Goal: Task Accomplishment & Management: Complete application form

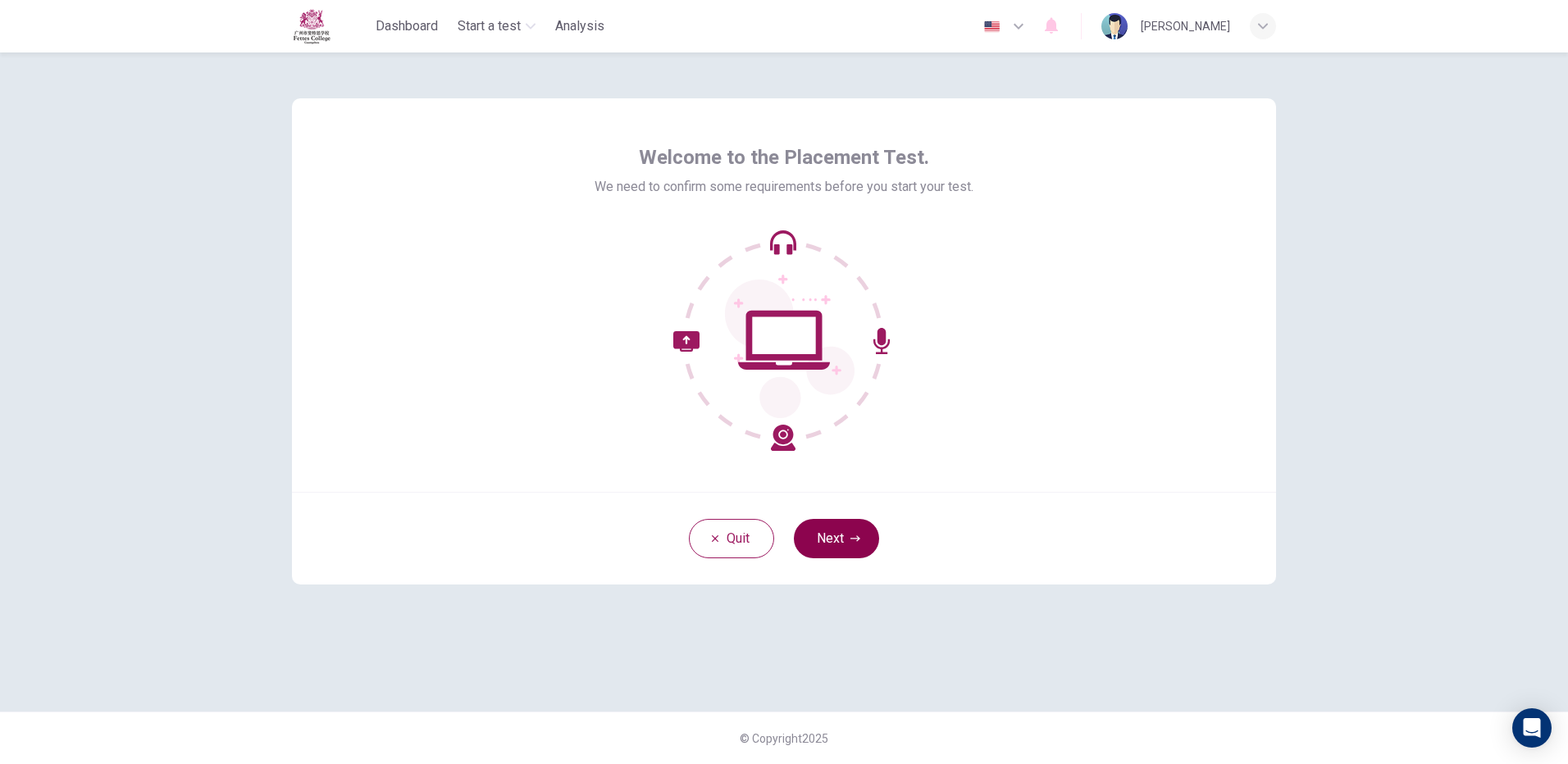
click at [842, 528] on button "Next" at bounding box center [836, 539] width 85 height 40
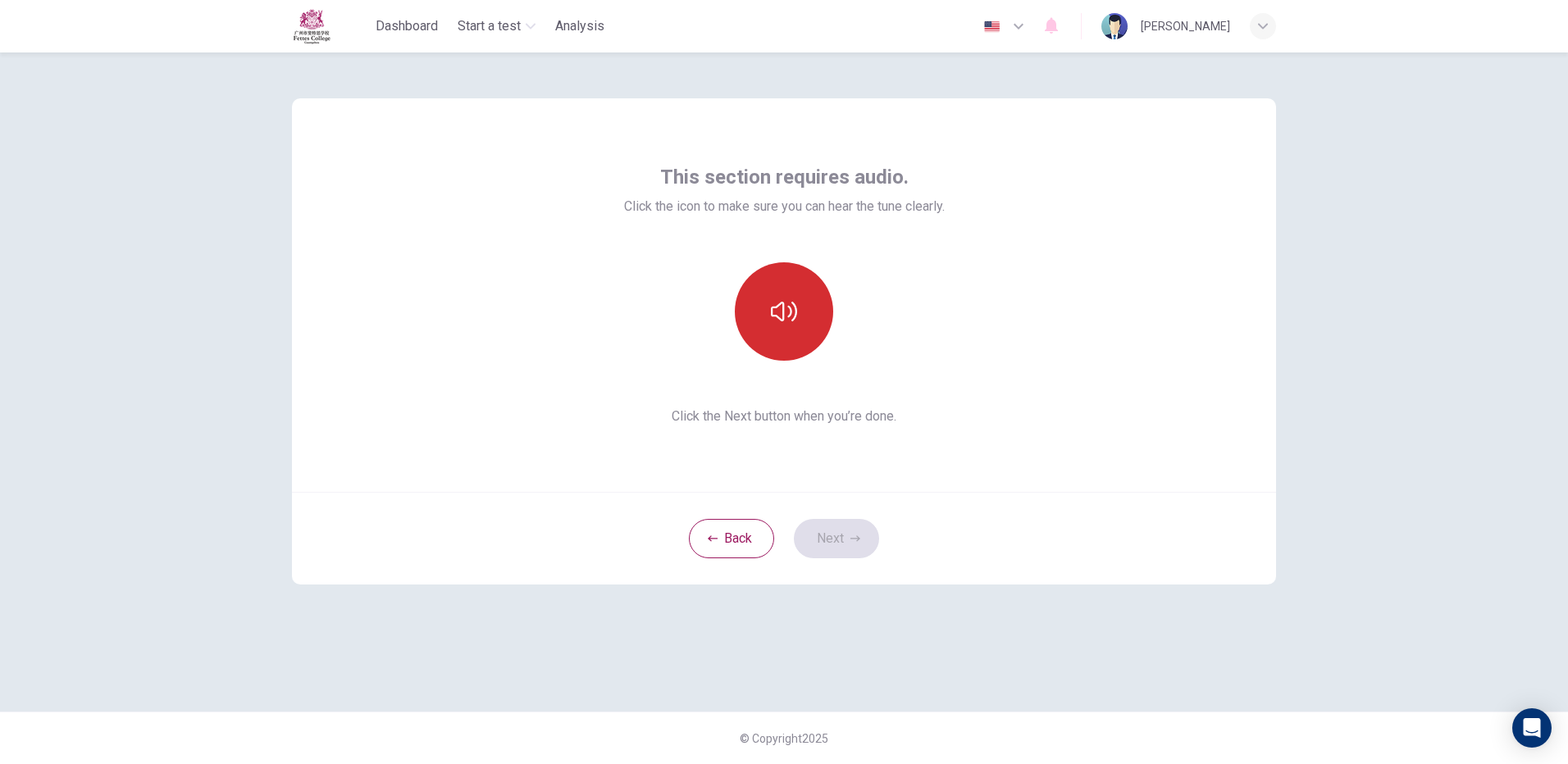
click at [762, 318] on button "button" at bounding box center [784, 312] width 99 height 99
click at [861, 550] on button "Next" at bounding box center [836, 539] width 85 height 40
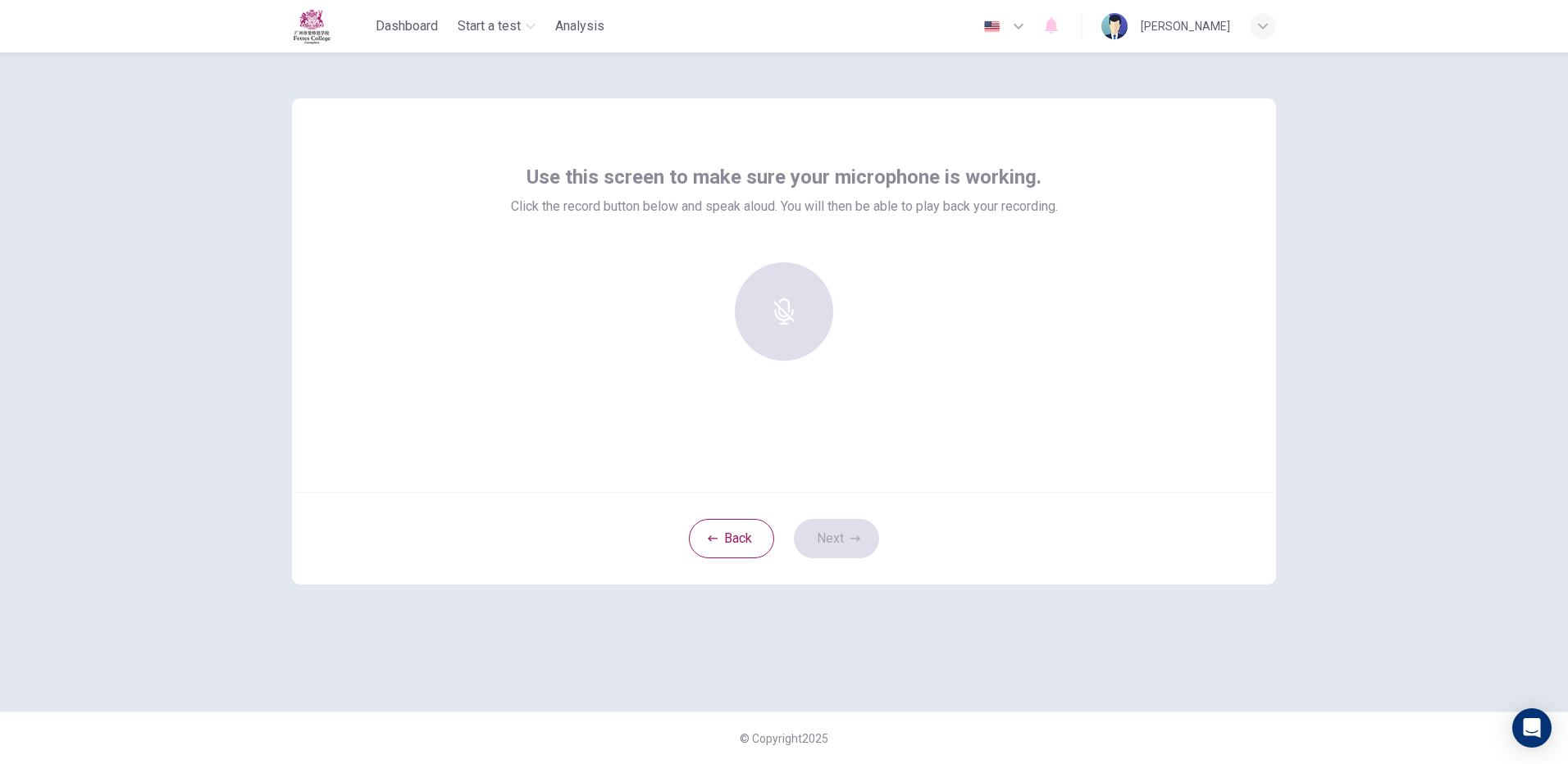
click at [783, 320] on div at bounding box center [783, 312] width 177 height 99
click at [851, 529] on div "Back Next" at bounding box center [784, 538] width 984 height 92
click at [784, 275] on div at bounding box center [783, 312] width 177 height 99
click at [784, 275] on div at bounding box center [783, 312] width 177 height 99
drag, startPoint x: 780, startPoint y: 278, endPoint x: 425, endPoint y: 138, distance: 381.6
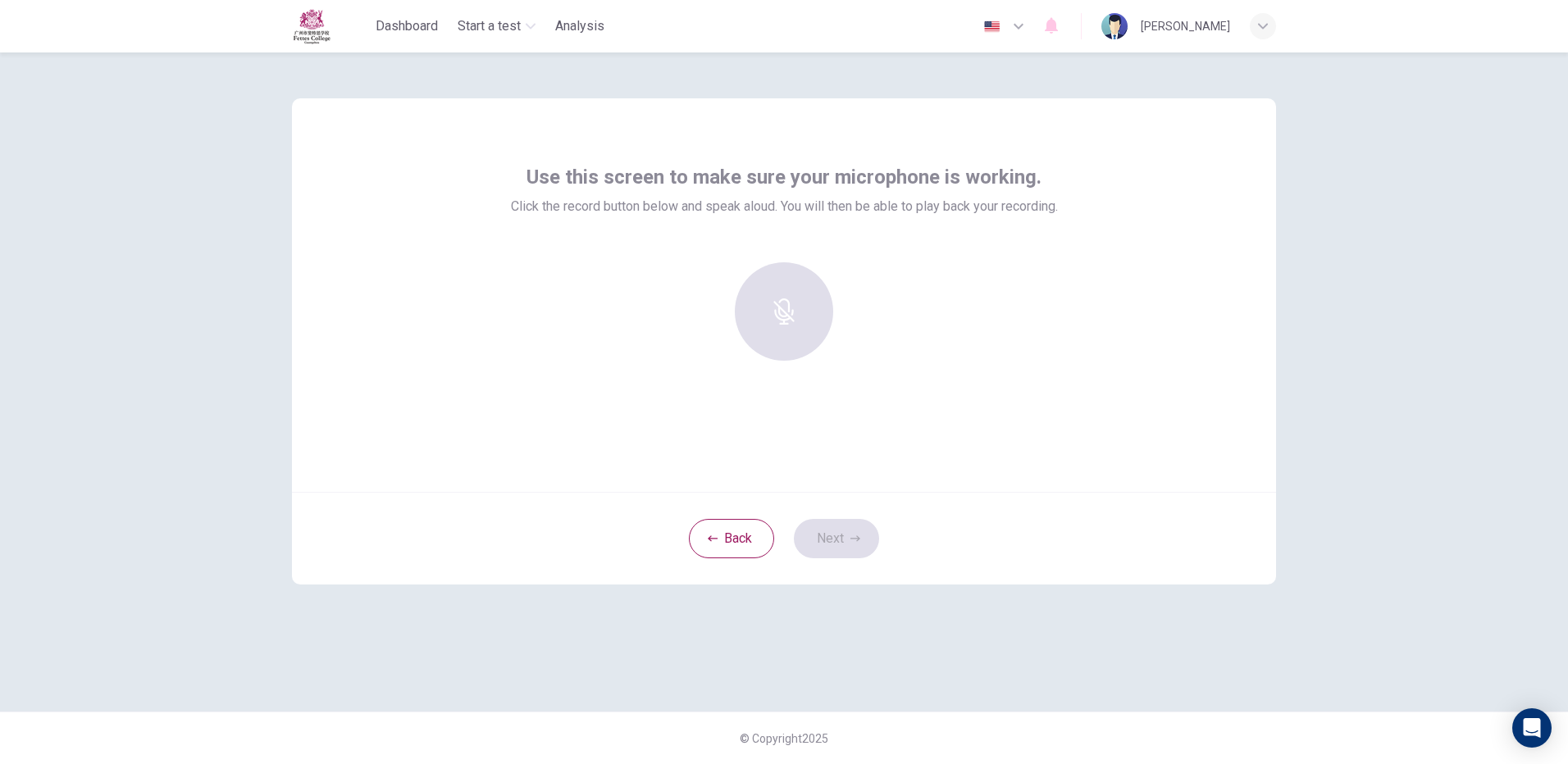
click at [780, 279] on div at bounding box center [783, 312] width 177 height 99
click at [794, 289] on icon "button" at bounding box center [784, 300] width 26 height 26
click at [833, 546] on div "Back Next" at bounding box center [784, 538] width 984 height 92
click at [788, 332] on h6 "Stop" at bounding box center [784, 327] width 25 height 19
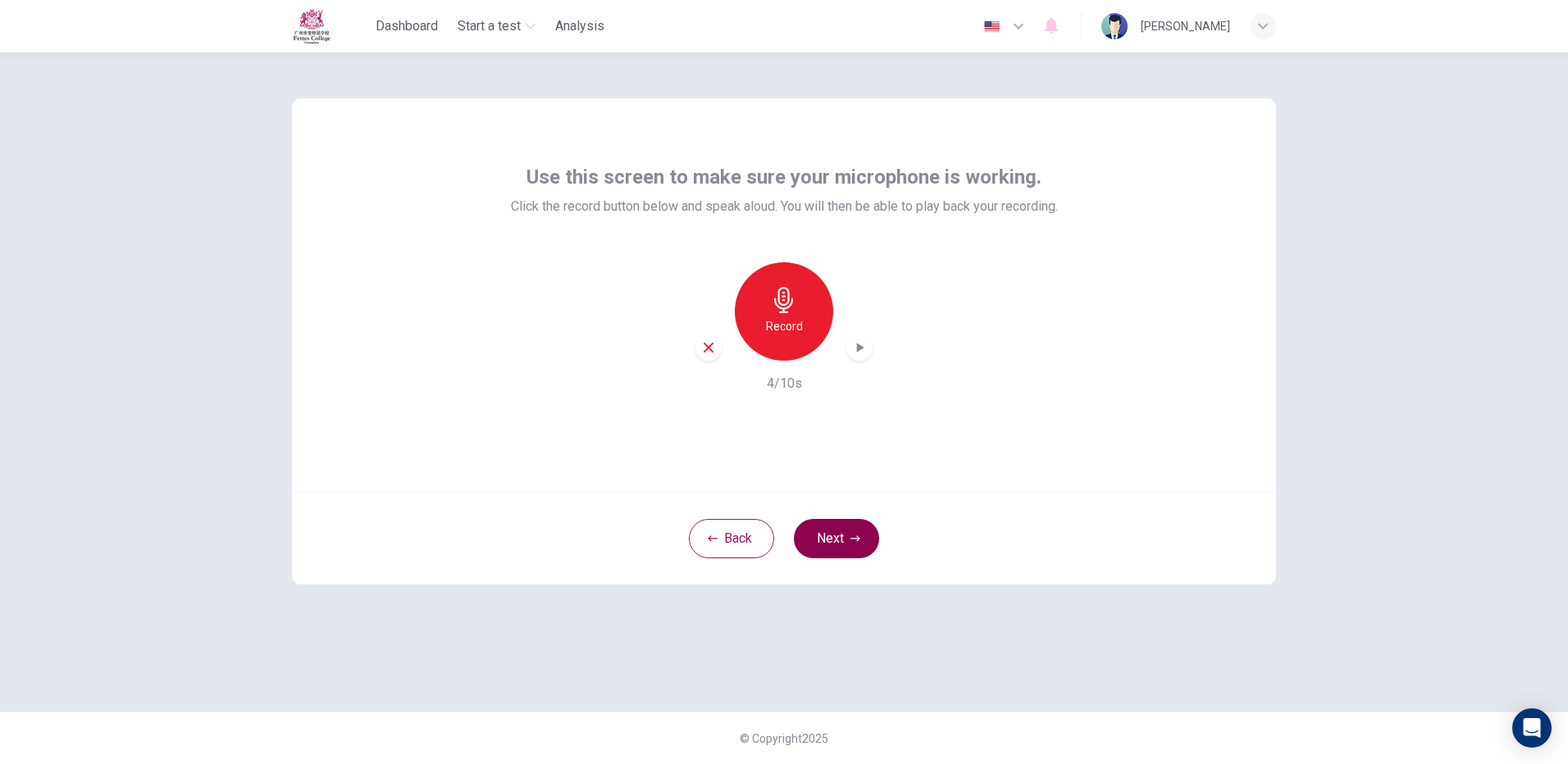
click at [838, 542] on button "Next" at bounding box center [836, 539] width 85 height 40
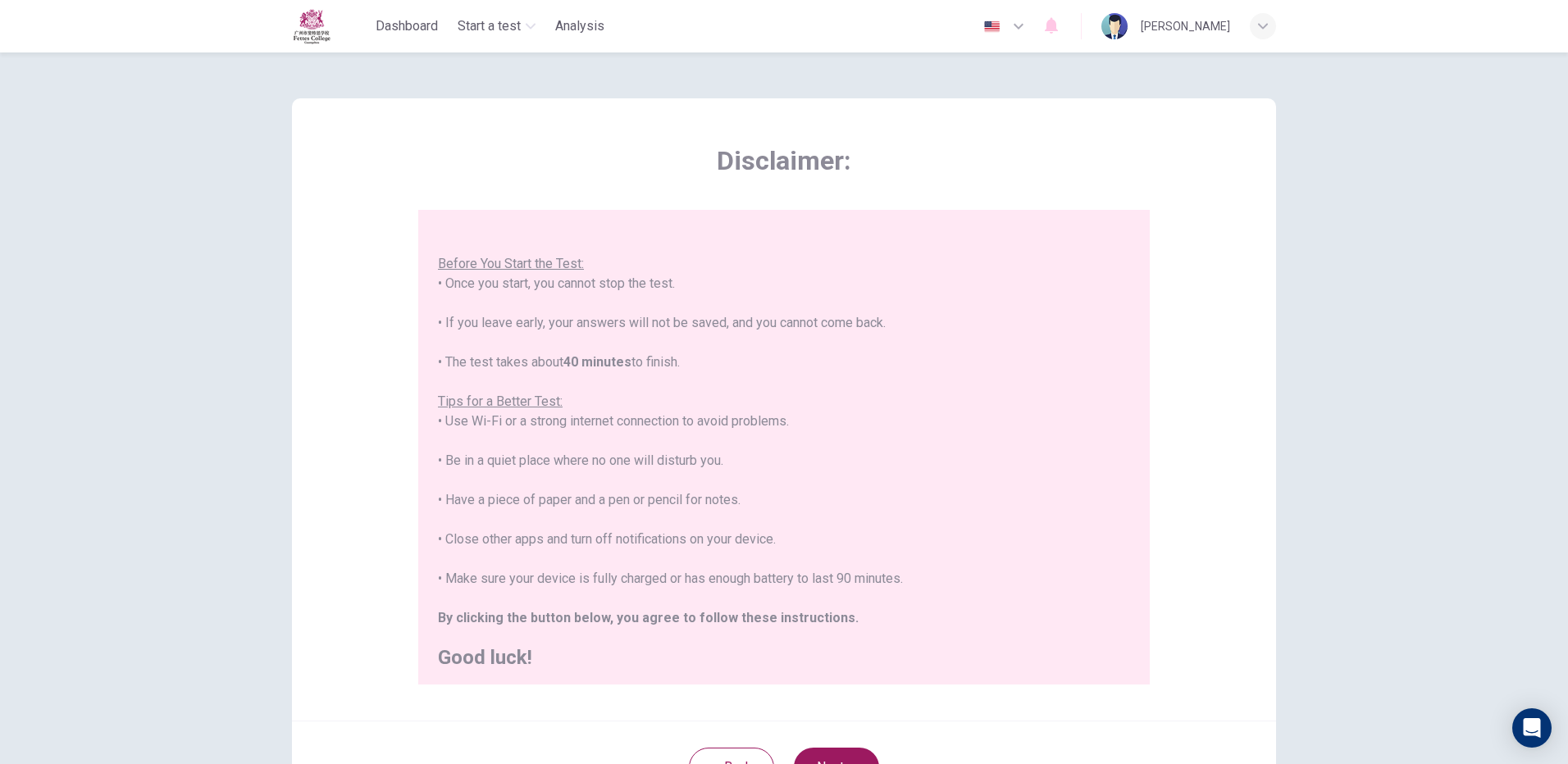
scroll to position [18, 0]
click at [860, 750] on button "Next" at bounding box center [836, 768] width 85 height 40
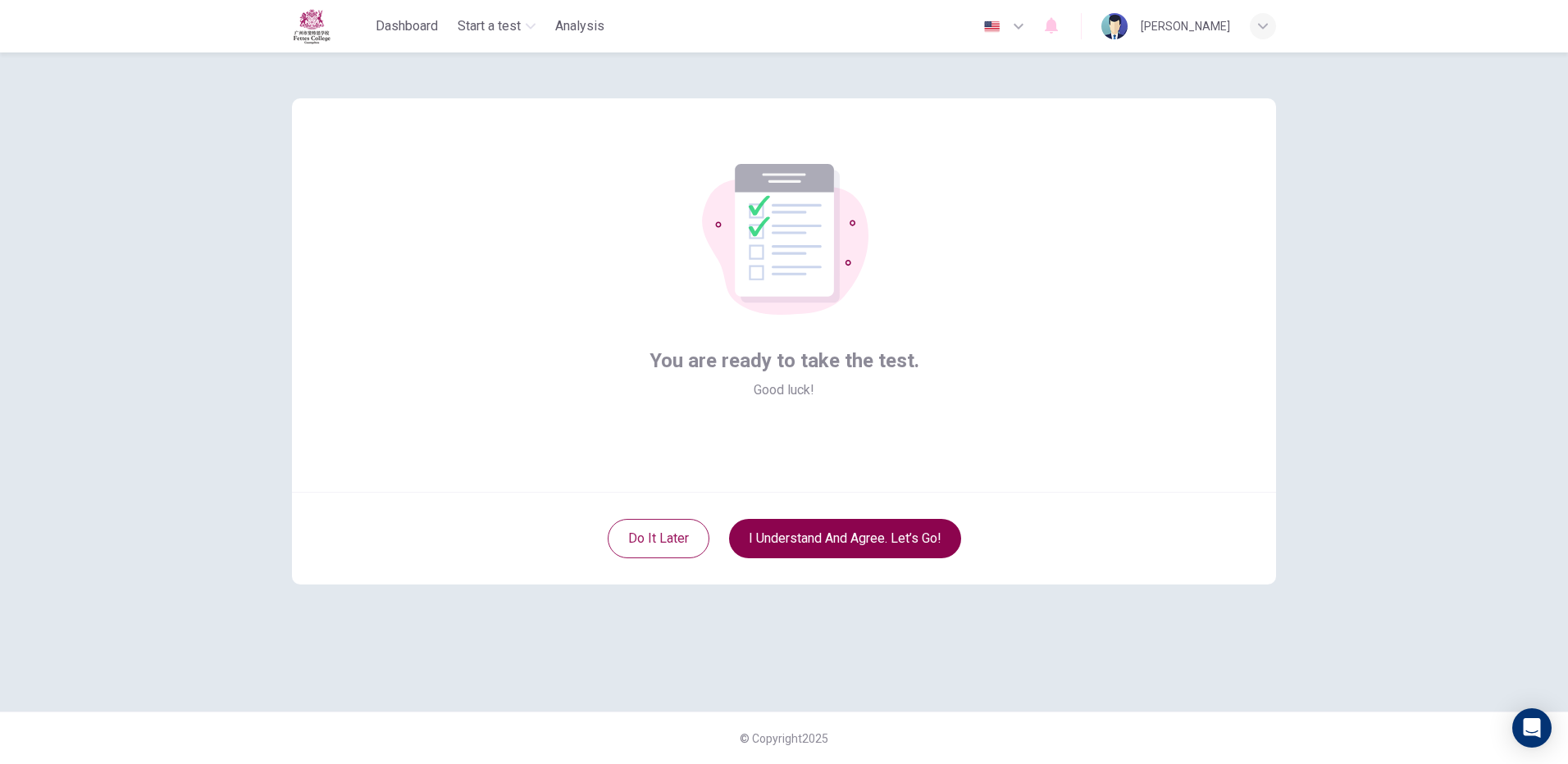
click at [807, 539] on button "I understand and agree. Let’s go!" at bounding box center [845, 539] width 232 height 40
click at [840, 539] on button "I understand and agree. Let’s go!" at bounding box center [845, 539] width 232 height 40
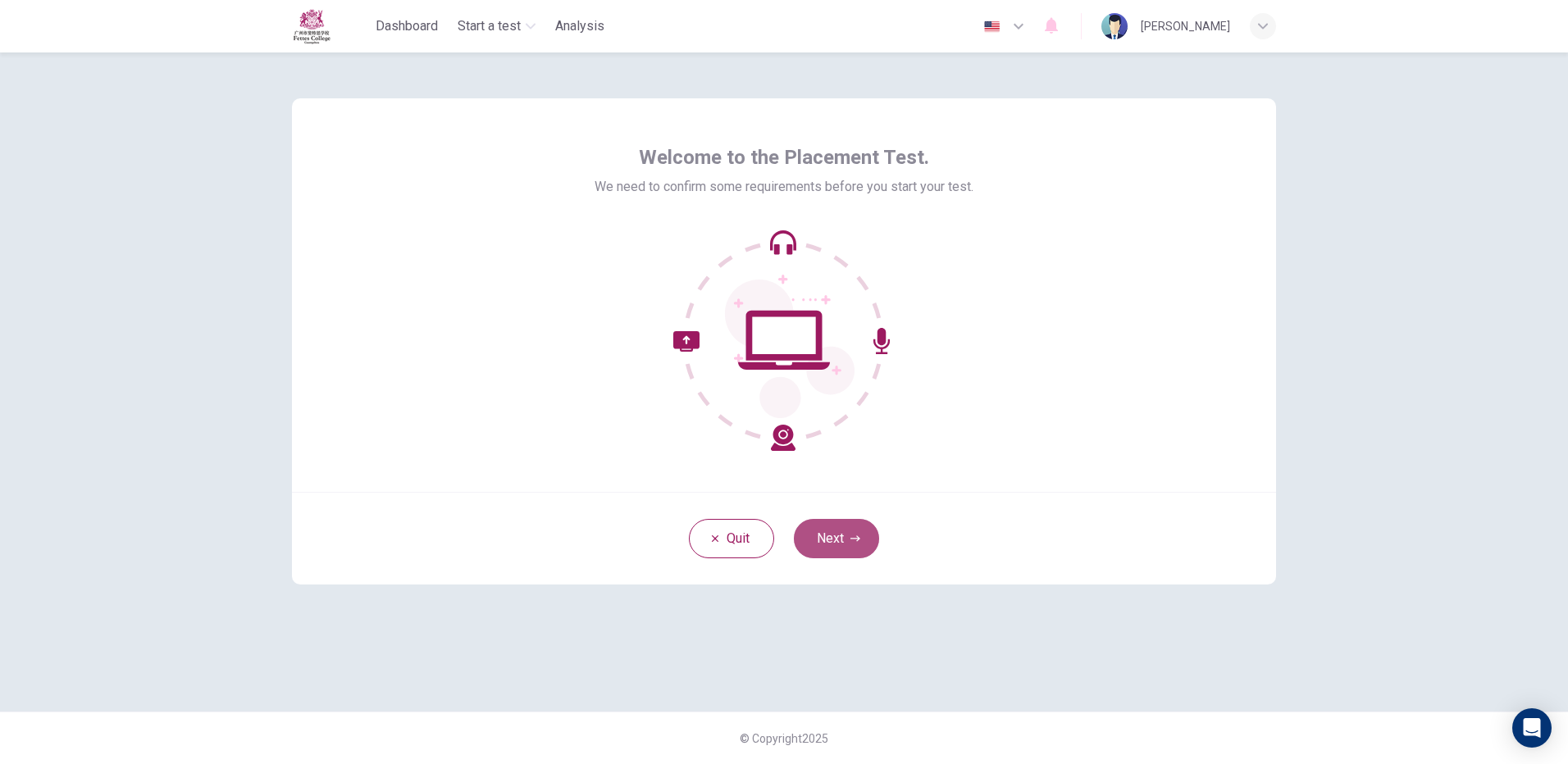
click at [842, 536] on button "Next" at bounding box center [836, 539] width 85 height 40
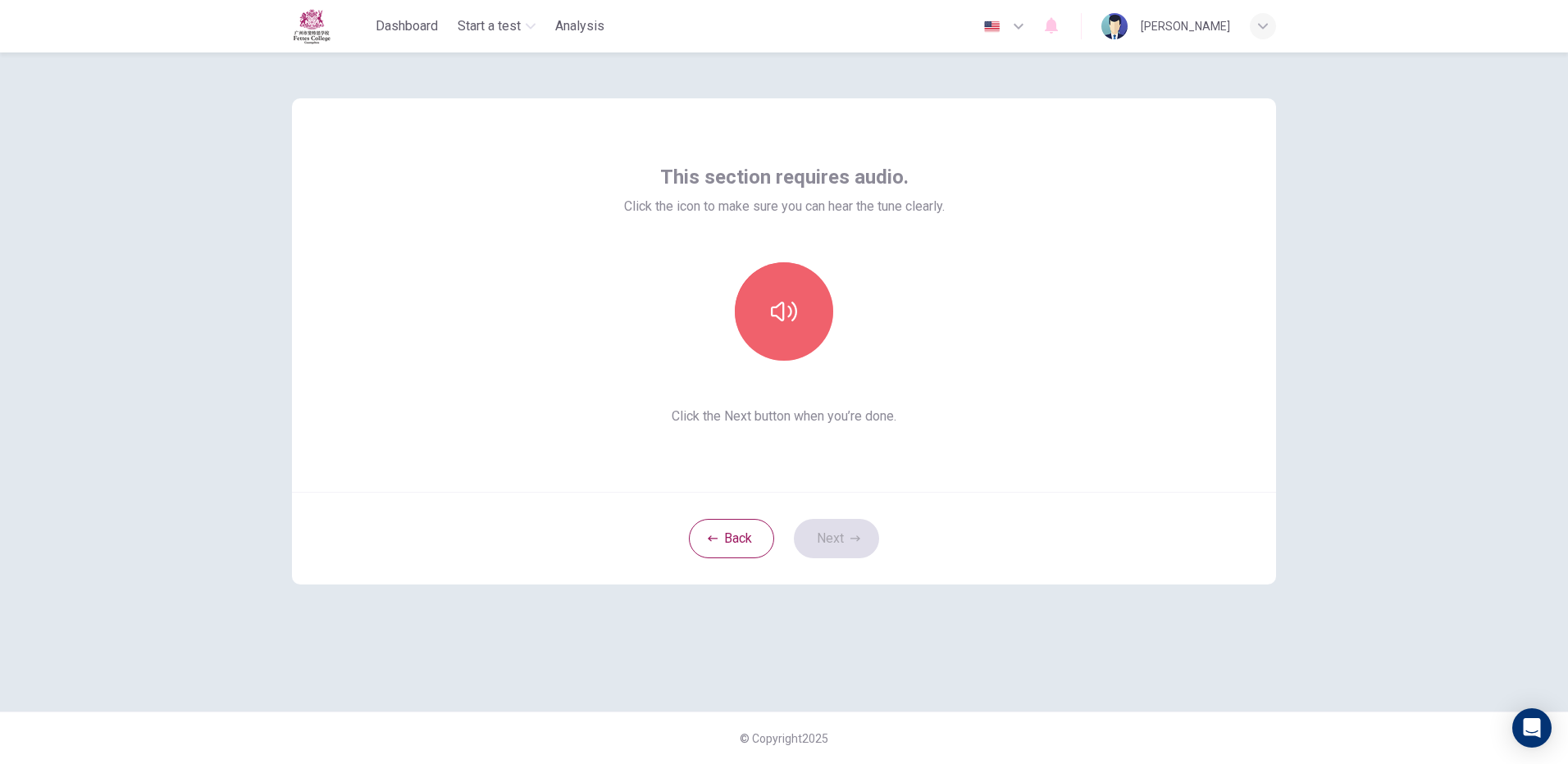
drag, startPoint x: 796, startPoint y: 342, endPoint x: 837, endPoint y: 463, distance: 127.8
click at [796, 345] on button "button" at bounding box center [784, 312] width 99 height 99
click at [841, 550] on button "Next" at bounding box center [836, 539] width 85 height 40
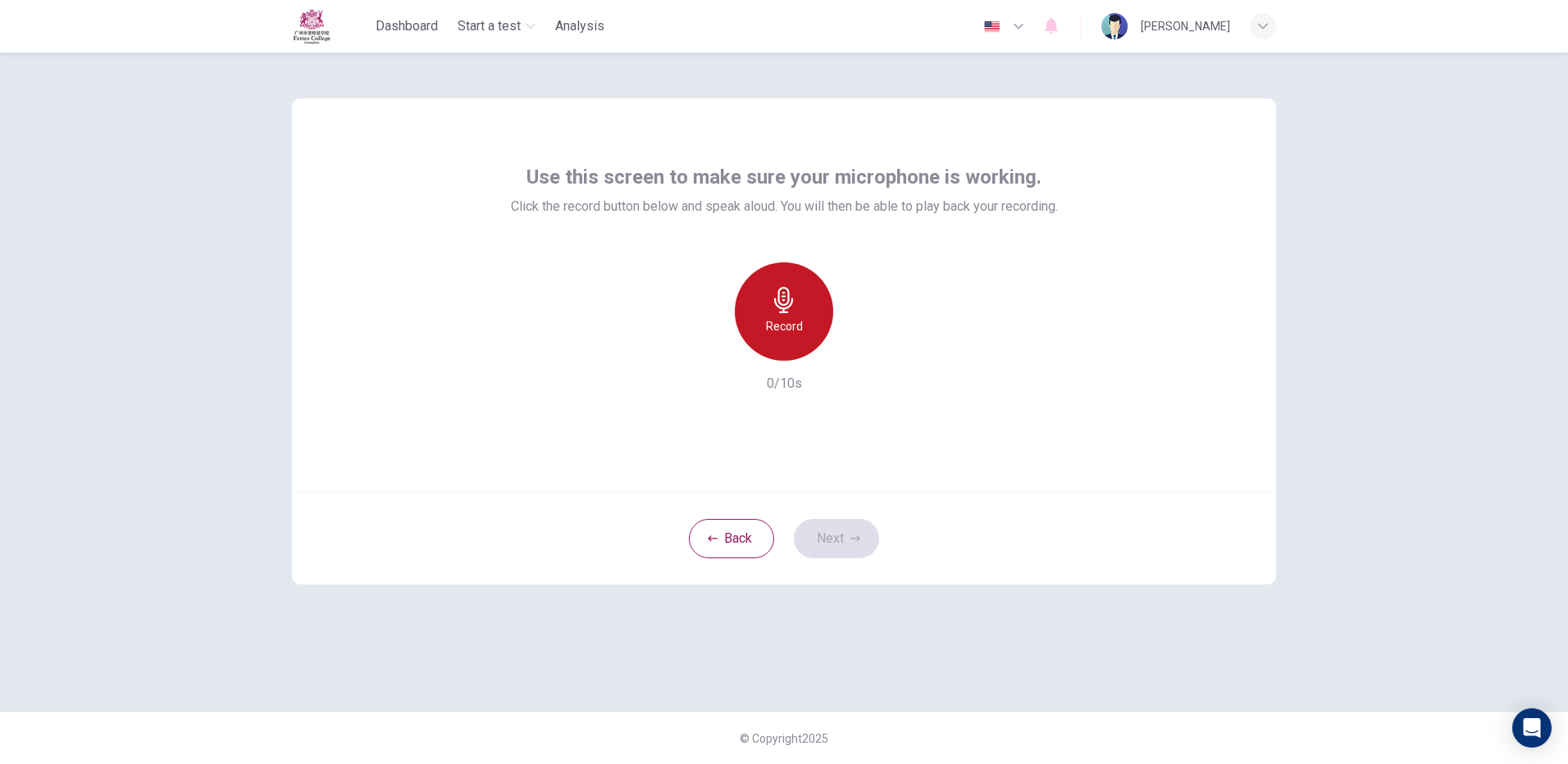
click at [774, 312] on icon "button" at bounding box center [784, 300] width 26 height 26
click at [781, 327] on h6 "Stop" at bounding box center [784, 327] width 25 height 19
drag, startPoint x: 860, startPoint y: 352, endPoint x: 850, endPoint y: 385, distance: 34.5
click at [859, 352] on icon "button" at bounding box center [859, 348] width 17 height 17
click at [835, 546] on button "Next" at bounding box center [836, 539] width 85 height 40
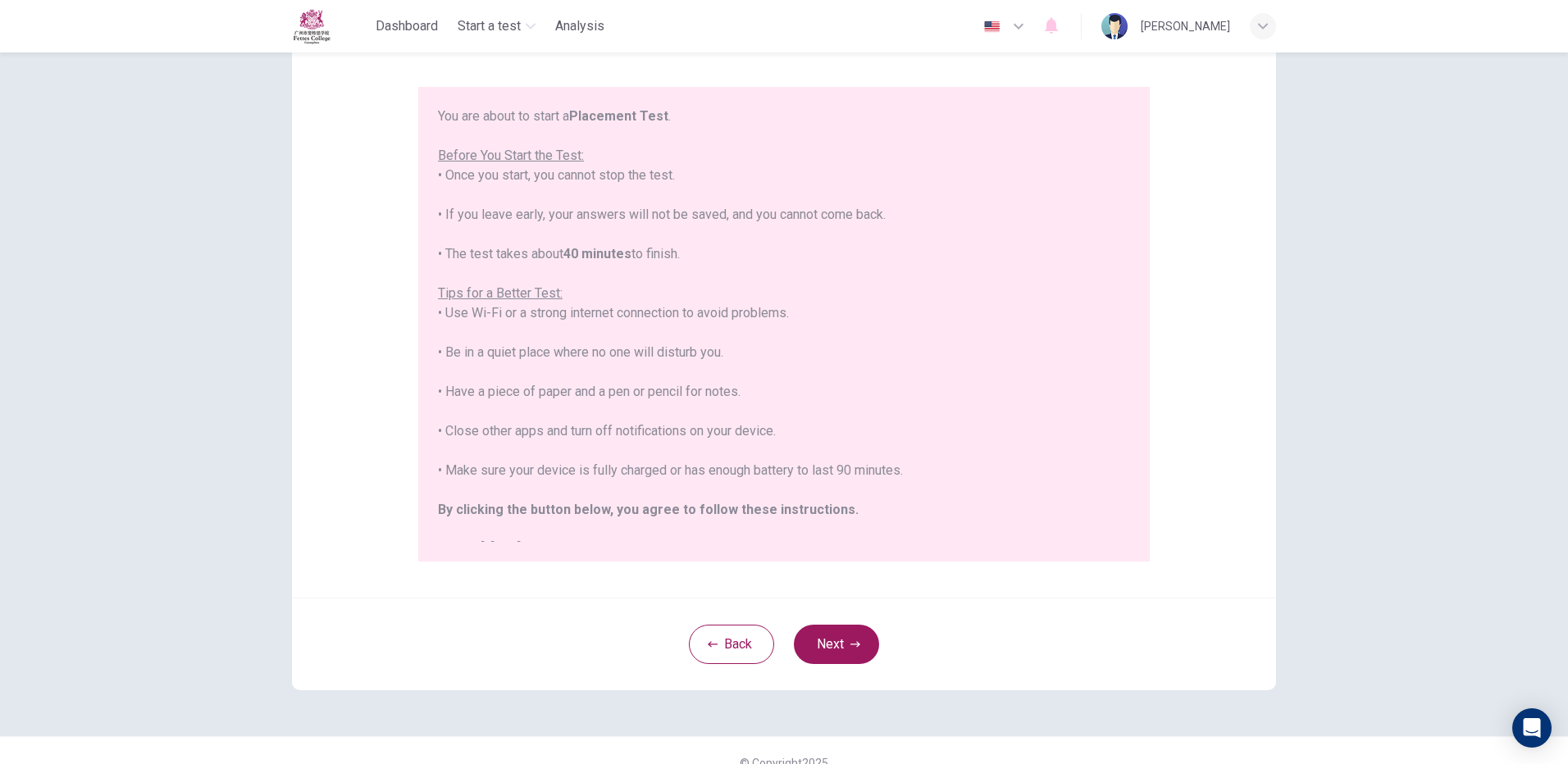
scroll to position [148, 0]
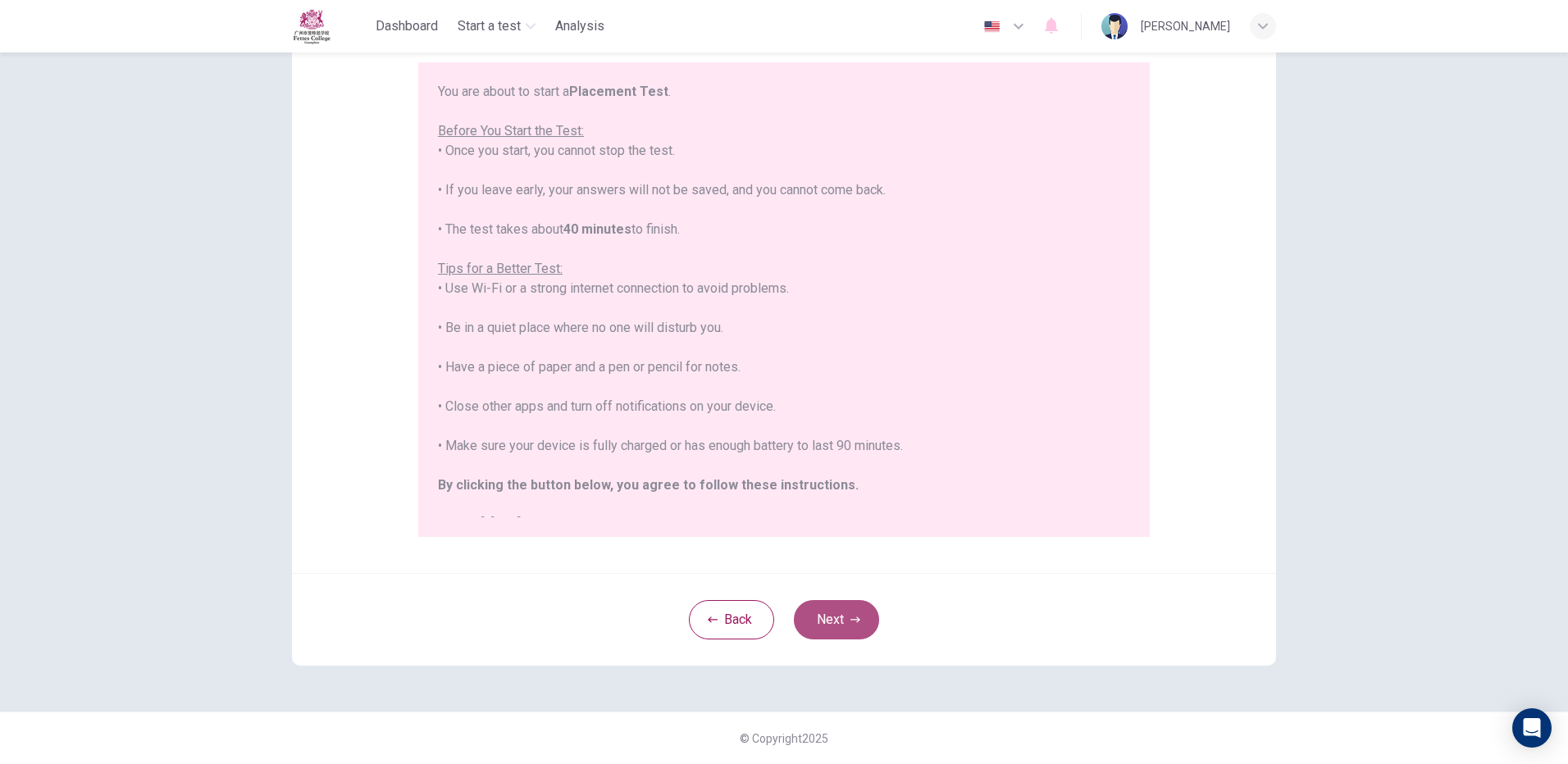
click at [837, 611] on button "Next" at bounding box center [836, 620] width 85 height 40
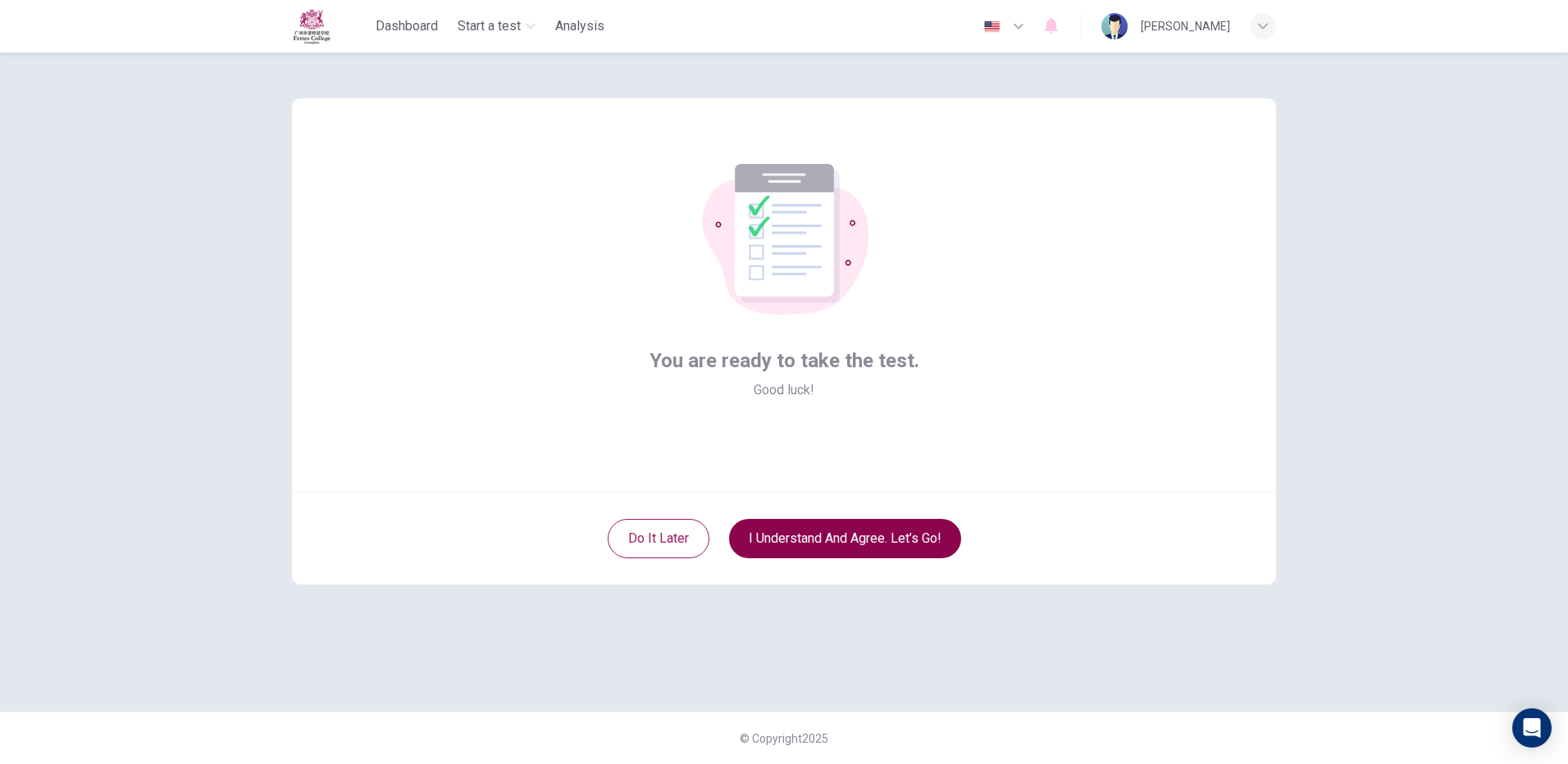
click at [828, 545] on button "I understand and agree. Let’s go!" at bounding box center [845, 539] width 232 height 40
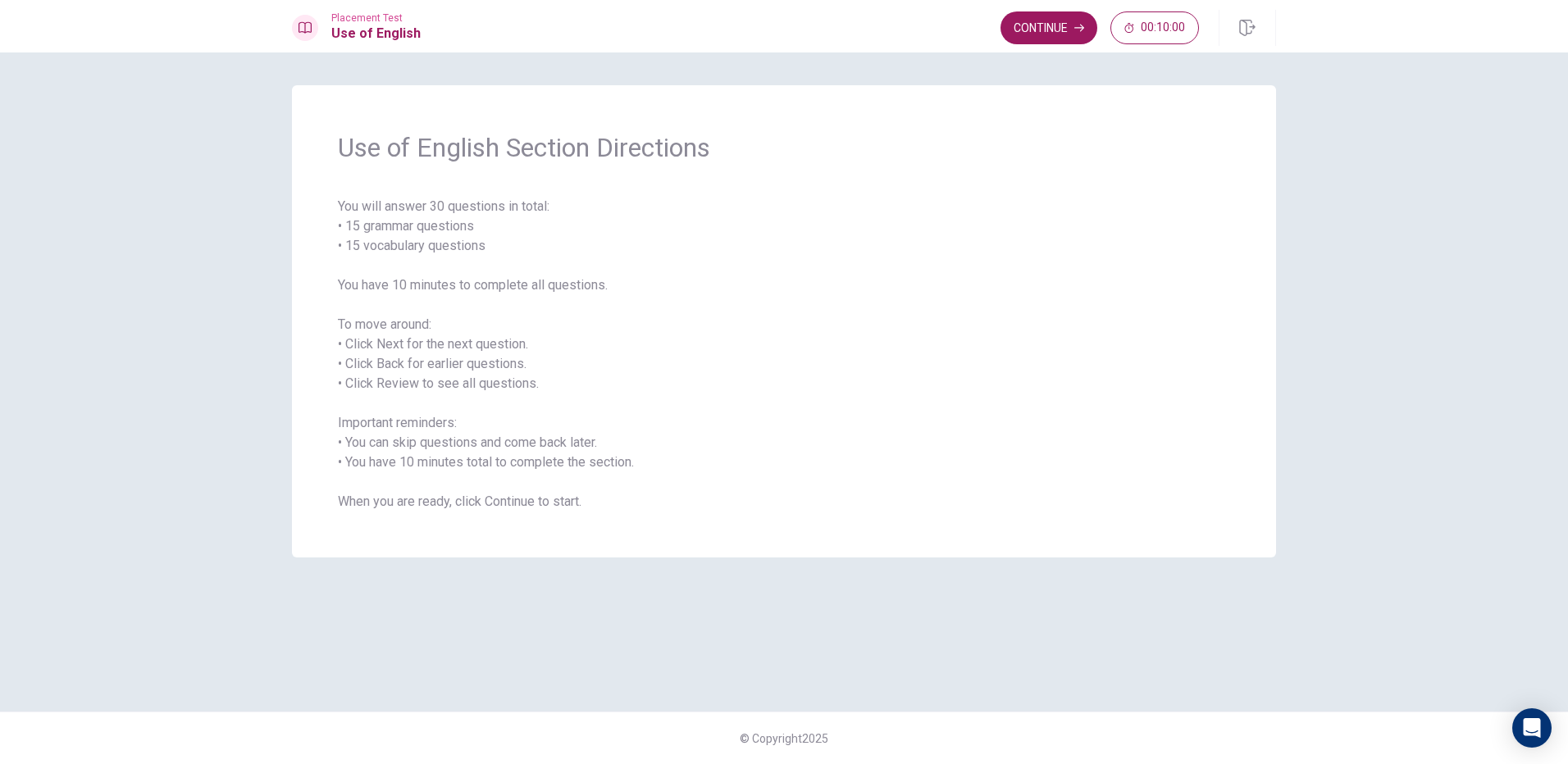
drag, startPoint x: 1051, startPoint y: 29, endPoint x: 1055, endPoint y: 15, distance: 14.6
click at [1055, 17] on button "Continue" at bounding box center [1049, 27] width 97 height 33
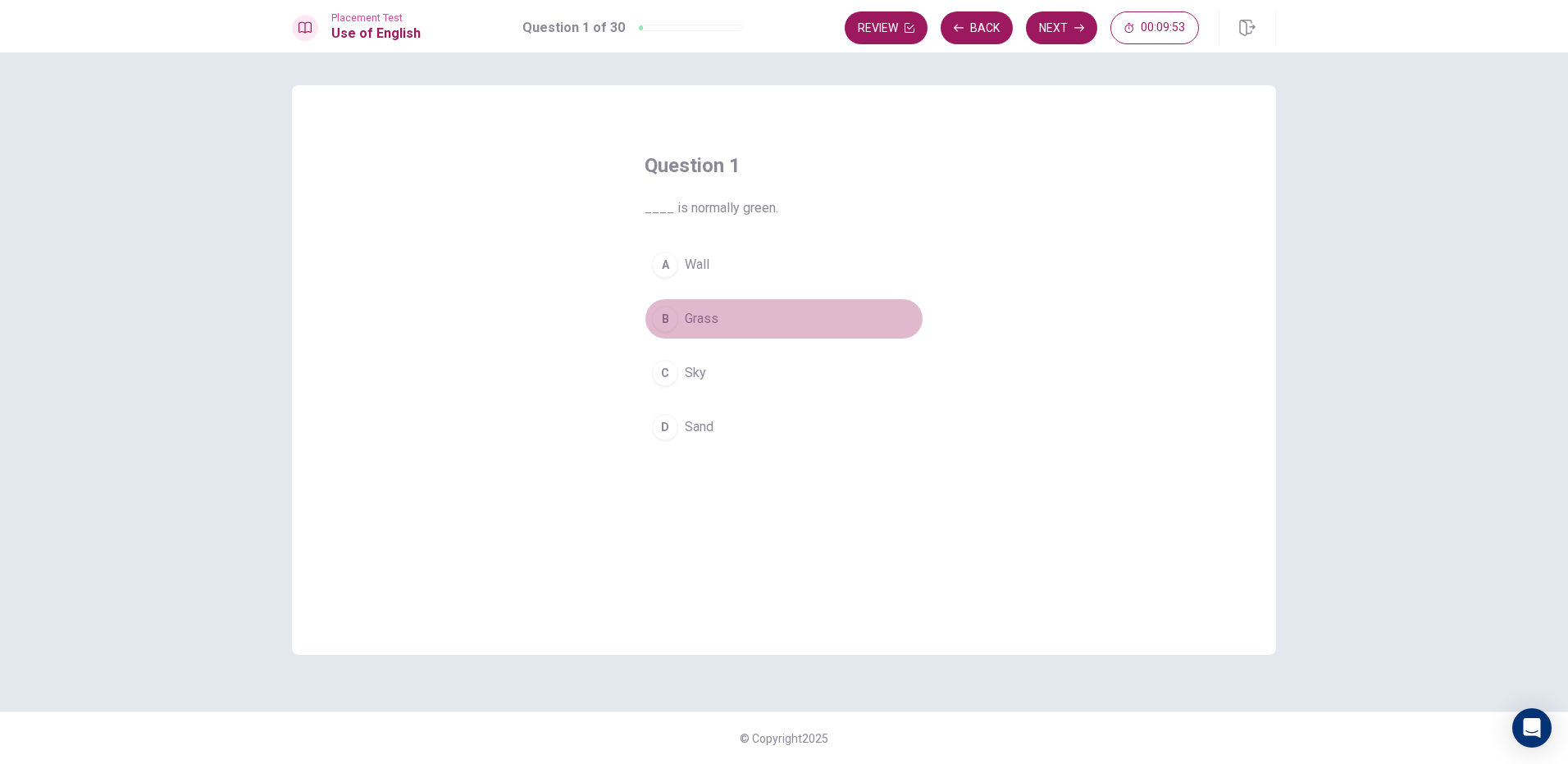
click at [669, 320] on div "B" at bounding box center [665, 320] width 26 height 26
click at [1037, 26] on button "Next" at bounding box center [1061, 27] width 71 height 33
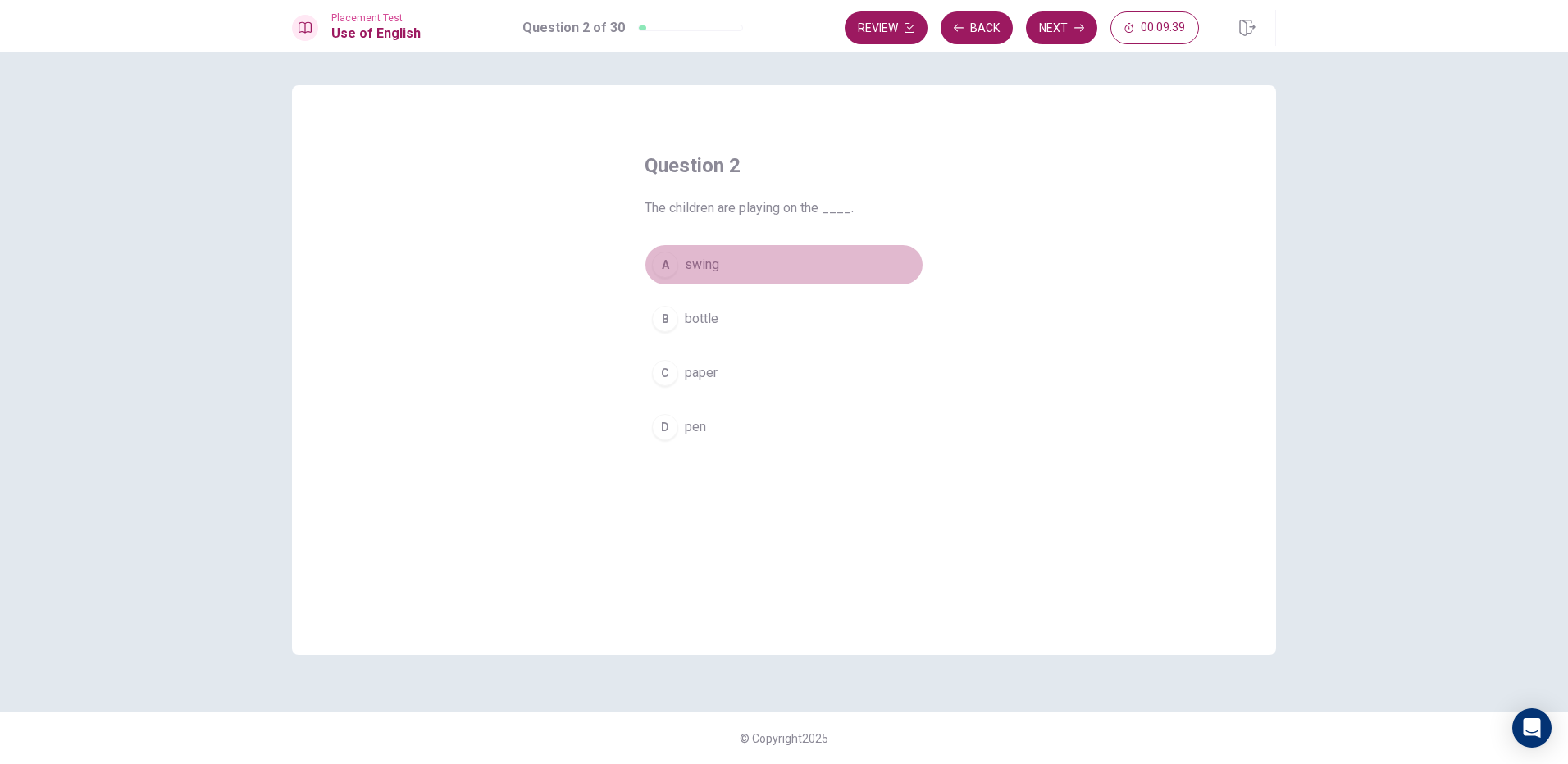
click at [670, 262] on div "A" at bounding box center [665, 265] width 26 height 26
click at [1029, 22] on button "Next" at bounding box center [1061, 27] width 71 height 33
click at [656, 369] on div "C" at bounding box center [665, 373] width 26 height 26
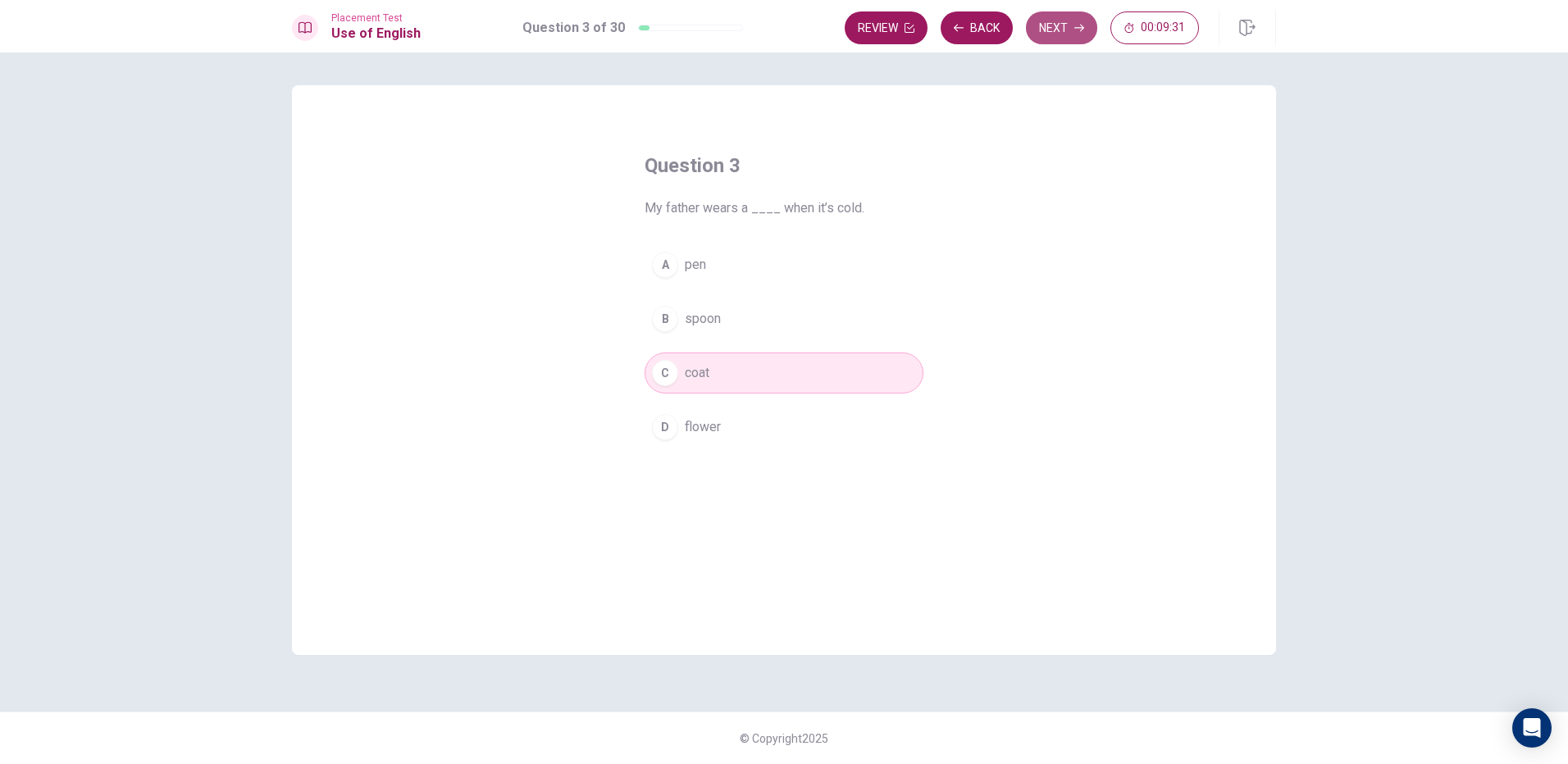
click at [1073, 39] on button "Next" at bounding box center [1061, 27] width 71 height 33
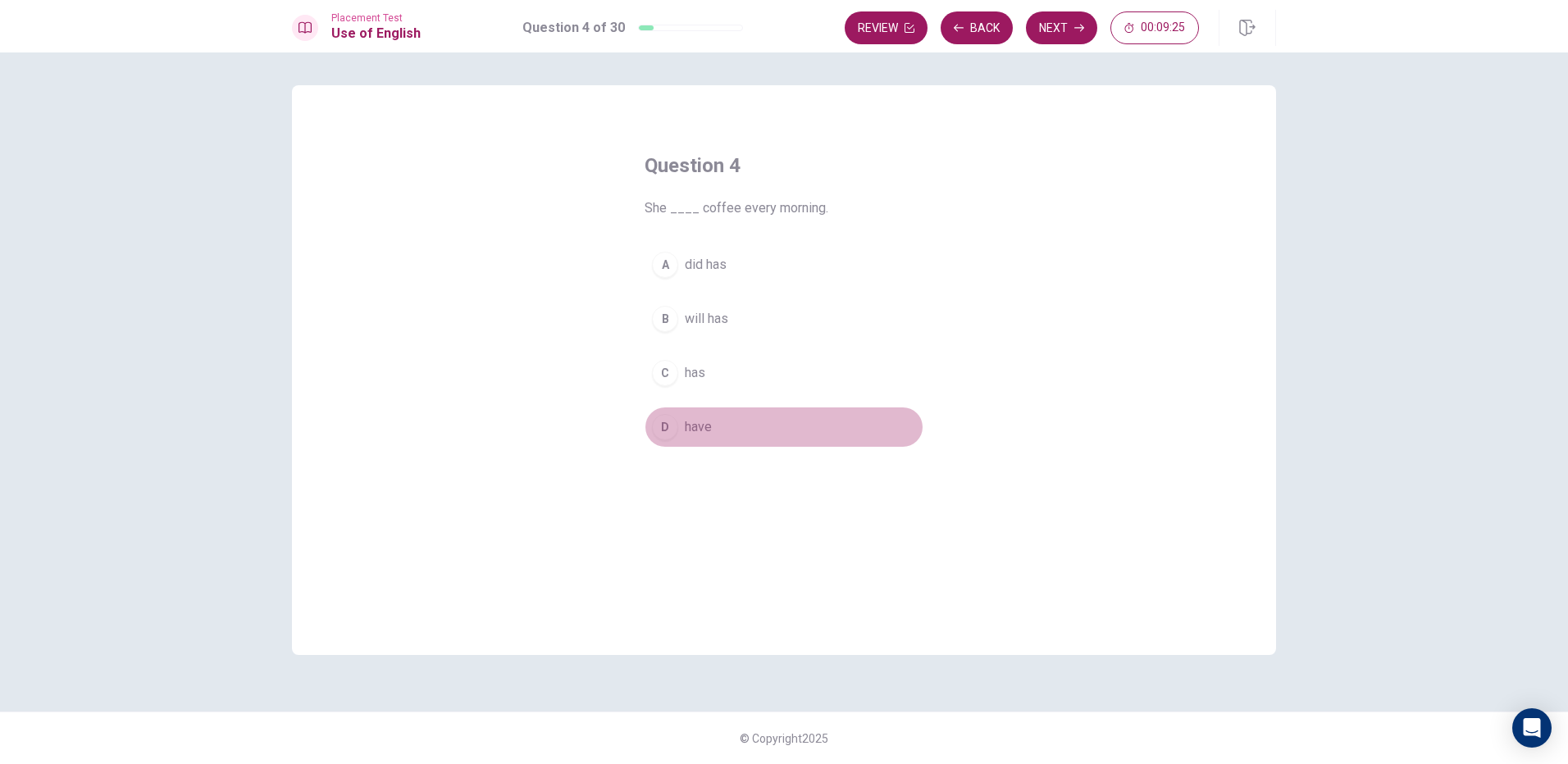
click at [692, 429] on span "have" at bounding box center [698, 427] width 27 height 19
click at [706, 371] on button "C has" at bounding box center [783, 373] width 279 height 41
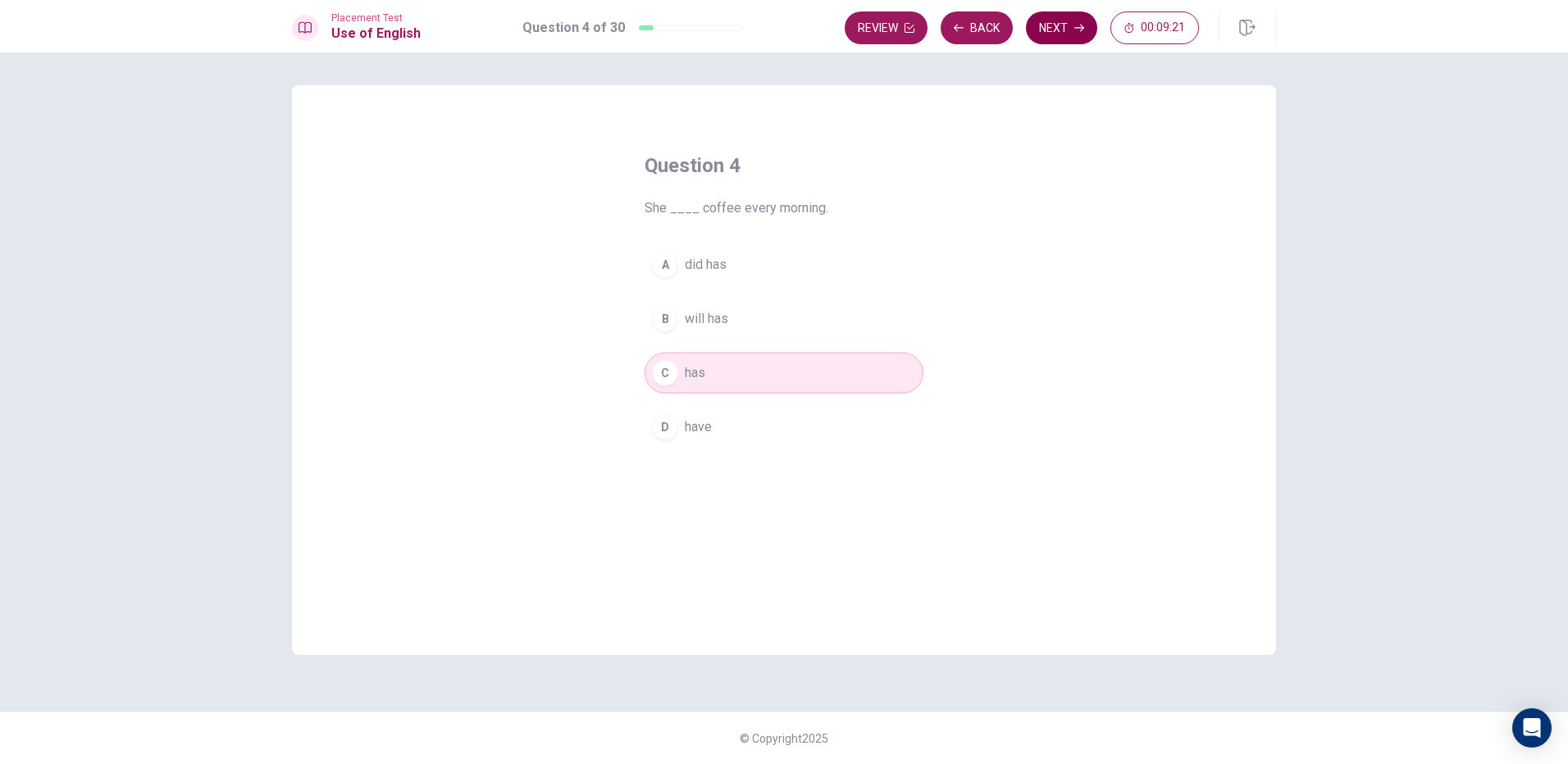
click at [1066, 27] on button "Next" at bounding box center [1061, 27] width 71 height 33
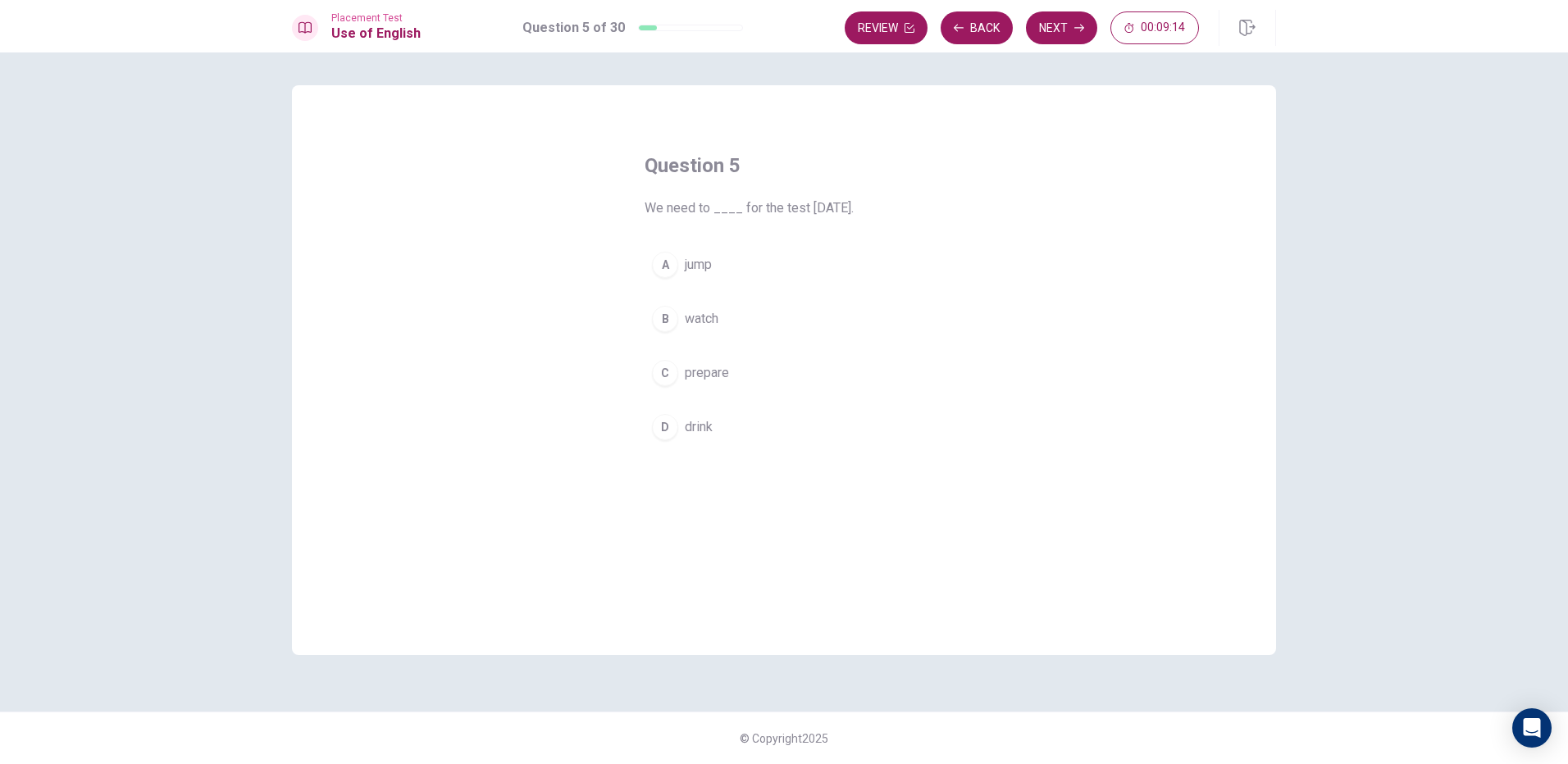
click at [674, 374] on div "C" at bounding box center [665, 373] width 26 height 26
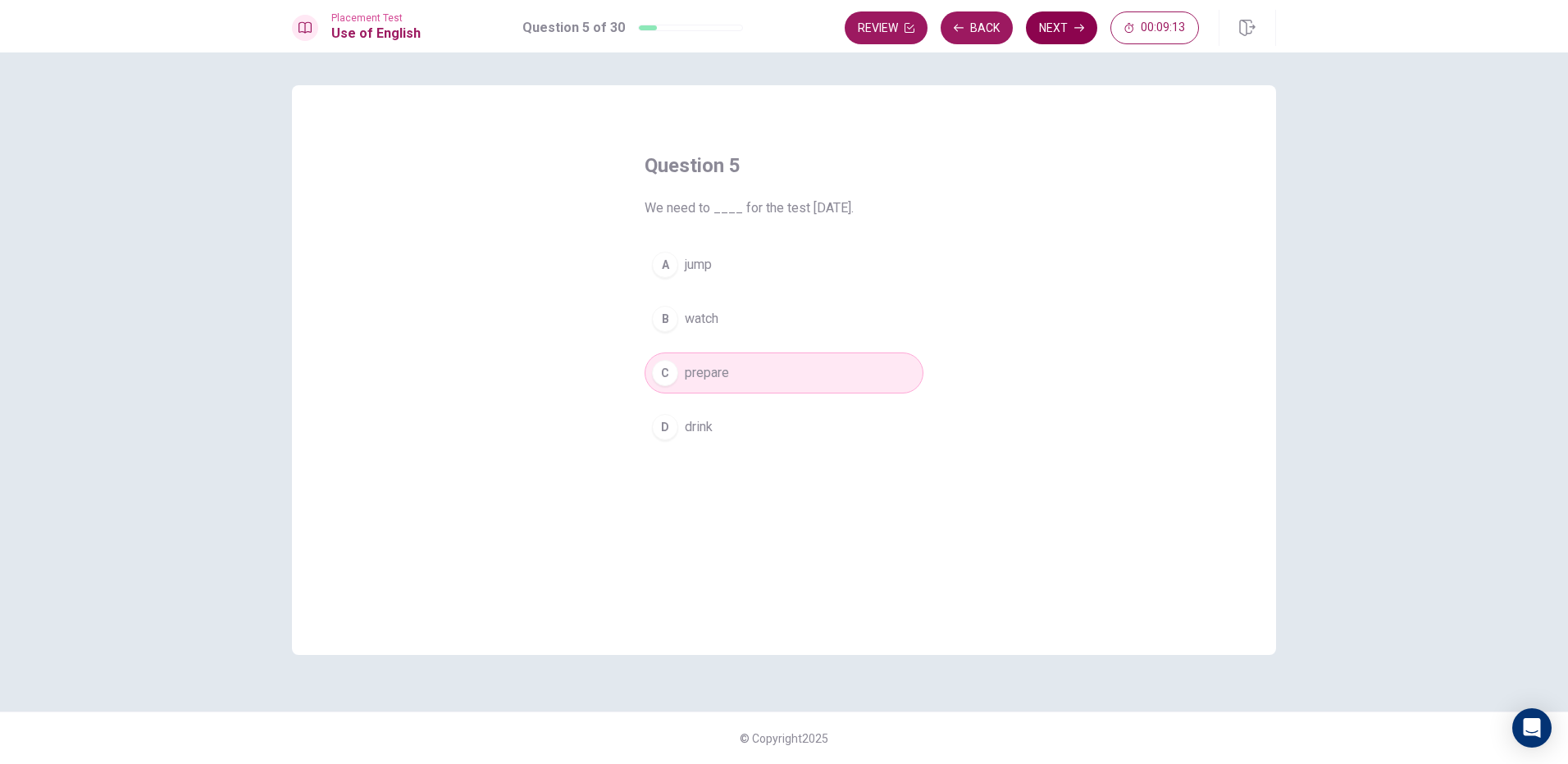
click at [1053, 25] on button "Next" at bounding box center [1061, 27] width 71 height 33
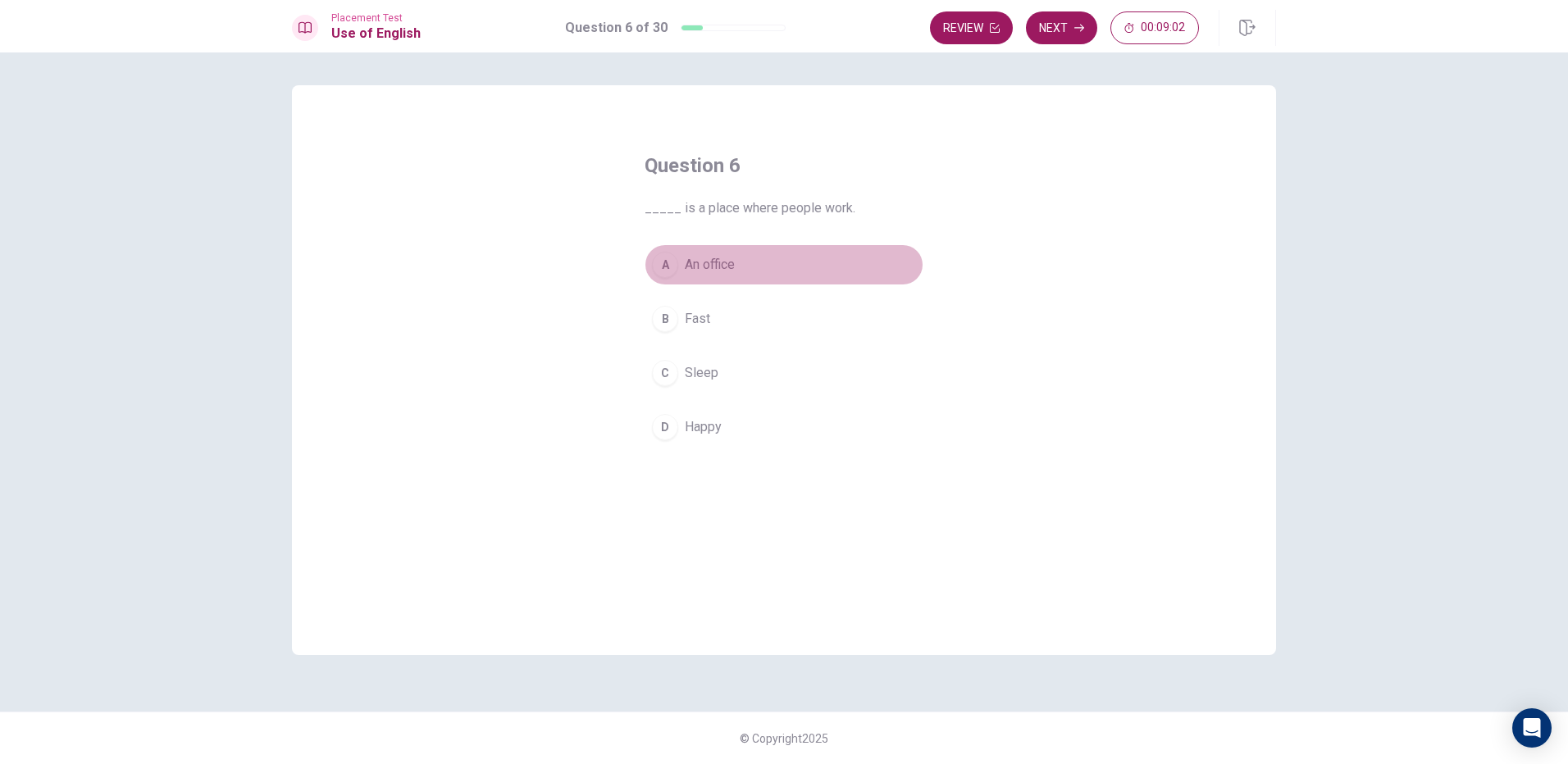
click at [663, 259] on div "A" at bounding box center [665, 265] width 26 height 26
click at [1054, 38] on button "Next" at bounding box center [1061, 27] width 71 height 33
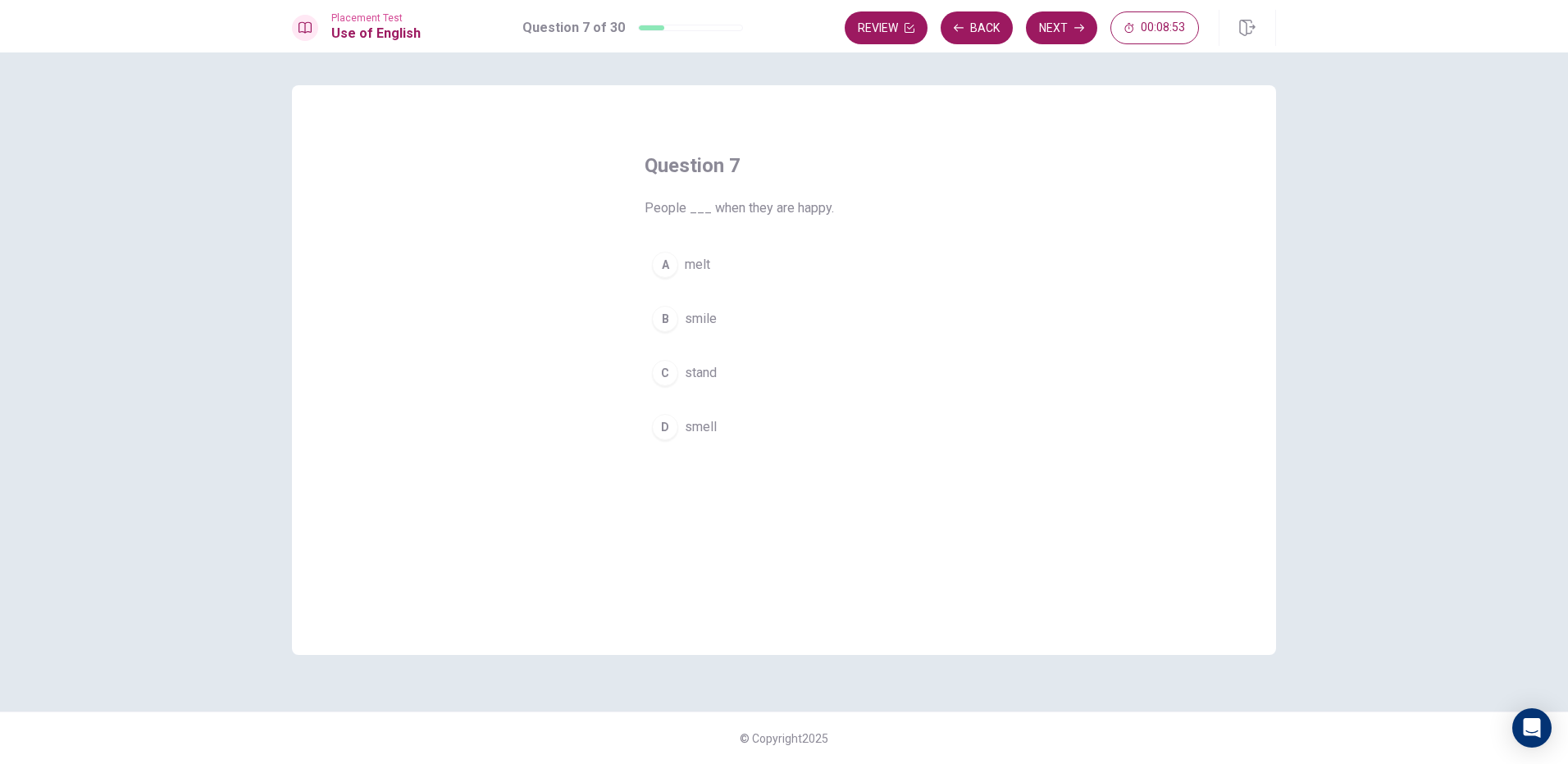
click at [668, 313] on div "B" at bounding box center [665, 320] width 26 height 26
click at [1077, 39] on button "Next" at bounding box center [1061, 27] width 71 height 33
click at [672, 266] on div "A" at bounding box center [665, 265] width 26 height 26
click at [1040, 30] on button "Next" at bounding box center [1061, 27] width 71 height 33
click at [683, 367] on button "C finished" at bounding box center [783, 373] width 279 height 41
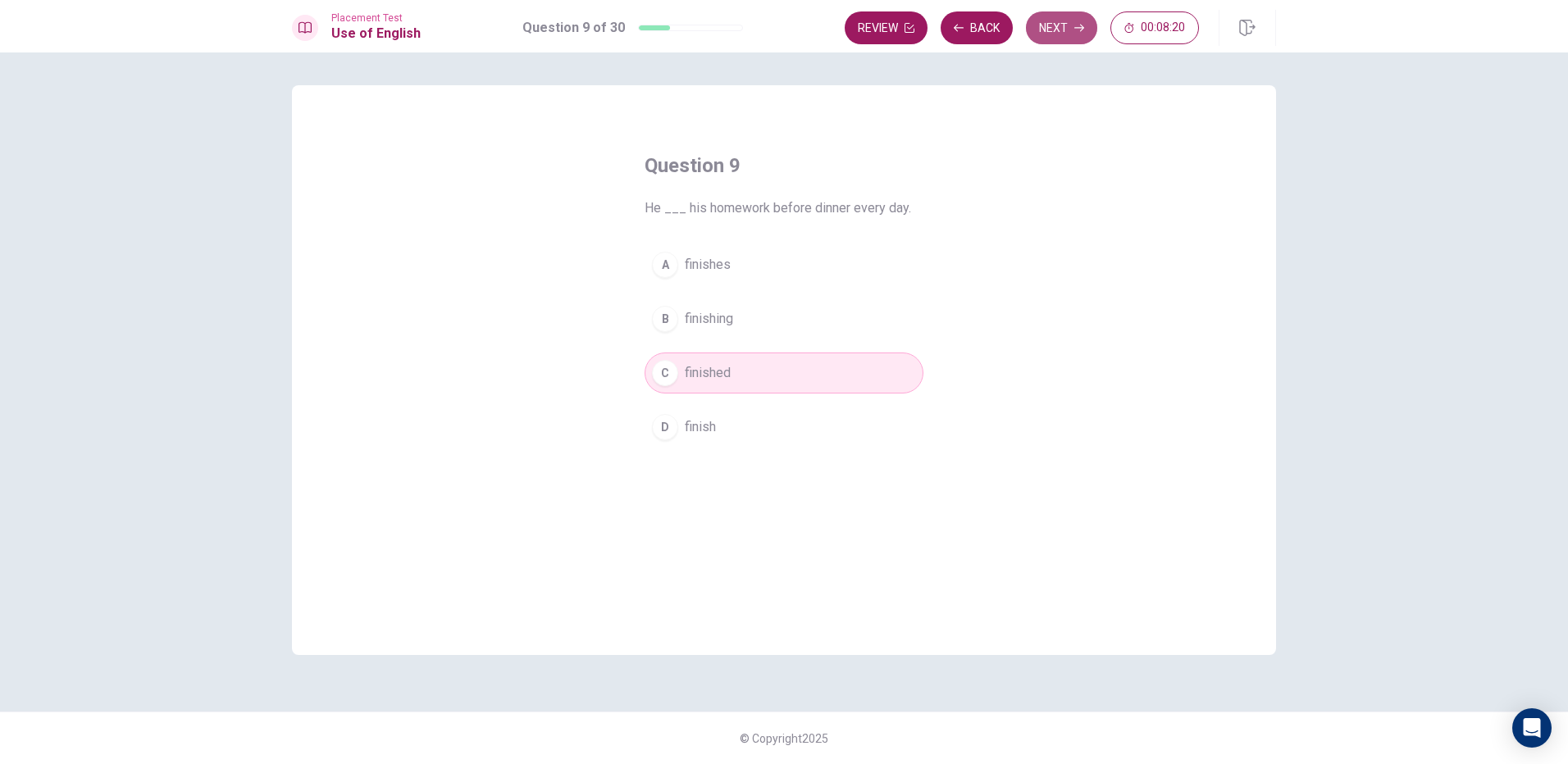
click at [1061, 36] on button "Next" at bounding box center [1061, 27] width 71 height 33
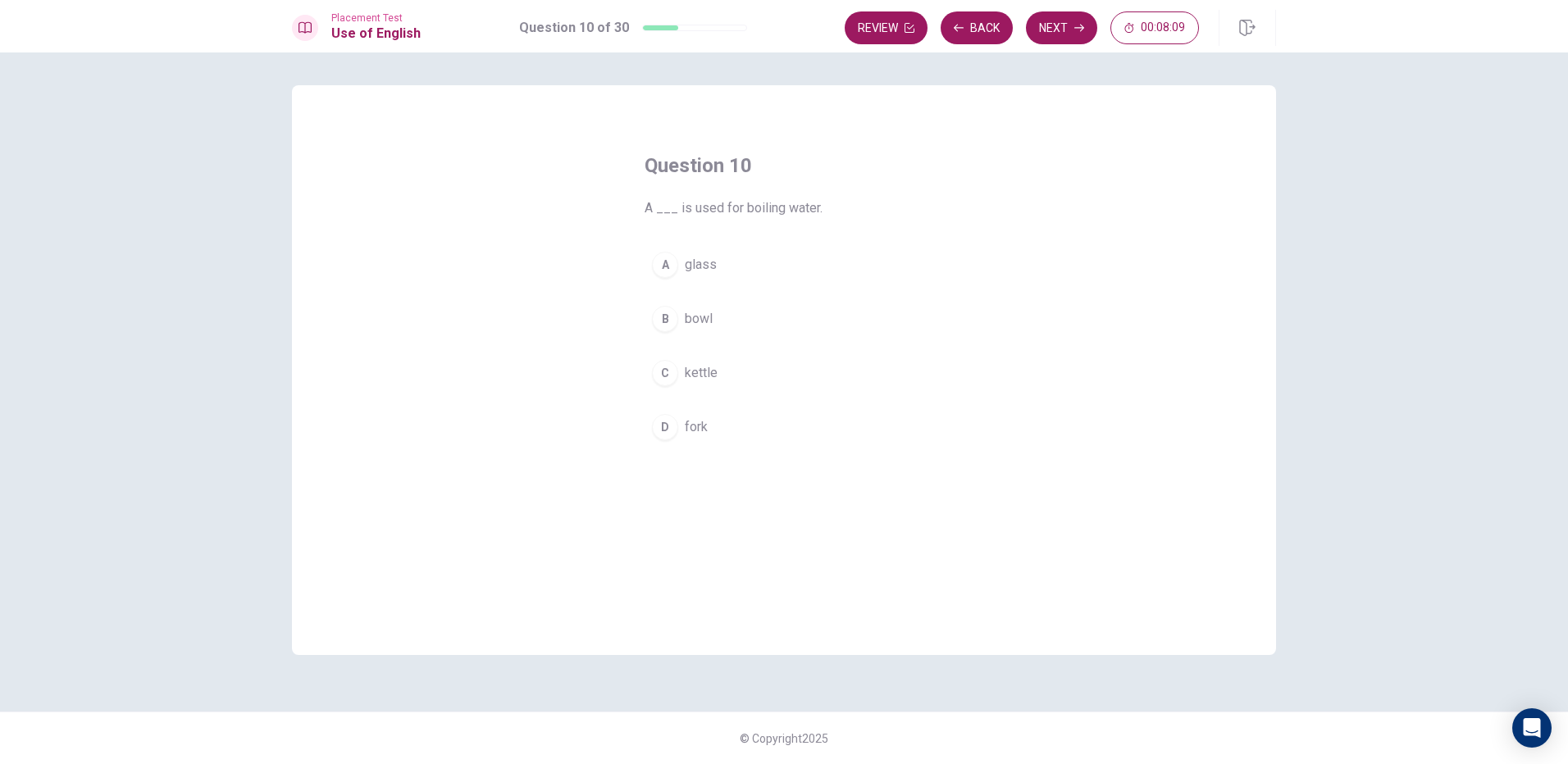
click at [665, 316] on div "B" at bounding box center [665, 320] width 26 height 26
click at [1051, 39] on button "Next" at bounding box center [1061, 27] width 71 height 33
click at [688, 364] on span "rings" at bounding box center [699, 373] width 29 height 19
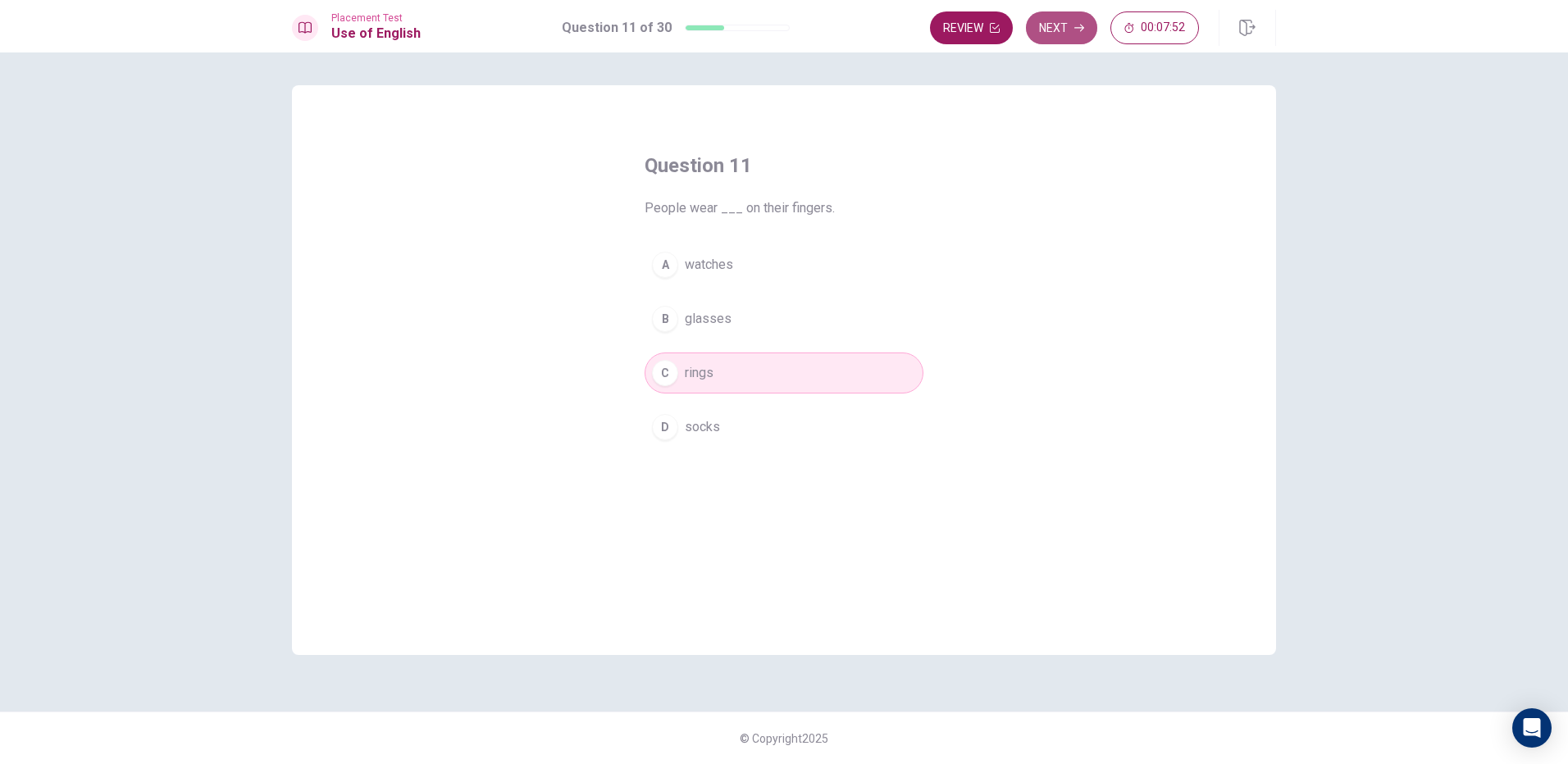
click at [1029, 33] on button "Next" at bounding box center [1061, 27] width 71 height 33
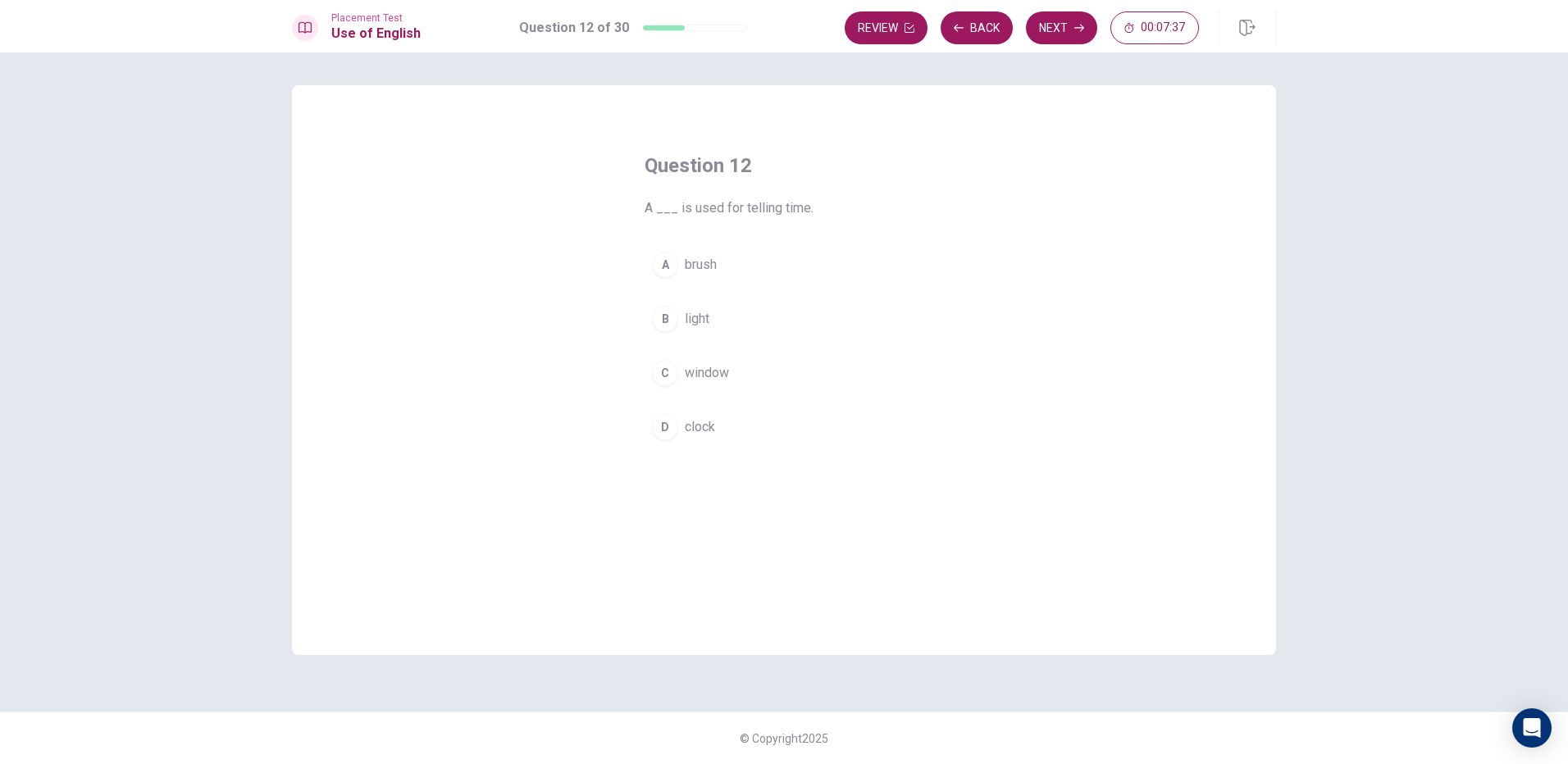
drag, startPoint x: 692, startPoint y: 316, endPoint x: 997, endPoint y: 80, distance: 385.6
click at [788, 240] on div "Question 12 A ___ is used for telling time. A brush B light C window D clock" at bounding box center [783, 300] width 344 height 348
drag, startPoint x: 702, startPoint y: 319, endPoint x: 817, endPoint y: 234, distance: 143.0
click at [713, 305] on button "B light" at bounding box center [783, 319] width 279 height 41
click at [1045, 30] on button "Next" at bounding box center [1061, 27] width 71 height 33
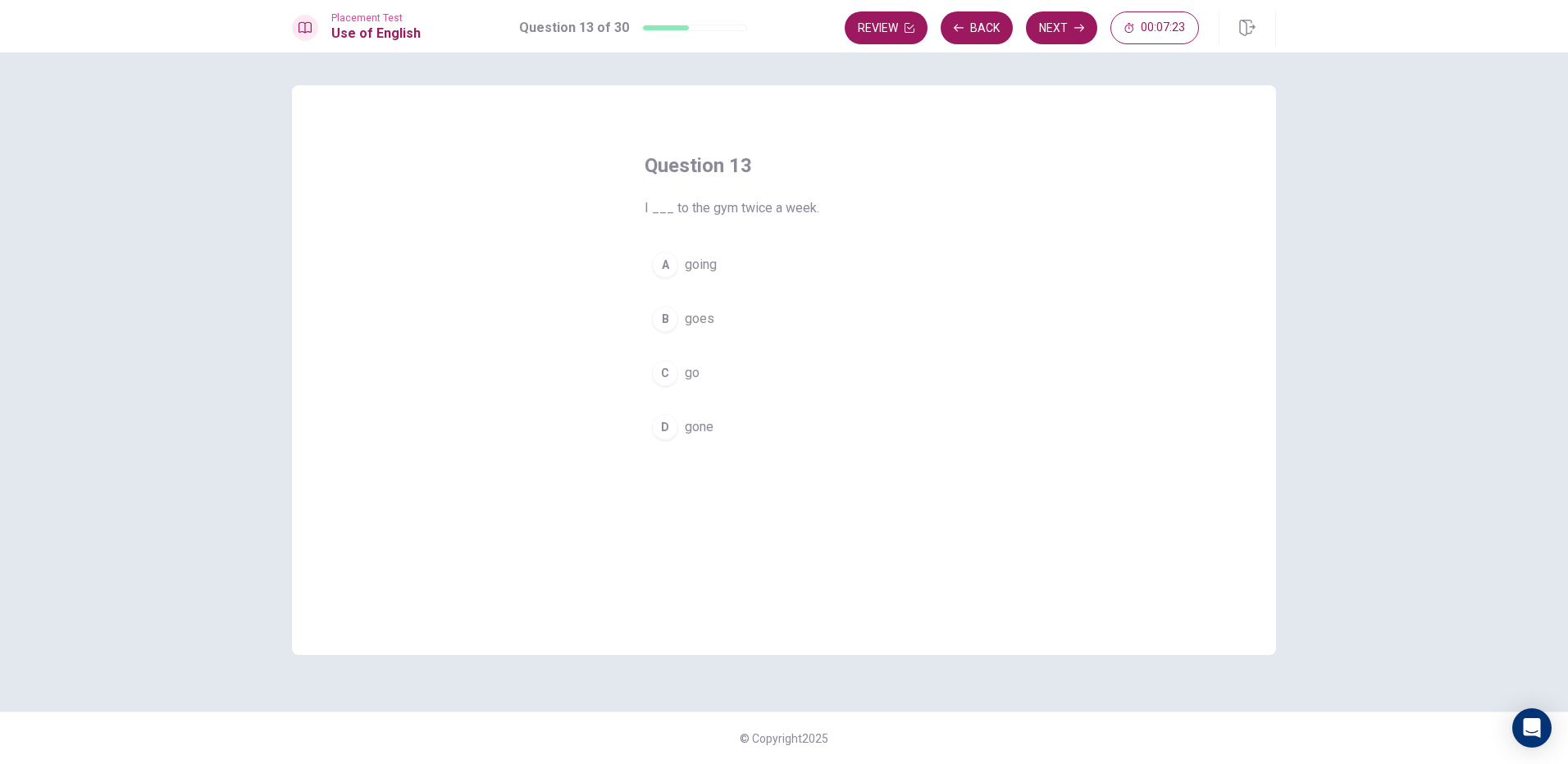
drag, startPoint x: 703, startPoint y: 373, endPoint x: 666, endPoint y: 515, distance: 146.7
click at [688, 387] on button "C go" at bounding box center [783, 373] width 279 height 41
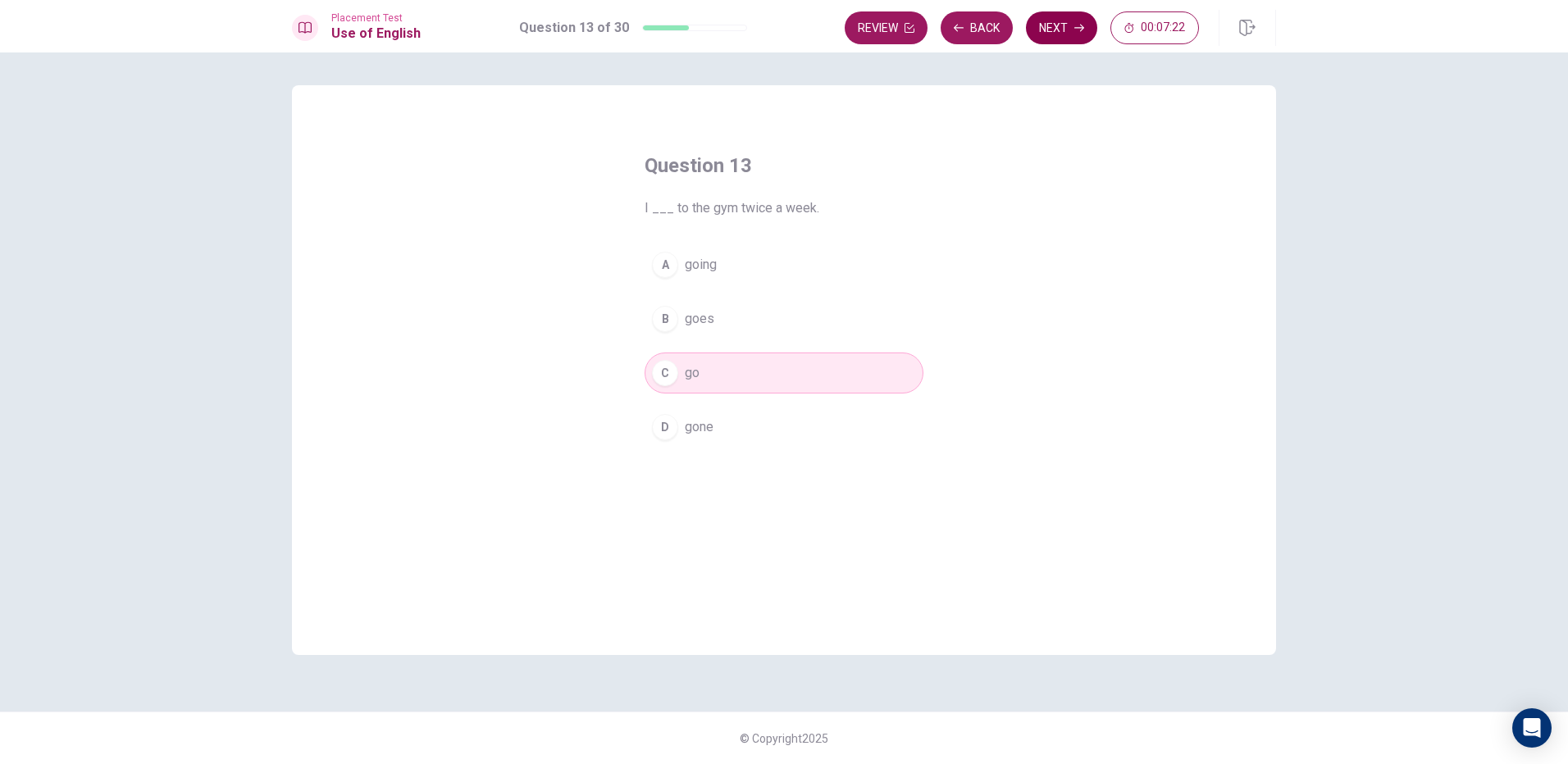
click at [1069, 39] on button "Next" at bounding box center [1061, 27] width 71 height 33
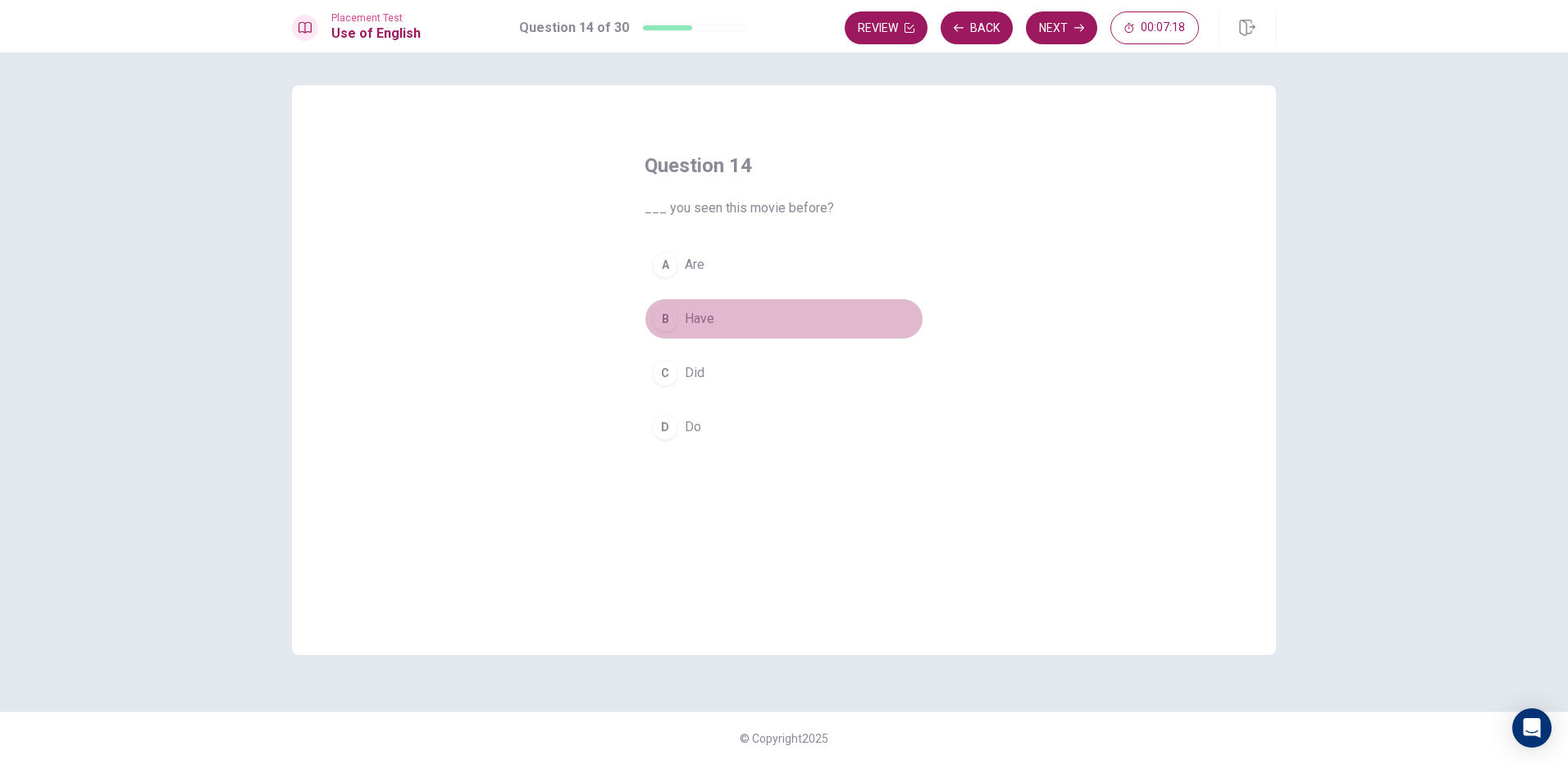
click at [702, 320] on span "Have" at bounding box center [700, 319] width 30 height 19
click at [1051, 27] on button "Next" at bounding box center [1061, 27] width 71 height 33
click at [736, 378] on span "will helping" at bounding box center [717, 373] width 65 height 19
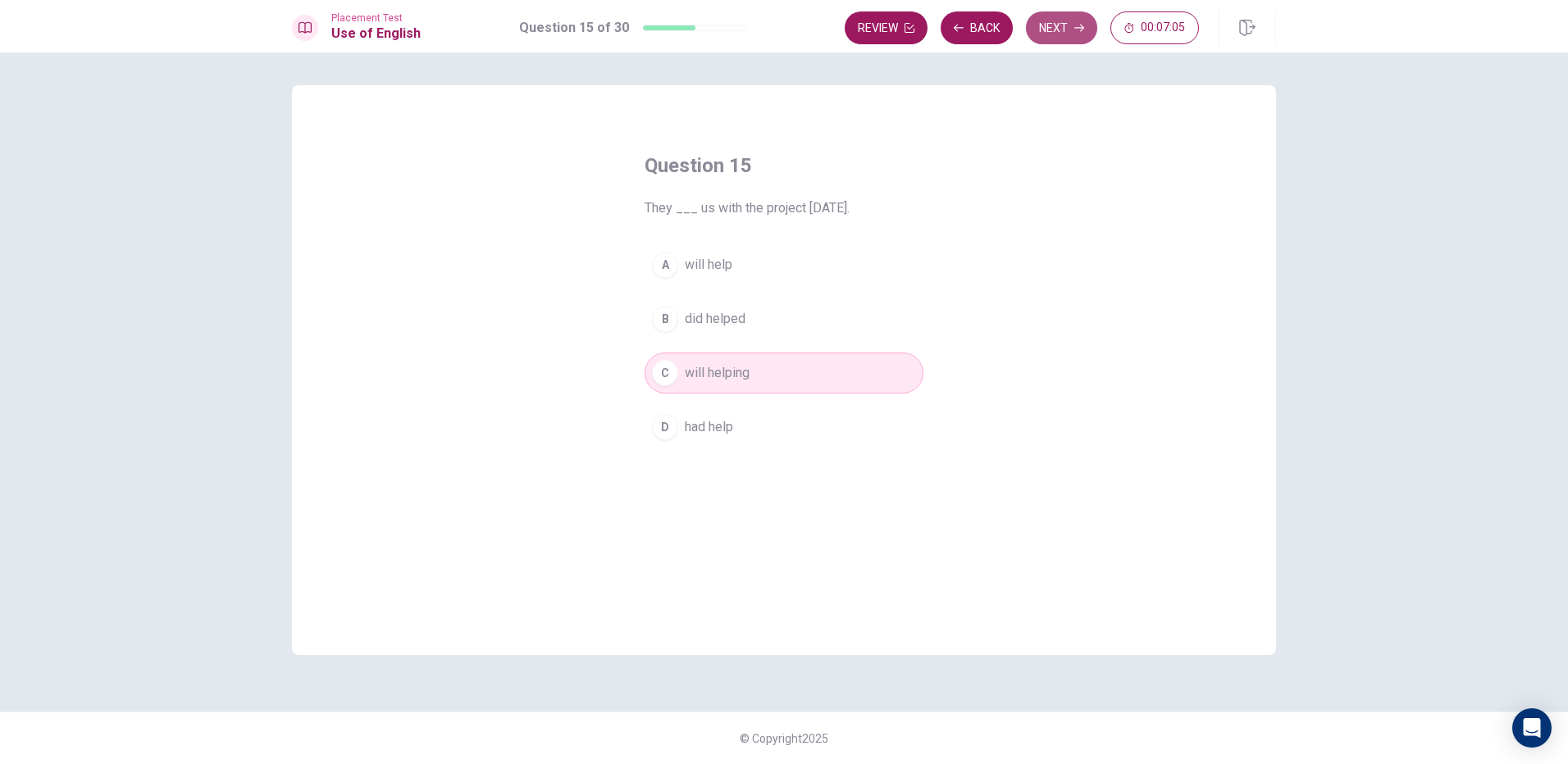
click at [1037, 24] on button "Next" at bounding box center [1061, 27] width 71 height 33
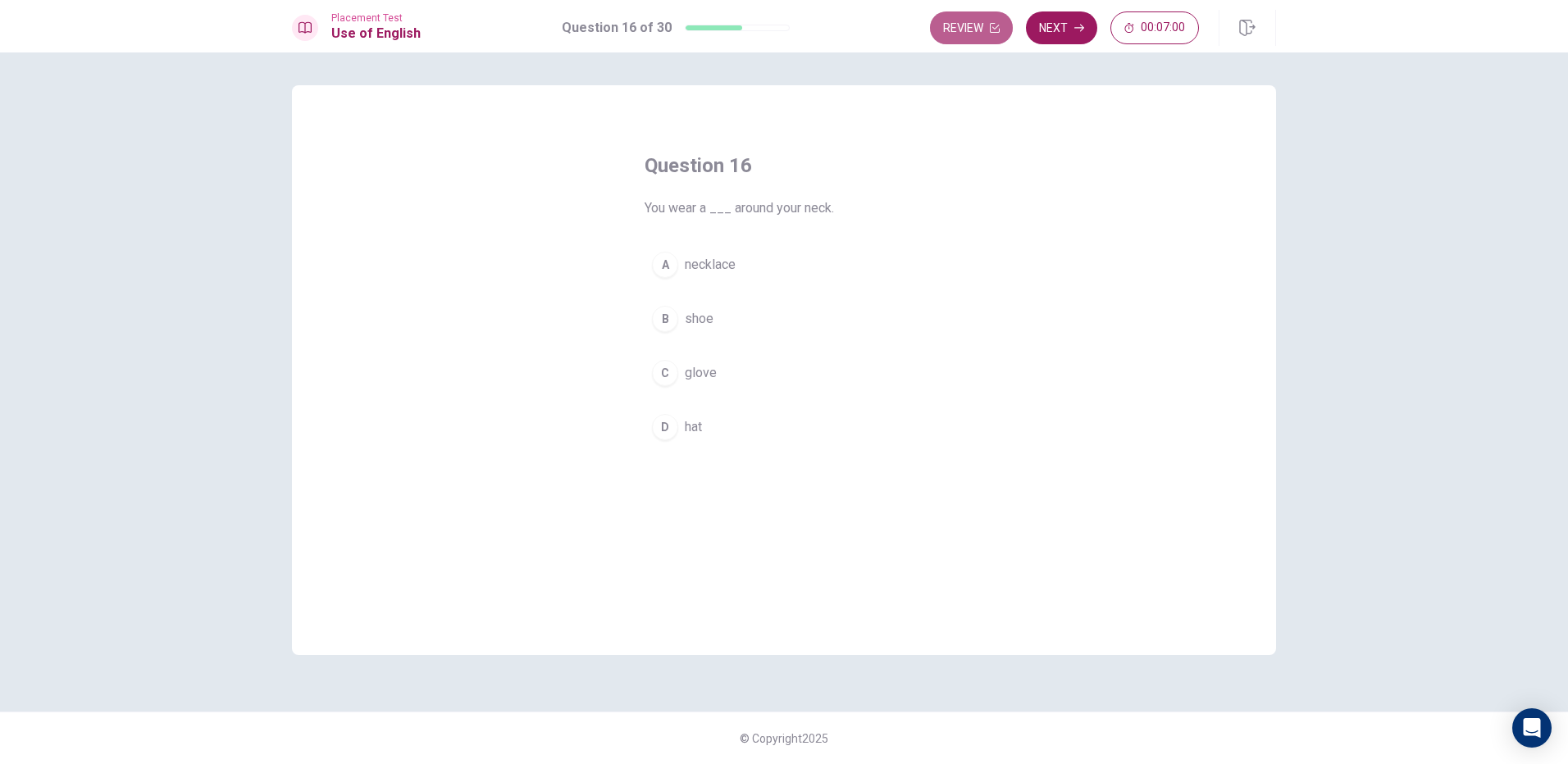
click at [984, 30] on button "Review" at bounding box center [971, 27] width 83 height 33
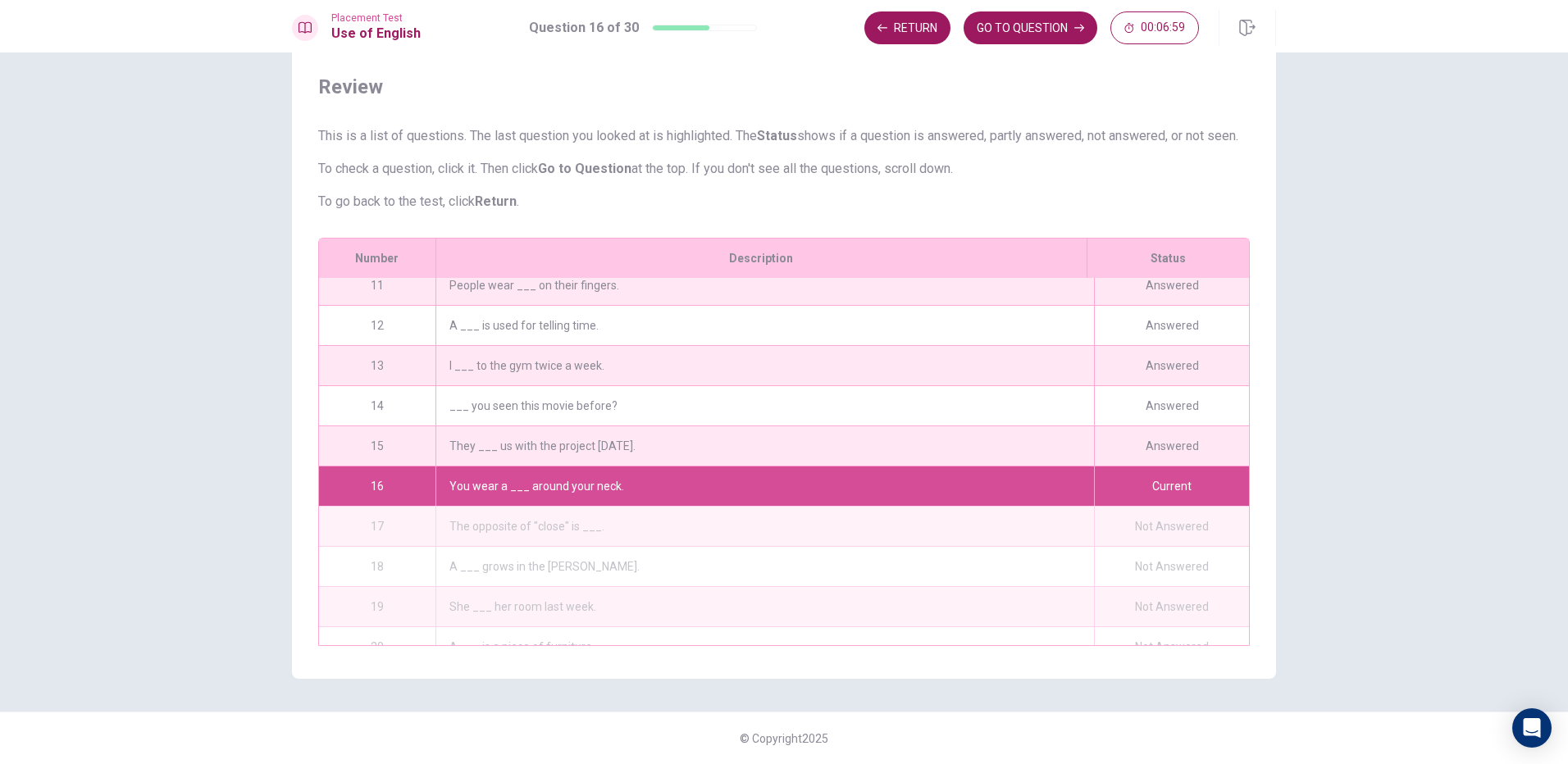
scroll to position [444, 0]
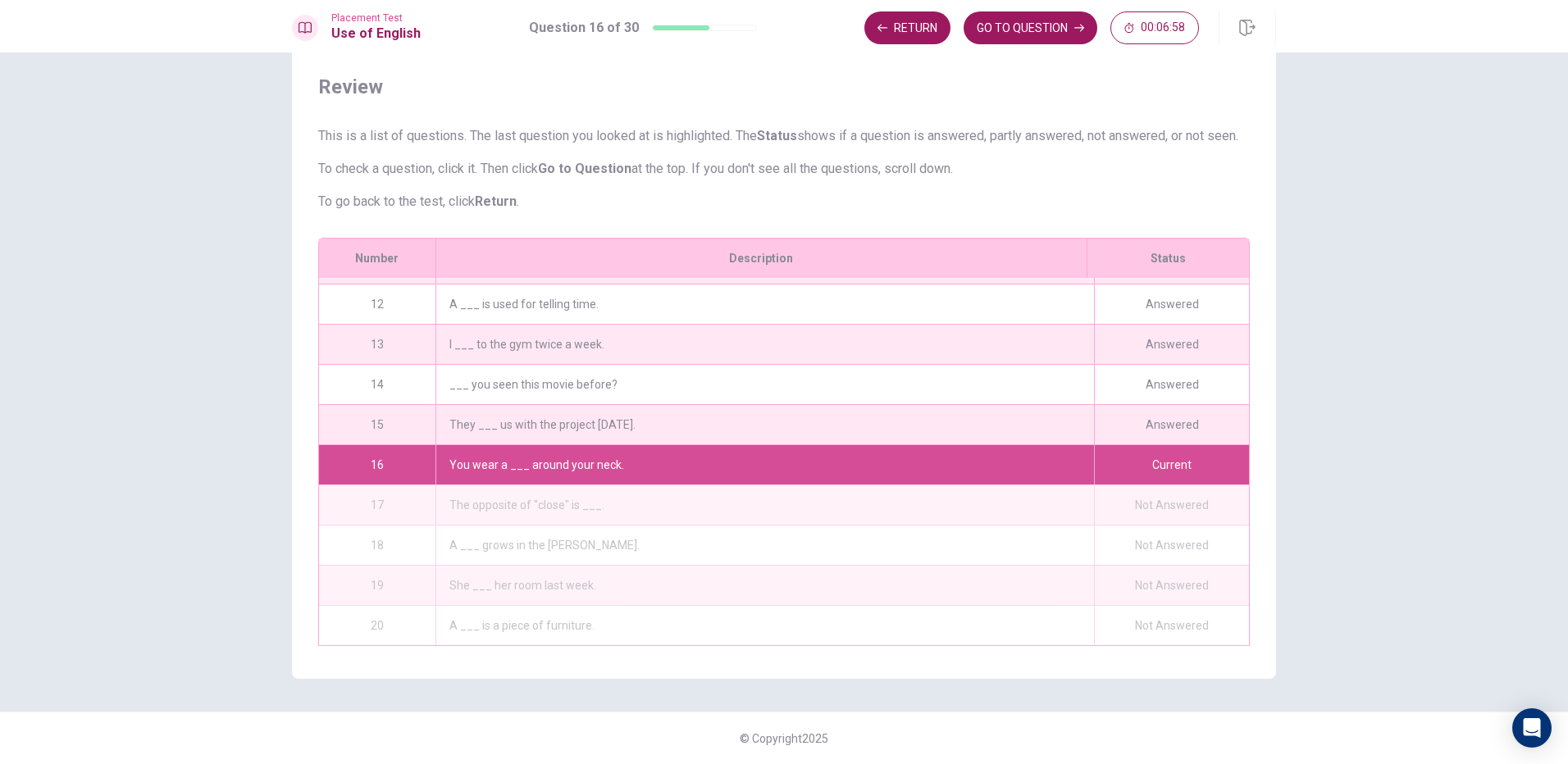
click at [637, 407] on div "They ___ us with the project [DATE]." at bounding box center [765, 424] width 658 height 40
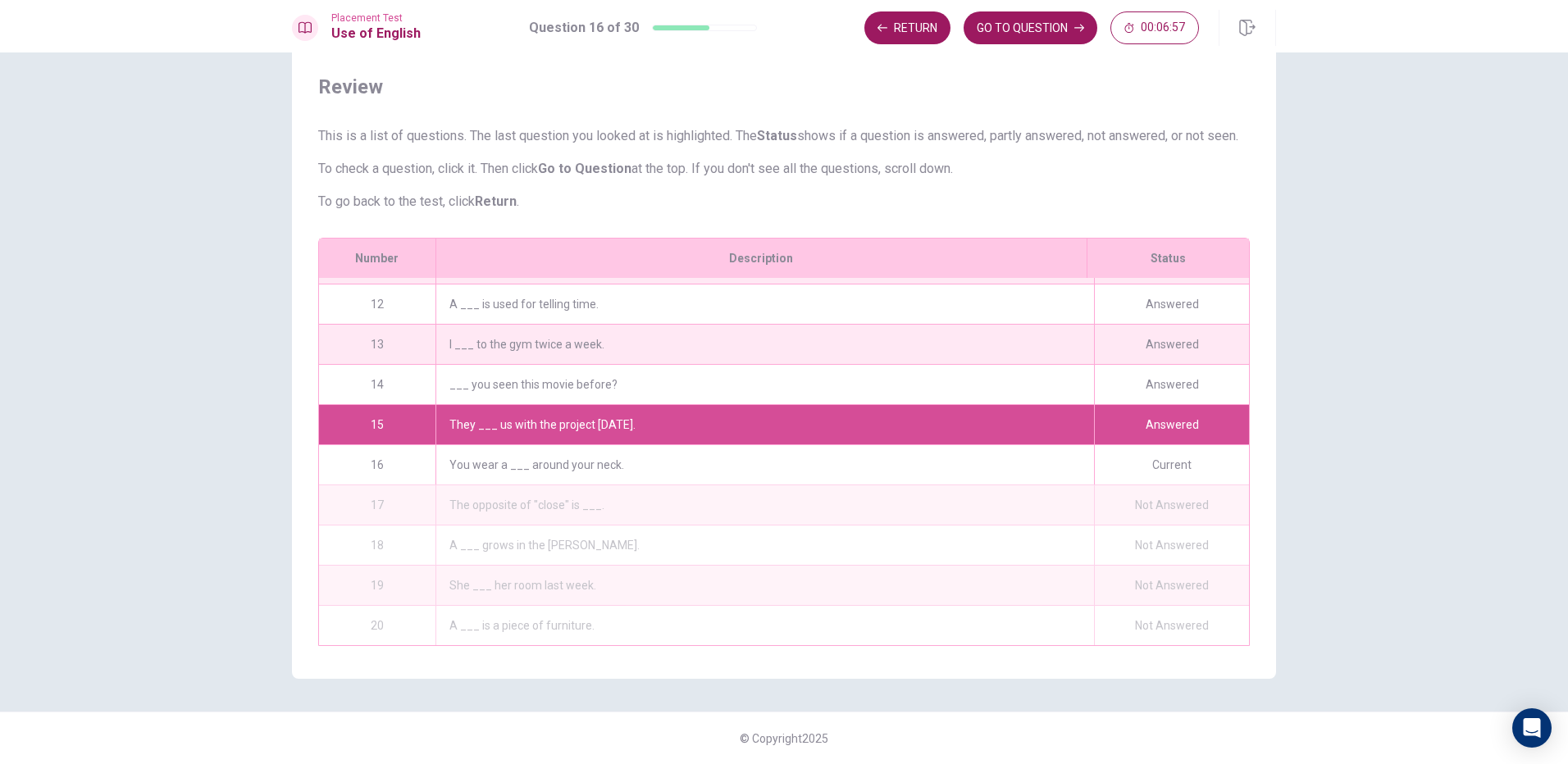
click at [1123, 423] on div "Answered" at bounding box center [1171, 424] width 155 height 40
click at [1040, 408] on div "They ___ us with the project [DATE]." at bounding box center [765, 424] width 658 height 40
click at [1171, 413] on div "Answered" at bounding box center [1171, 424] width 155 height 40
click at [997, 25] on button "GO TO QUESTION" at bounding box center [1030, 27] width 134 height 33
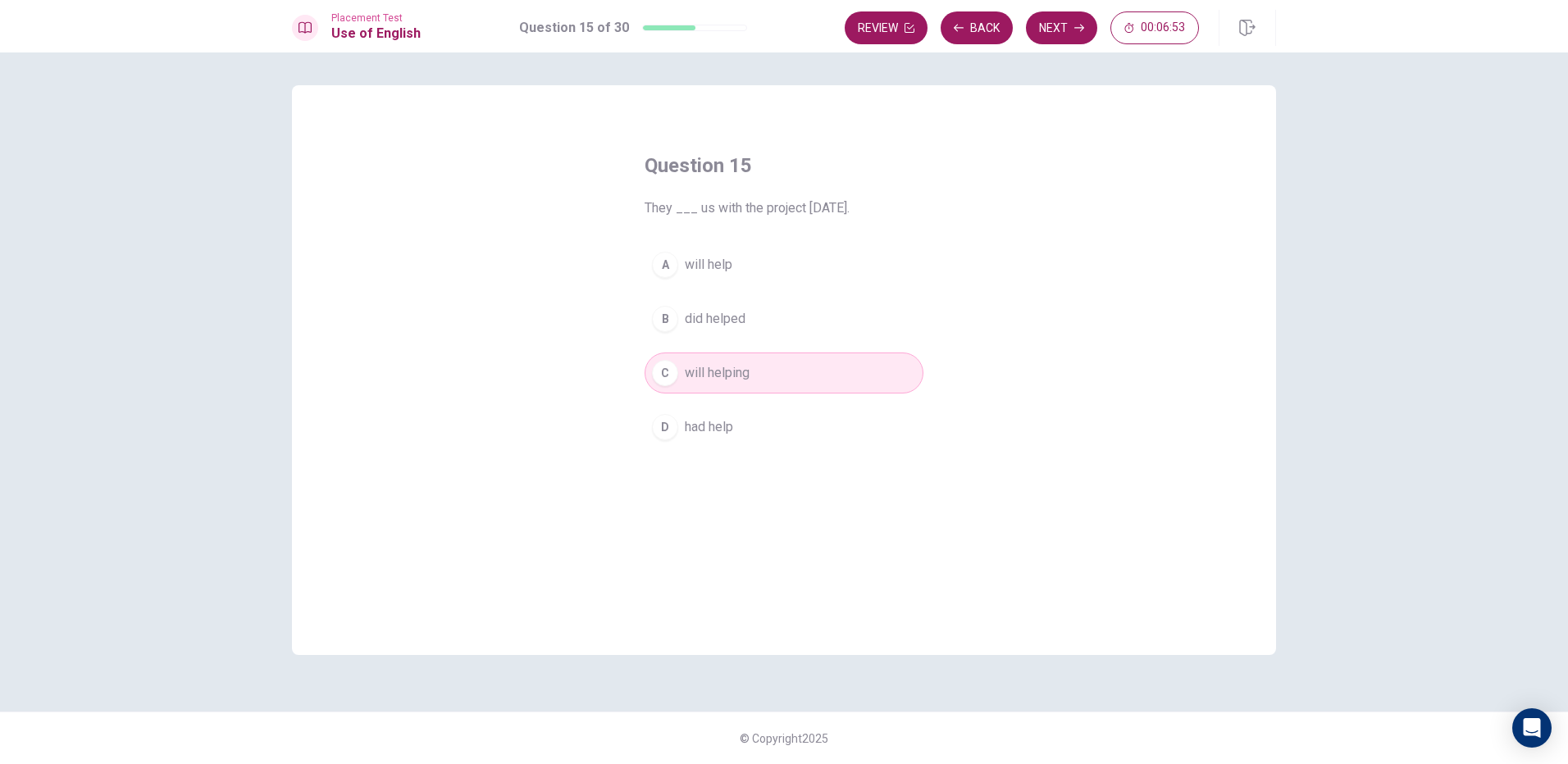
scroll to position [0, 0]
drag, startPoint x: 704, startPoint y: 251, endPoint x: 915, endPoint y: 233, distance: 211.8
click at [708, 251] on button "A will help" at bounding box center [783, 265] width 279 height 41
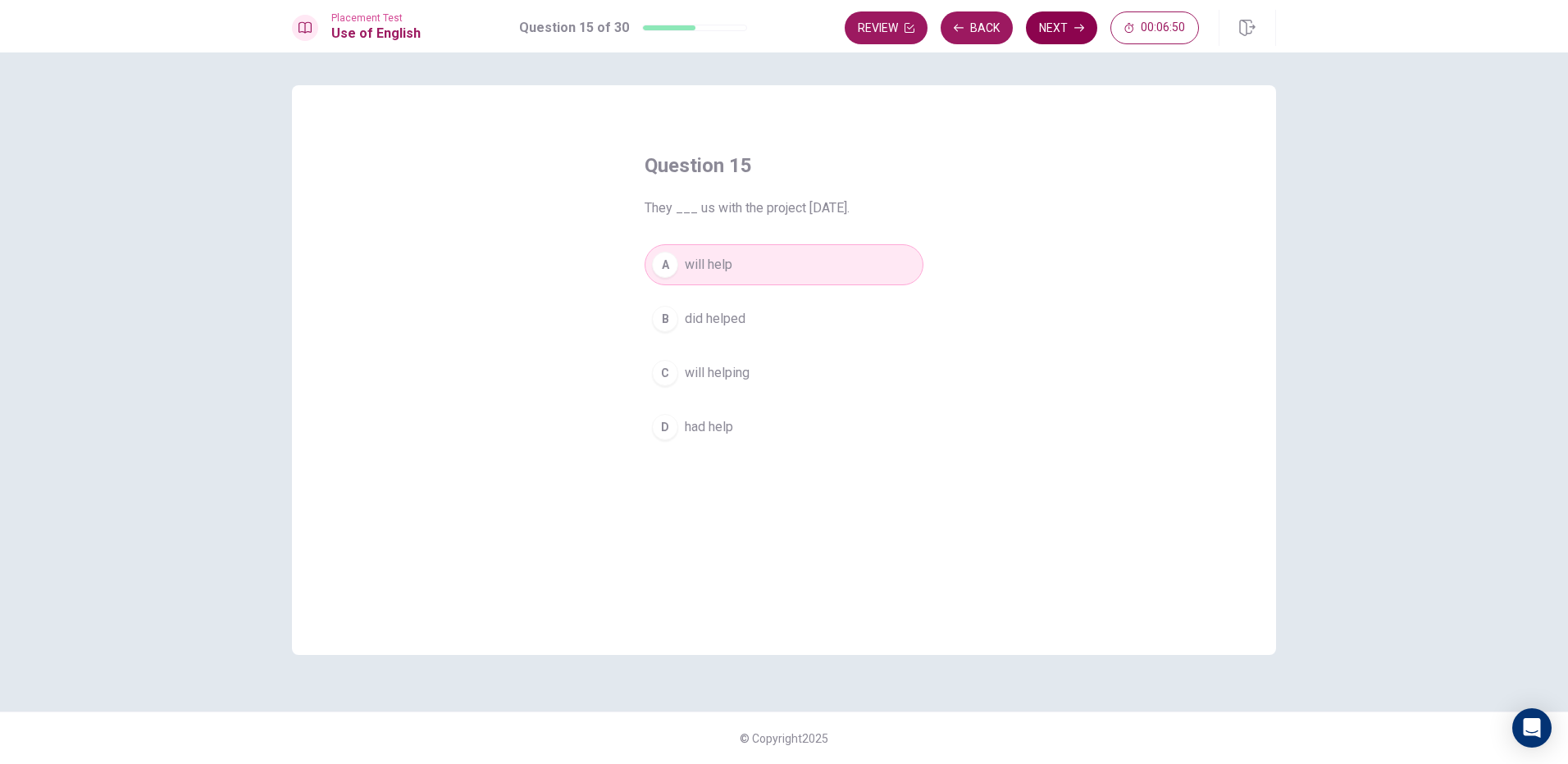
click at [1074, 29] on icon "button" at bounding box center [1079, 27] width 10 height 10
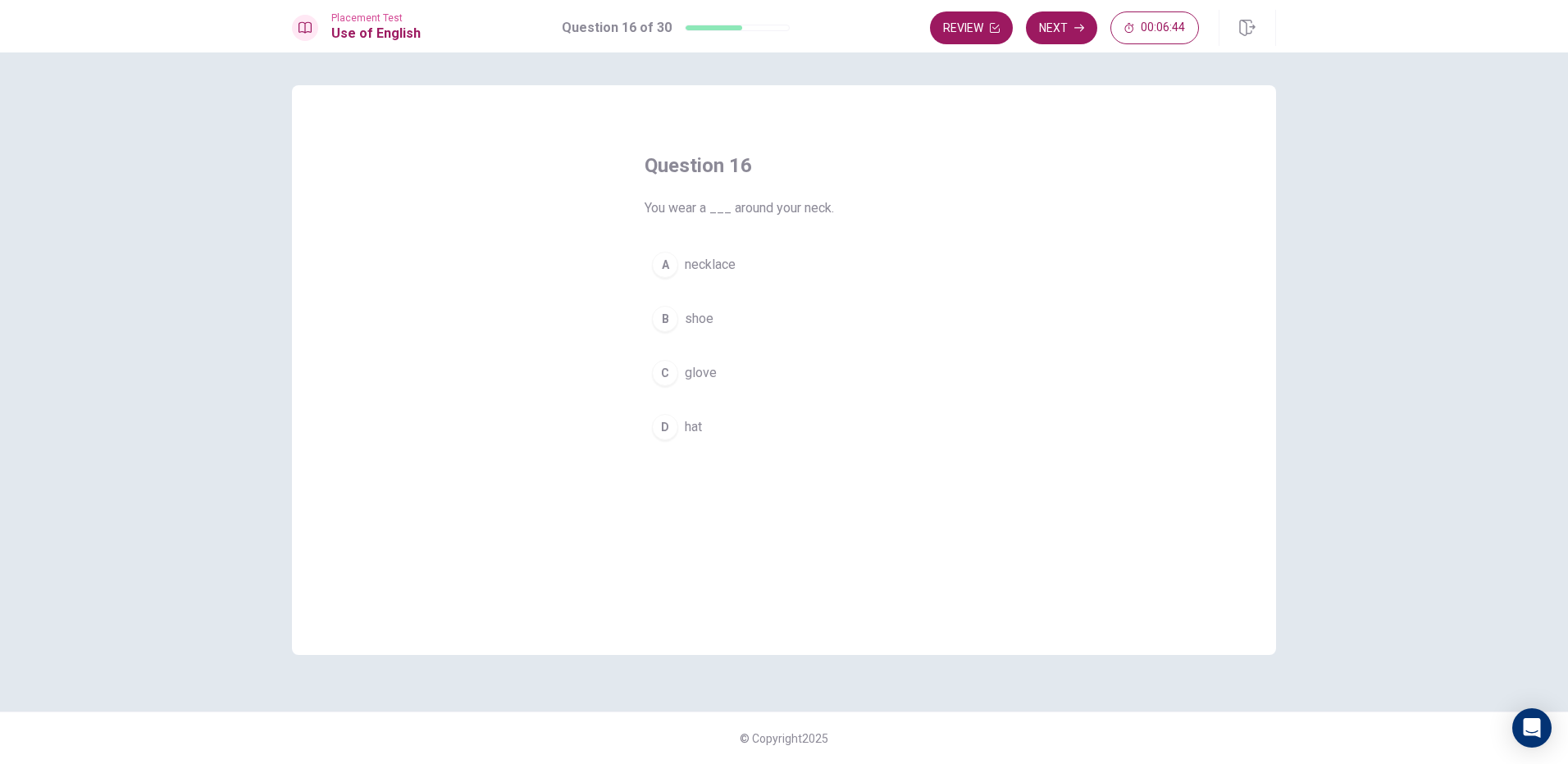
click at [722, 267] on span "necklace" at bounding box center [710, 265] width 51 height 19
click at [1052, 22] on button "Next" at bounding box center [1061, 27] width 71 height 33
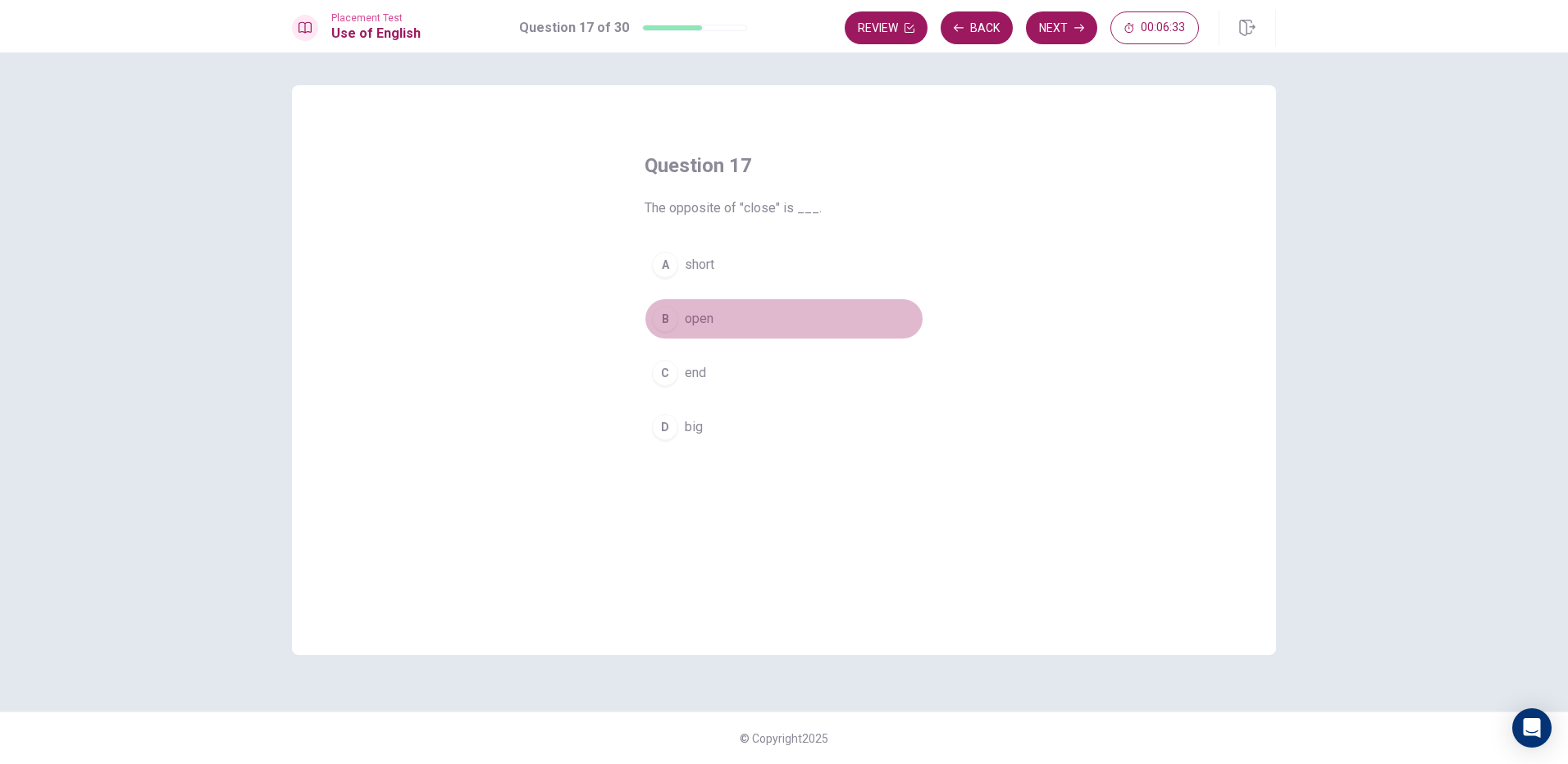
click at [690, 320] on span "open" at bounding box center [699, 319] width 29 height 19
click at [1051, 20] on button "Next" at bounding box center [1061, 27] width 71 height 33
click at [733, 321] on button "B tree" at bounding box center [783, 319] width 279 height 41
click at [1041, 38] on button "Next" at bounding box center [1061, 27] width 71 height 33
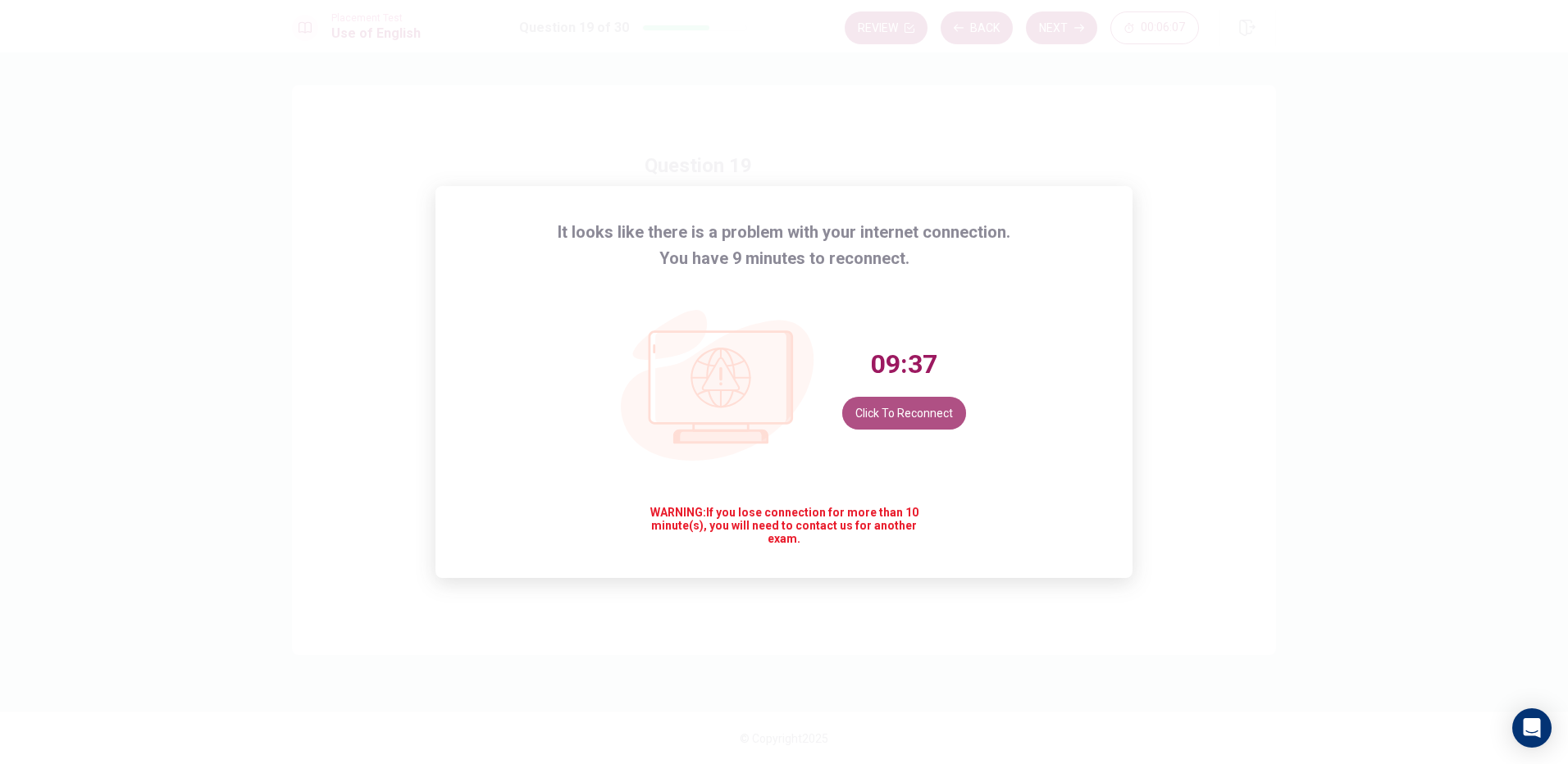
click at [925, 411] on button "Click to reconnect" at bounding box center [904, 413] width 124 height 33
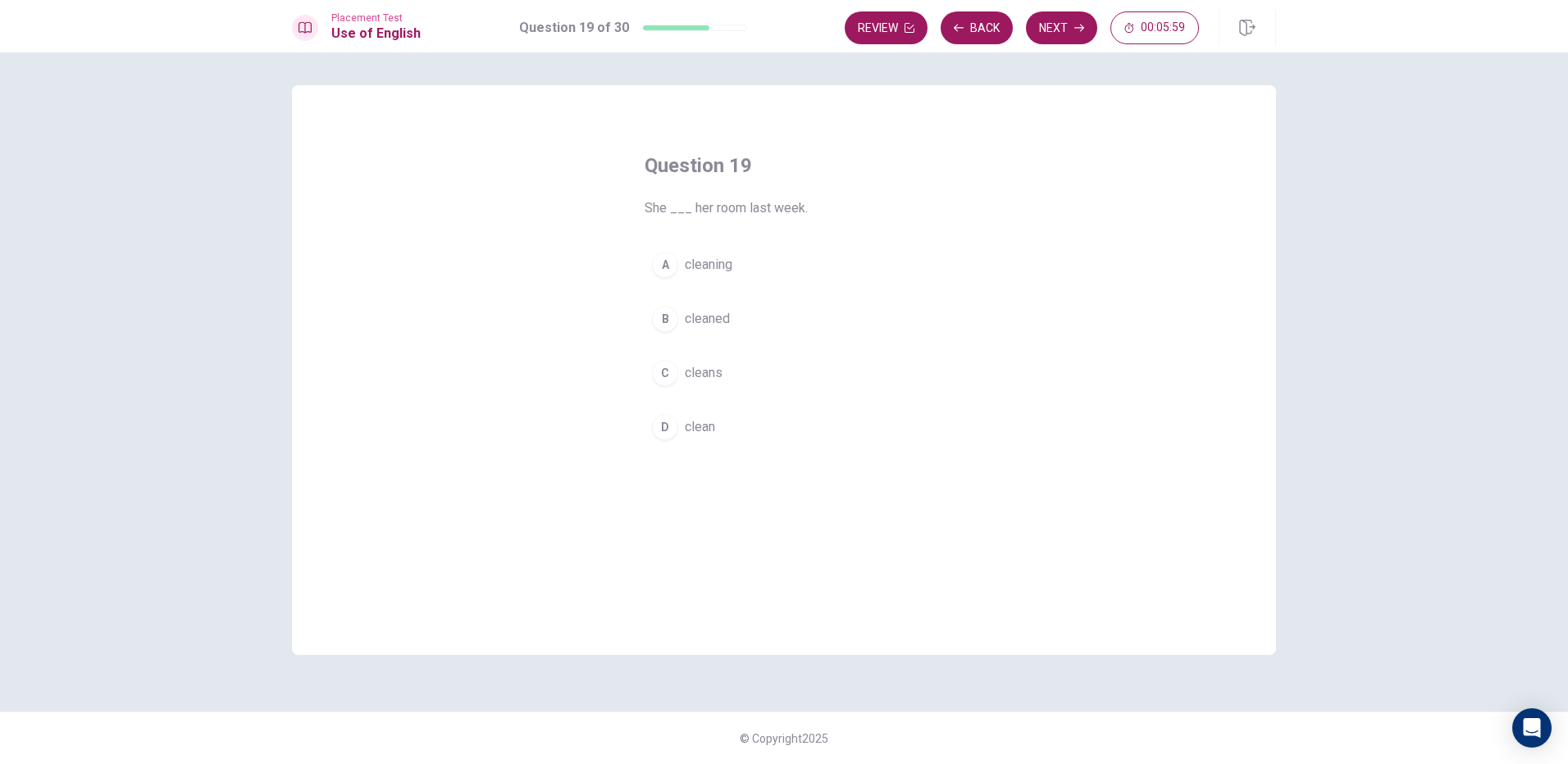
click at [730, 319] on button "B cleaned" at bounding box center [783, 319] width 279 height 41
click at [1053, 26] on button "Next" at bounding box center [1061, 27] width 71 height 33
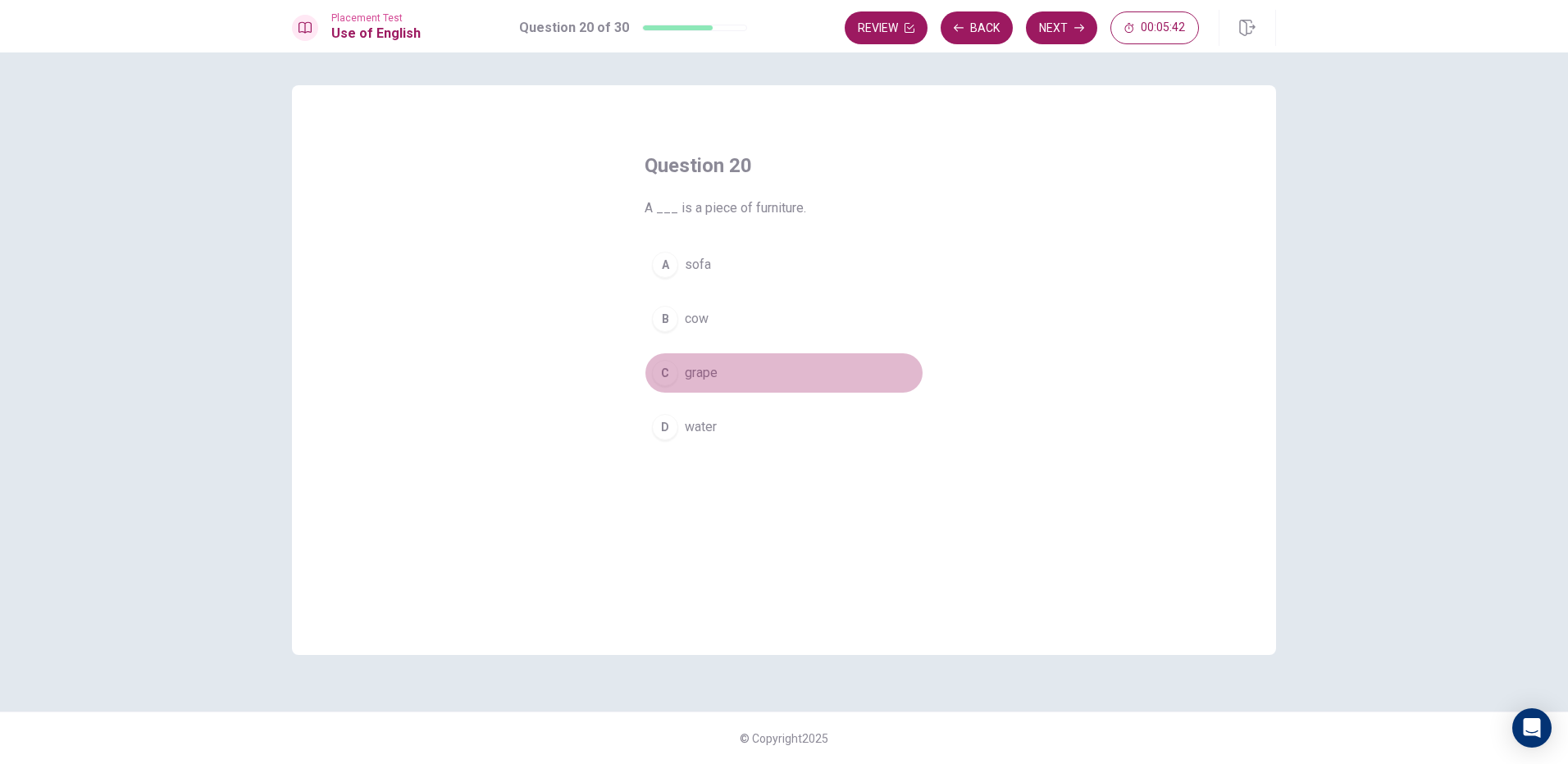
click at [731, 369] on button "C grape" at bounding box center [783, 373] width 279 height 41
click at [1064, 26] on button "Next" at bounding box center [1061, 27] width 71 height 33
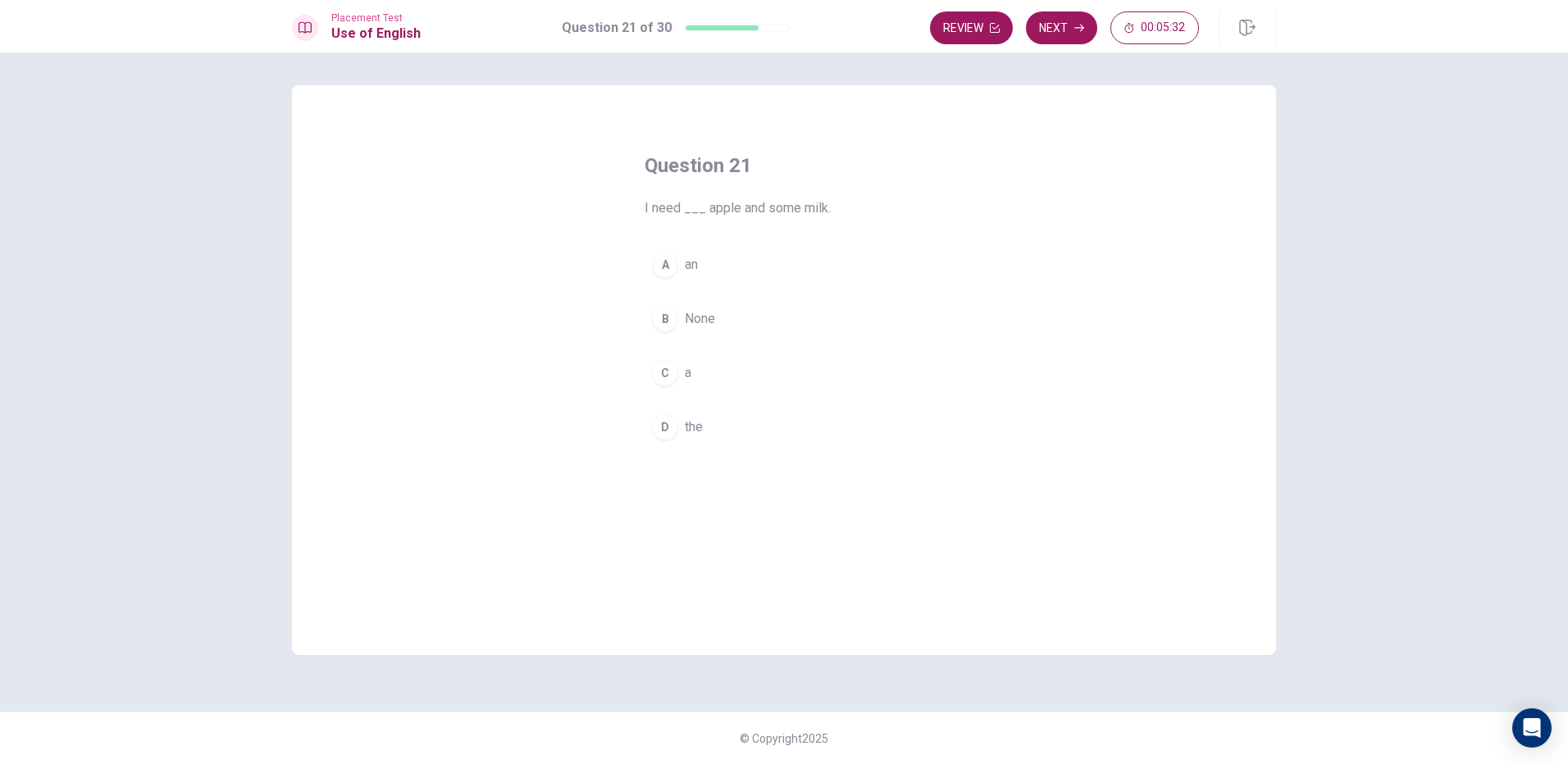
click at [682, 271] on button "A an" at bounding box center [783, 265] width 279 height 41
click at [1055, 33] on button "Next" at bounding box center [1061, 27] width 71 height 33
drag, startPoint x: 716, startPoint y: 374, endPoint x: 745, endPoint y: 325, distance: 56.9
click at [723, 367] on button "C went" at bounding box center [783, 373] width 279 height 41
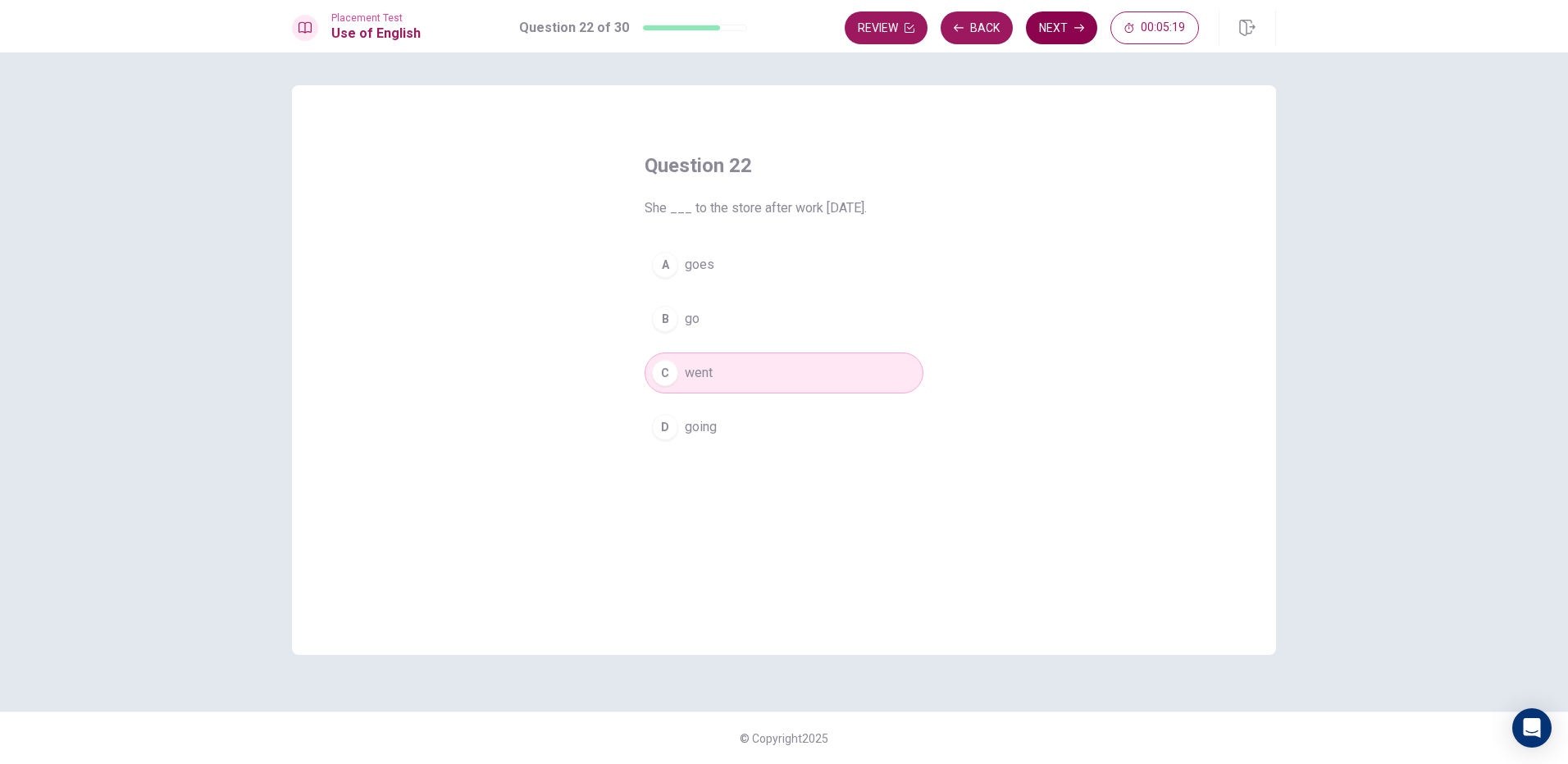
click at [1043, 32] on button "Next" at bounding box center [1061, 27] width 71 height 33
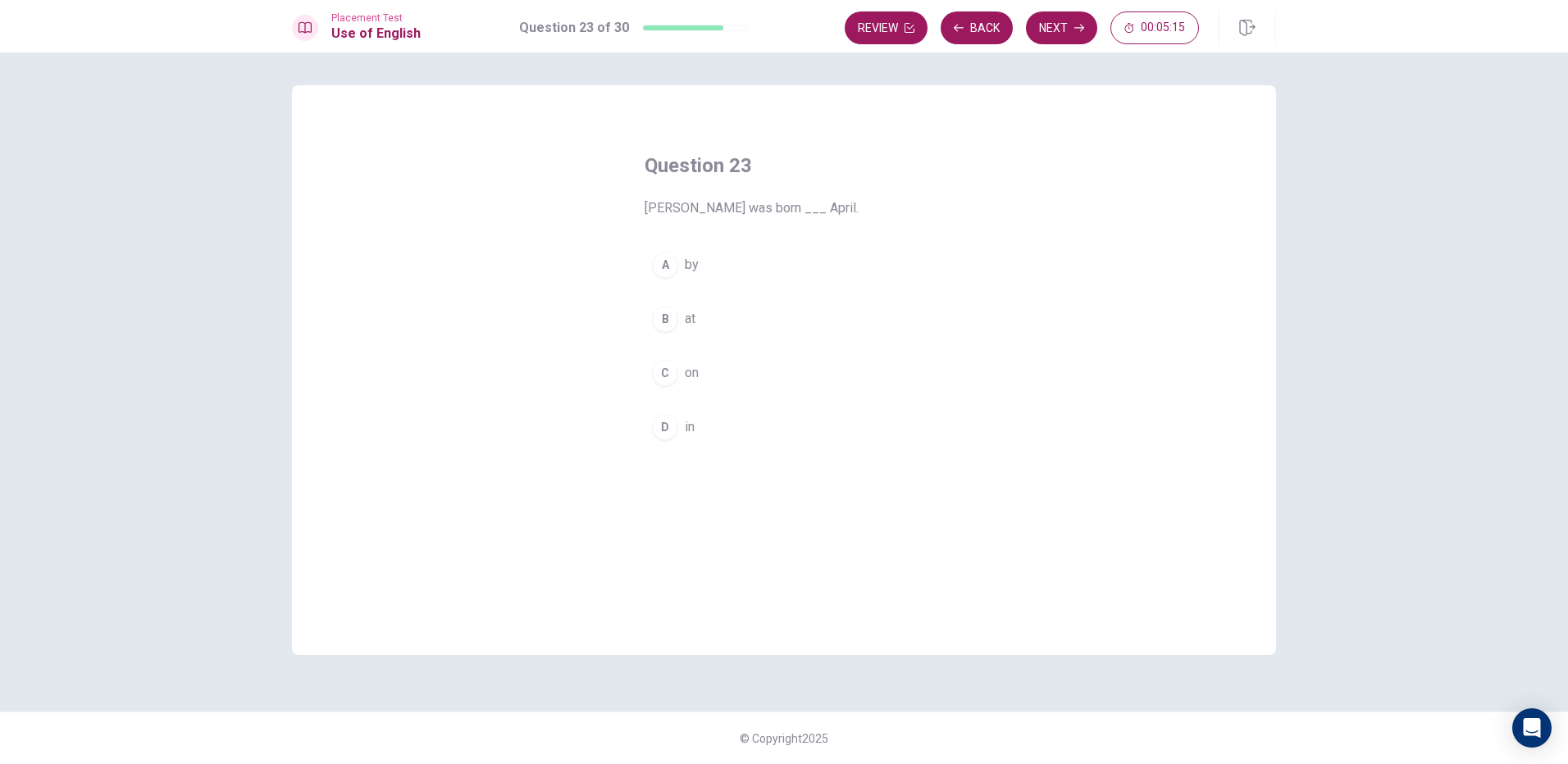
click at [684, 452] on div "Question 23 [PERSON_NAME] was born ___ April. A by B at C on D in" at bounding box center [783, 300] width 344 height 348
click at [684, 426] on button "D in" at bounding box center [783, 427] width 279 height 41
click at [1059, 32] on button "Next" at bounding box center [1061, 27] width 71 height 33
drag, startPoint x: 736, startPoint y: 428, endPoint x: 942, endPoint y: 198, distance: 308.8
click at [745, 420] on button "D support" at bounding box center [783, 427] width 279 height 41
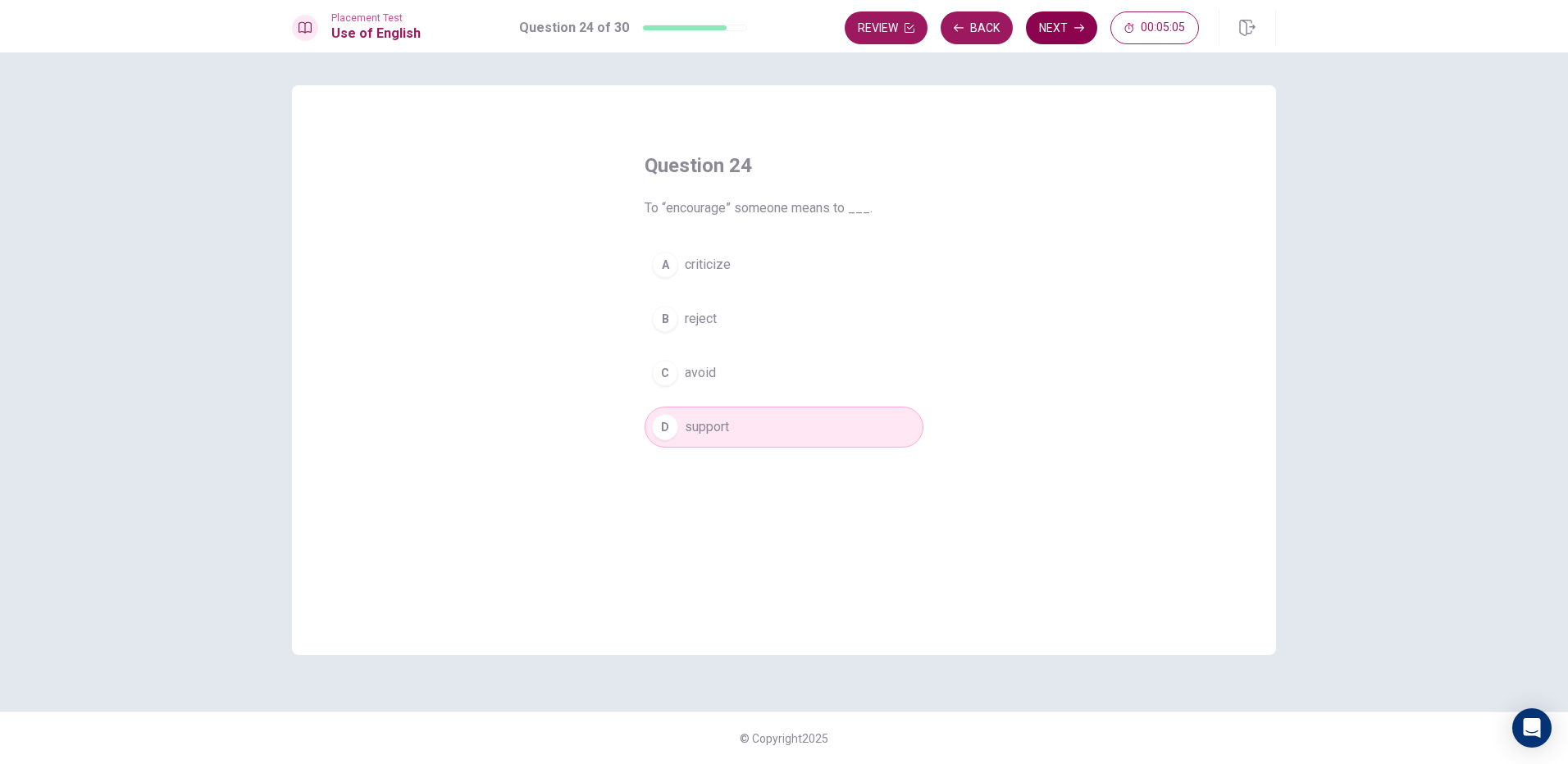
click at [1076, 26] on icon "button" at bounding box center [1079, 27] width 10 height 10
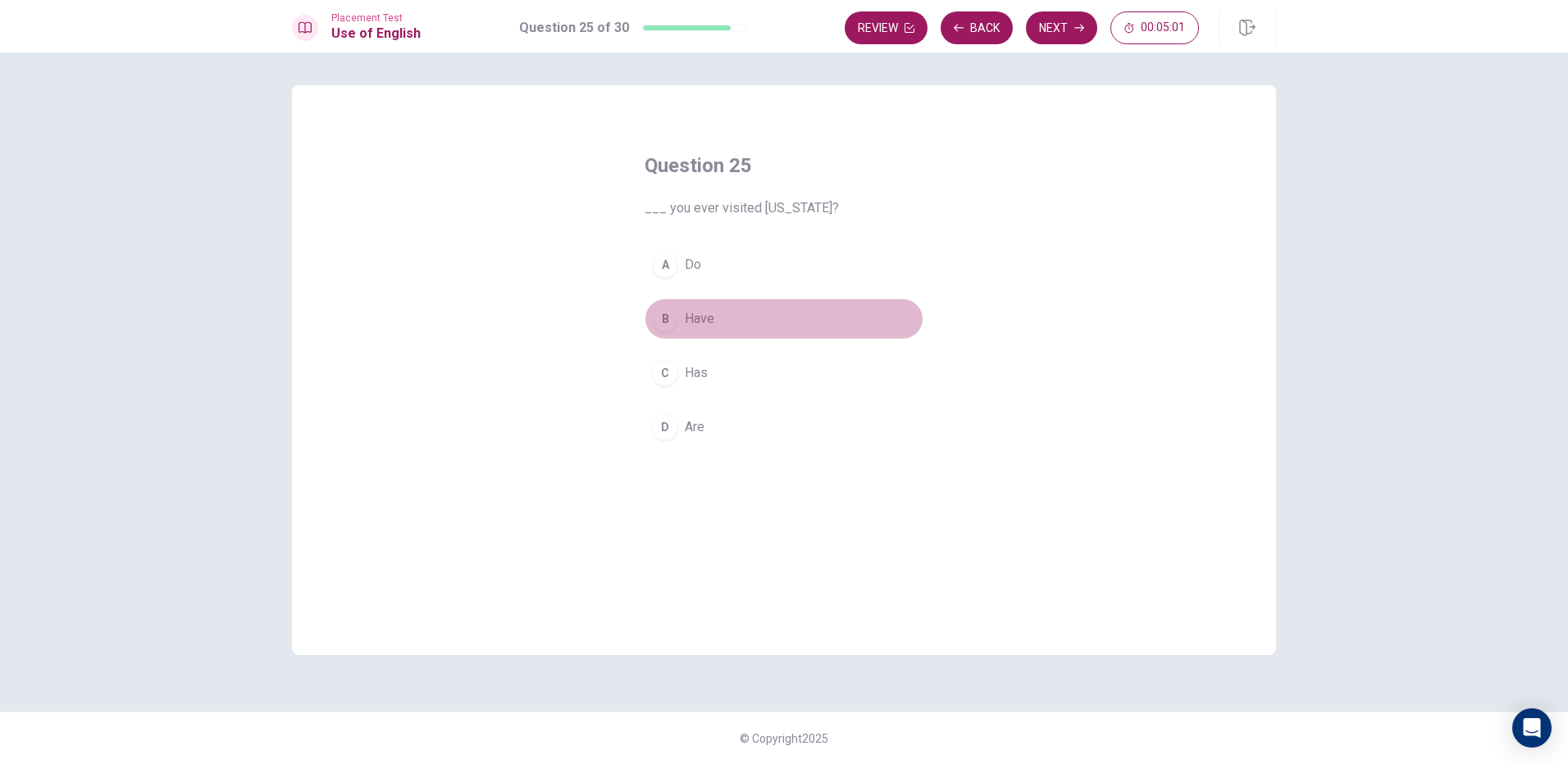
click at [726, 308] on button "B Have" at bounding box center [783, 319] width 279 height 41
click at [1067, 33] on button "Next" at bounding box center [1061, 27] width 71 height 33
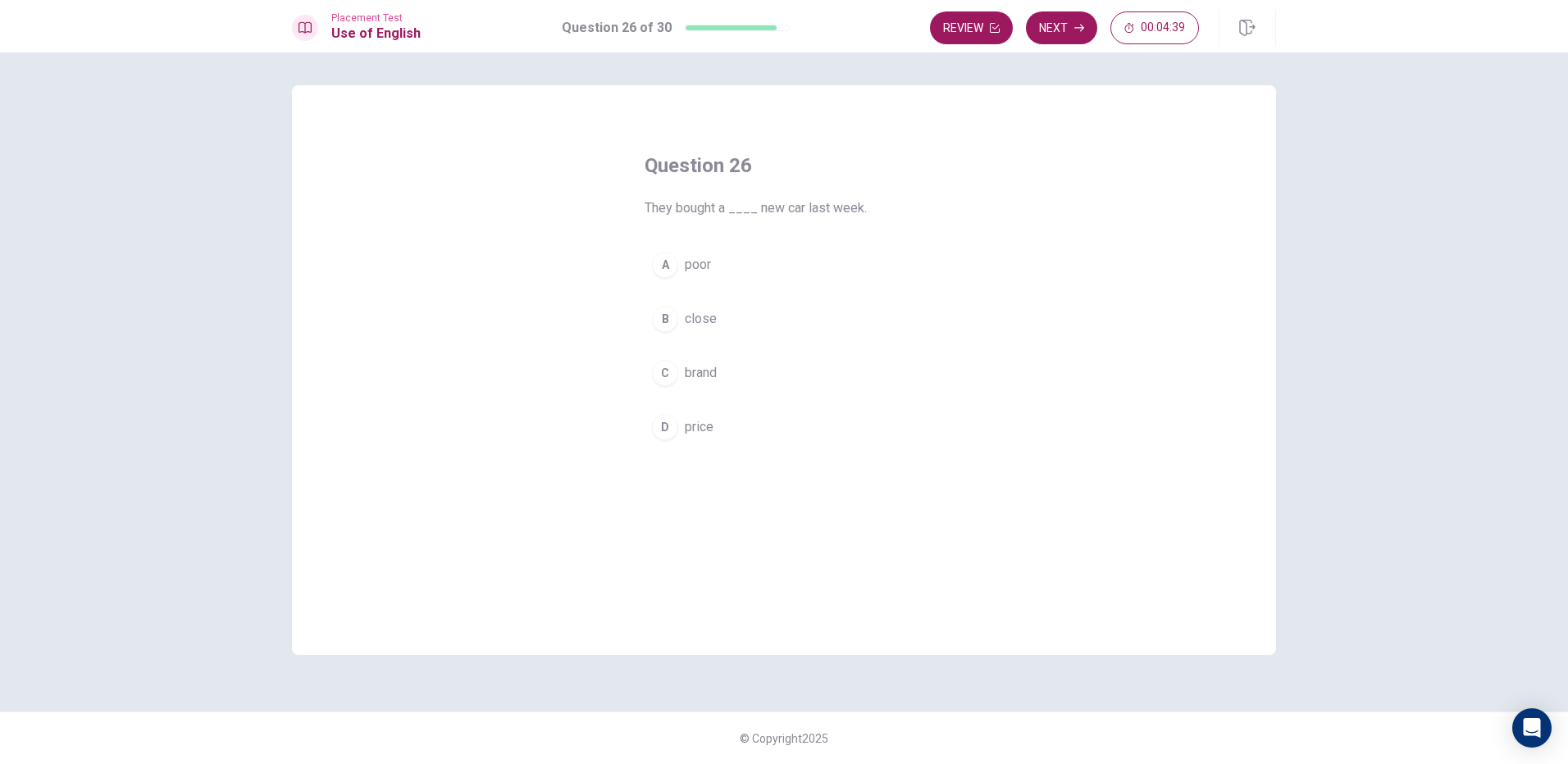
drag, startPoint x: 700, startPoint y: 423, endPoint x: 830, endPoint y: 316, distance: 168.4
click at [724, 408] on button "D price" at bounding box center [783, 427] width 279 height 41
click at [1052, 26] on button "Next" at bounding box center [1061, 27] width 71 height 33
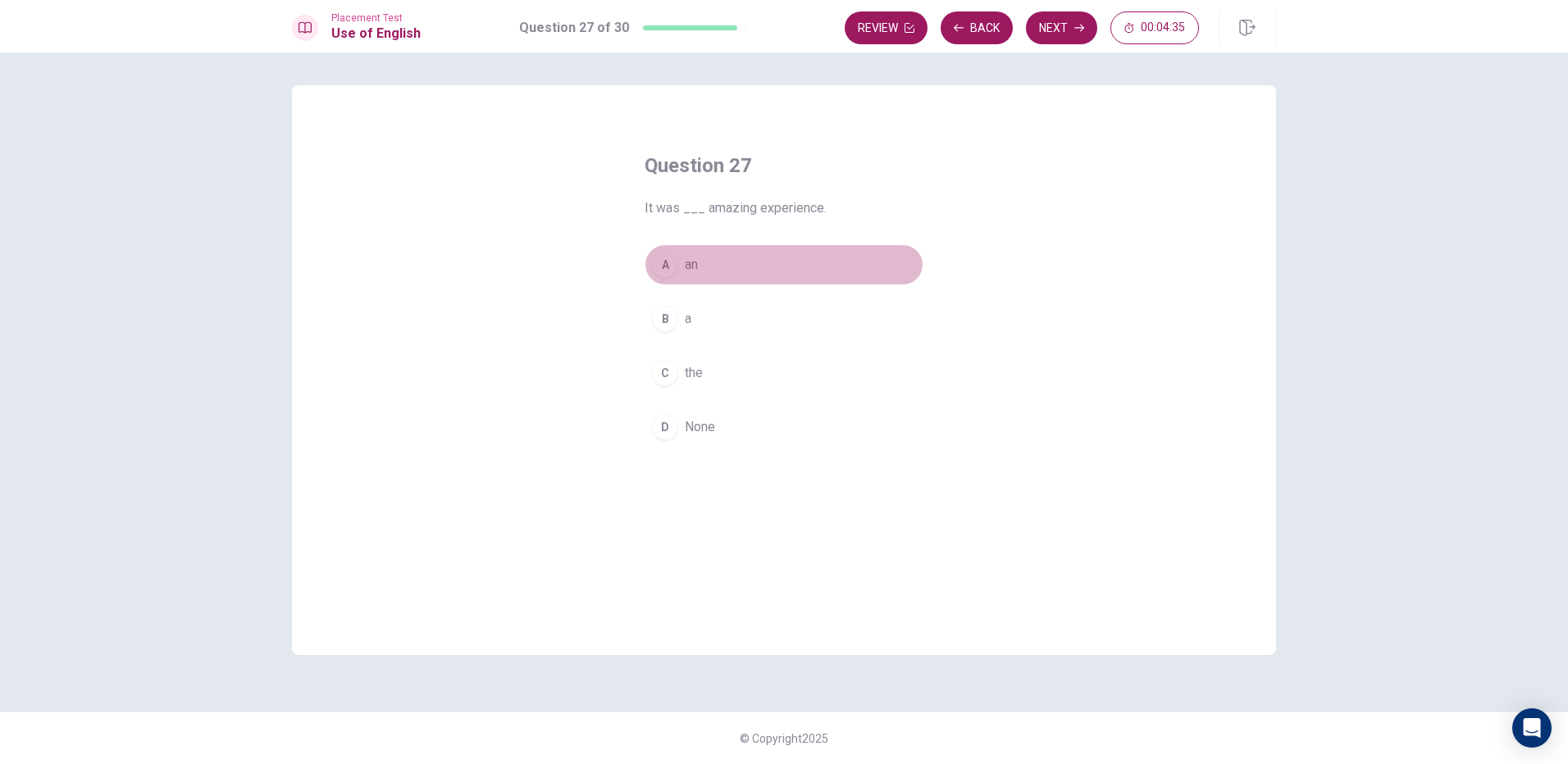
drag, startPoint x: 666, startPoint y: 265, endPoint x: 906, endPoint y: 115, distance: 283.0
click at [732, 239] on div "Question 27 It was ___ amazing experience. A an B a C the D None" at bounding box center [783, 300] width 344 height 348
click at [1029, 20] on button "Next" at bounding box center [1061, 27] width 71 height 33
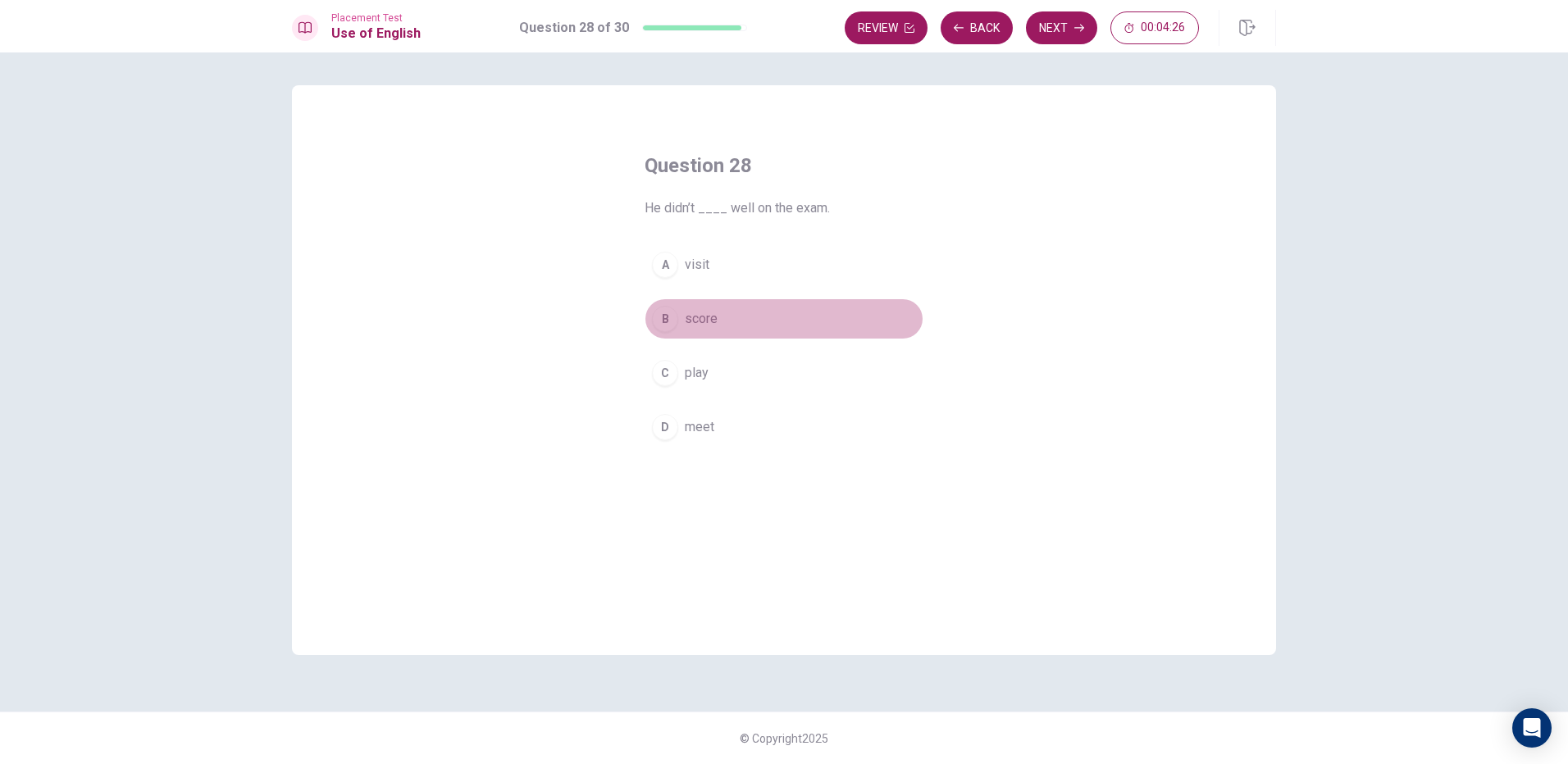
click at [684, 319] on button "B score" at bounding box center [783, 319] width 279 height 41
click at [1070, 22] on button "Next" at bounding box center [1061, 27] width 71 height 33
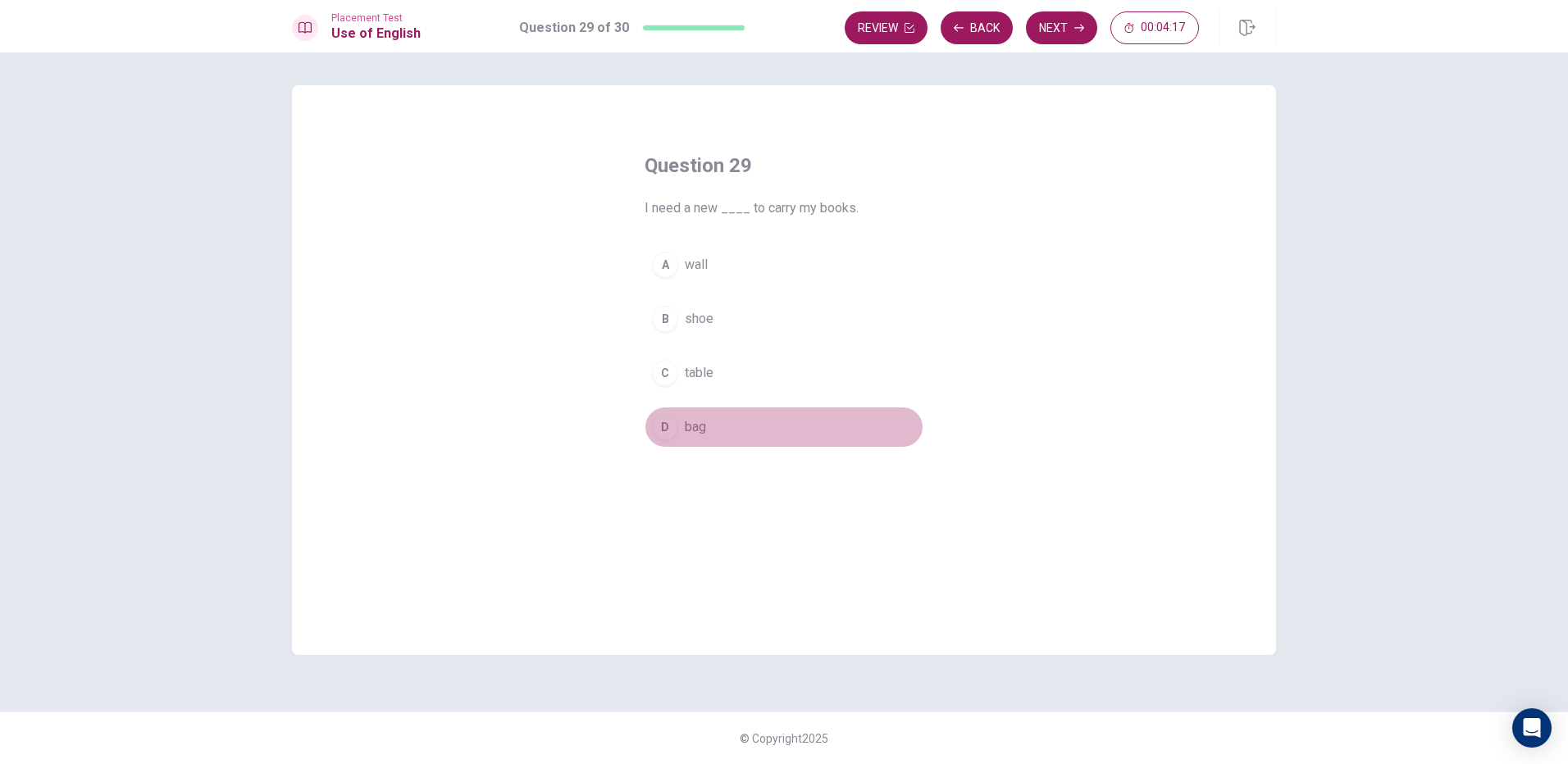
drag, startPoint x: 697, startPoint y: 427, endPoint x: 898, endPoint y: 127, distance: 361.1
click at [720, 403] on div "A wall B shoe C table D bag" at bounding box center [783, 346] width 279 height 203
click at [1058, 33] on button "Next" at bounding box center [1061, 27] width 71 height 33
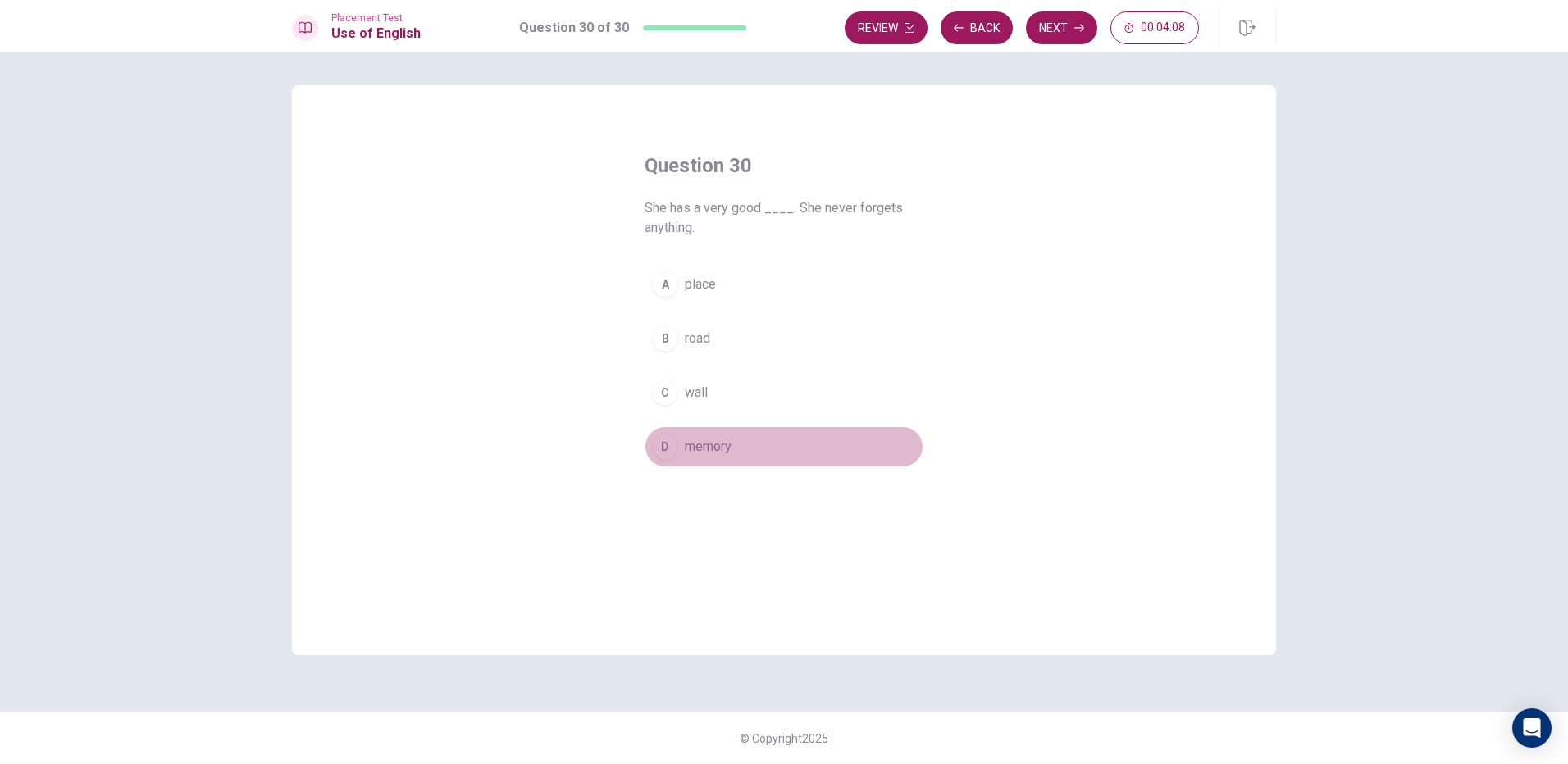
drag, startPoint x: 722, startPoint y: 452, endPoint x: 873, endPoint y: 133, distance: 352.9
click at [735, 430] on button "D memory" at bounding box center [783, 447] width 279 height 41
click at [1042, 25] on button "Next" at bounding box center [1061, 27] width 71 height 33
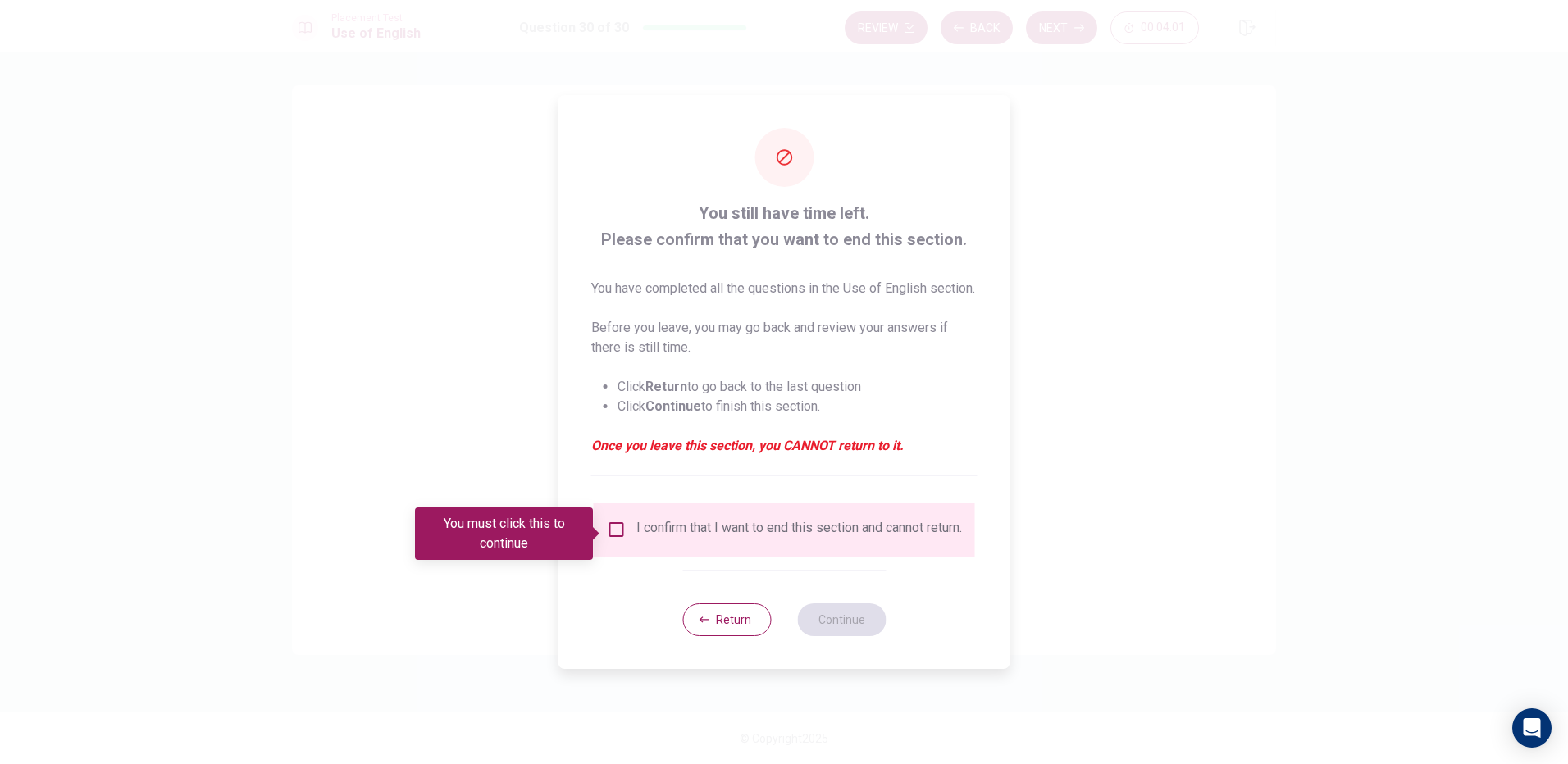
click at [615, 533] on input "You must click this to continue" at bounding box center [617, 530] width 19 height 19
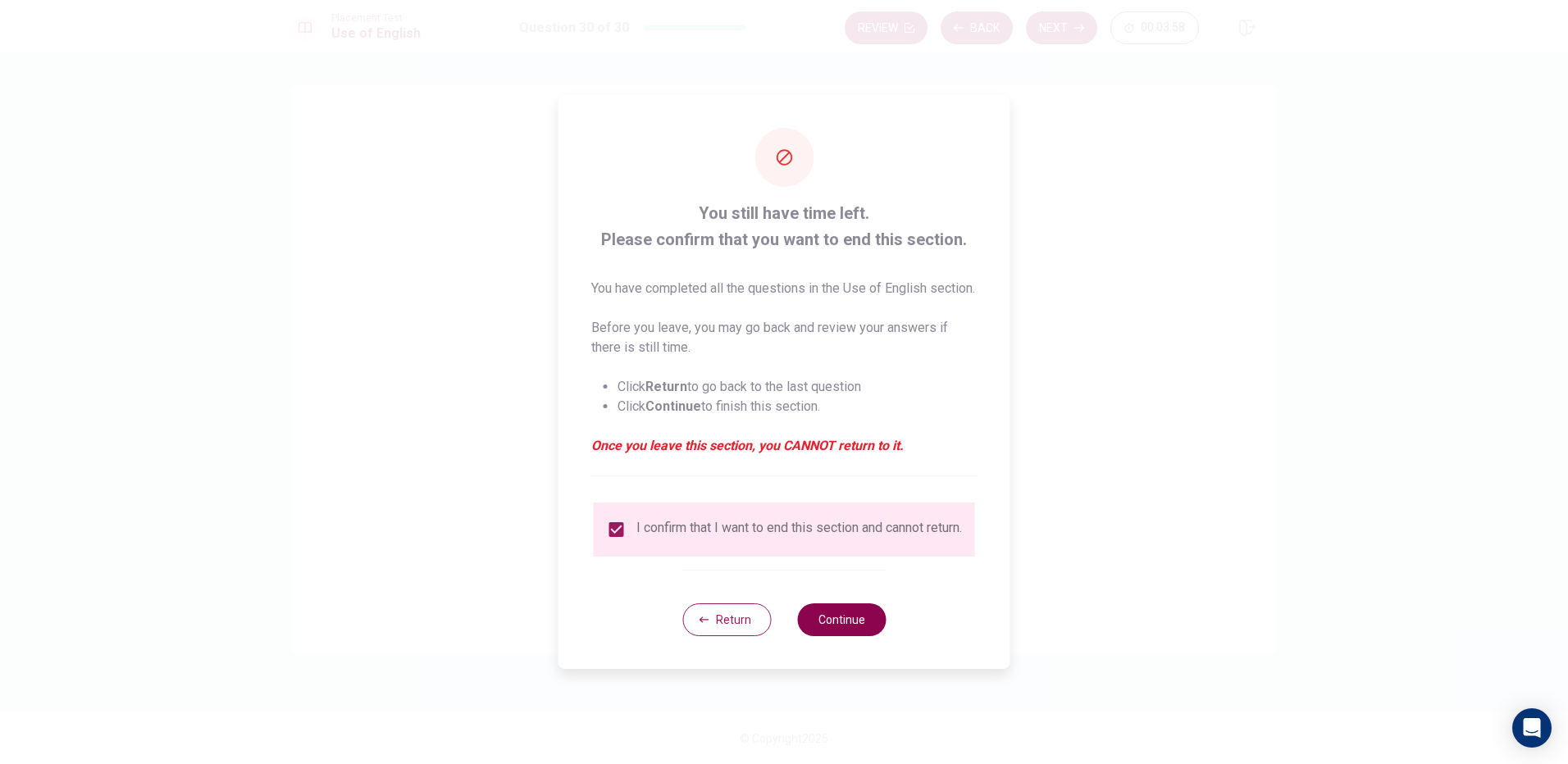
click at [868, 636] on button "Continue" at bounding box center [841, 620] width 89 height 33
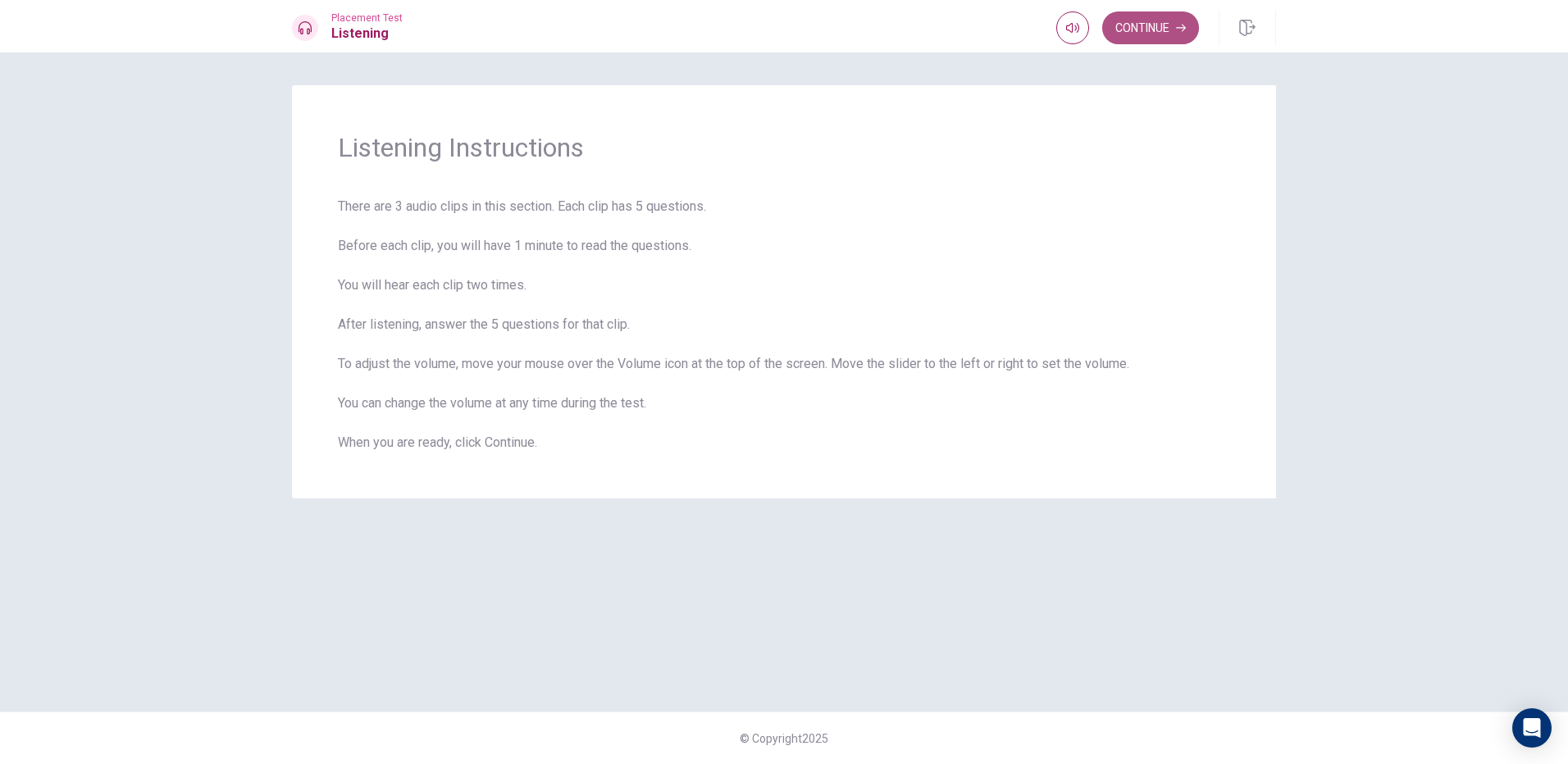
click at [1154, 27] on button "Continue" at bounding box center [1150, 27] width 97 height 33
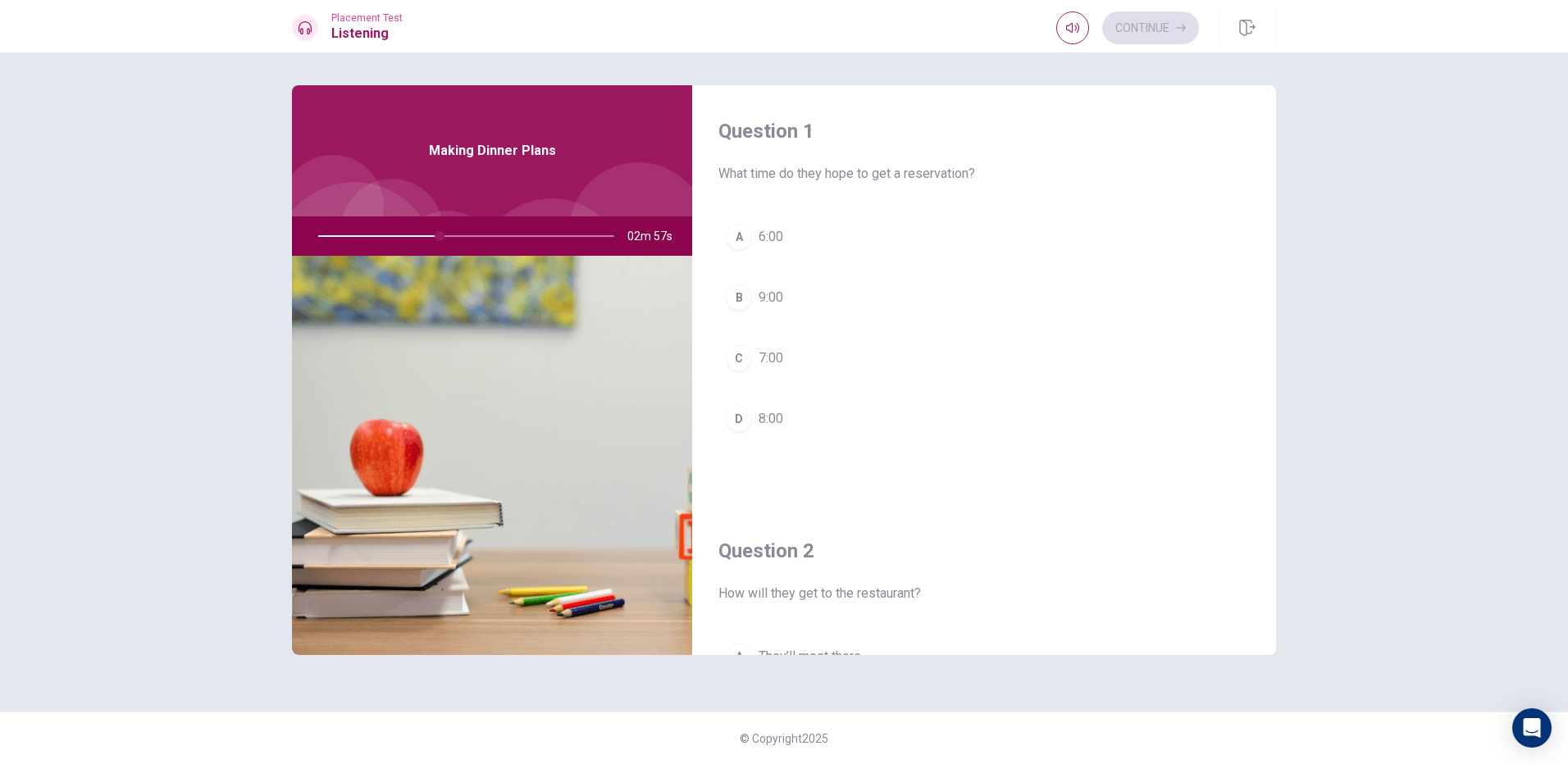
click at [749, 353] on div "C" at bounding box center [739, 358] width 26 height 26
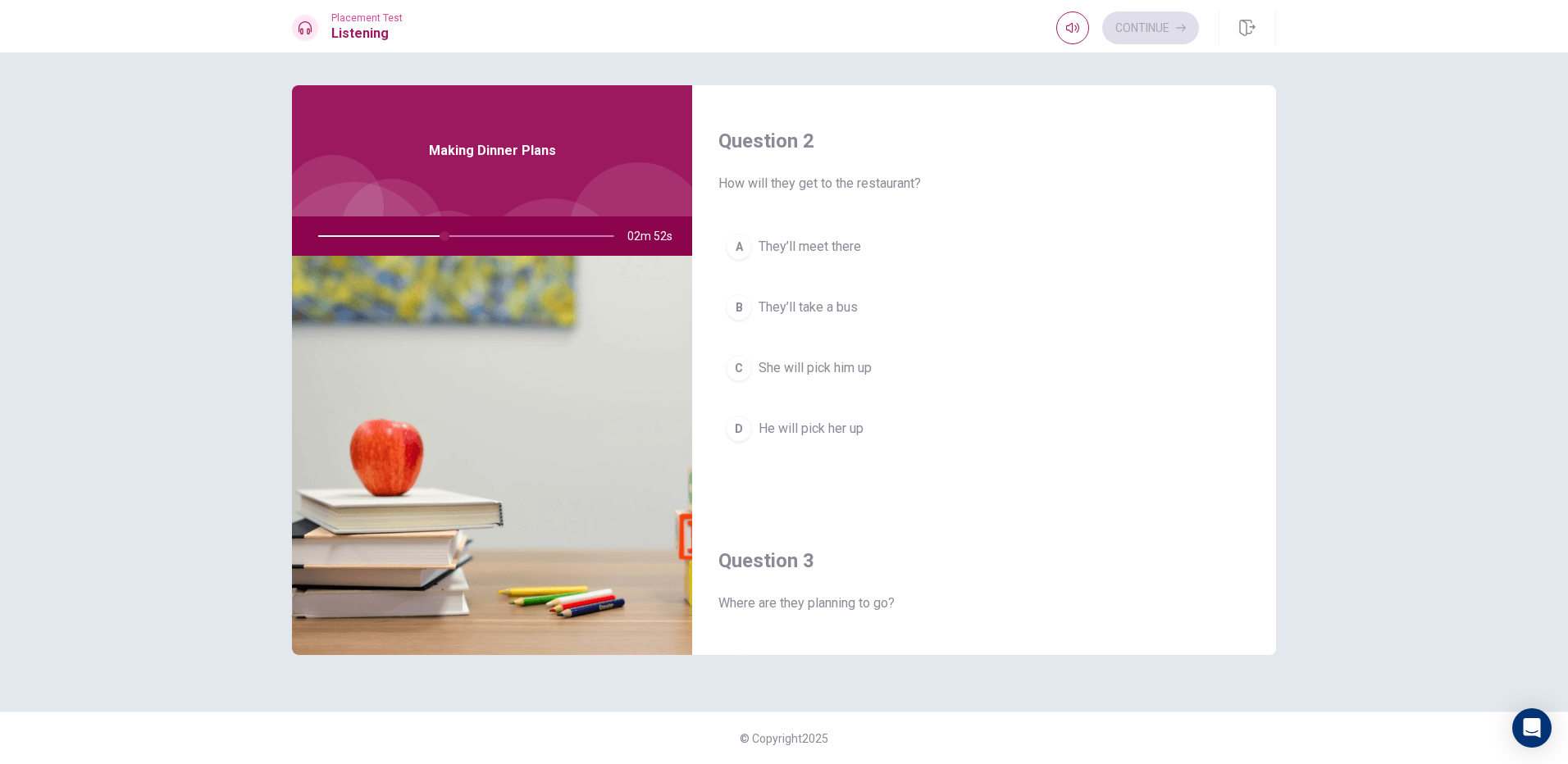
scroll to position [492, 0]
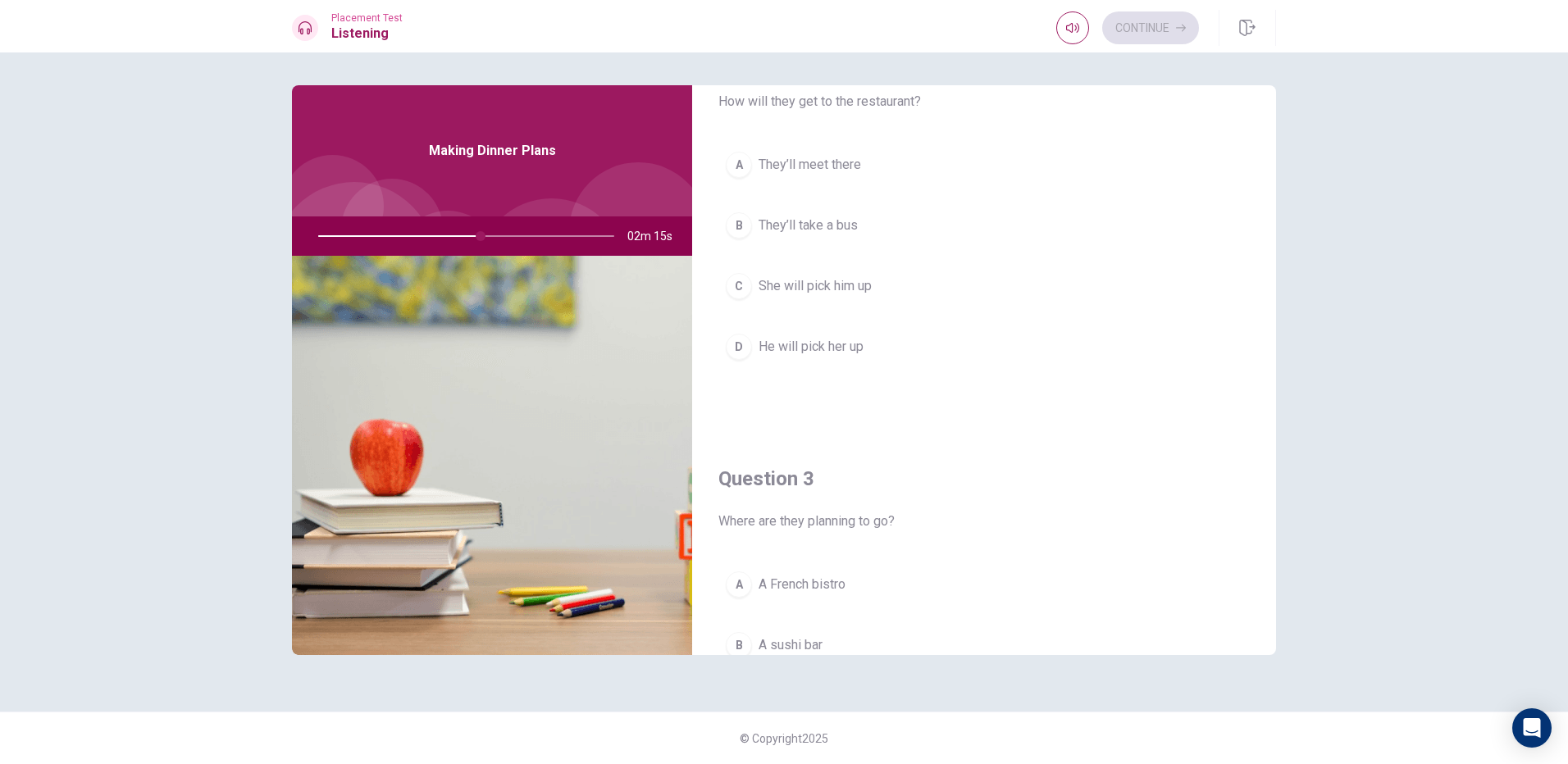
click at [753, 349] on button "D He will pick her up" at bounding box center [984, 347] width 531 height 41
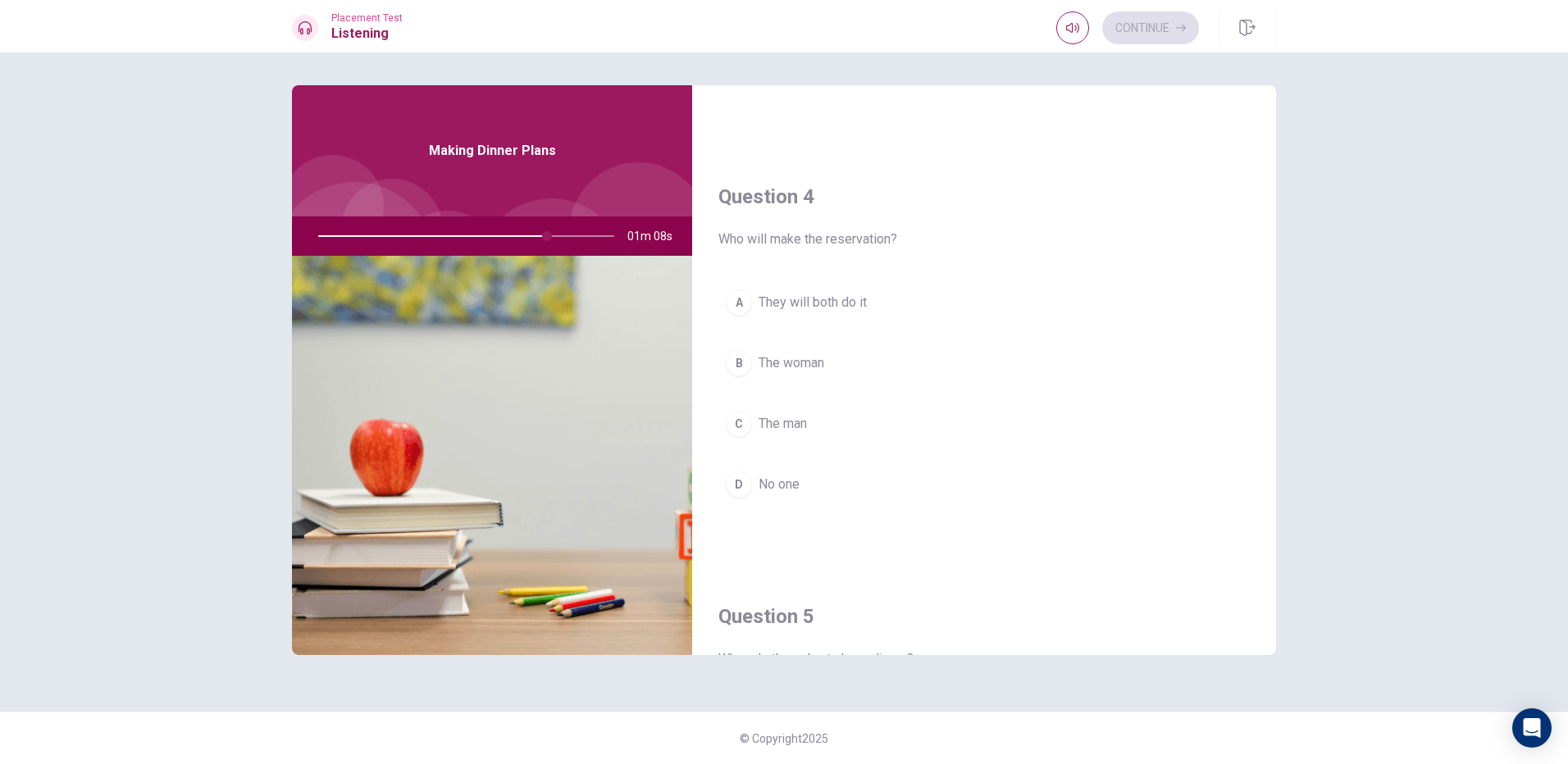
scroll to position [1283, 0]
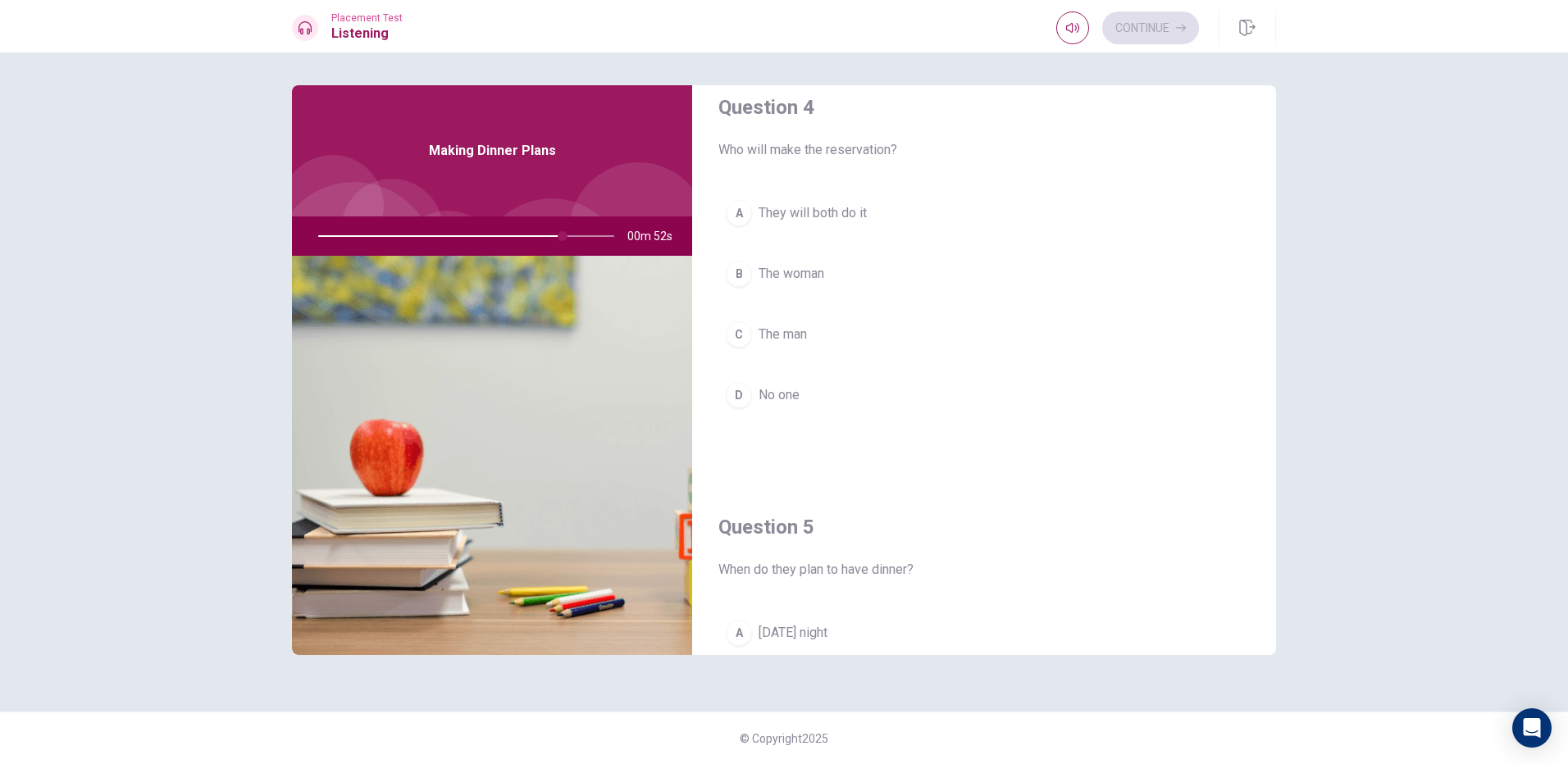
click at [545, 232] on div at bounding box center [463, 236] width 329 height 40
click at [528, 236] on div at bounding box center [463, 236] width 329 height 40
click at [750, 209] on div "A" at bounding box center [739, 213] width 26 height 26
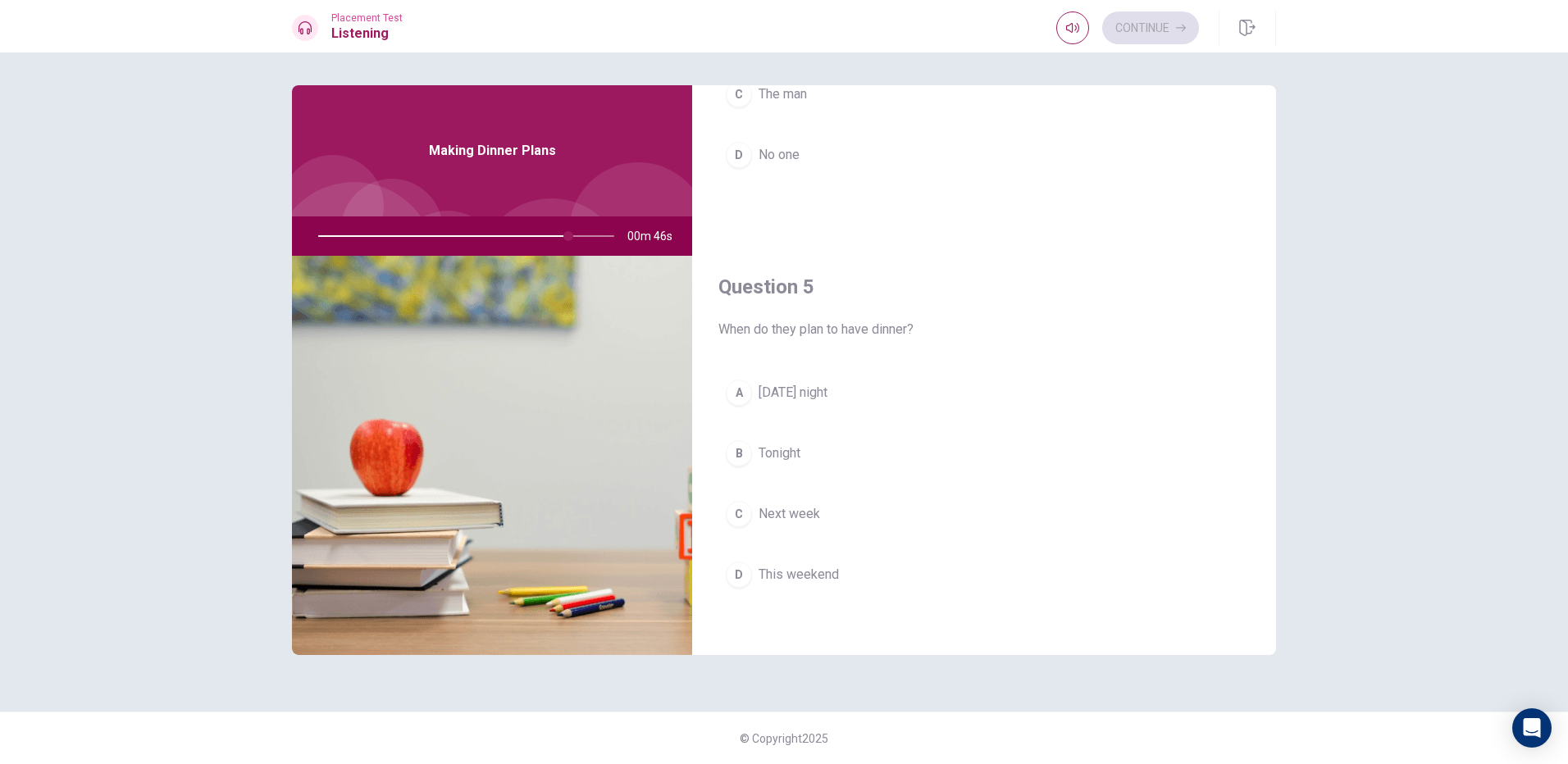
scroll to position [1530, 0]
click at [772, 389] on span "[DATE] night" at bounding box center [793, 387] width 69 height 19
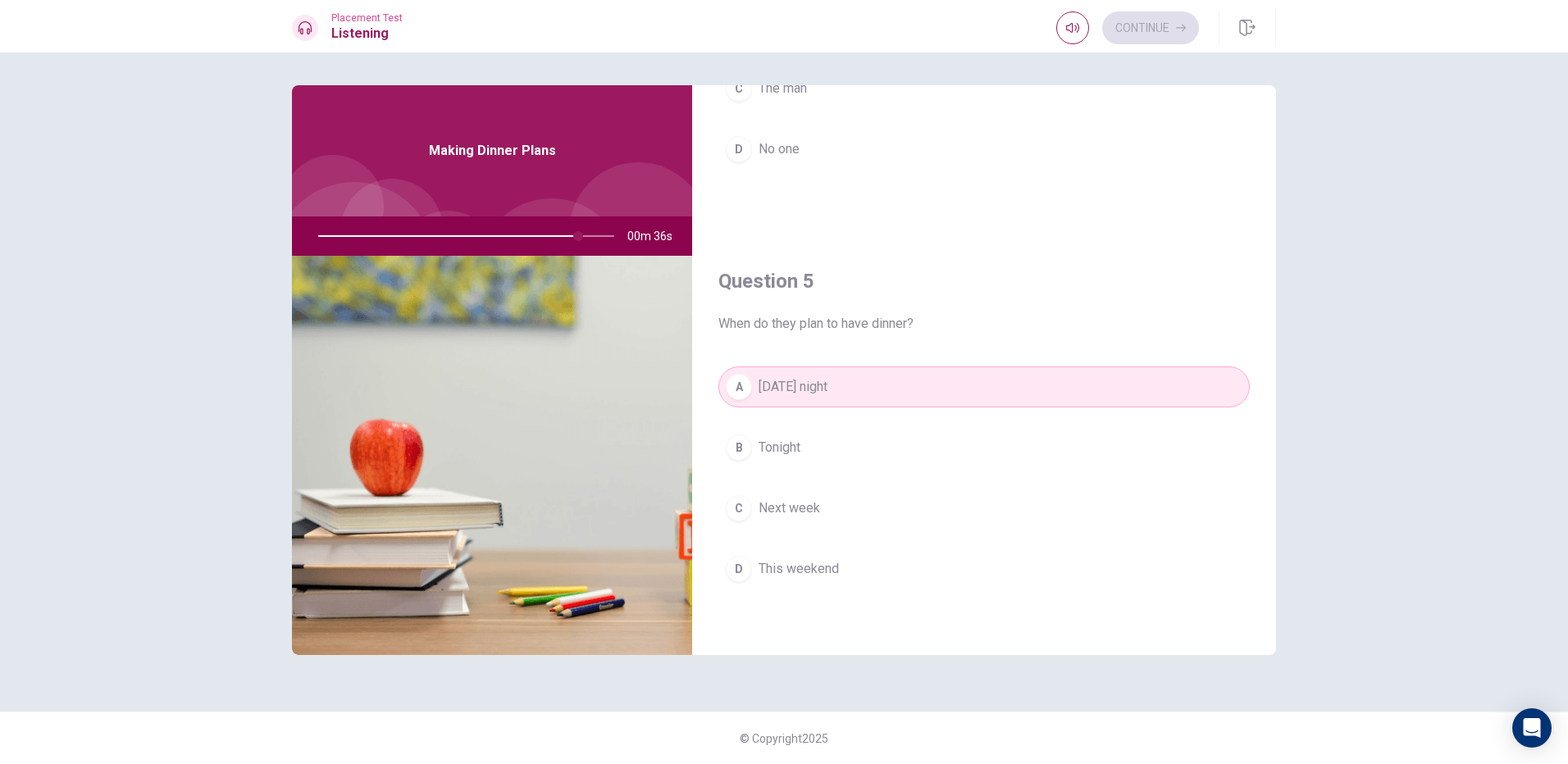
click at [1141, 34] on div "Continue" at bounding box center [1127, 27] width 143 height 33
type input "0"
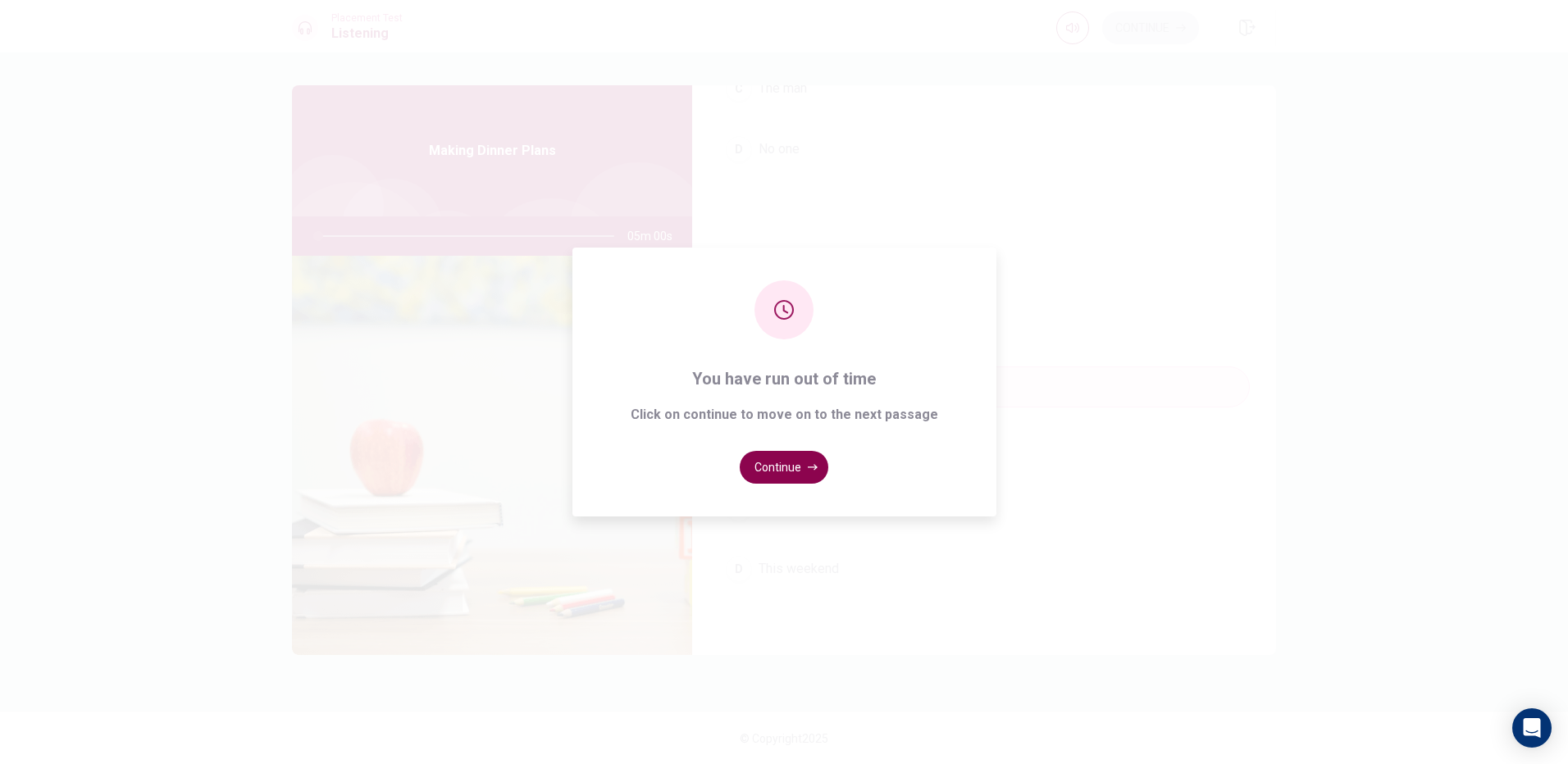
click at [812, 459] on button "Continue" at bounding box center [784, 467] width 89 height 33
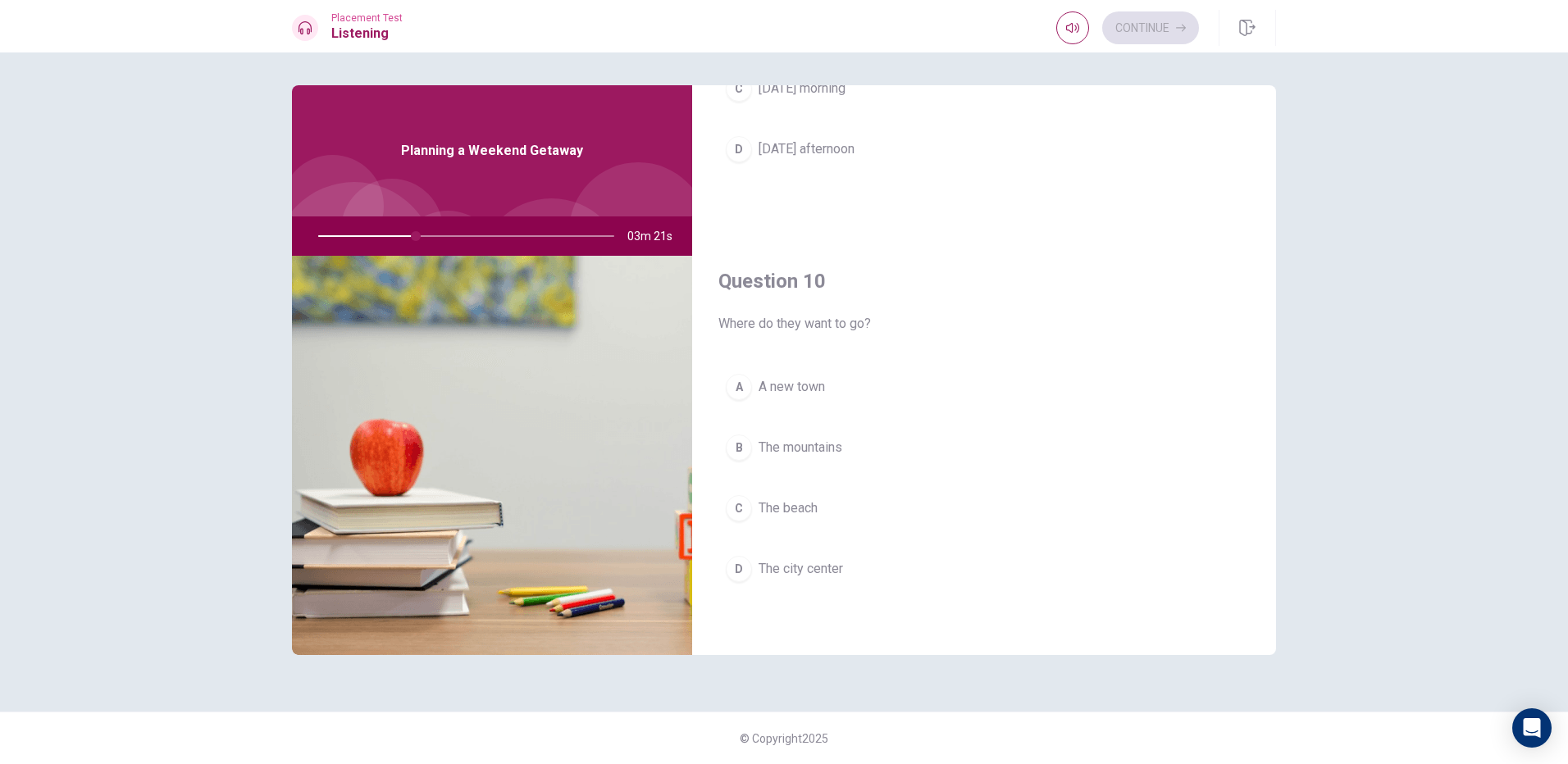
click at [829, 465] on button "B The mountains" at bounding box center [984, 447] width 531 height 41
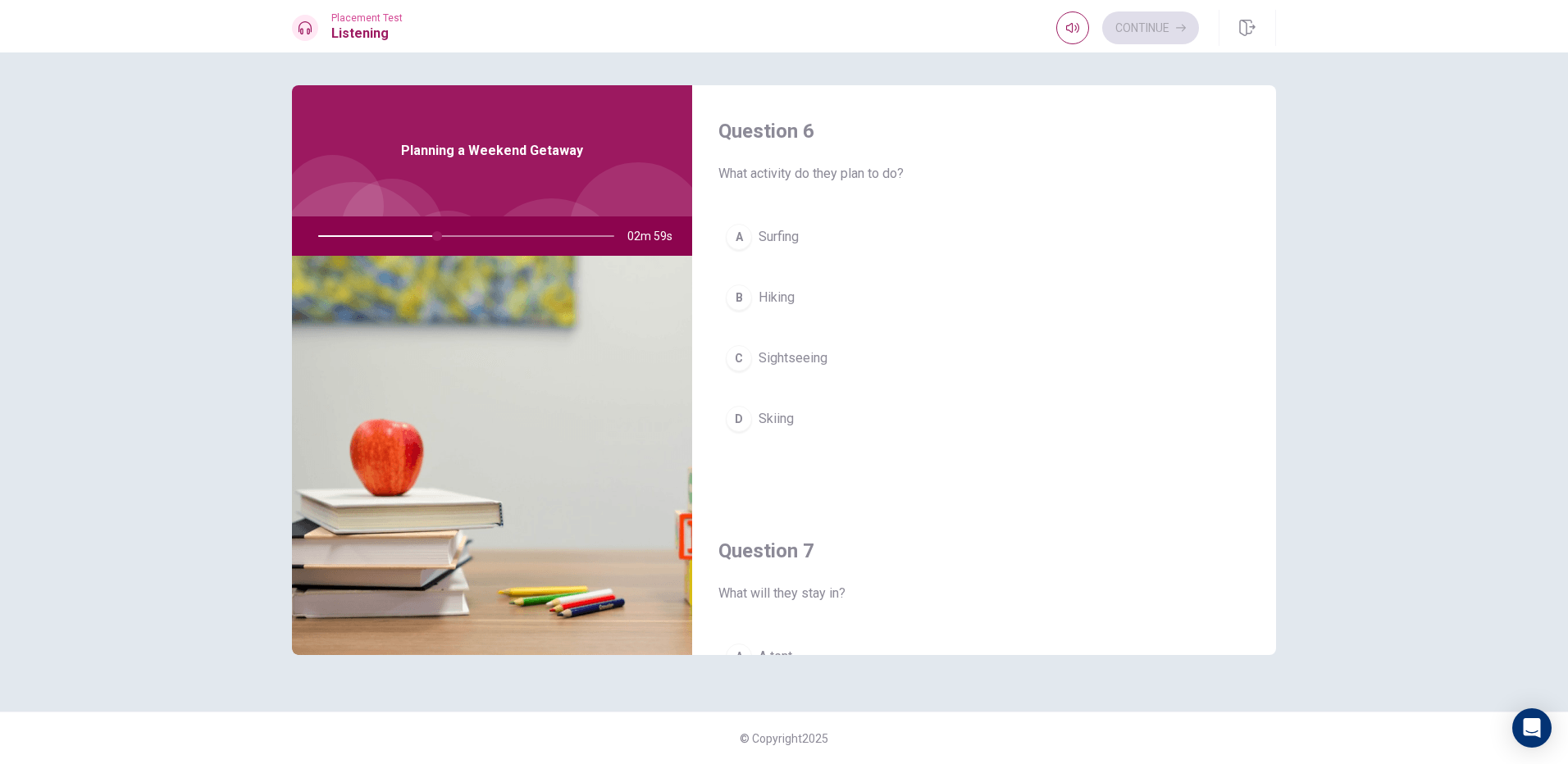
scroll to position [82, 0]
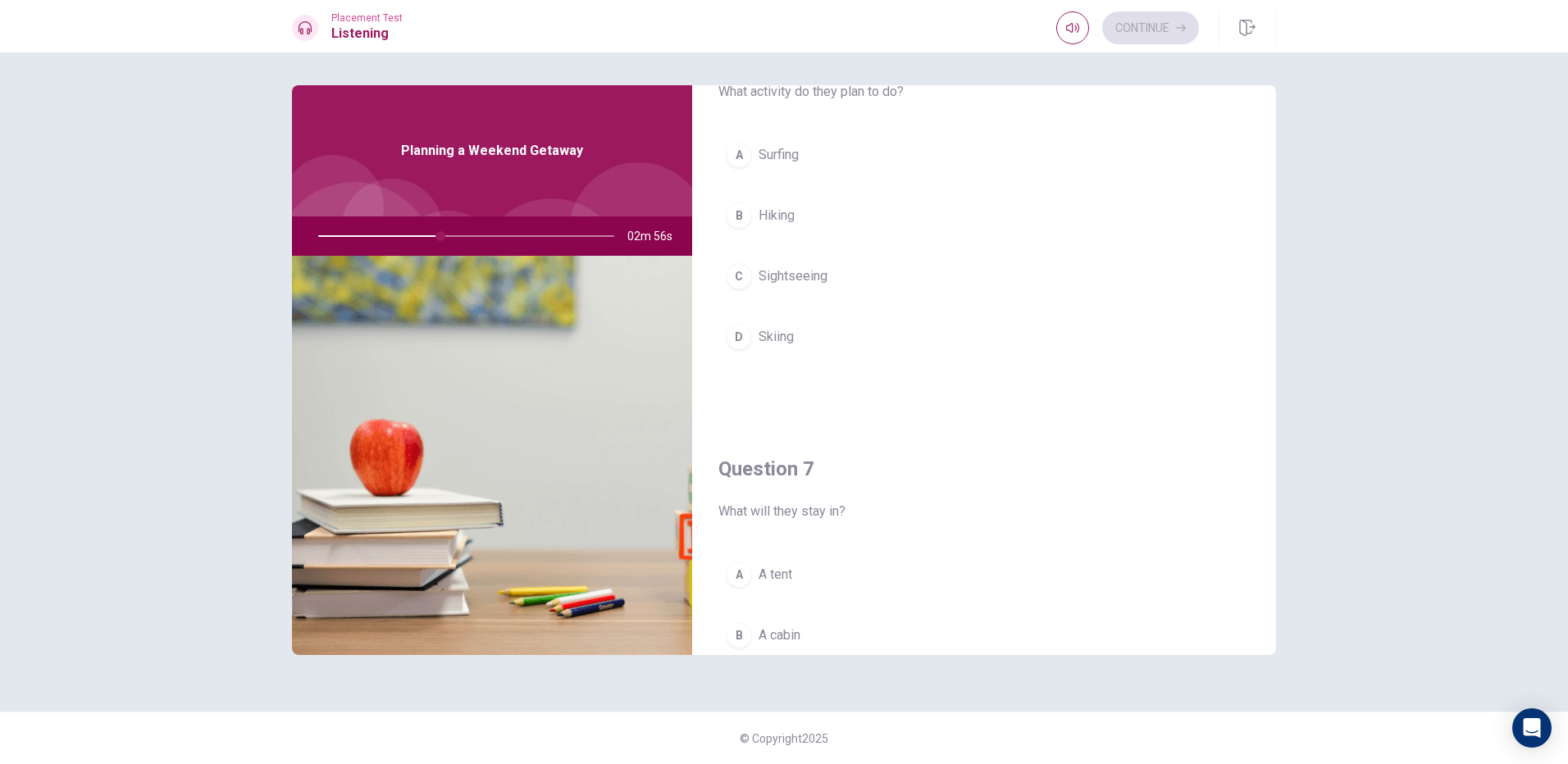
click at [788, 228] on button "B Hiking" at bounding box center [984, 216] width 531 height 41
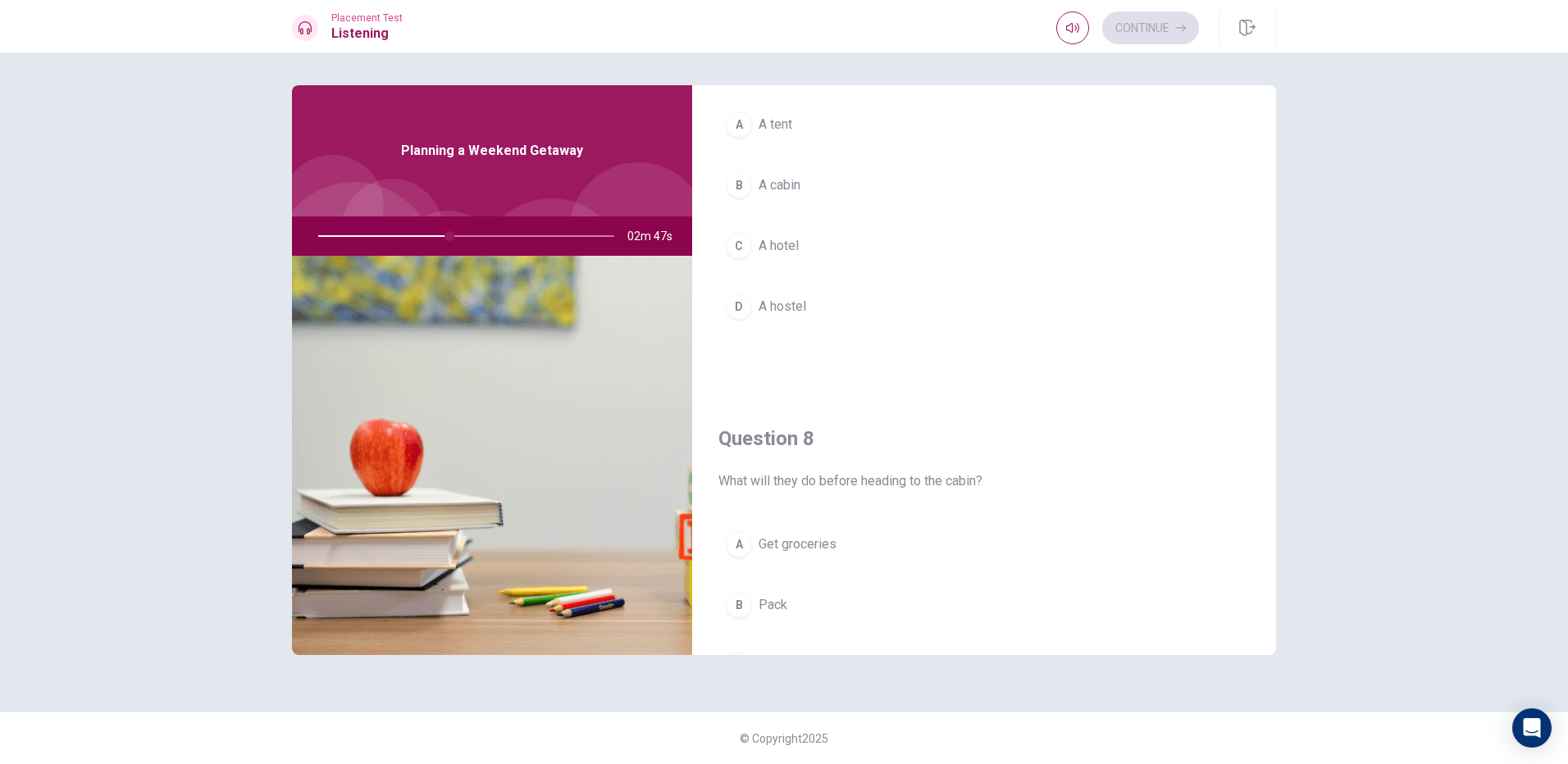
scroll to position [492, 0]
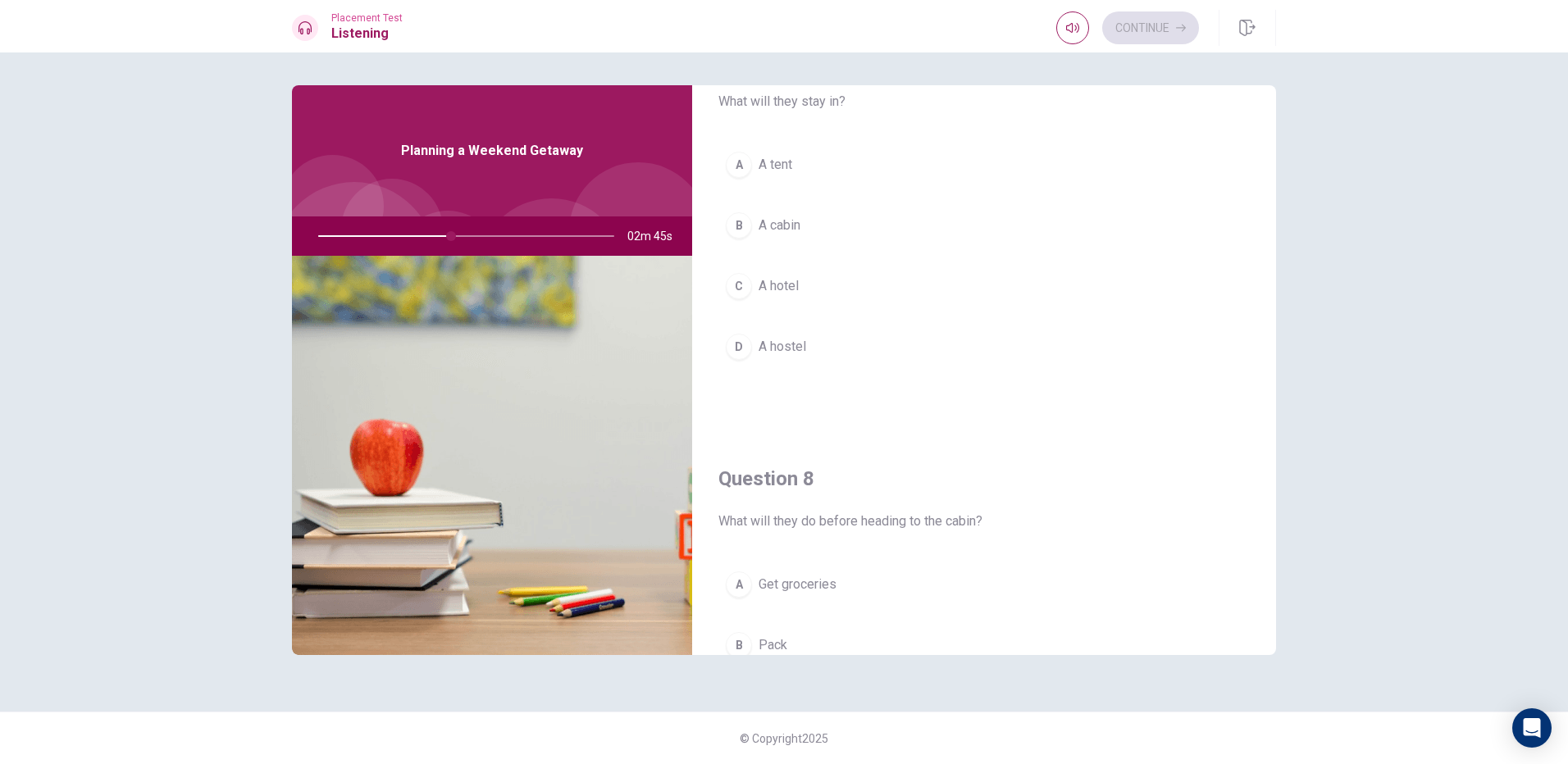
click at [789, 224] on span "A cabin" at bounding box center [780, 225] width 42 height 19
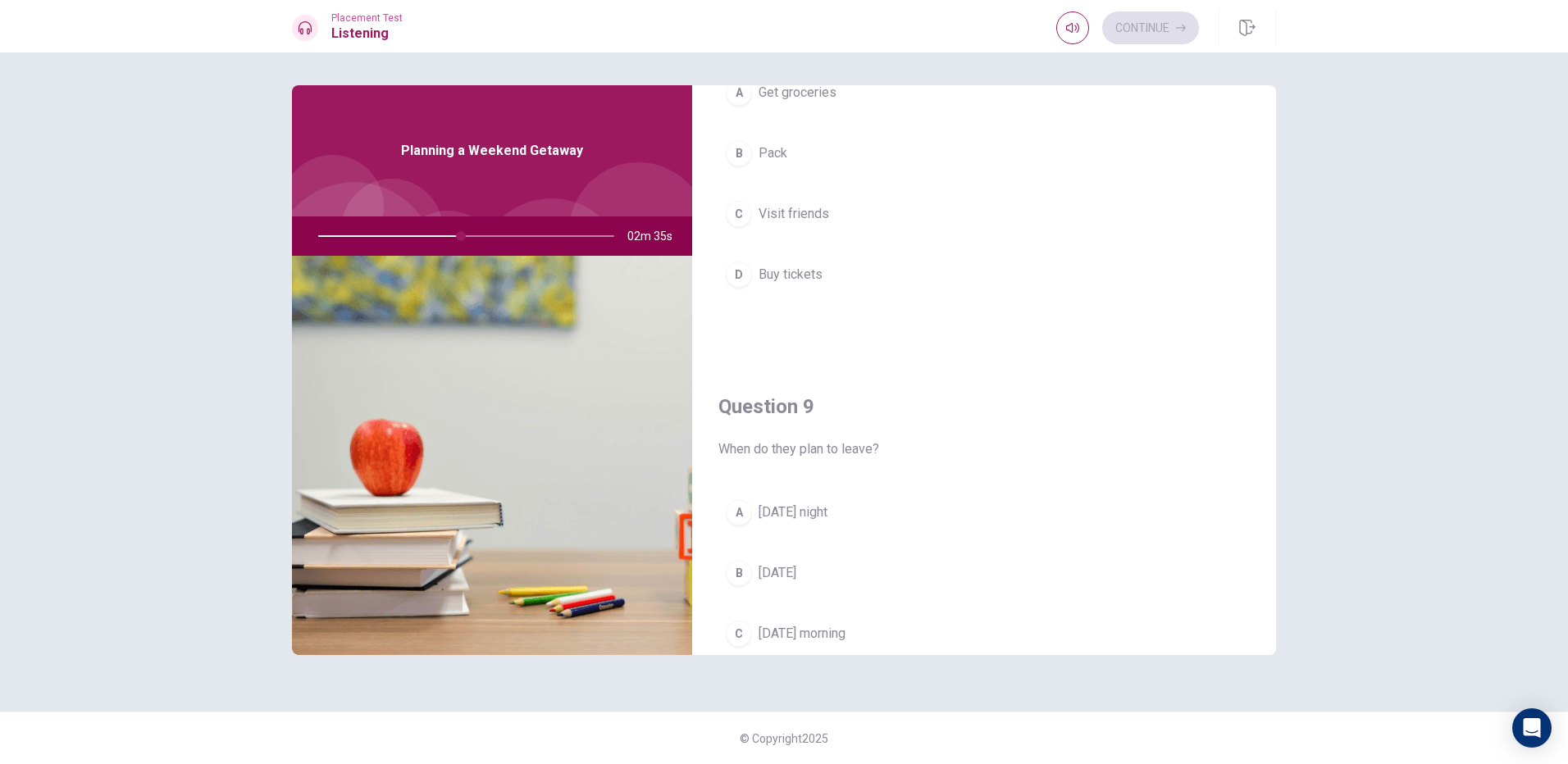
scroll to position [902, 0]
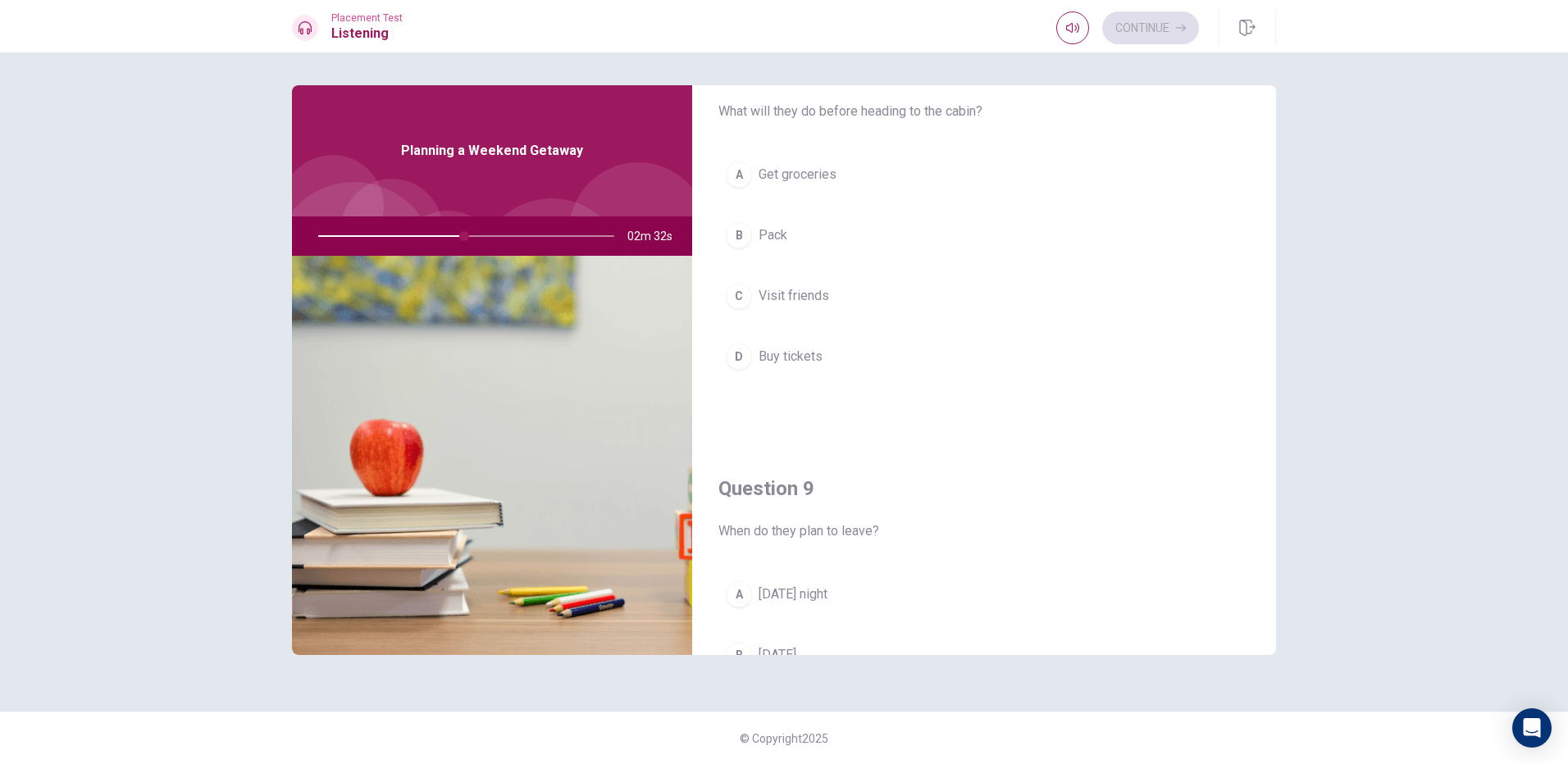
click at [832, 179] on span "Get groceries" at bounding box center [797, 174] width 78 height 19
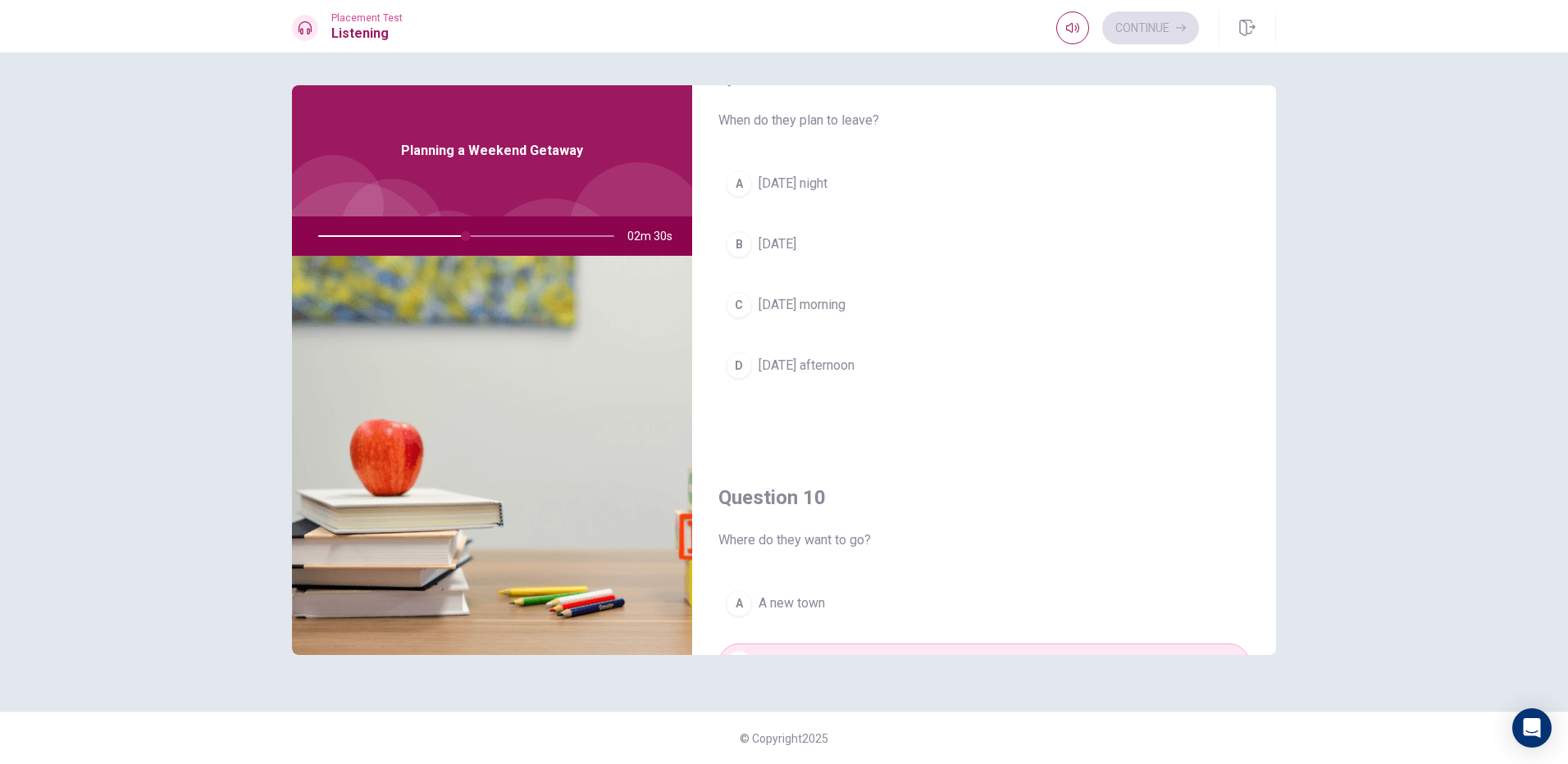
scroll to position [1312, 0]
click at [832, 371] on span "[DATE] afternoon" at bounding box center [806, 366] width 96 height 19
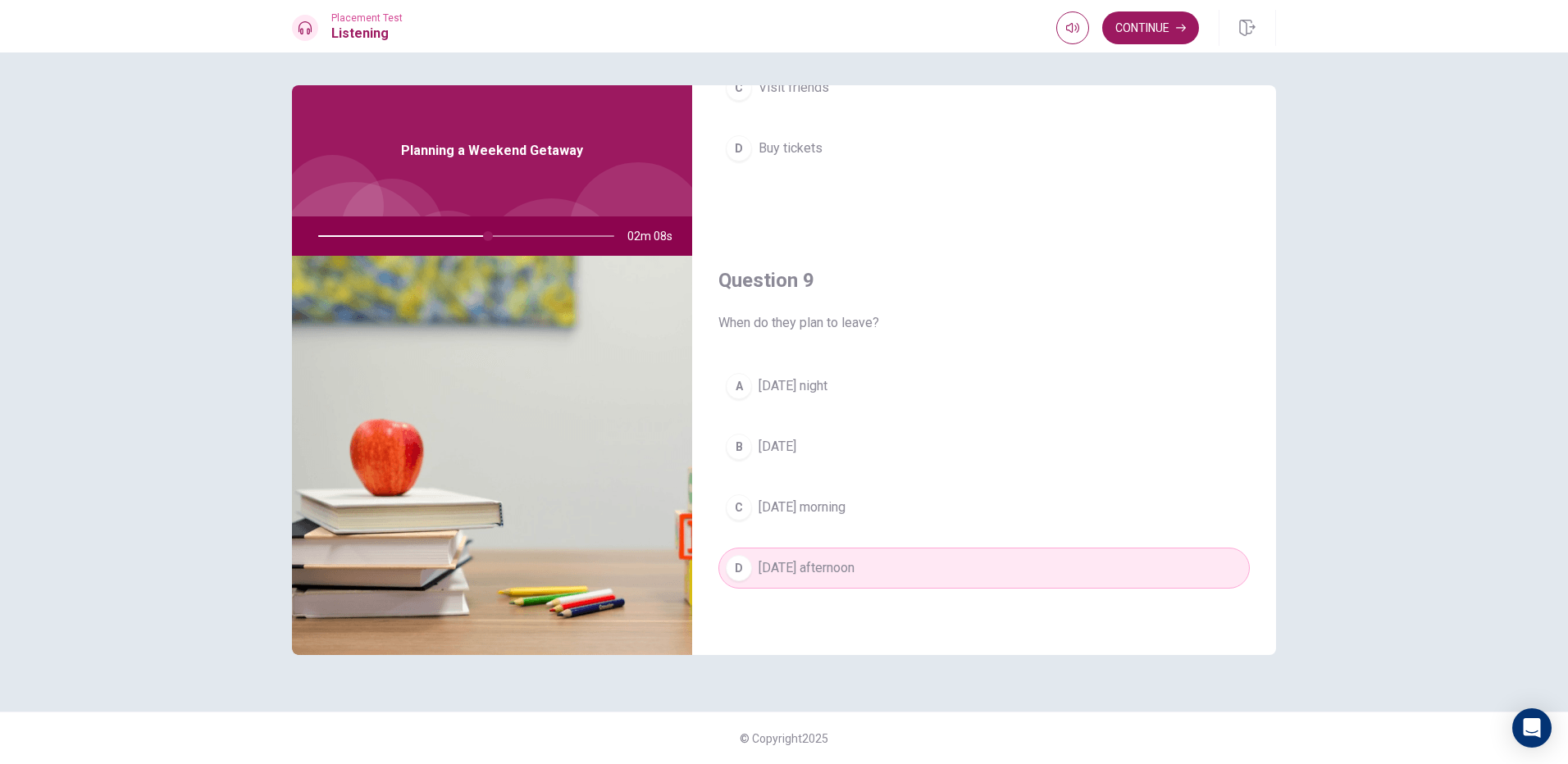
scroll to position [1149, 0]
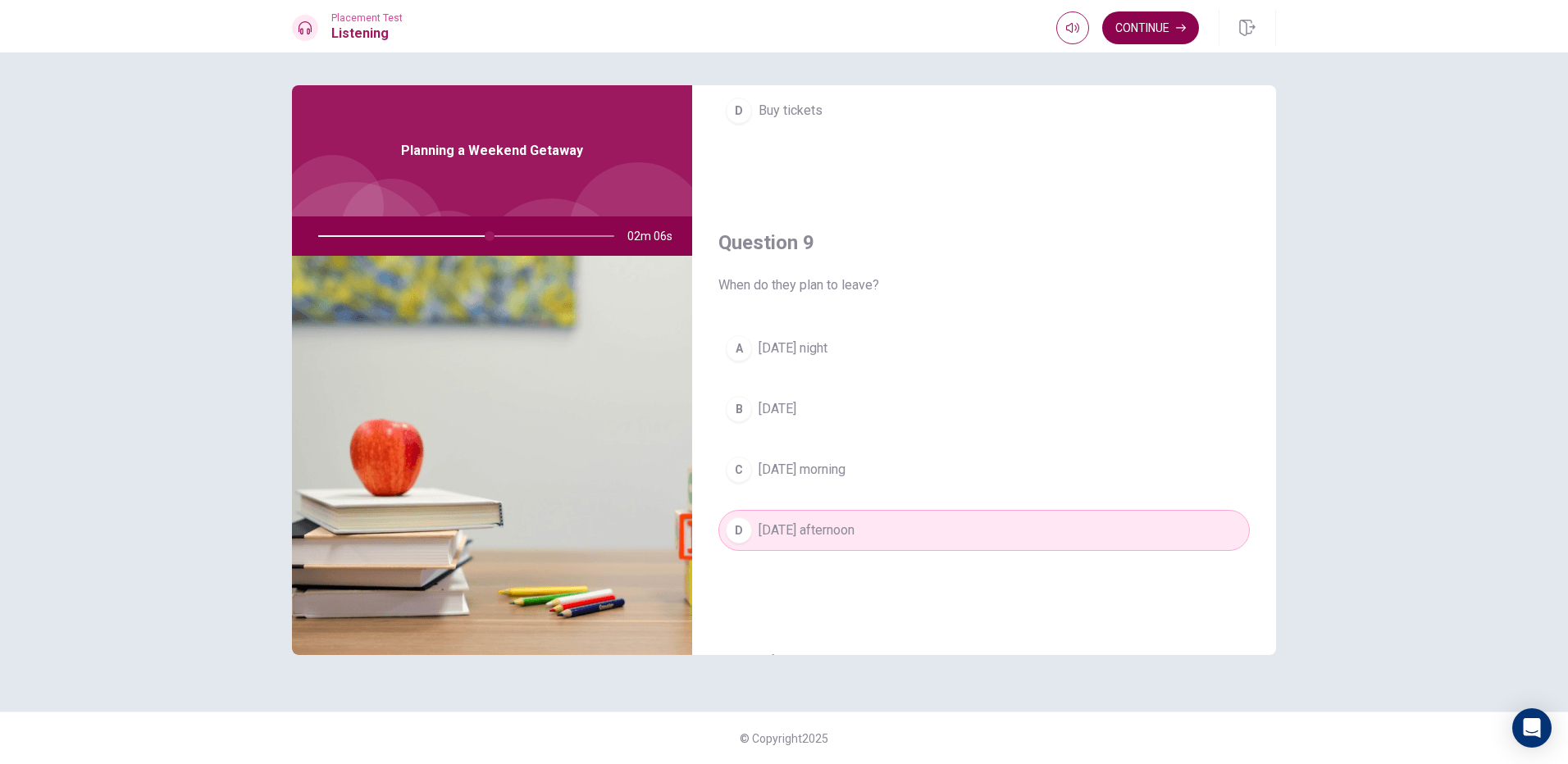
click at [1161, 33] on button "Continue" at bounding box center [1150, 27] width 97 height 33
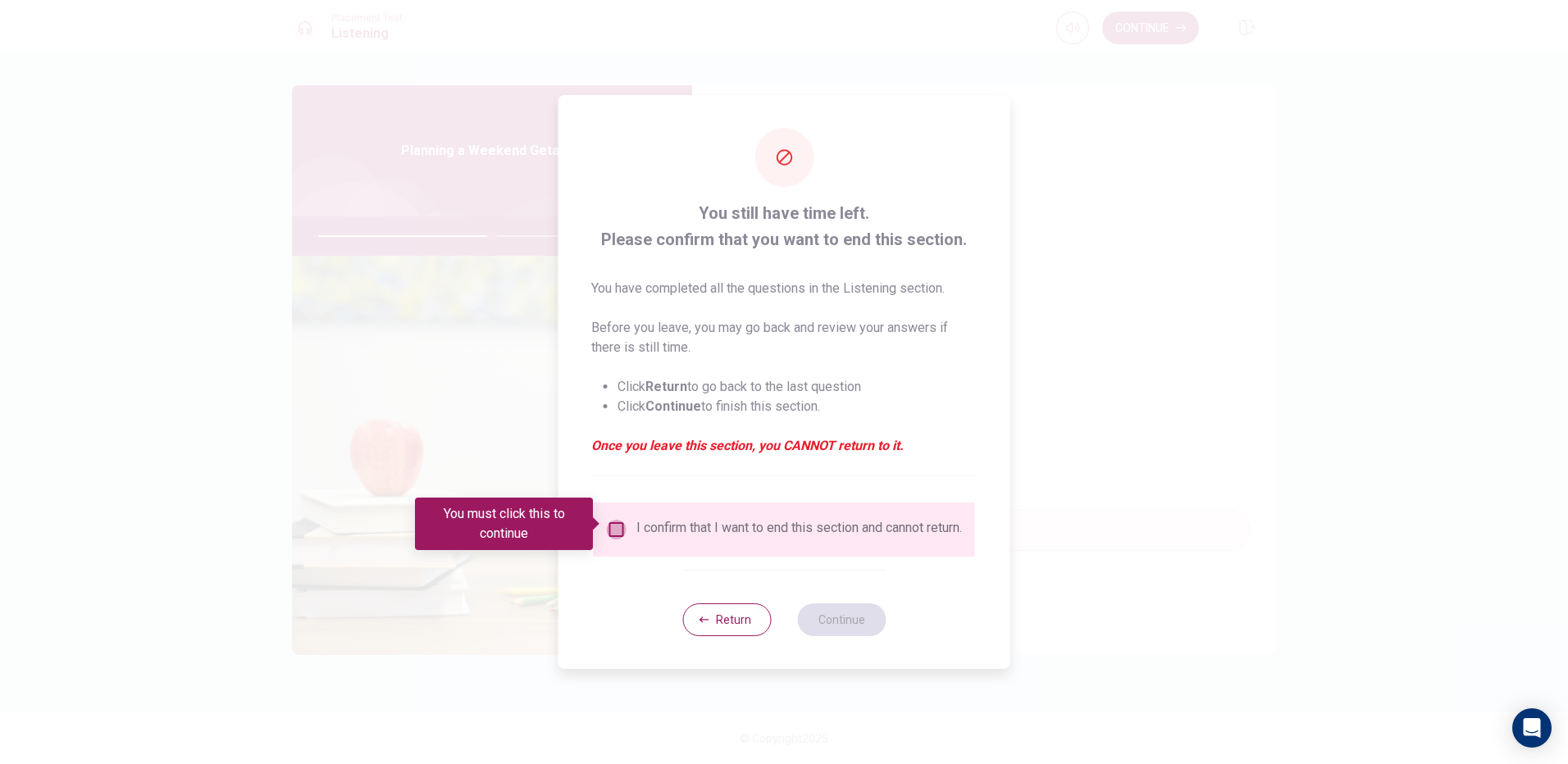
drag, startPoint x: 615, startPoint y: 516, endPoint x: 772, endPoint y: 606, distance: 181.0
click at [616, 520] on input "You must click this to continue" at bounding box center [617, 530] width 19 height 19
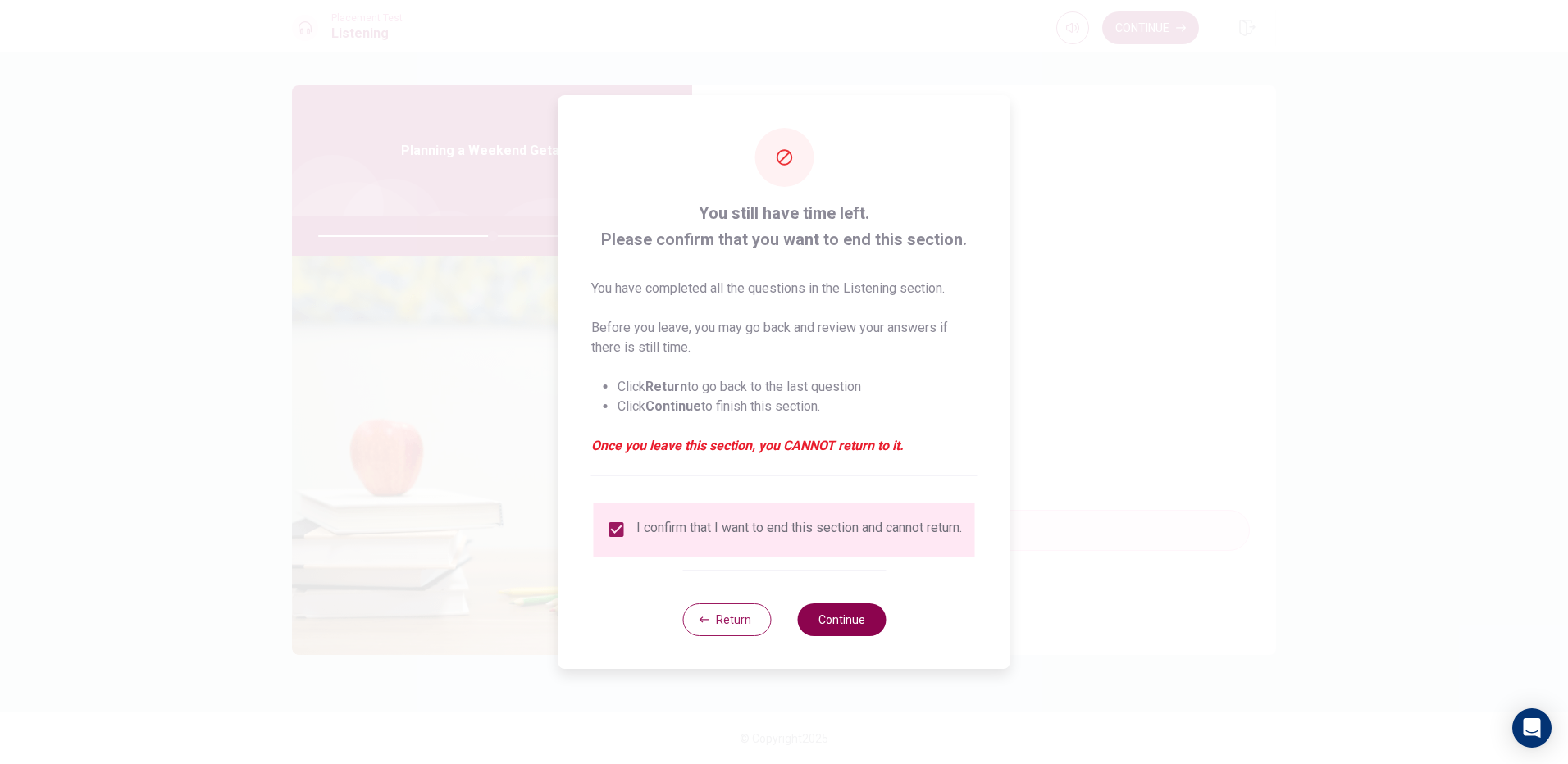
click at [849, 619] on button "Continue" at bounding box center [841, 620] width 89 height 33
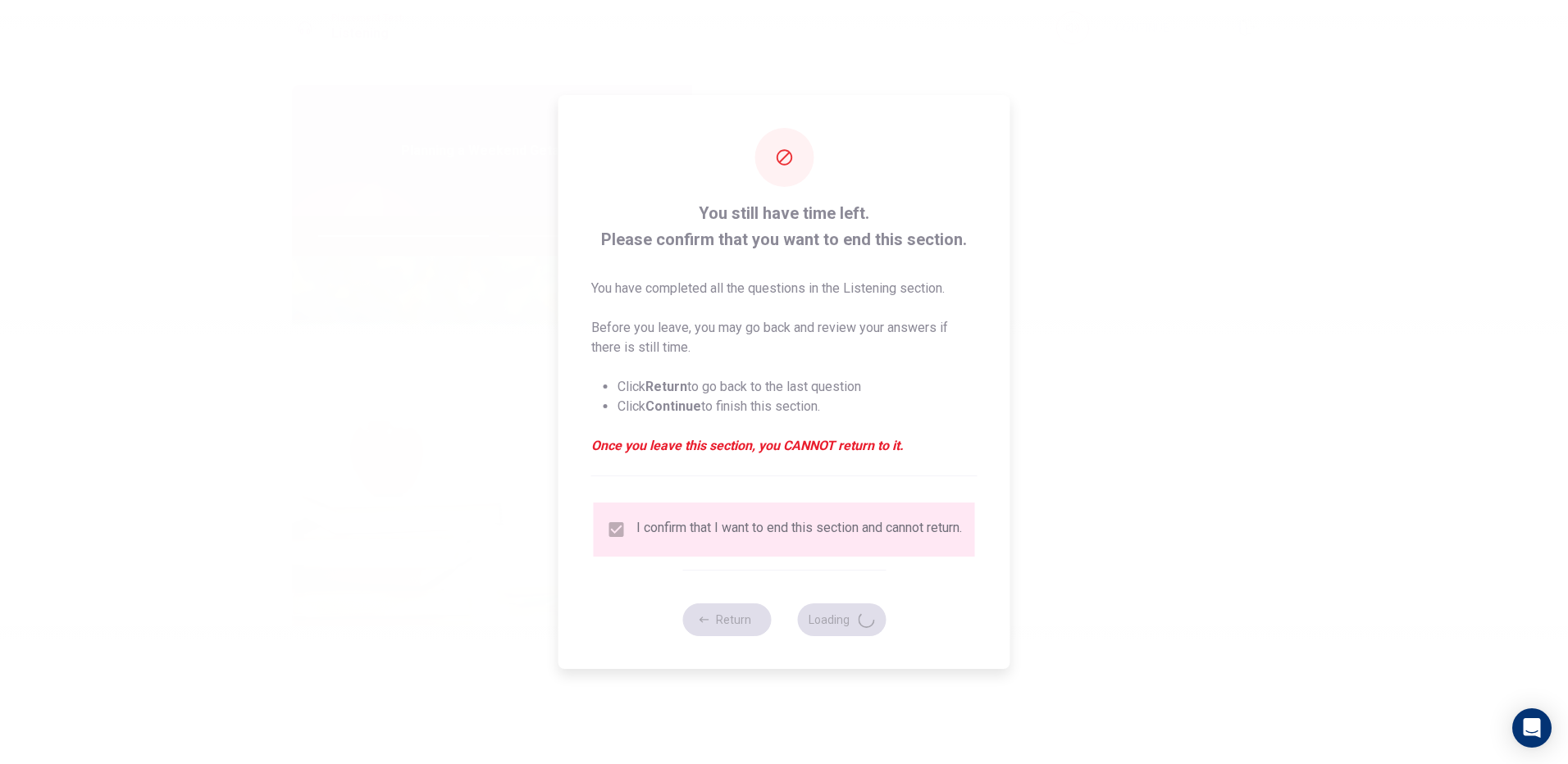
type input "60"
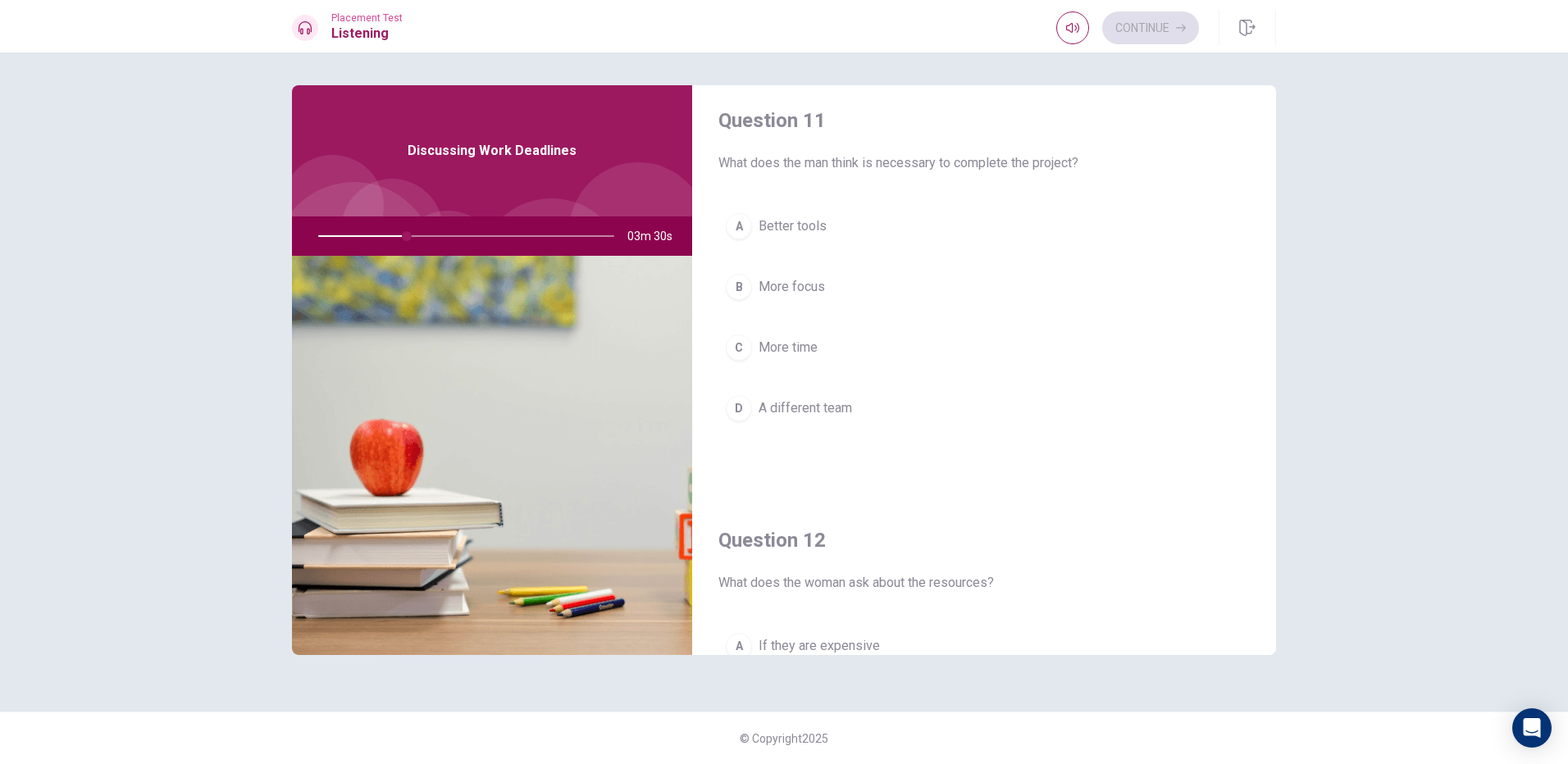
scroll to position [0, 0]
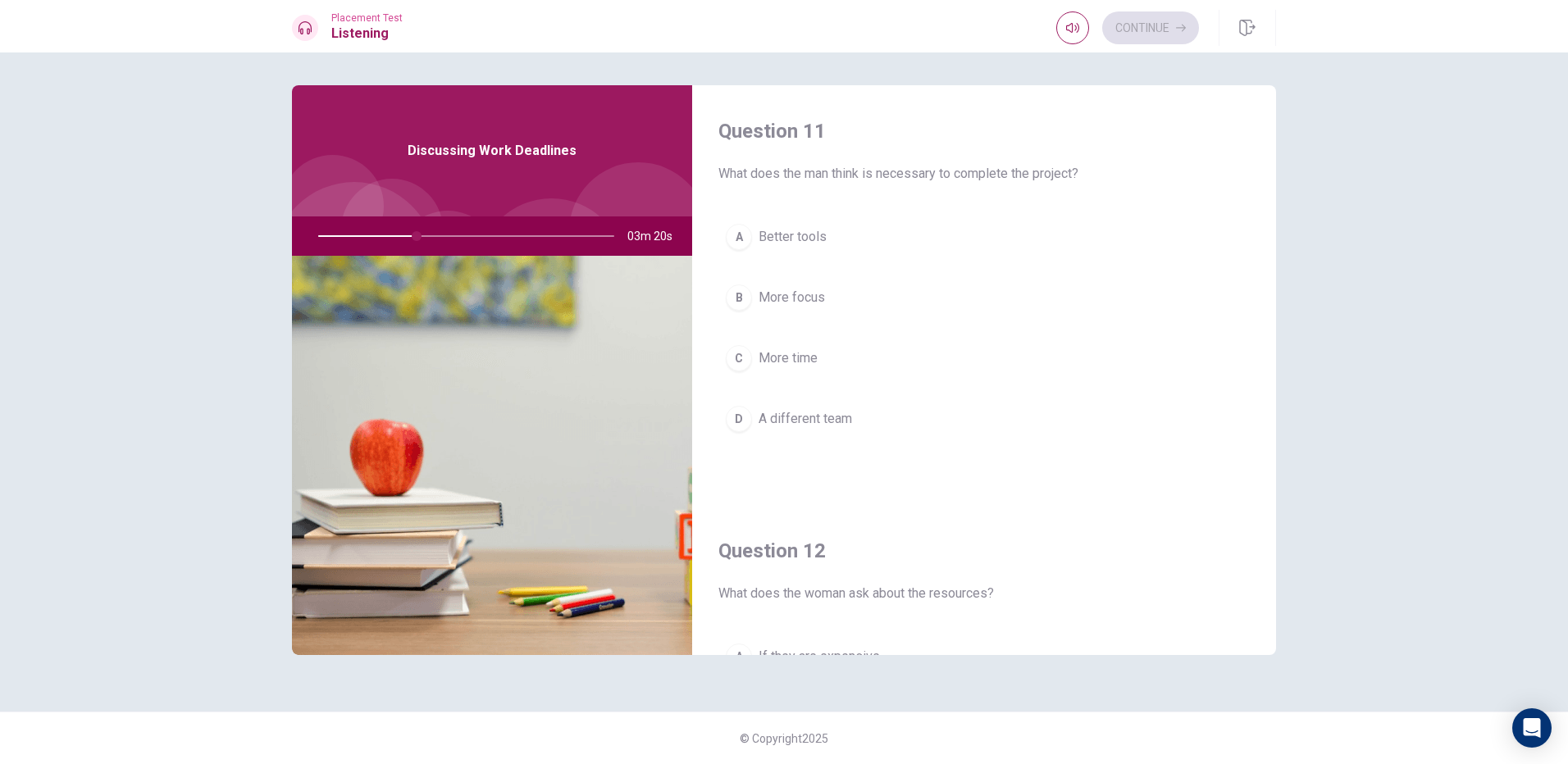
click at [840, 354] on button "C More time" at bounding box center [984, 358] width 531 height 41
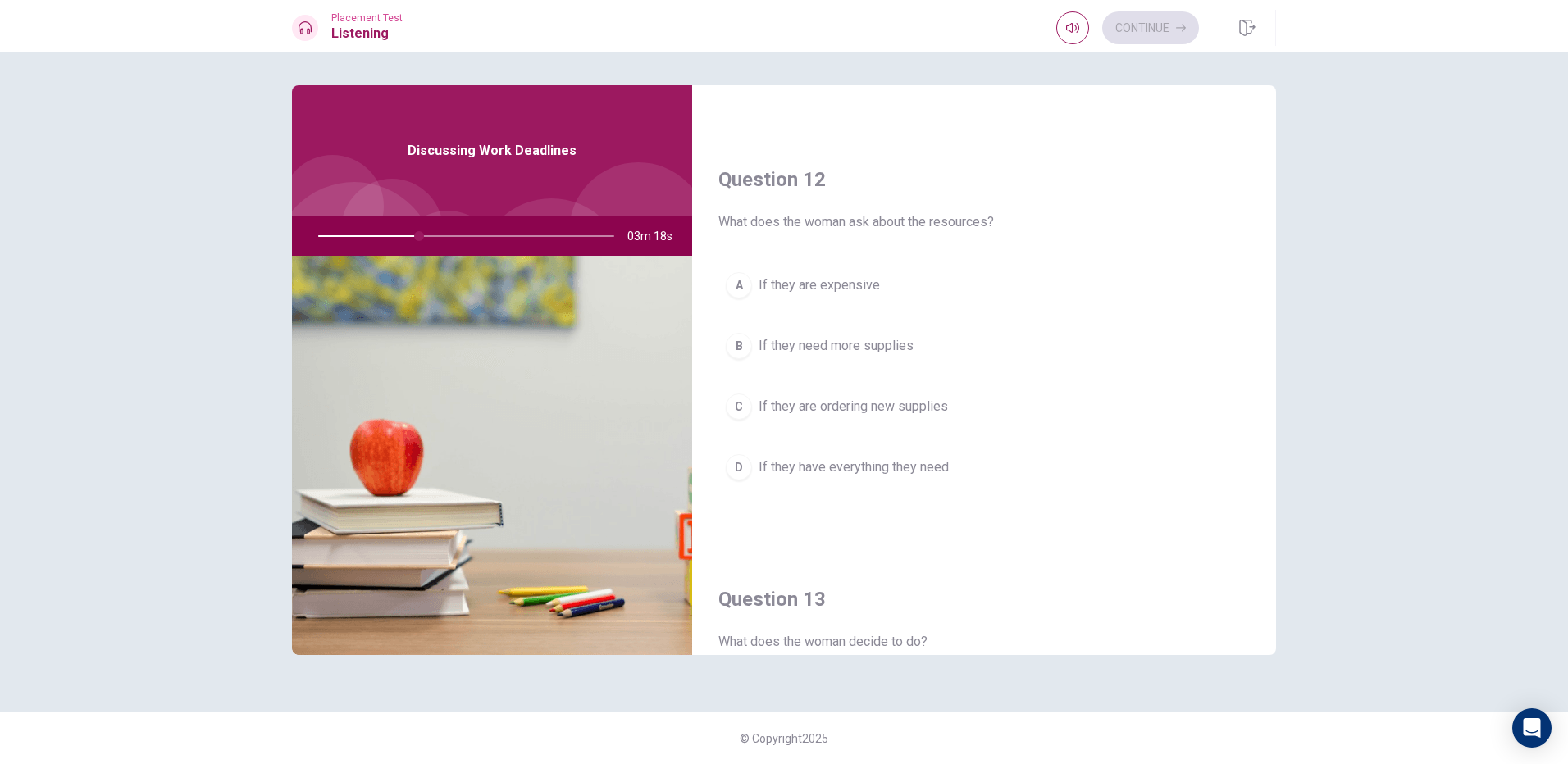
scroll to position [410, 0]
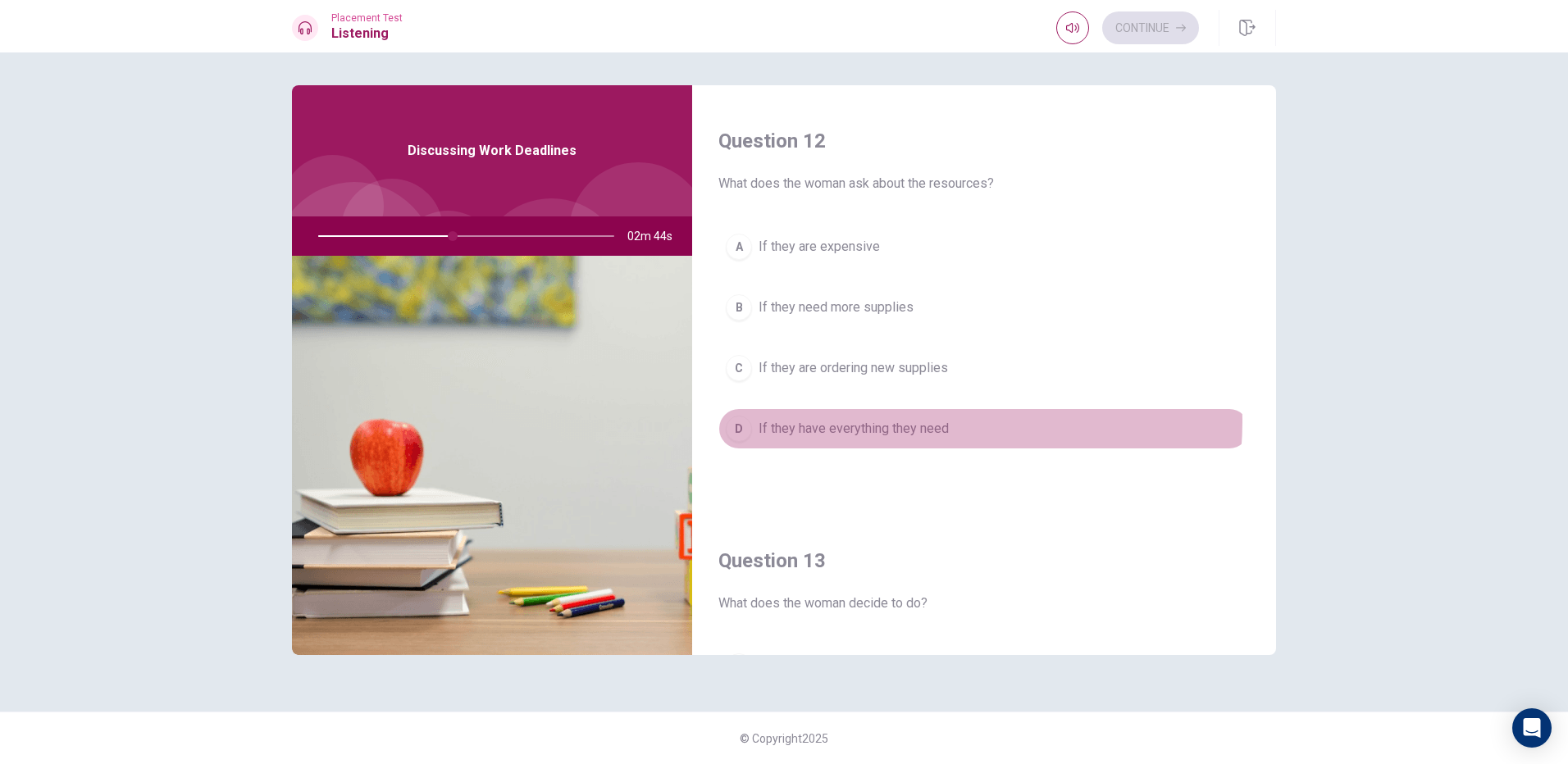
click at [942, 422] on span "If they have everything they need" at bounding box center [854, 429] width 190 height 19
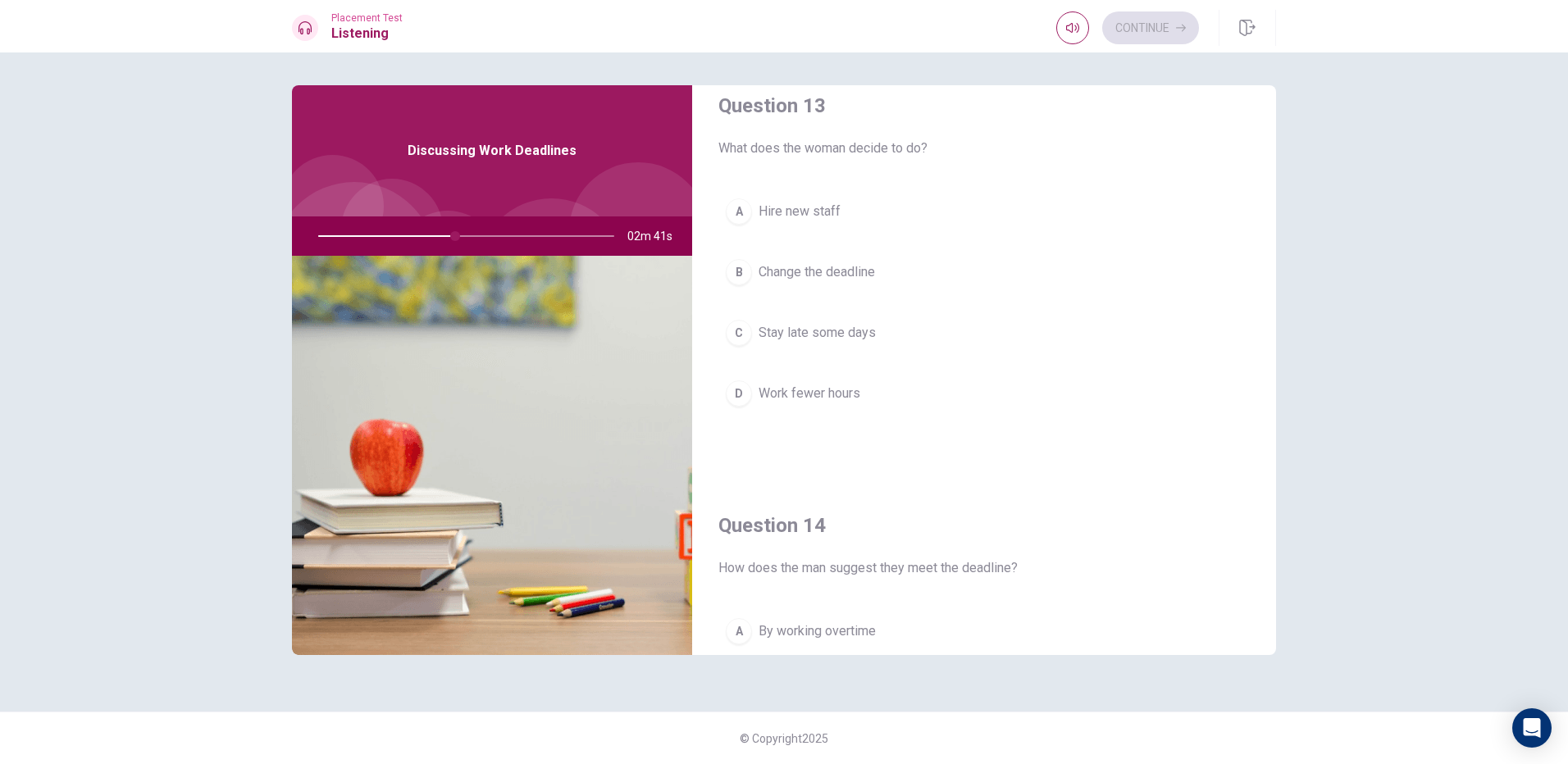
scroll to position [902, 0]
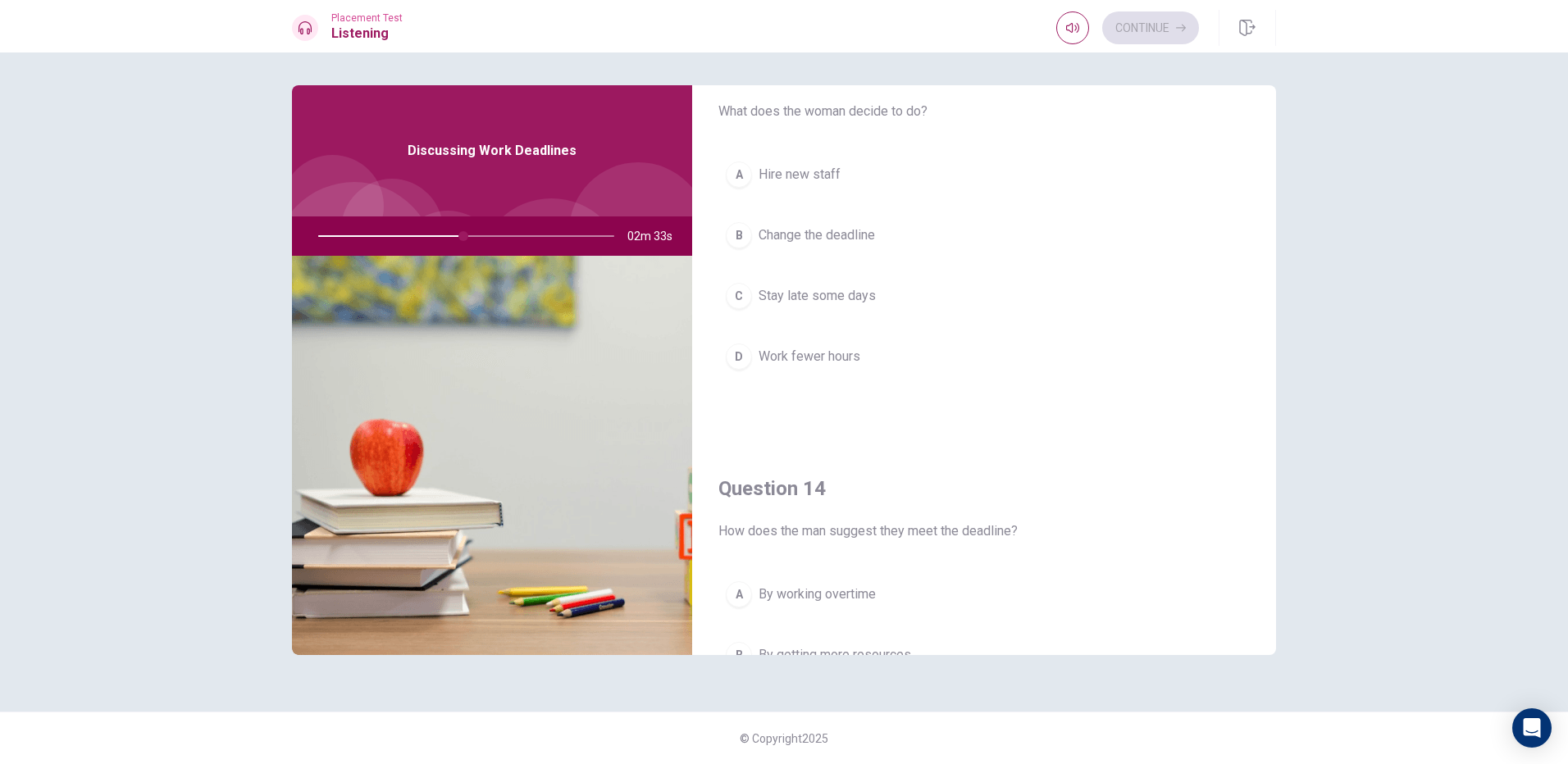
click at [844, 302] on span "Stay late some days" at bounding box center [817, 296] width 117 height 19
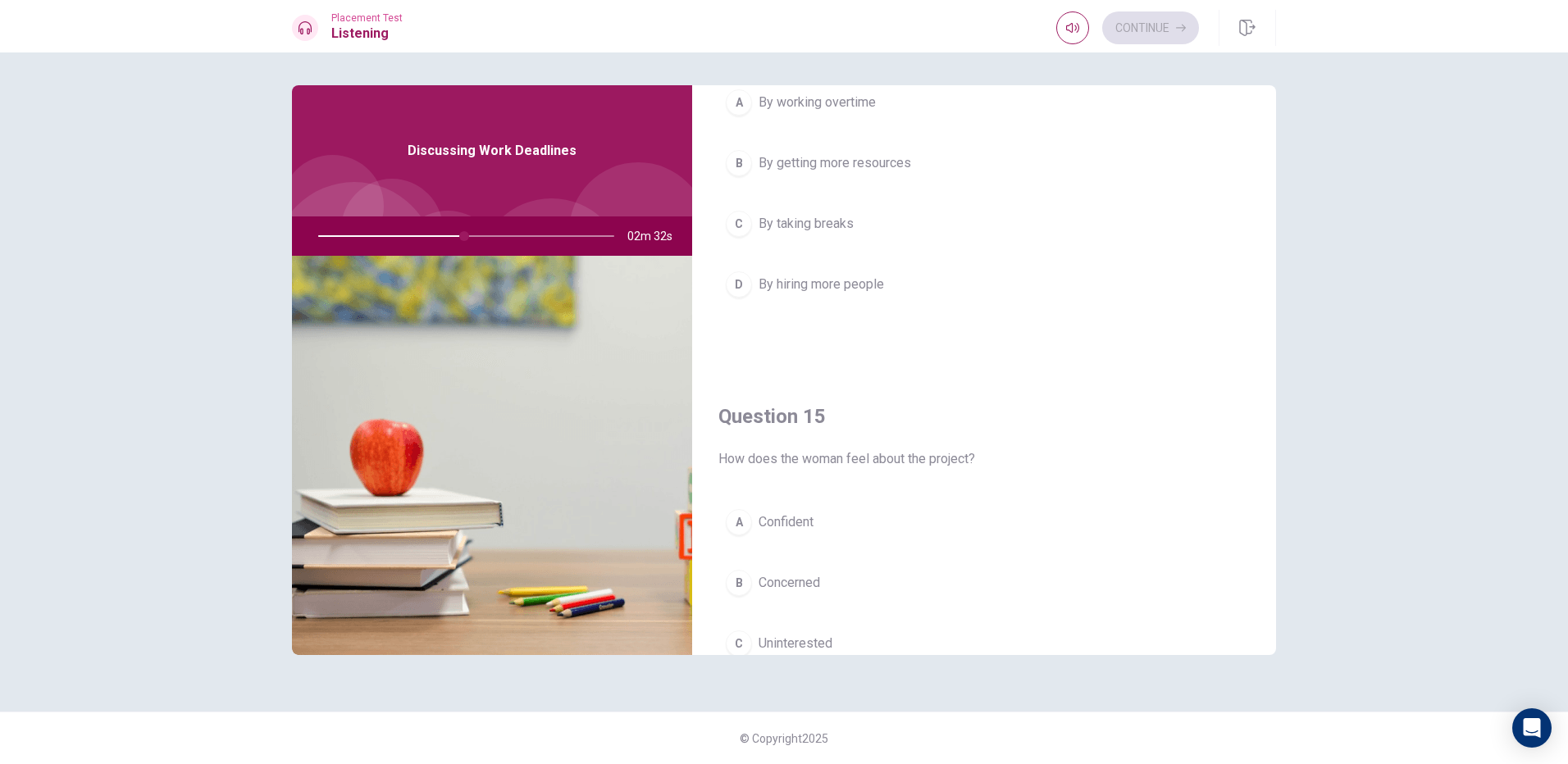
scroll to position [1312, 0]
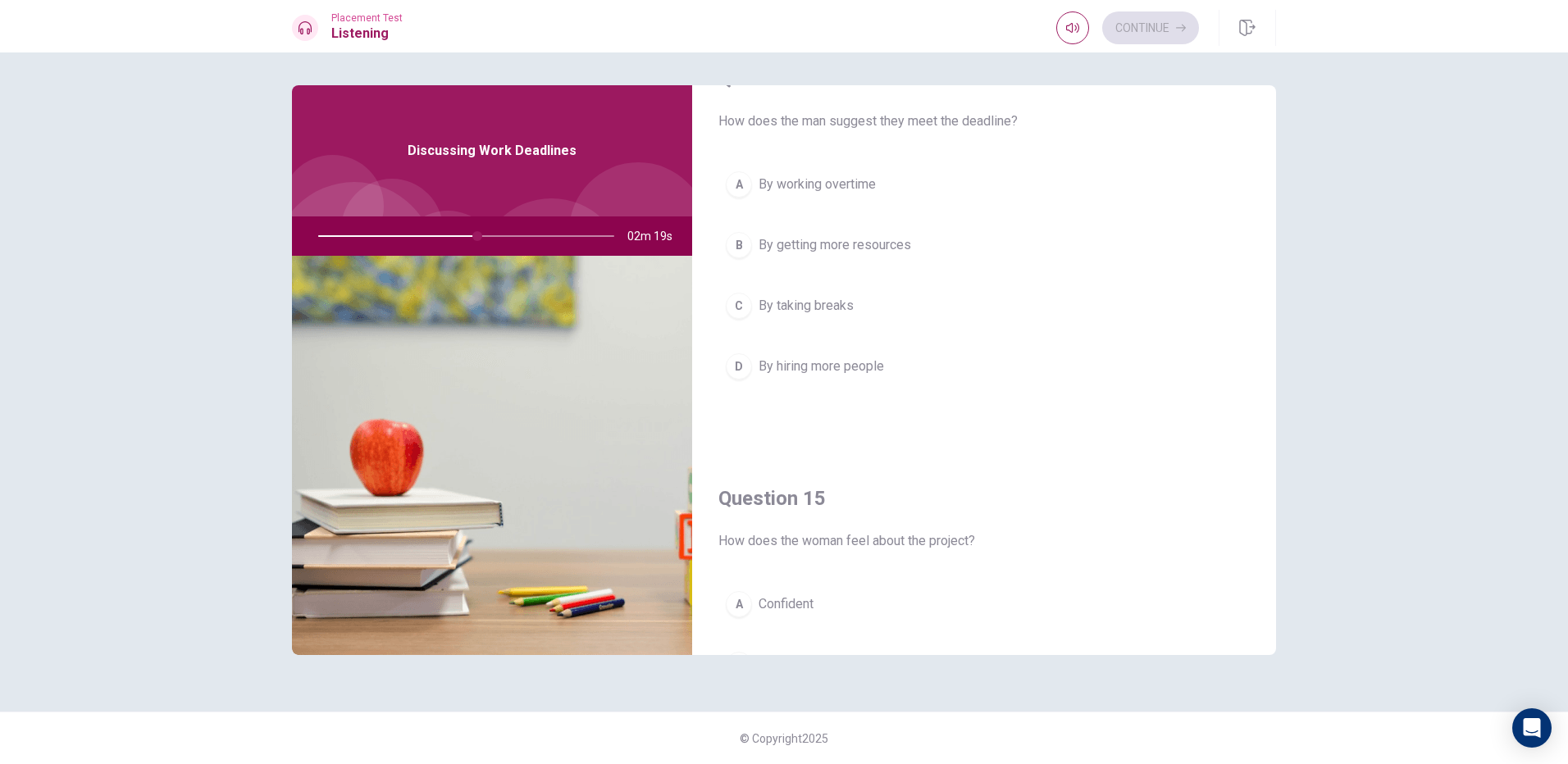
drag, startPoint x: 750, startPoint y: 365, endPoint x: 758, endPoint y: 358, distance: 10.6
click at [751, 363] on button "D By hiring more people" at bounding box center [984, 366] width 531 height 41
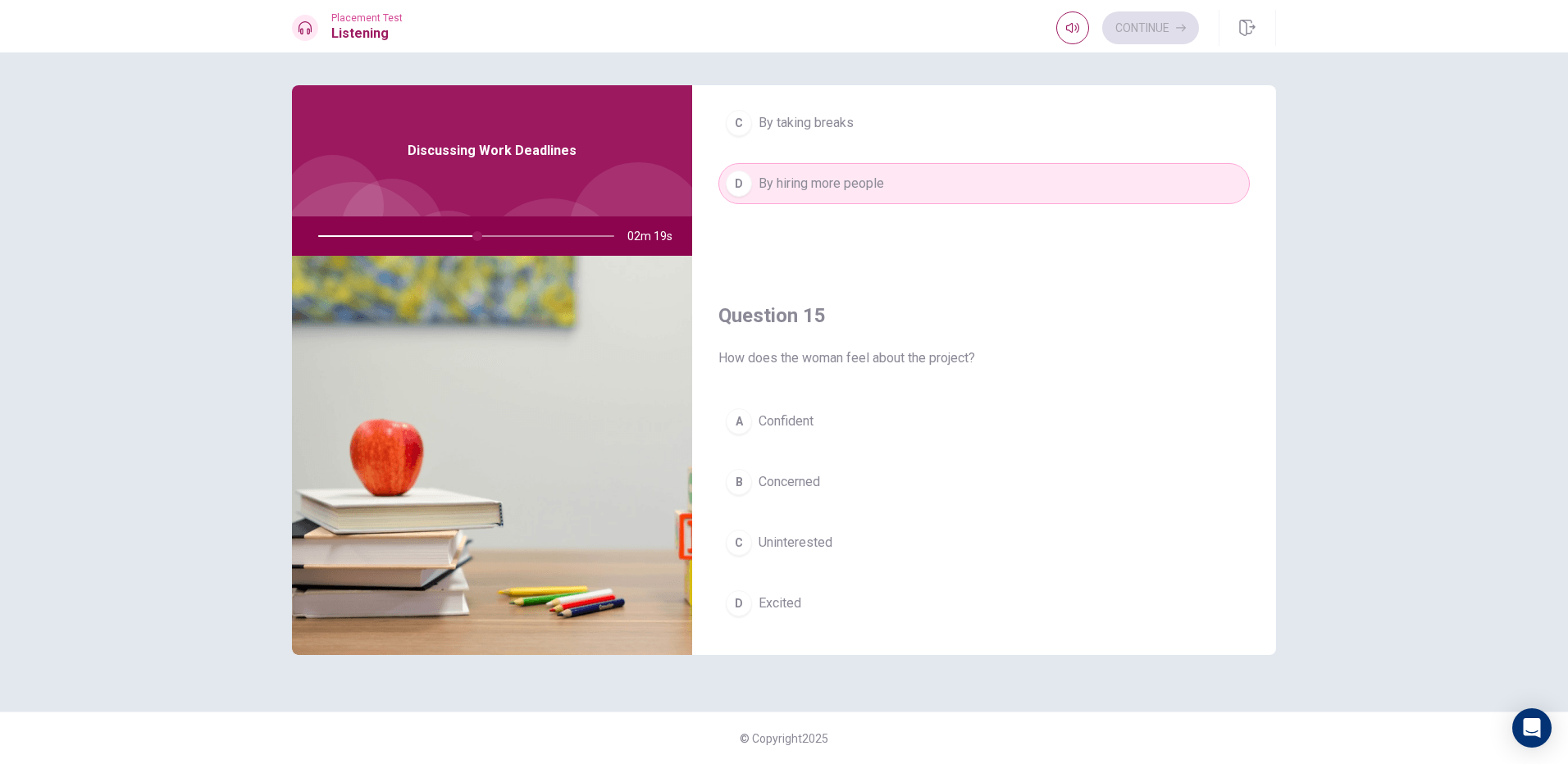
scroll to position [1530, 0]
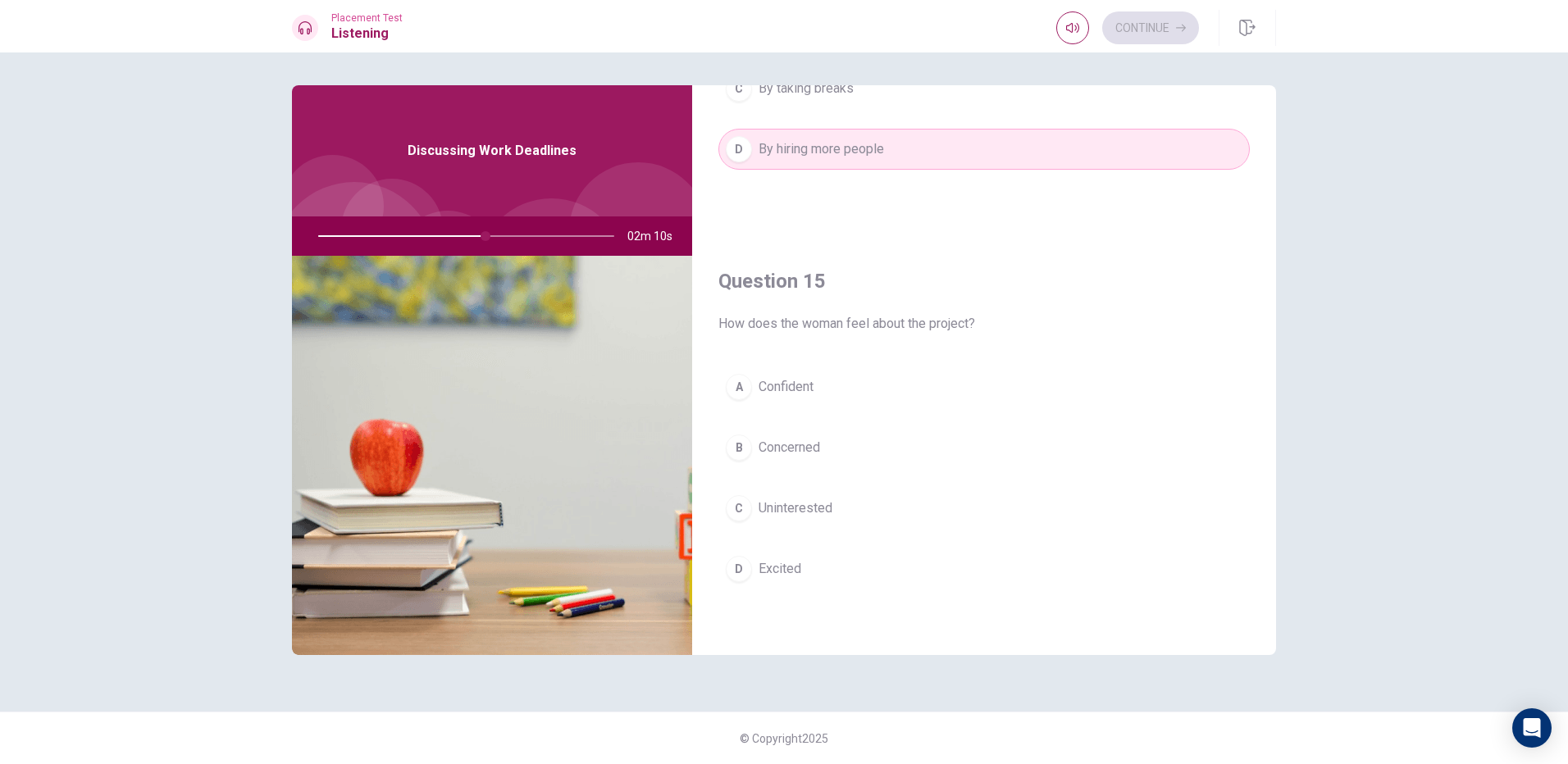
click at [785, 391] on span "Confident" at bounding box center [786, 387] width 55 height 19
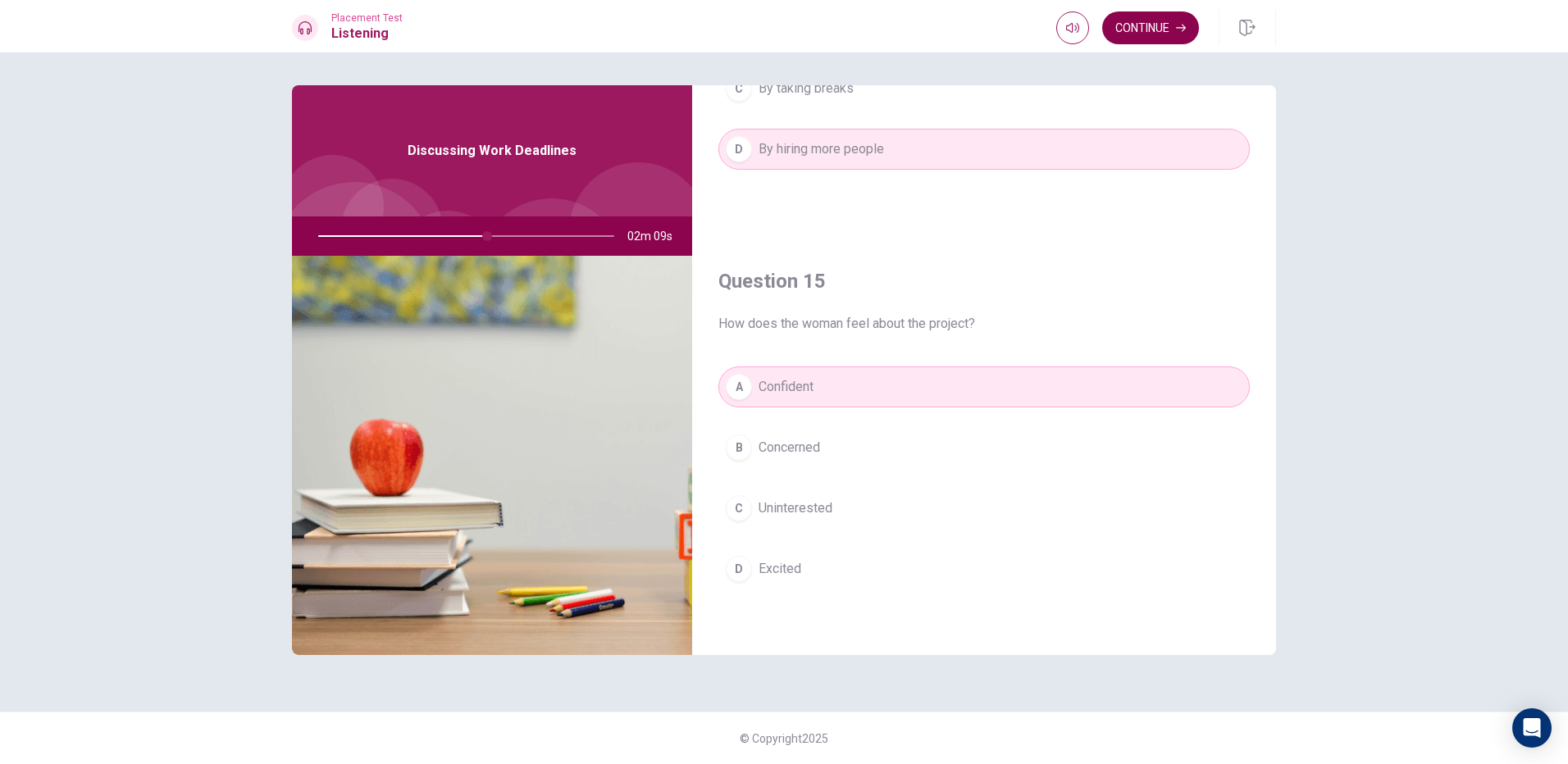
click at [1142, 30] on button "Continue" at bounding box center [1150, 27] width 97 height 33
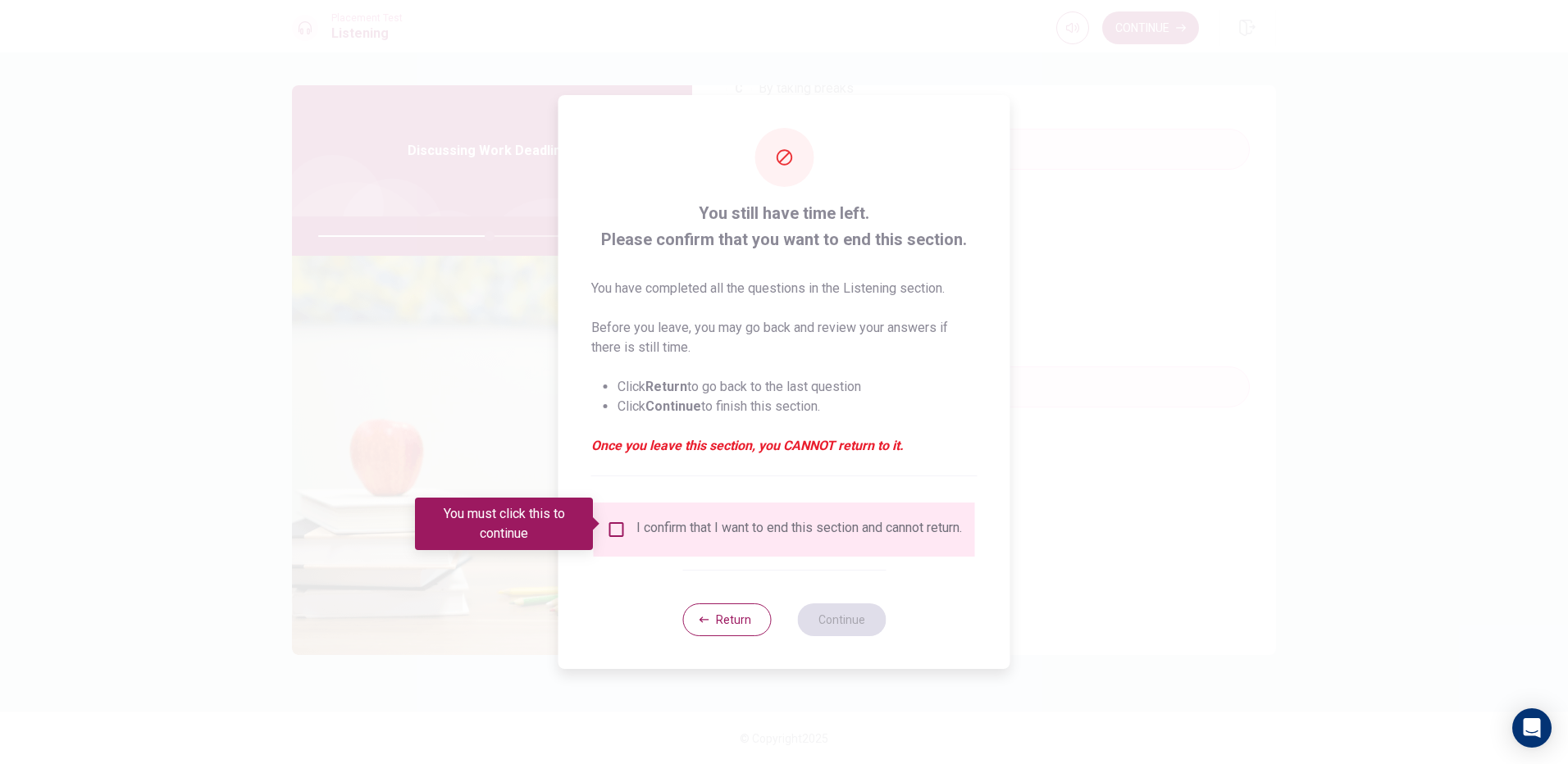
click at [608, 525] on input "You must click this to continue" at bounding box center [617, 530] width 19 height 19
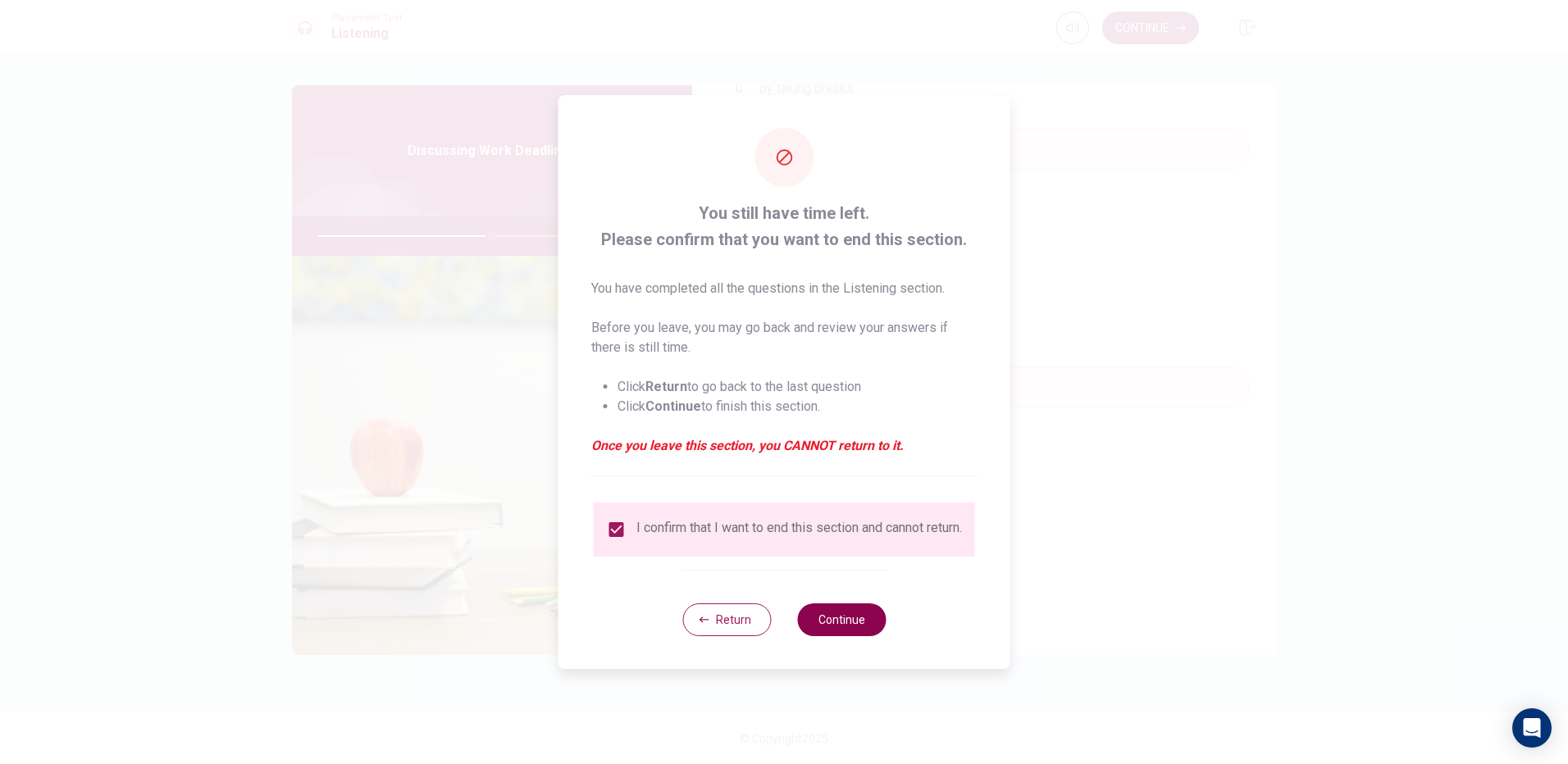
click at [824, 621] on button "Continue" at bounding box center [841, 620] width 89 height 33
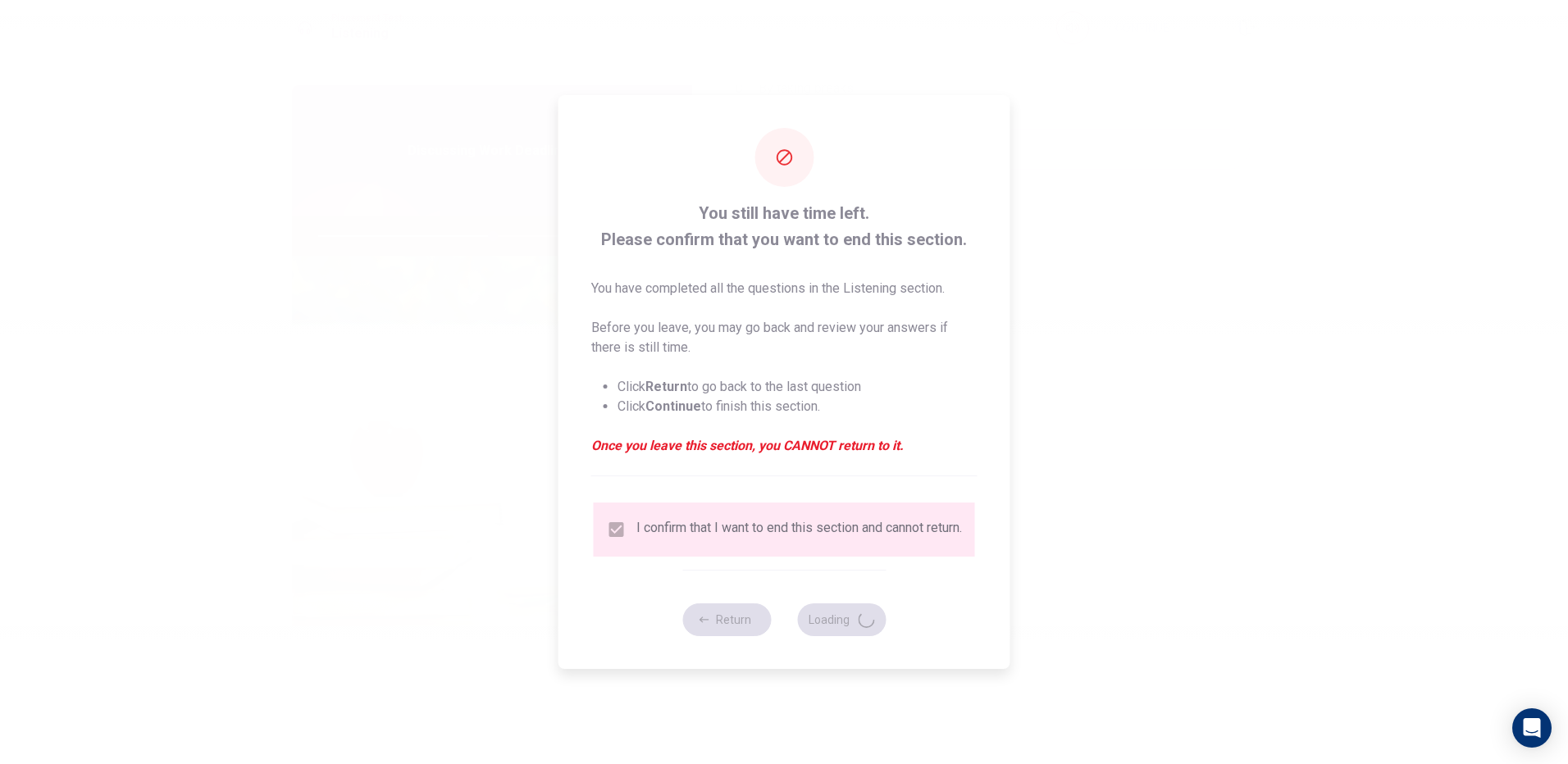
type input "59"
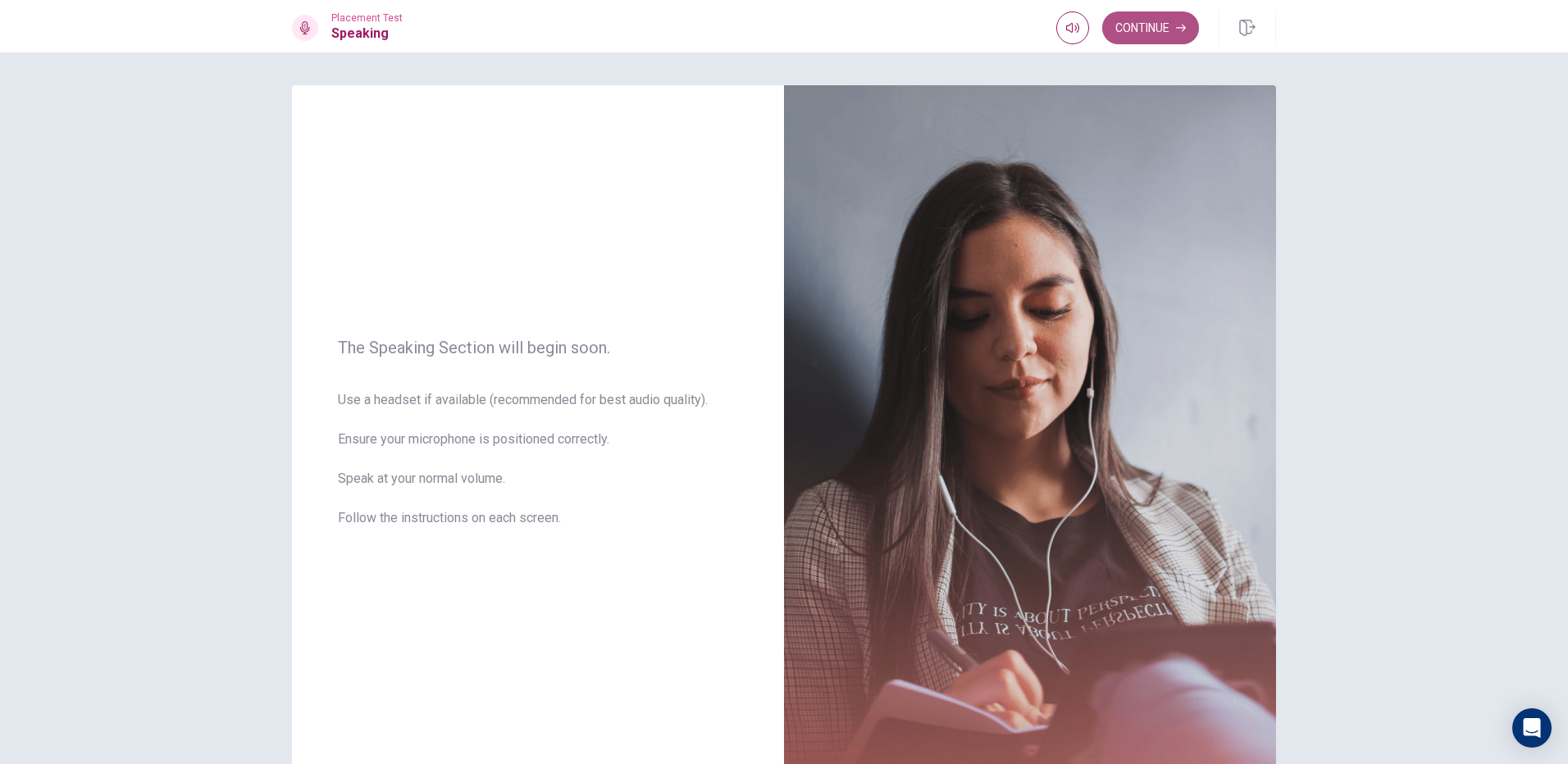
click at [1167, 31] on button "Continue" at bounding box center [1150, 27] width 97 height 33
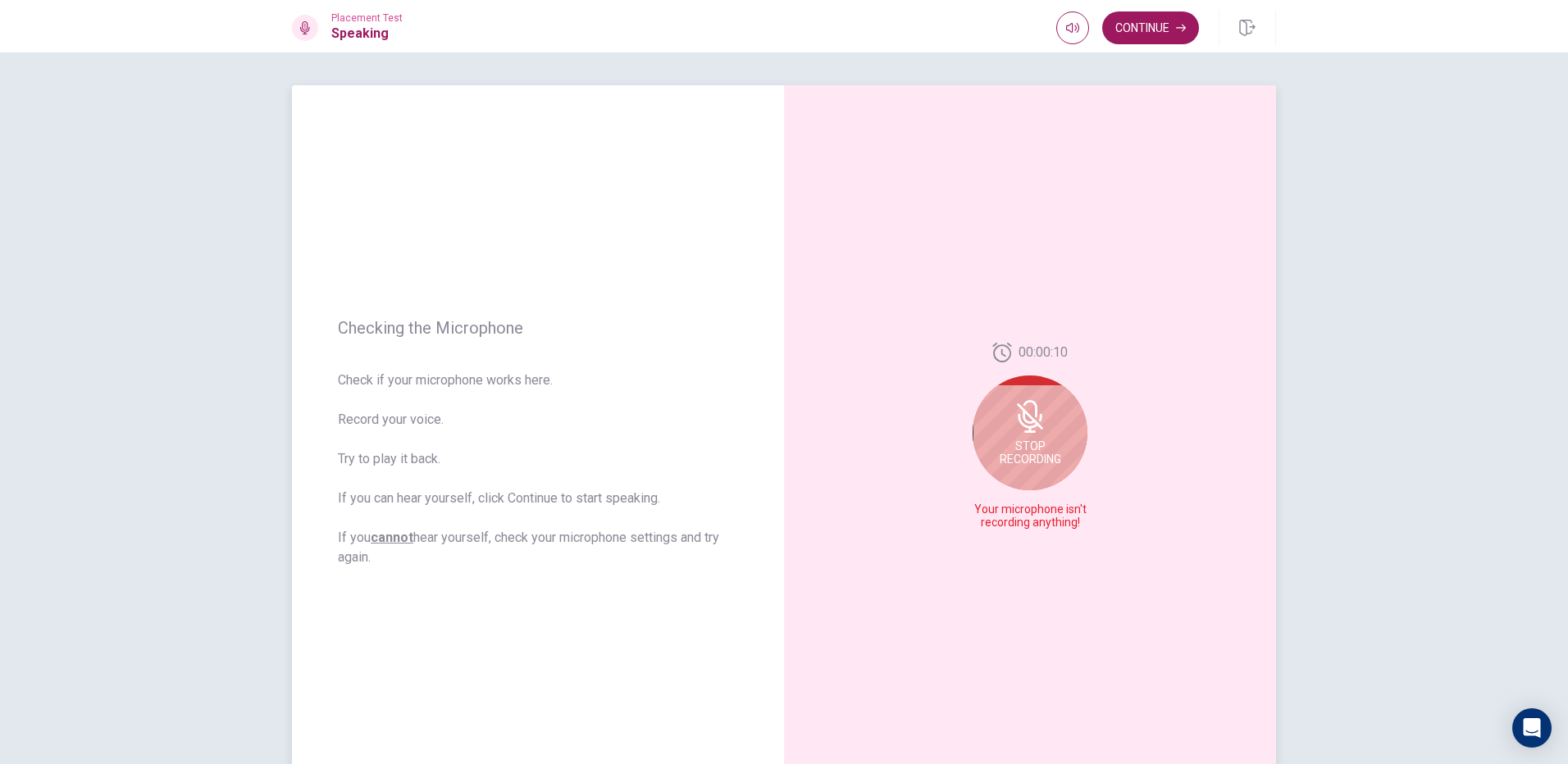
click at [1021, 429] on icon at bounding box center [1029, 416] width 33 height 33
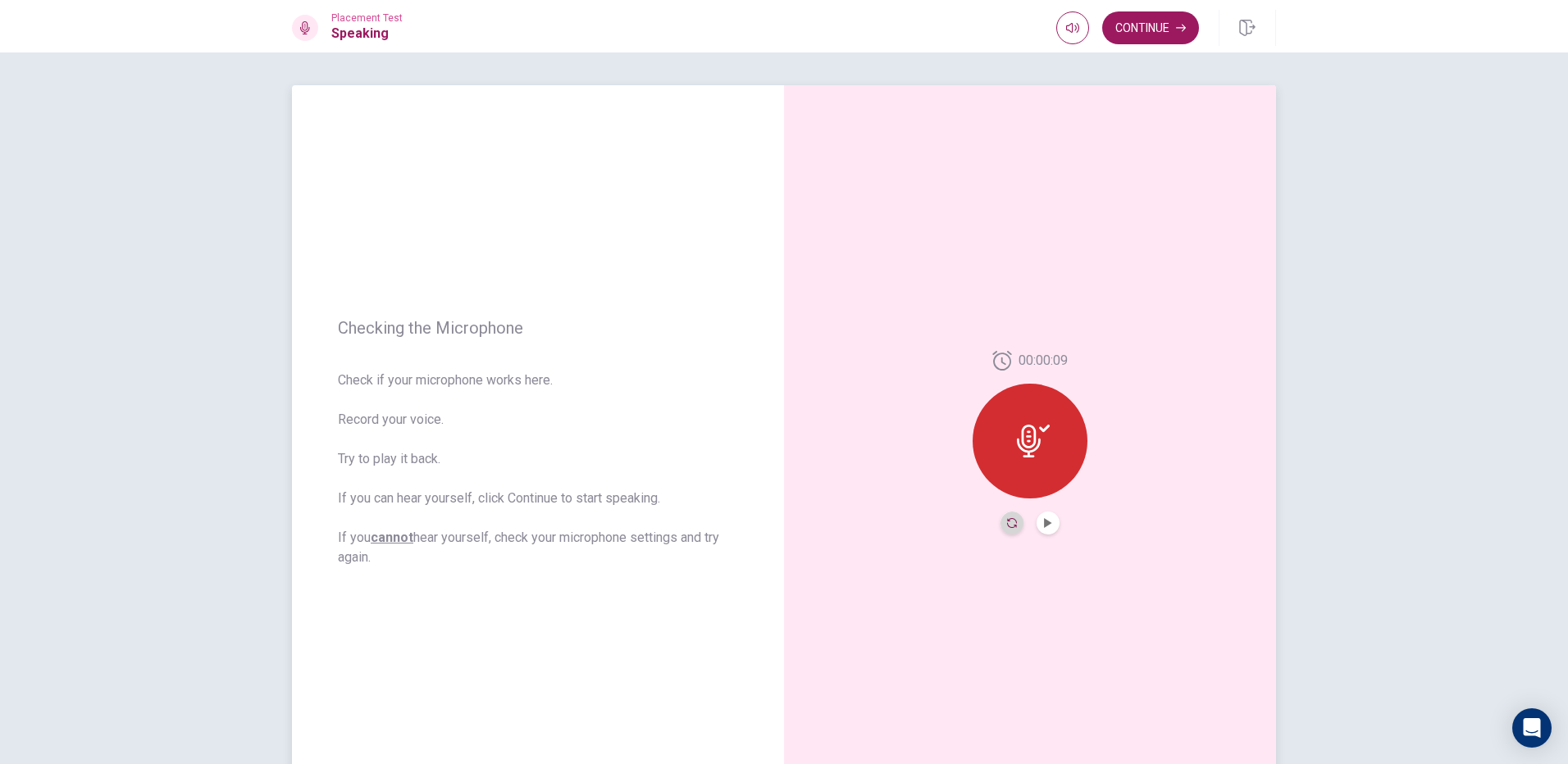
click at [1007, 525] on icon "Record Again" at bounding box center [1011, 523] width 10 height 10
click at [1004, 444] on div "Stop Recording" at bounding box center [1029, 452] width 114 height 114
click at [1050, 441] on div at bounding box center [1029, 441] width 114 height 114
click at [1031, 459] on div at bounding box center [1029, 441] width 114 height 114
click at [1021, 521] on div at bounding box center [1029, 523] width 59 height 23
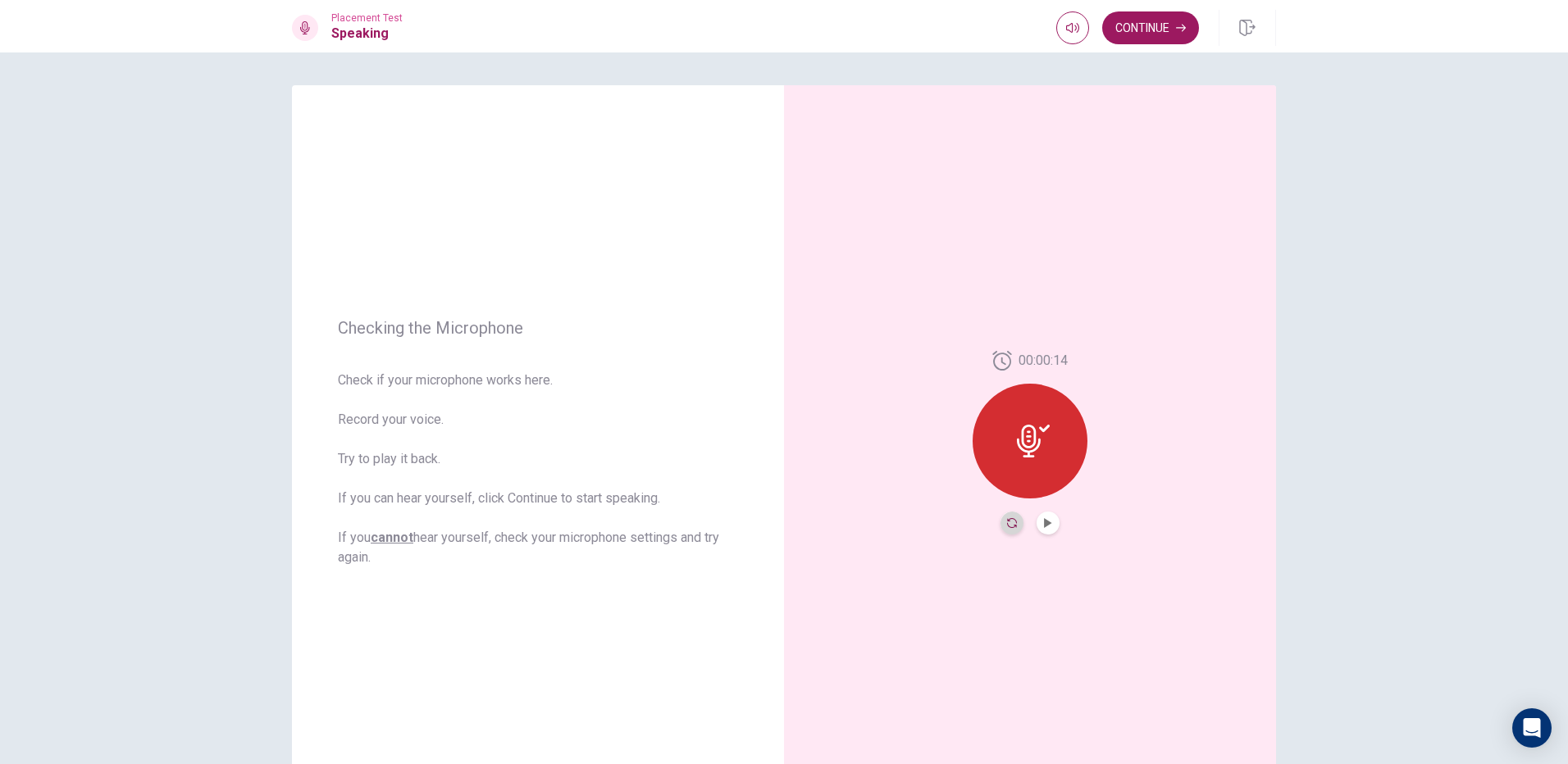
click at [1011, 524] on icon "Record Again" at bounding box center [1011, 523] width 10 height 10
click at [1043, 417] on div "Stop Recording" at bounding box center [1029, 452] width 114 height 114
drag, startPoint x: 1010, startPoint y: 527, endPoint x: 1039, endPoint y: 526, distance: 29.0
click at [1011, 527] on icon "Record Again" at bounding box center [1011, 523] width 10 height 10
click at [1020, 472] on span "Stop Recording" at bounding box center [1030, 473] width 62 height 26
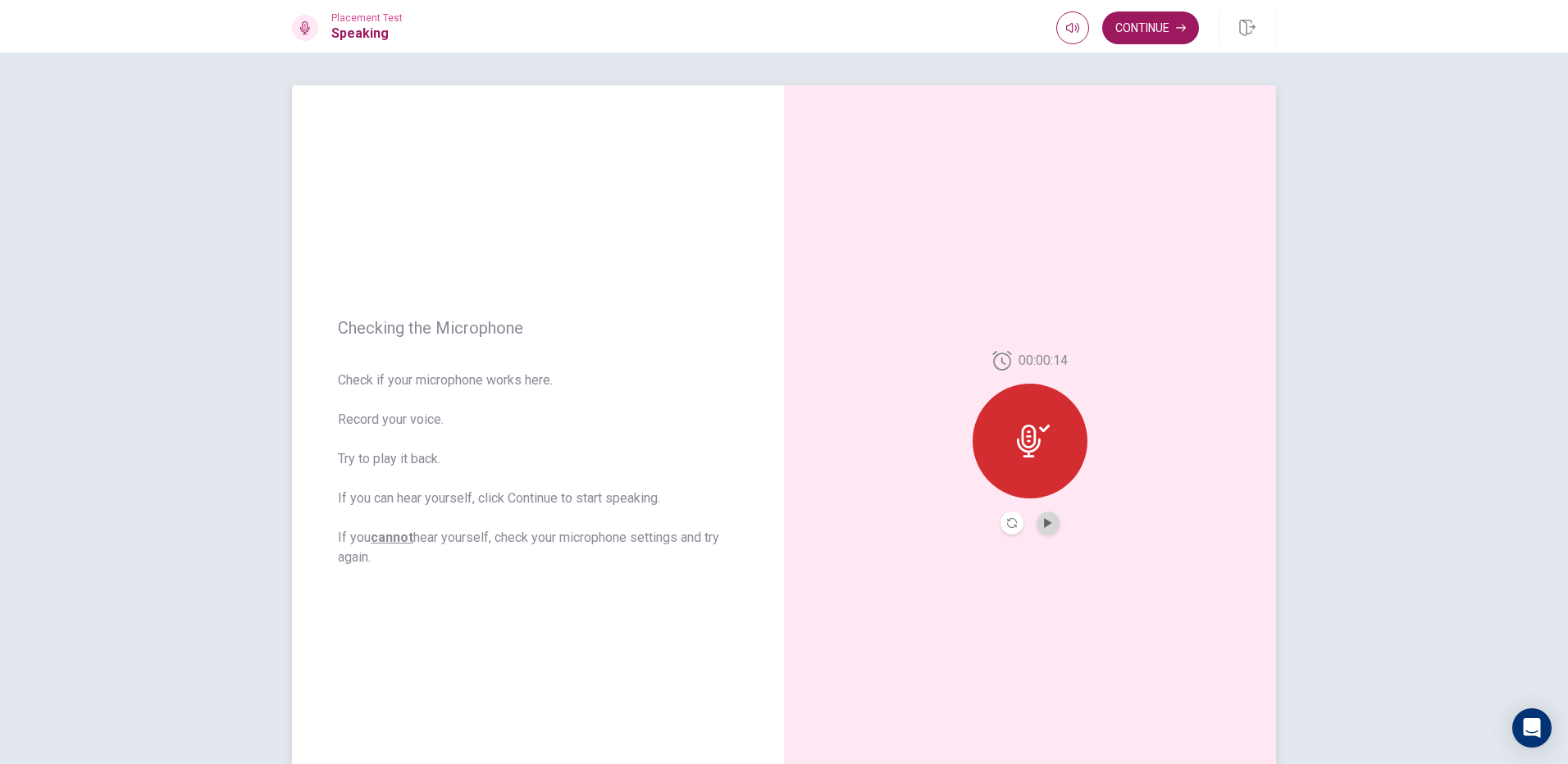
click at [1037, 533] on button "Play Audio" at bounding box center [1048, 523] width 23 height 23
click at [1044, 523] on icon "Pause Audio" at bounding box center [1047, 523] width 10 height 10
click at [1172, 32] on button "Continue" at bounding box center [1150, 27] width 97 height 33
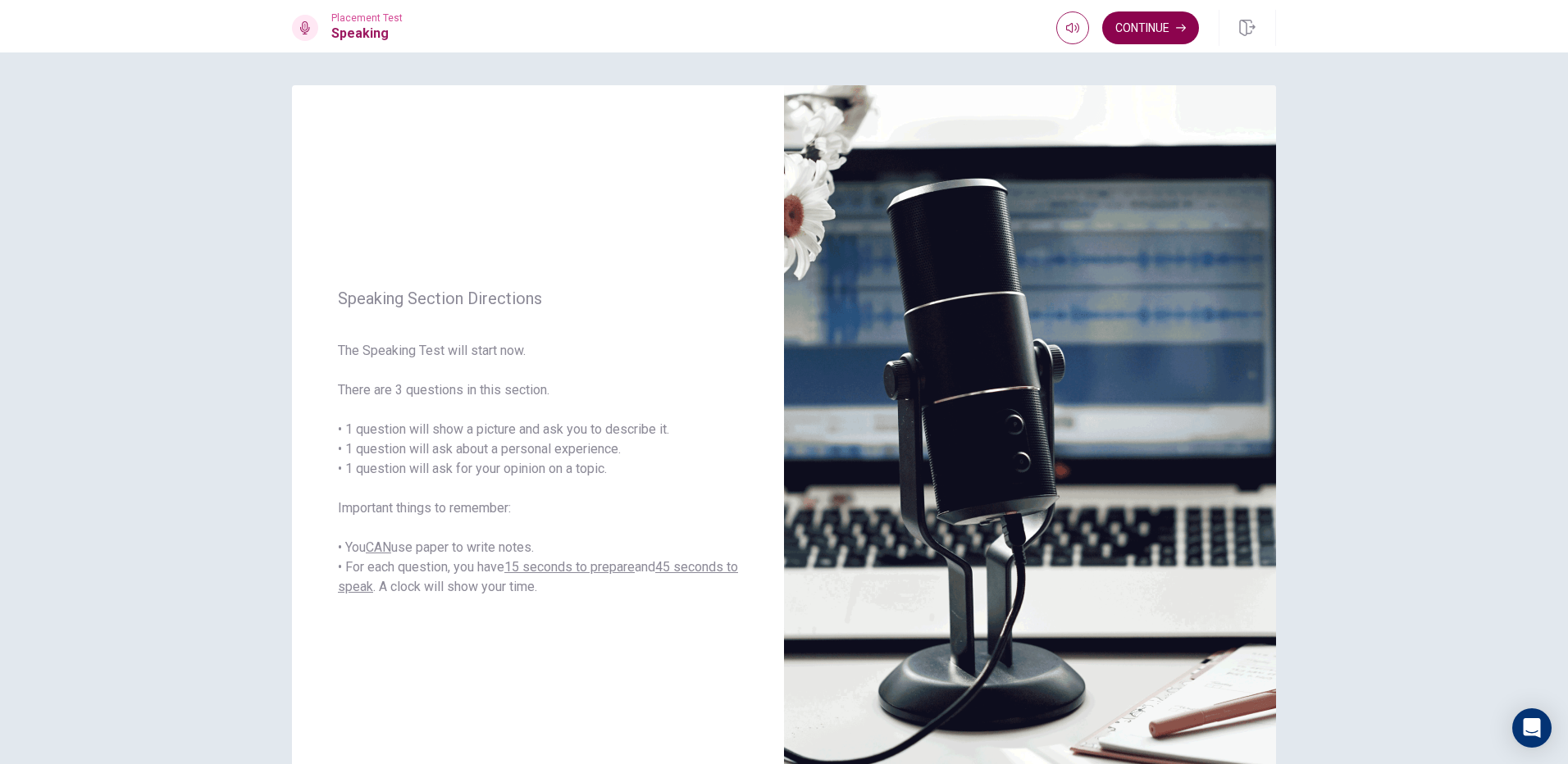
click at [1152, 28] on button "Continue" at bounding box center [1150, 27] width 97 height 33
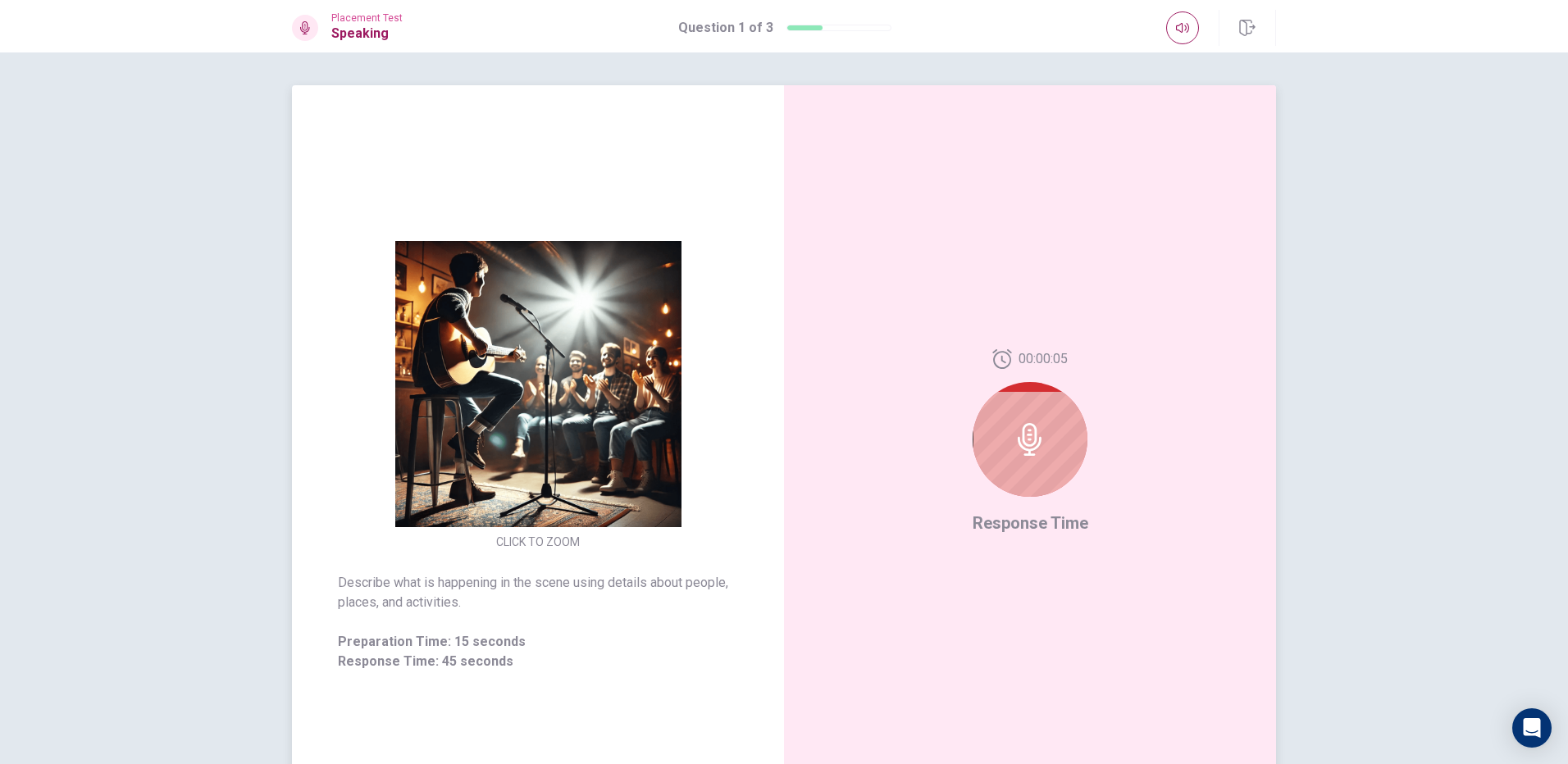
click at [1052, 471] on div at bounding box center [1029, 439] width 114 height 114
click at [1030, 432] on icon at bounding box center [1029, 439] width 24 height 33
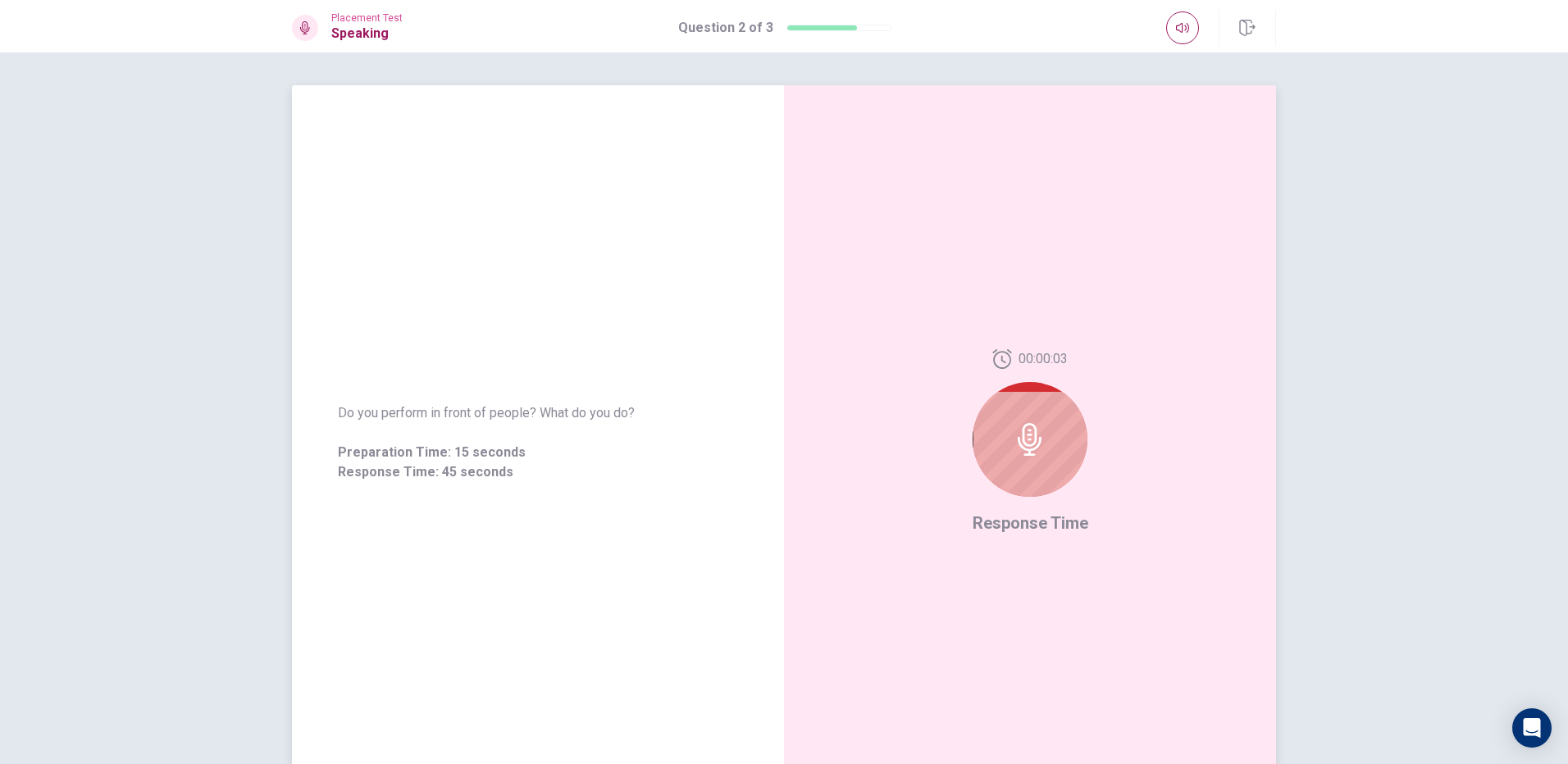
click at [1028, 446] on icon at bounding box center [1029, 439] width 24 height 33
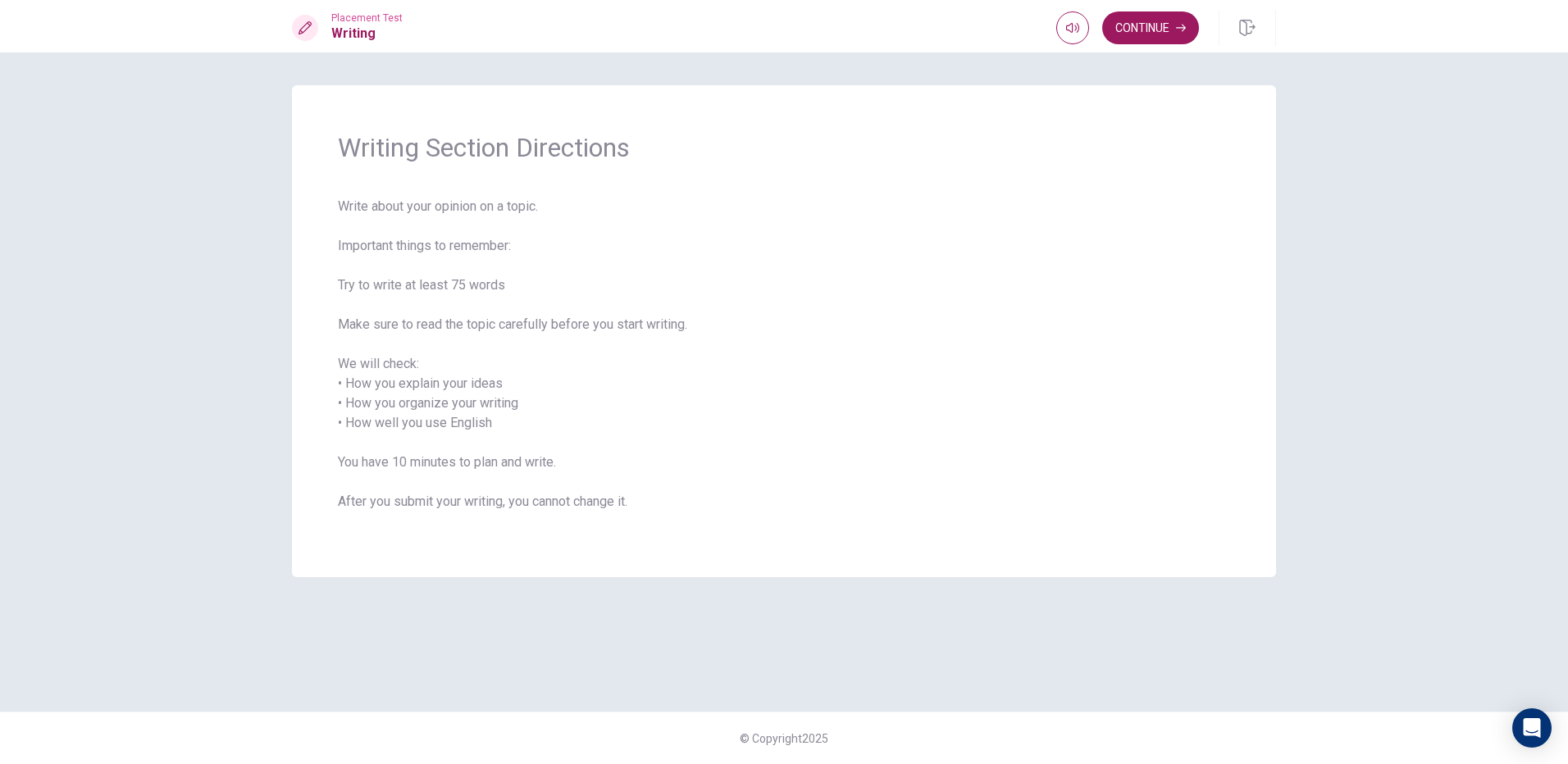
drag, startPoint x: 1220, startPoint y: 22, endPoint x: 1211, endPoint y: 78, distance: 56.7
click at [1213, 77] on div "Placement Test Writing Continue Continue Writing Section Directions Write about…" at bounding box center [784, 382] width 1568 height 764
click at [1150, 20] on button "Continue" at bounding box center [1150, 27] width 97 height 33
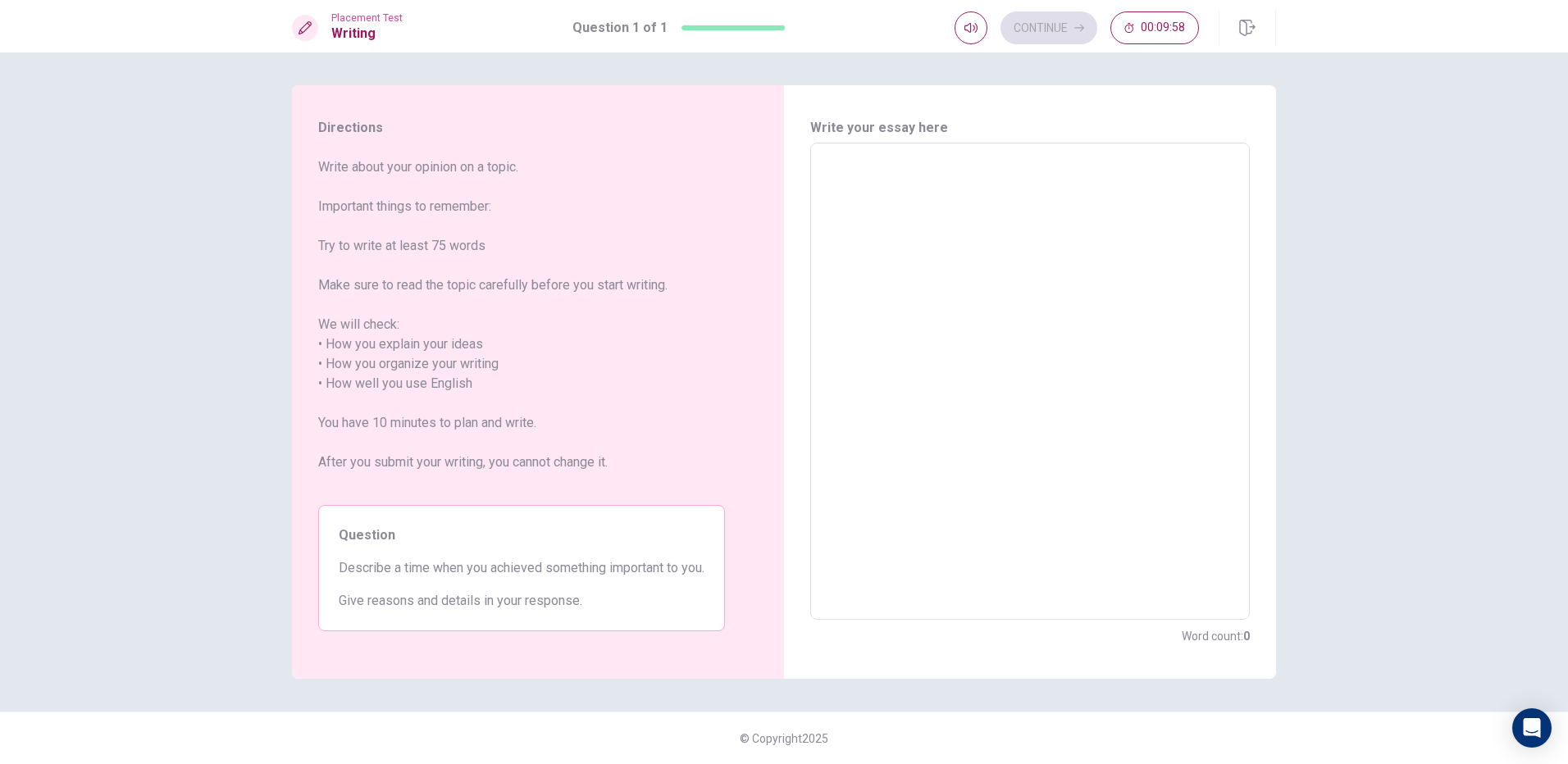
click at [849, 157] on textarea at bounding box center [1029, 382] width 416 height 451
click at [857, 165] on textarea at bounding box center [1029, 382] width 416 height 451
drag, startPoint x: 857, startPoint y: 165, endPoint x: 907, endPoint y: 204, distance: 63.4
click at [907, 204] on textarea at bounding box center [1029, 382] width 416 height 451
type textarea "W"
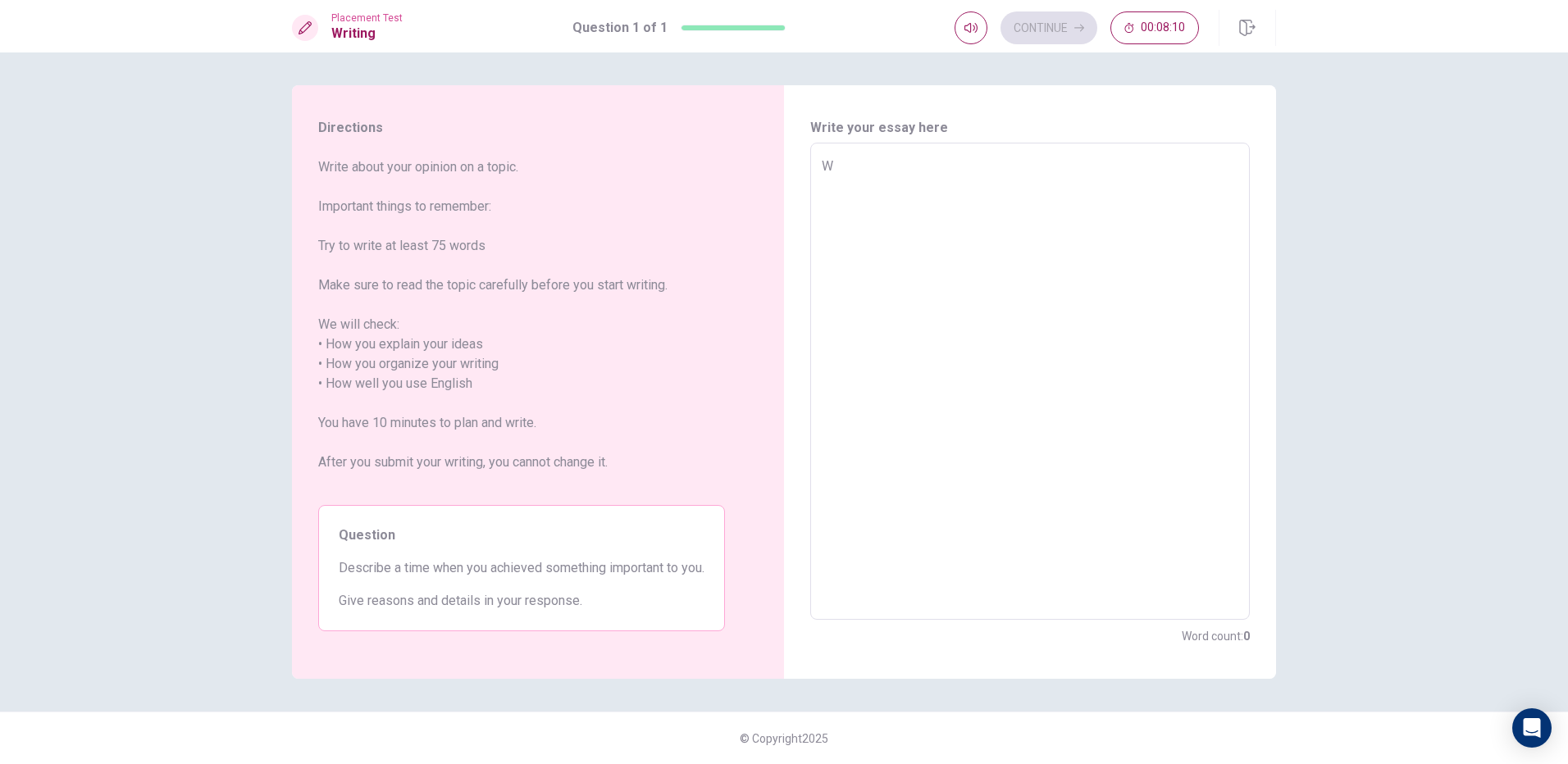
type textarea "x"
type textarea "Wh"
type textarea "x"
type textarea "Whe"
type textarea "x"
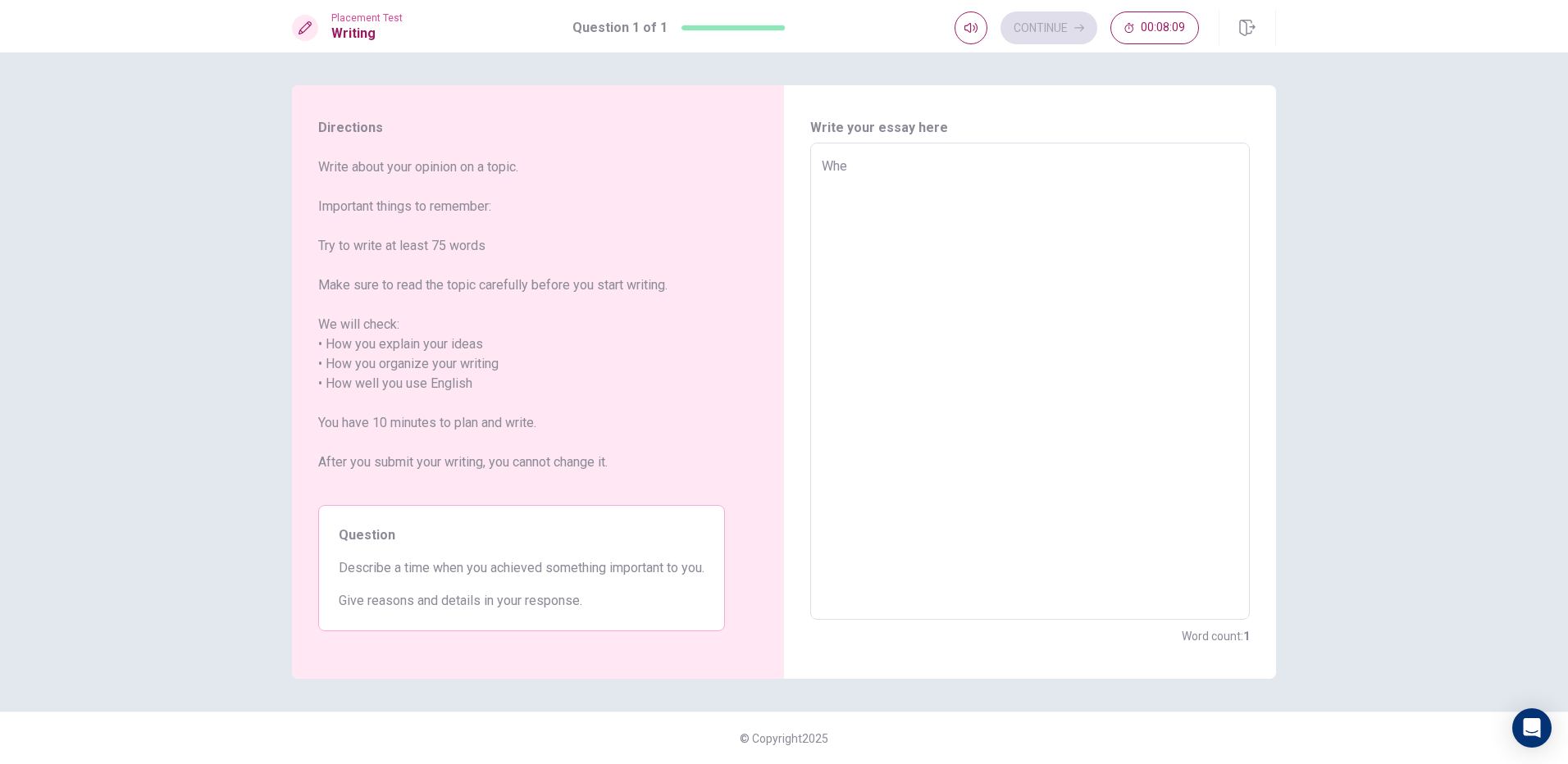
type textarea "When"
type textarea "x"
type textarea "When"
type textarea "x"
type textarea "When I"
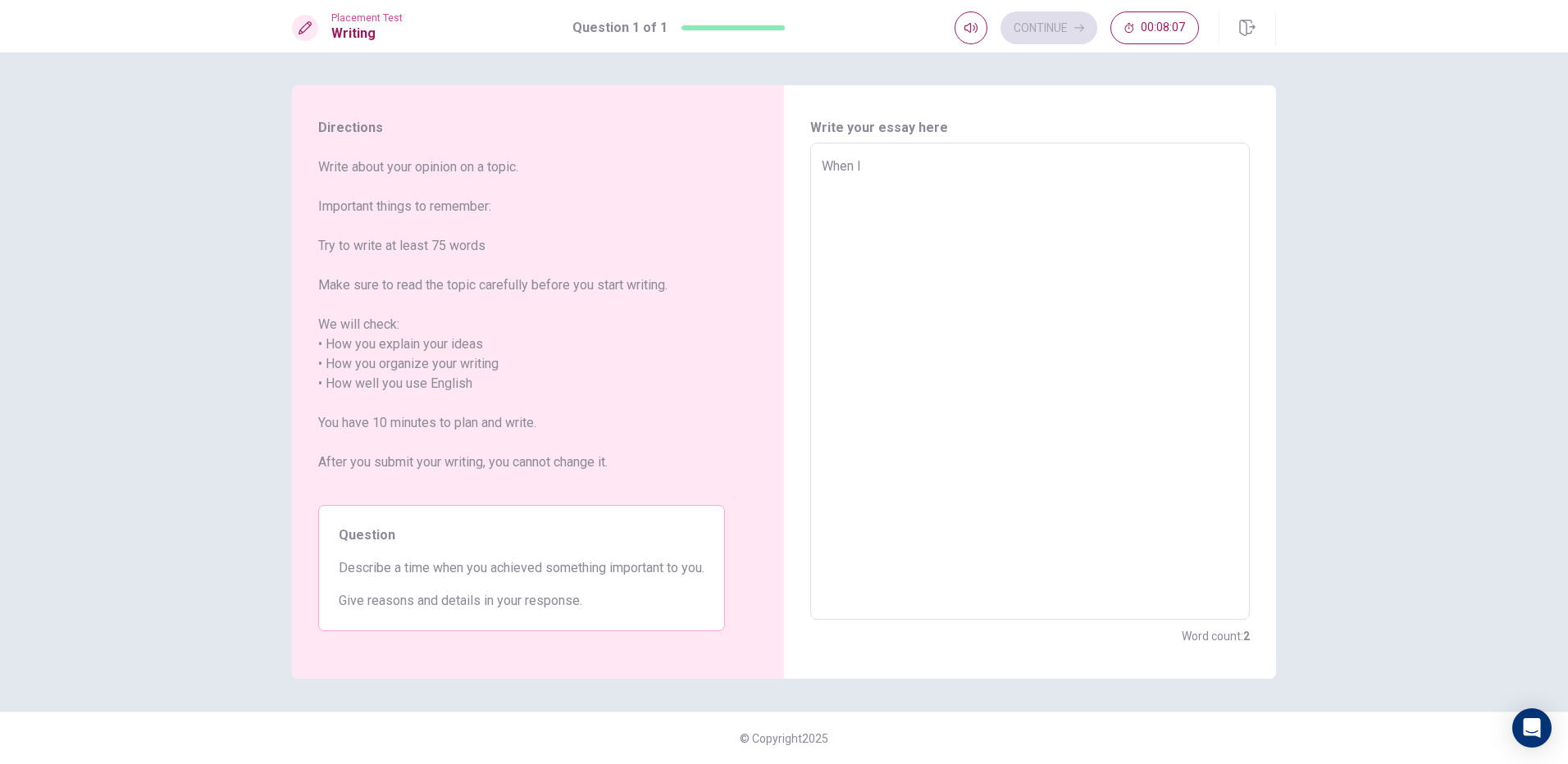
type textarea "x"
type textarea "When I"
type textarea "x"
type textarea "When I w"
type textarea "x"
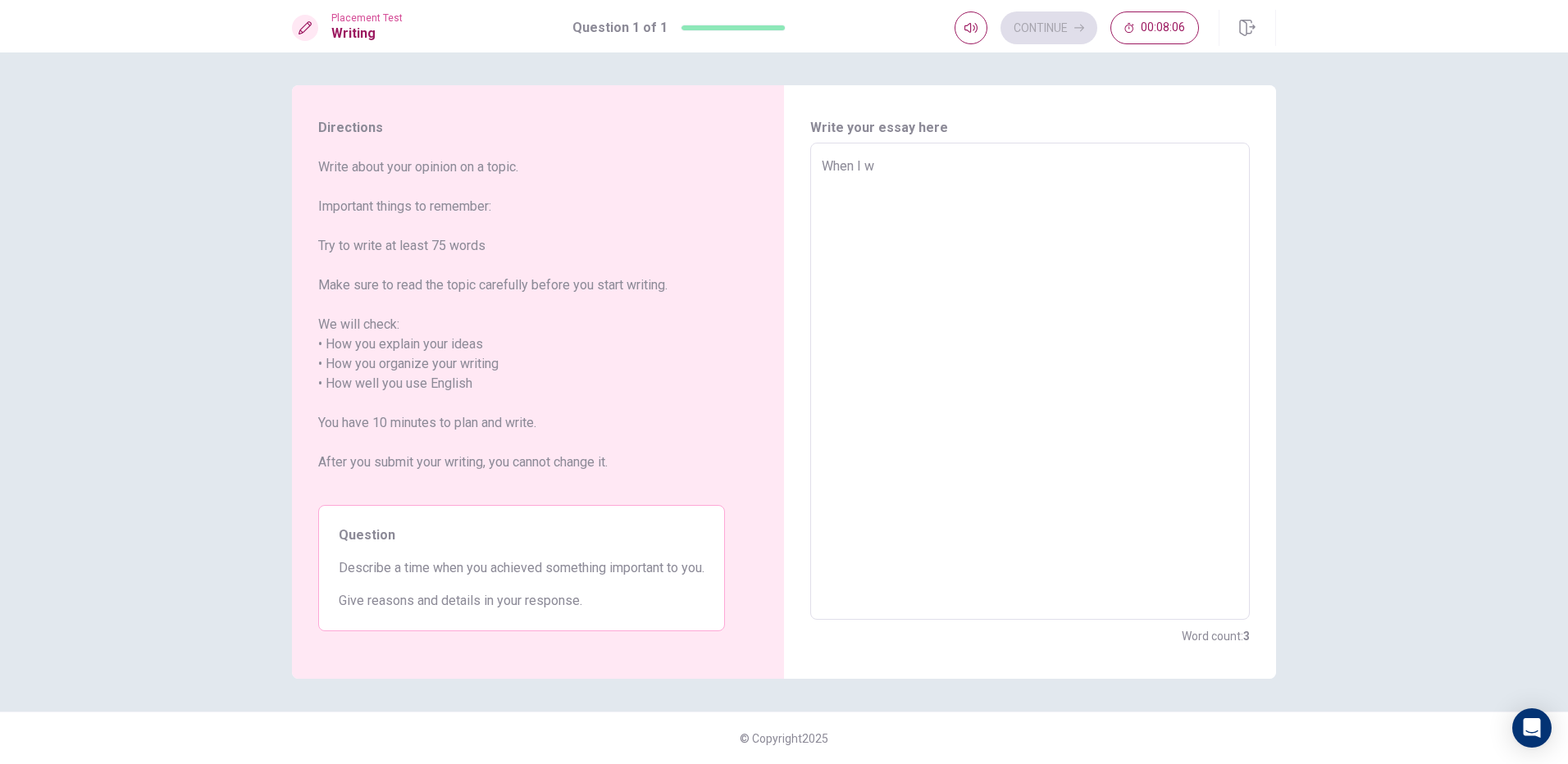
type textarea "When I wa"
type textarea "x"
type textarea "When I was"
type textarea "x"
type textarea "When I was"
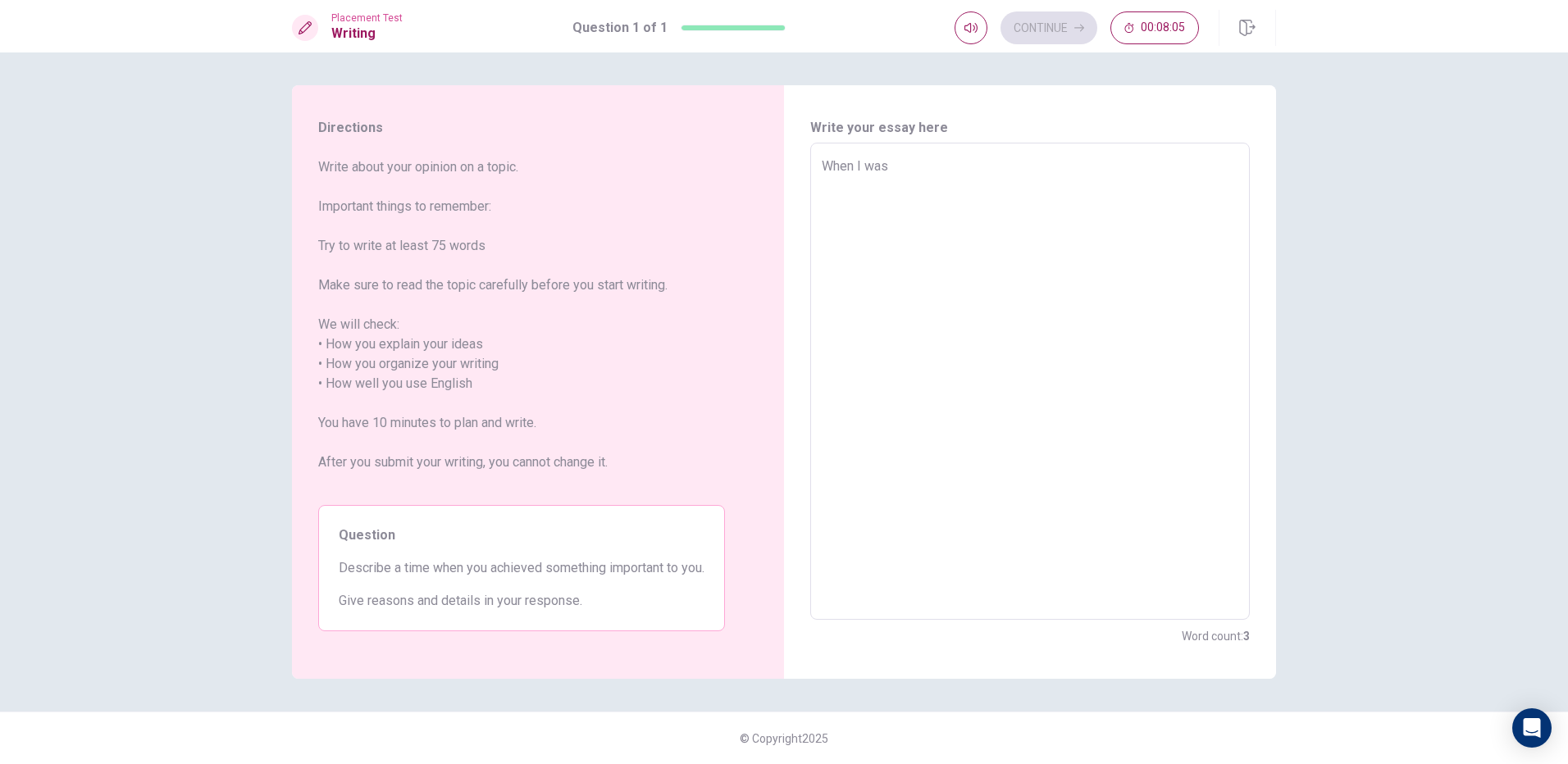
type textarea "x"
type textarea "When I was y"
type textarea "x"
type textarea "When I was yo"
type textarea "x"
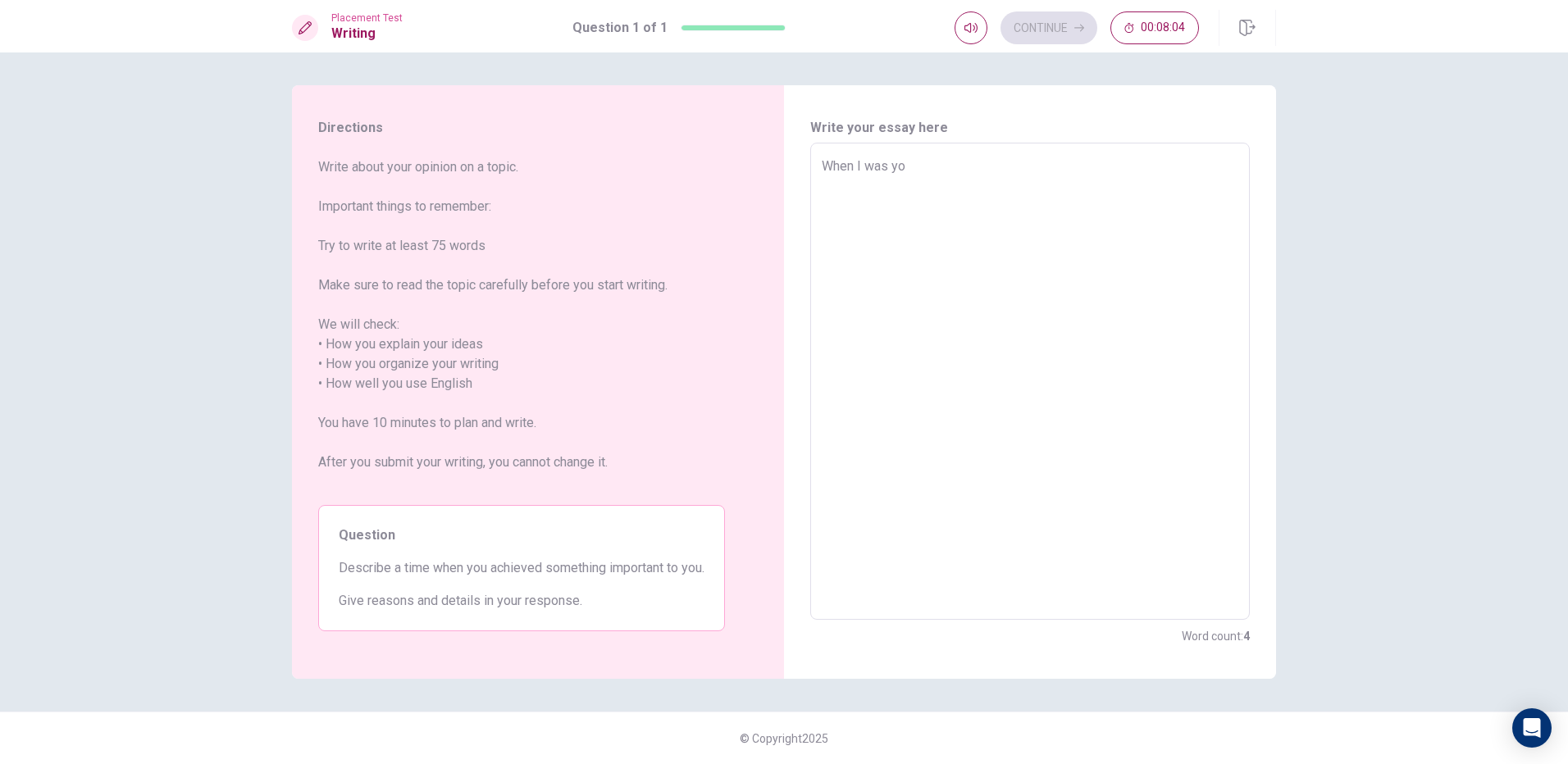
type textarea "When I was you"
type textarea "x"
type textarea "When I was youn"
type textarea "x"
type textarea "When I was you"
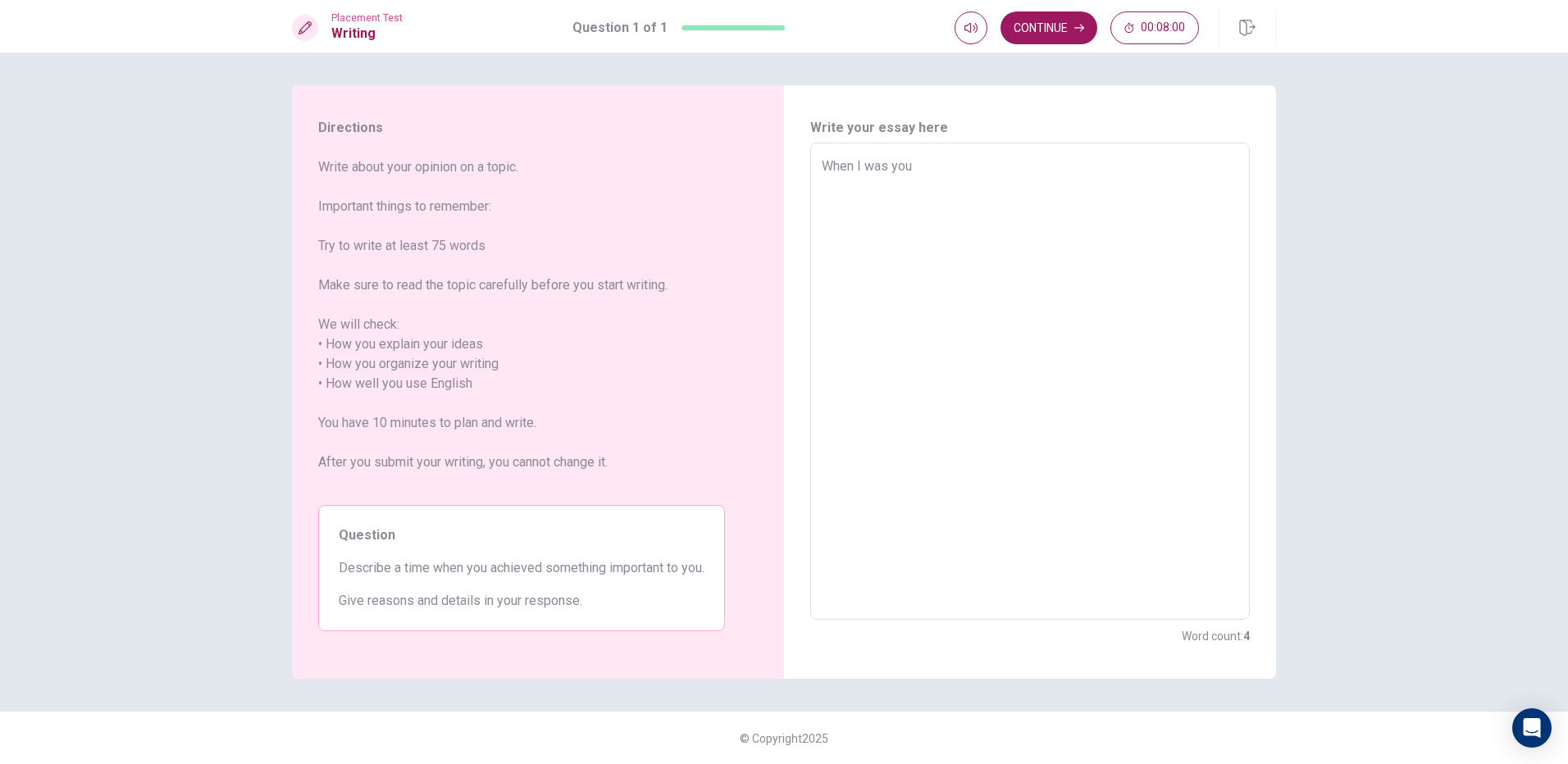
type textarea "x"
type textarea "When I was yo"
type textarea "x"
type textarea "When I was you"
type textarea "x"
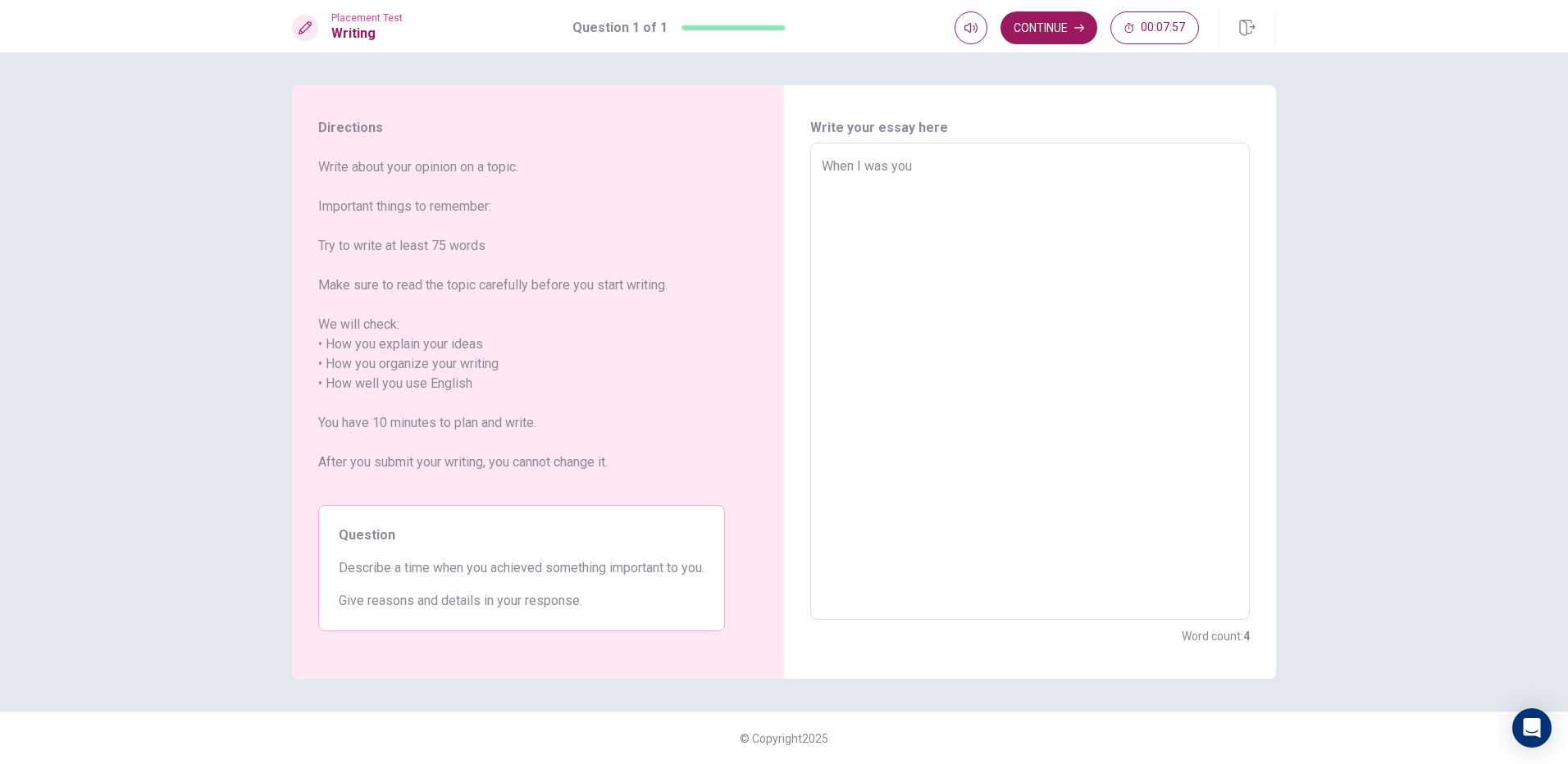
type textarea "When I was youn"
type textarea "x"
type textarea "When I was youni"
type textarea "x"
type textarea "When I was younin"
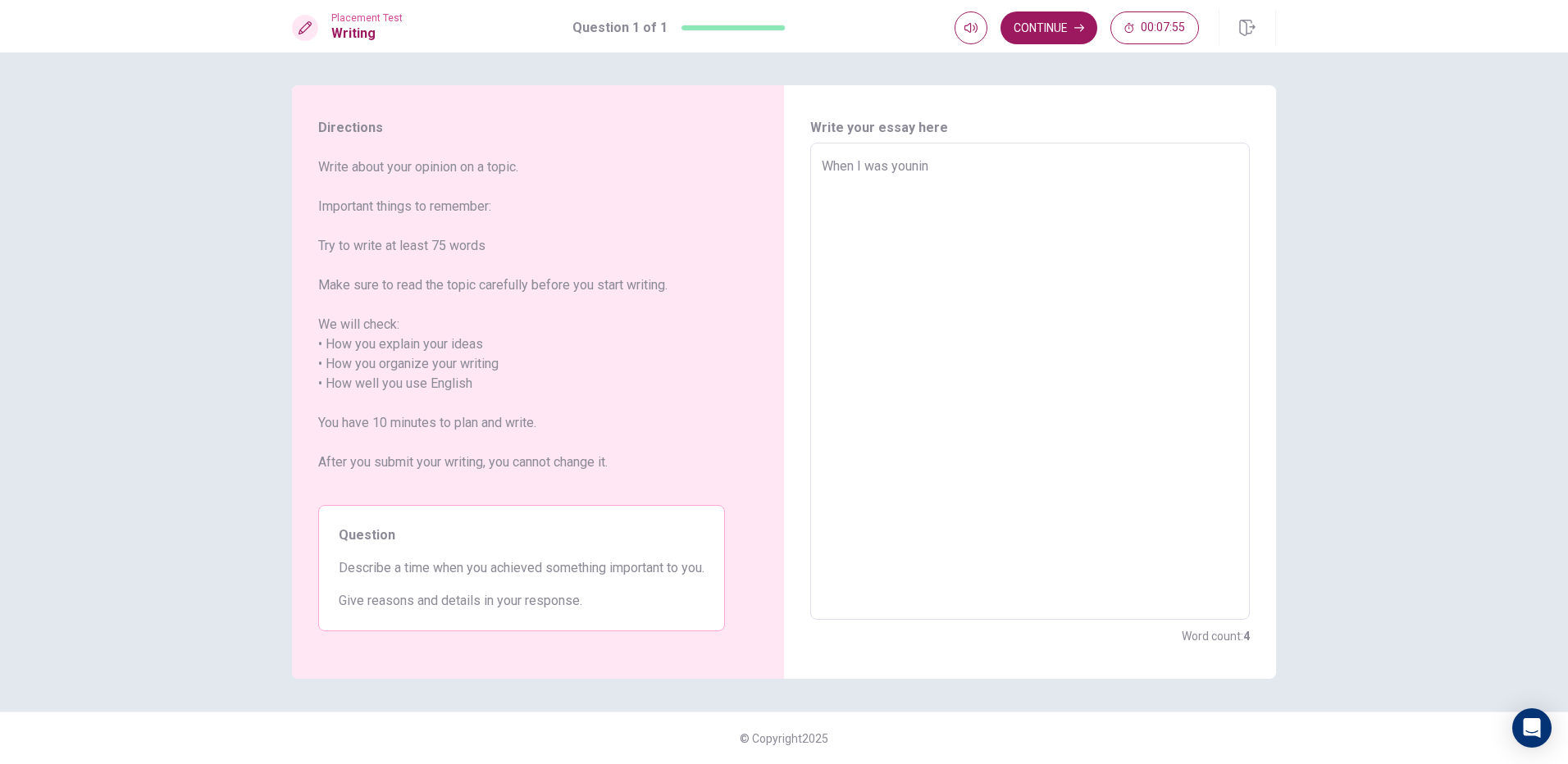
type textarea "x"
type textarea "When I was youning"
type textarea "x"
type textarea "When I was younin"
type textarea "x"
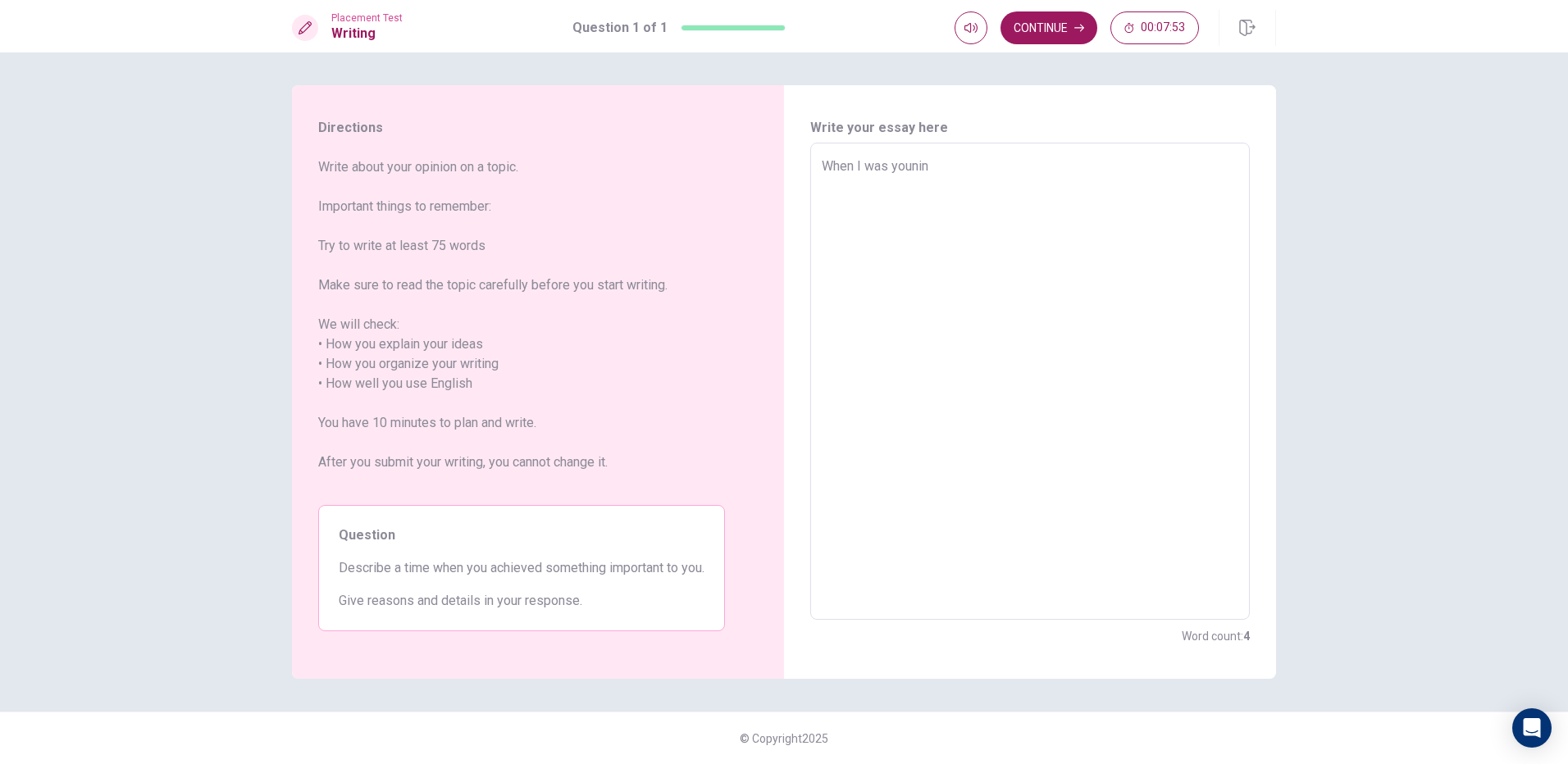
type textarea "When I was youni"
type textarea "x"
type textarea "When I was youn"
type textarea "x"
type textarea "When I was young"
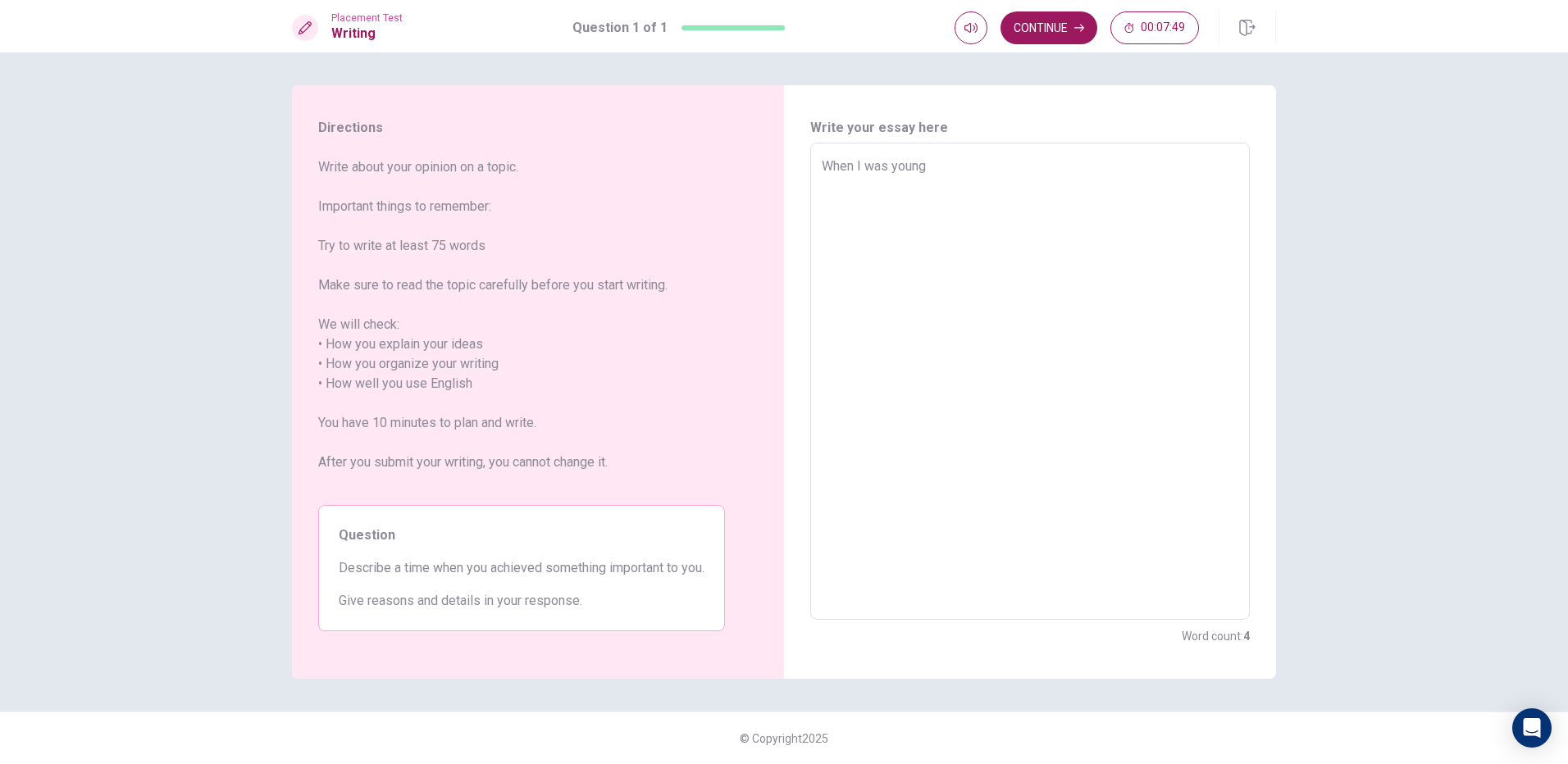
type textarea "x"
type textarea "When I was young"
type textarea "x"
type textarea "When I was young"
type textarea "x"
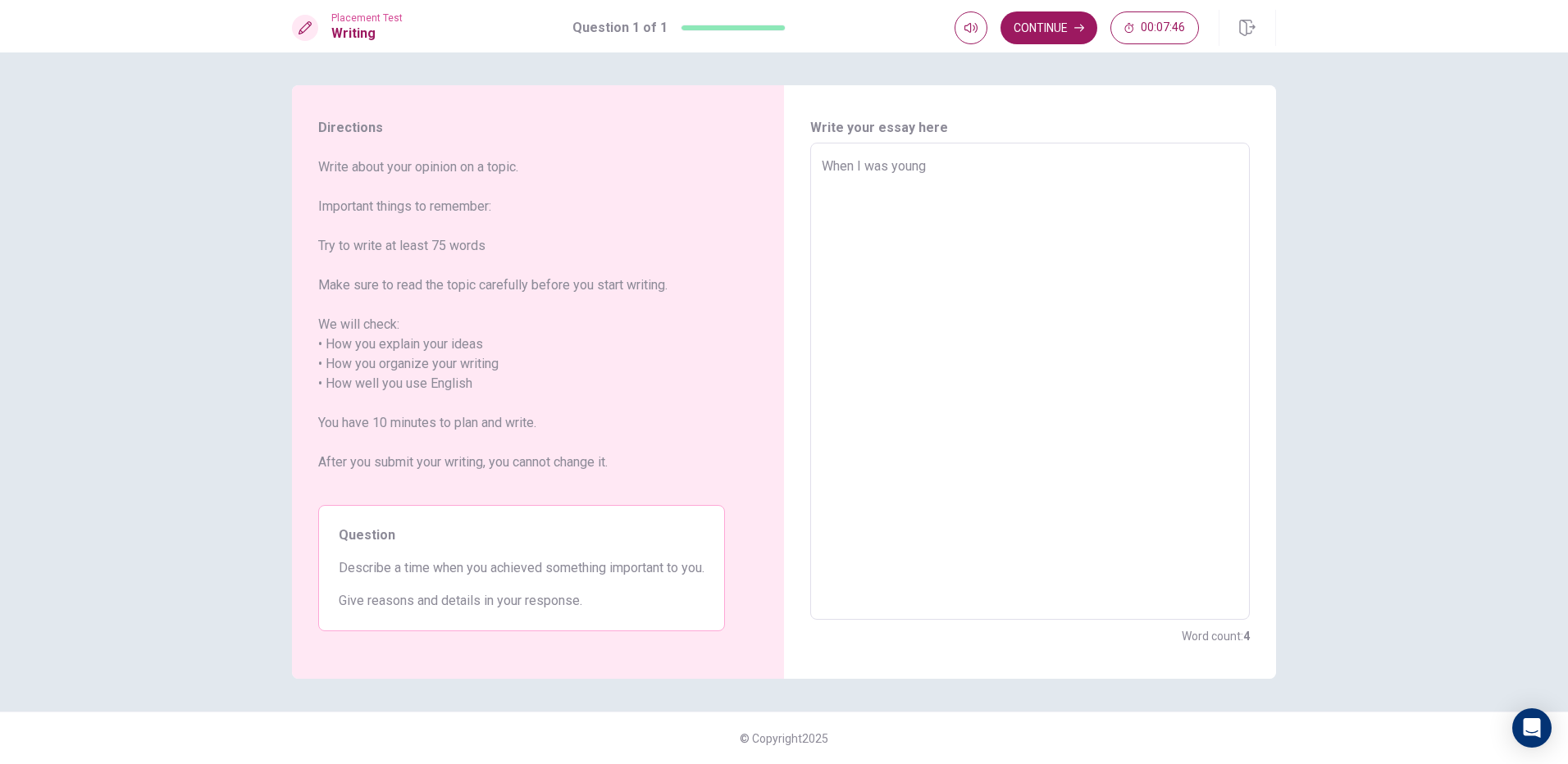
type textarea "When I was young,"
type textarea "x"
type textarea "When I was young,"
click at [927, 173] on textarea "When I was young," at bounding box center [1029, 382] width 416 height 451
drag, startPoint x: 983, startPoint y: 178, endPoint x: 968, endPoint y: 227, distance: 51.2
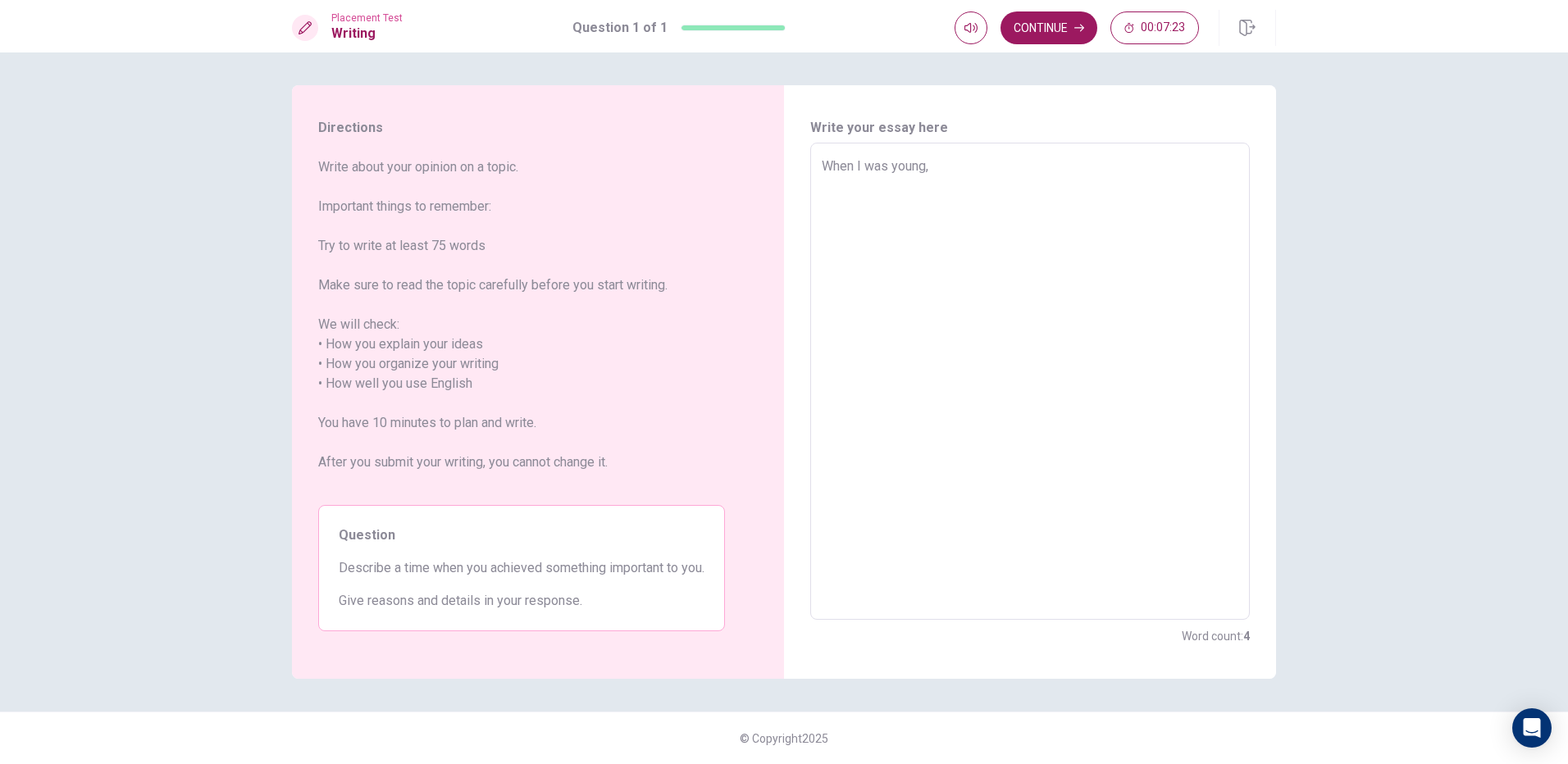
click at [983, 179] on textarea "When I was young," at bounding box center [1029, 382] width 416 height 451
type textarea "x"
type textarea "When I was young,"
type textarea "x"
type textarea "When I was young,"
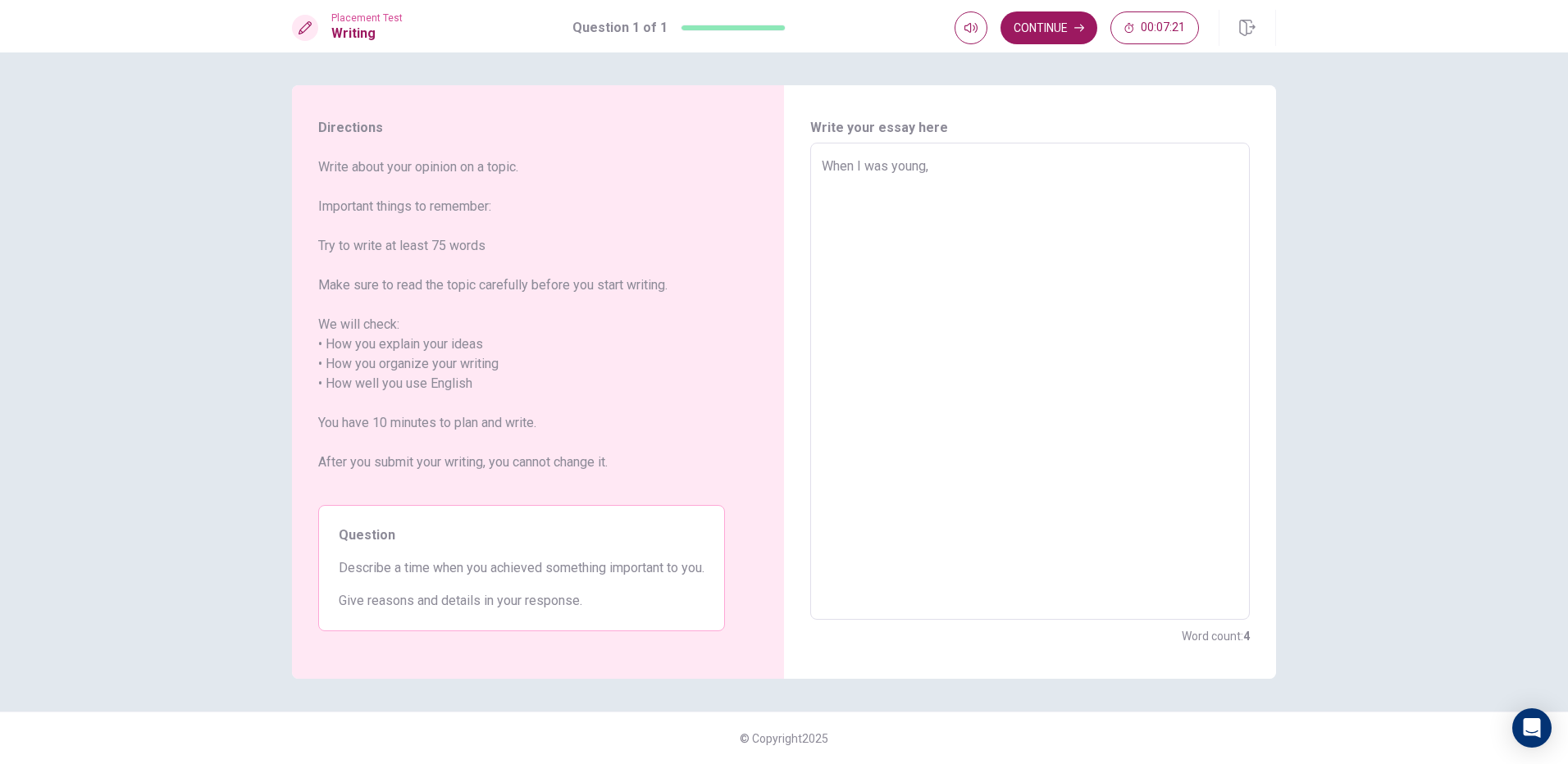
type textarea "x"
type textarea "When I was young,"
type textarea "x"
type textarea "When I was young,"
type textarea "x"
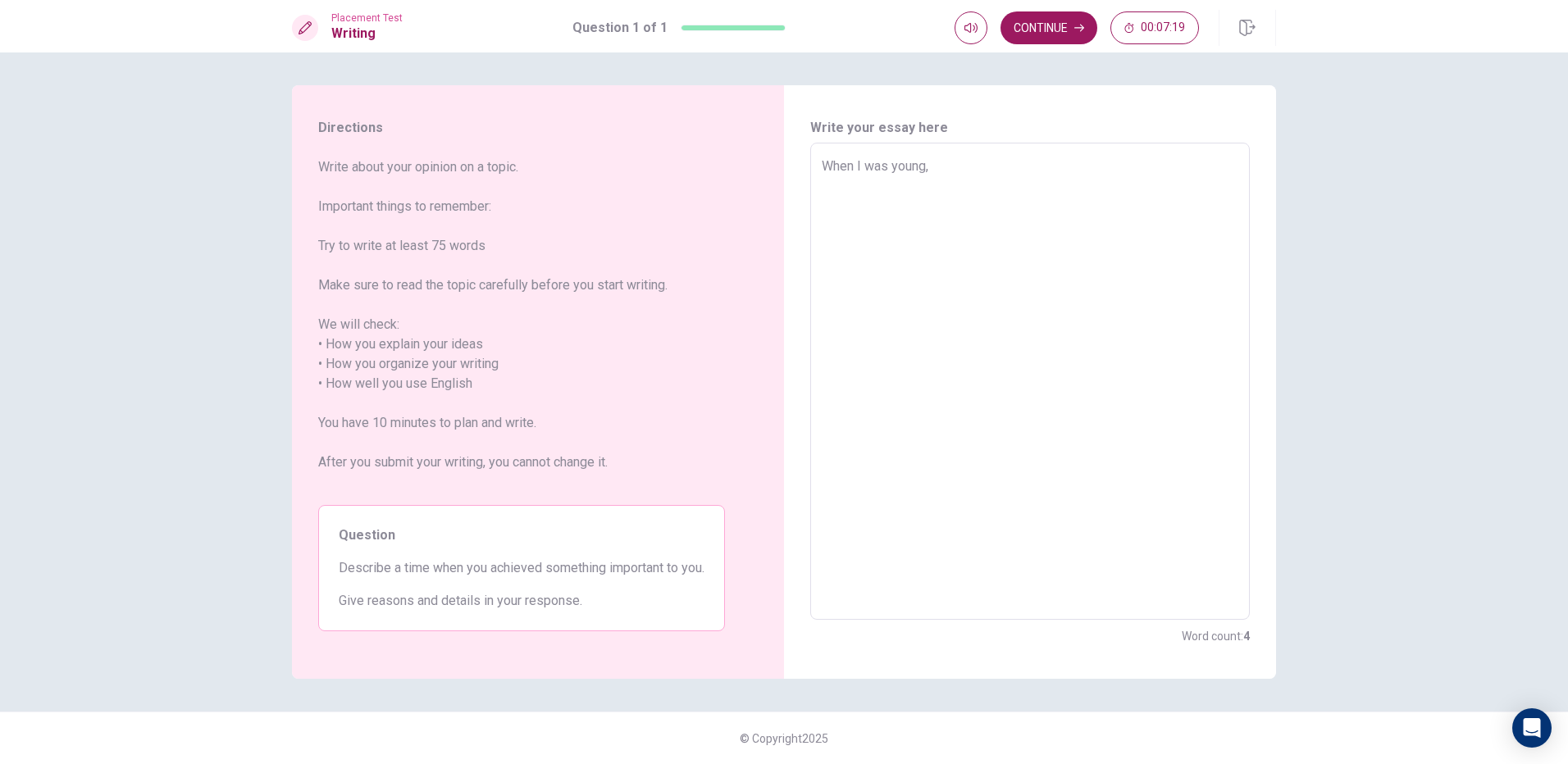
type textarea "When I was young, I"
type textarea "x"
type textarea "When I was young, Ih"
type textarea "x"
type textarea "When I was young, Iha"
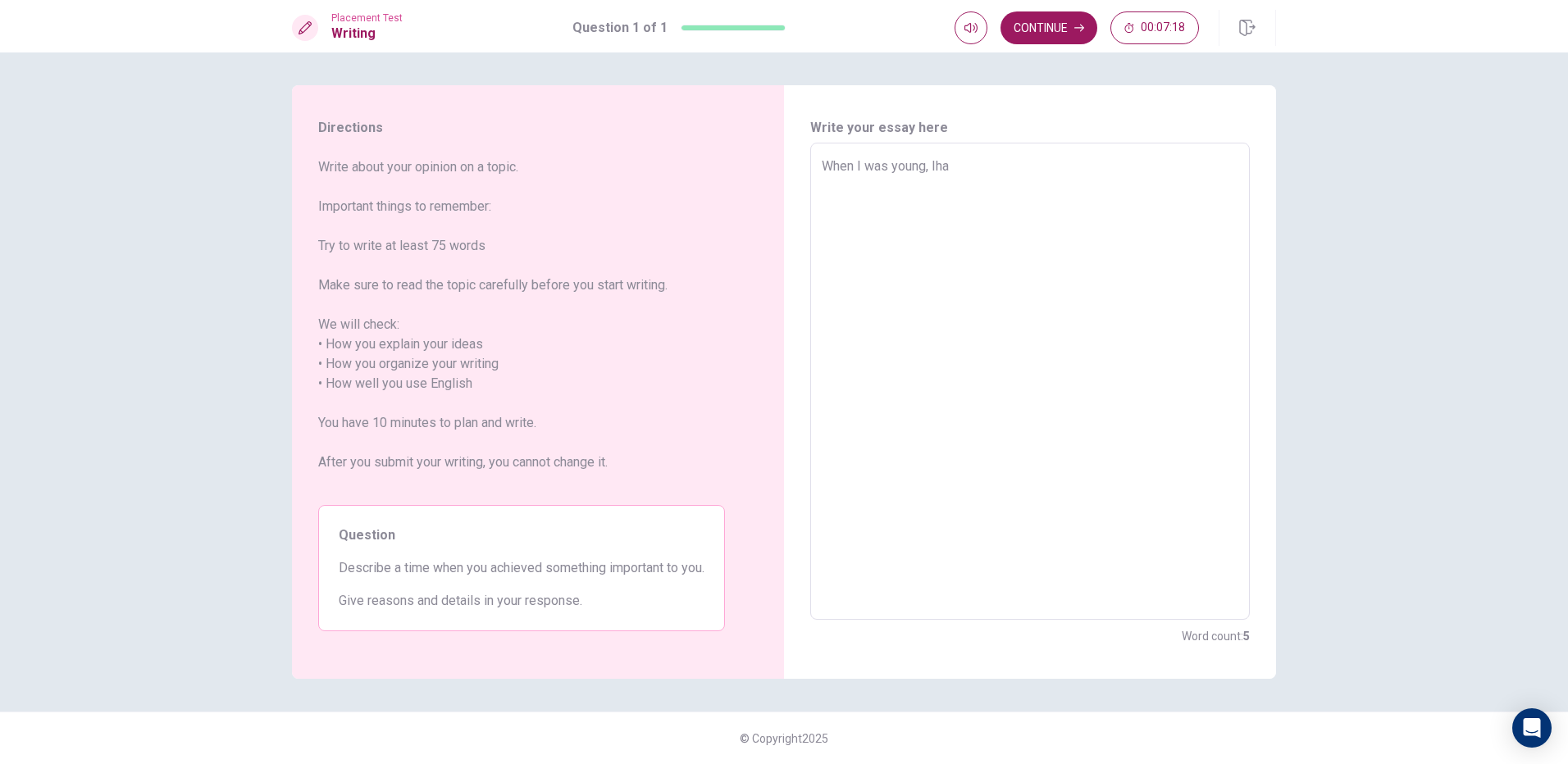
type textarea "x"
type textarea "When I was young, Ihad"
type textarea "x"
type textarea "When I was young, Ihad"
type textarea "x"
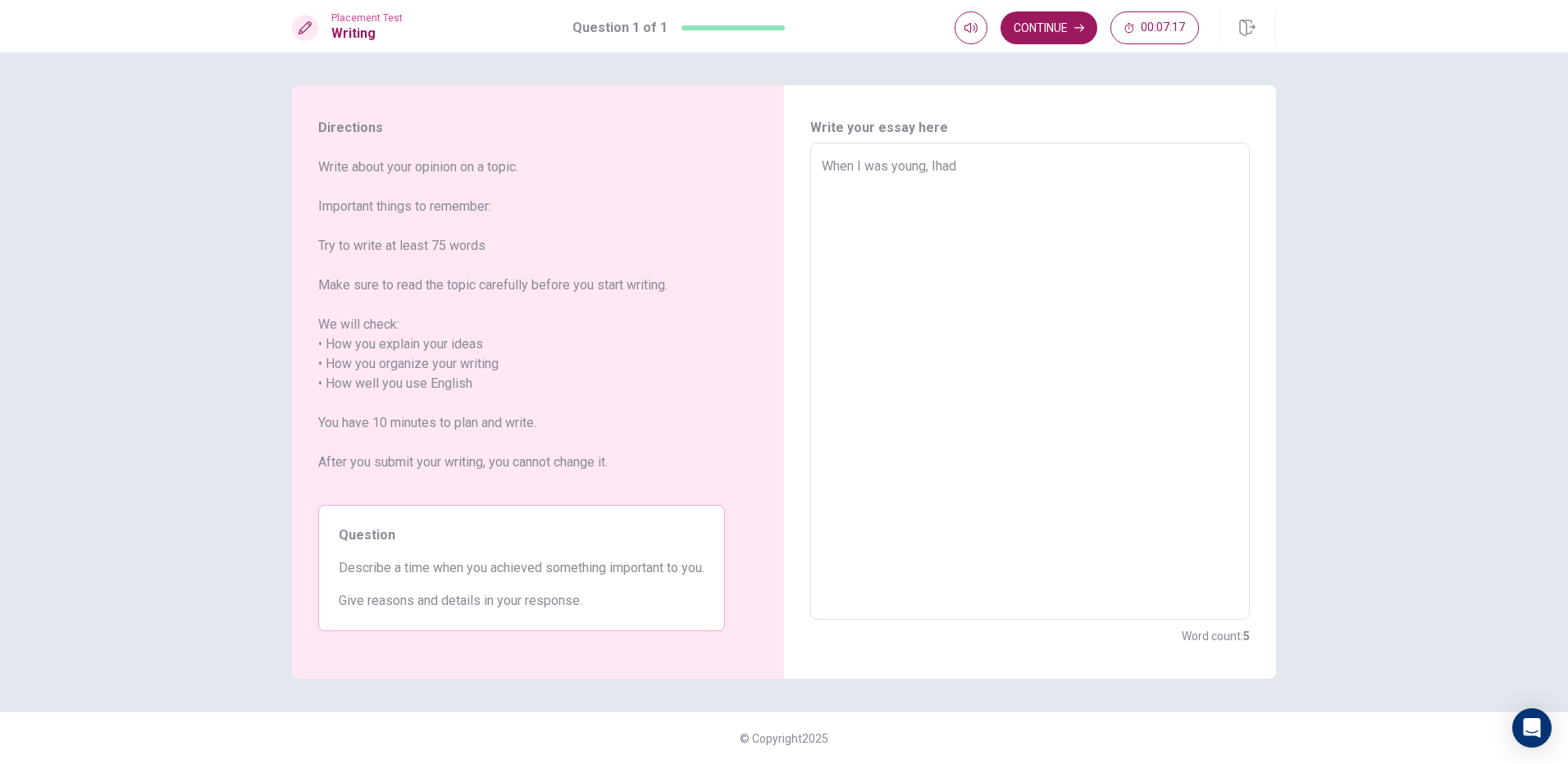
type textarea "When I was young, Ihad a"
type textarea "x"
type textarea "When I was young, Ihad a"
type textarea "x"
click at [938, 161] on textarea "When I was young, Ihad a" at bounding box center [1029, 382] width 416 height 451
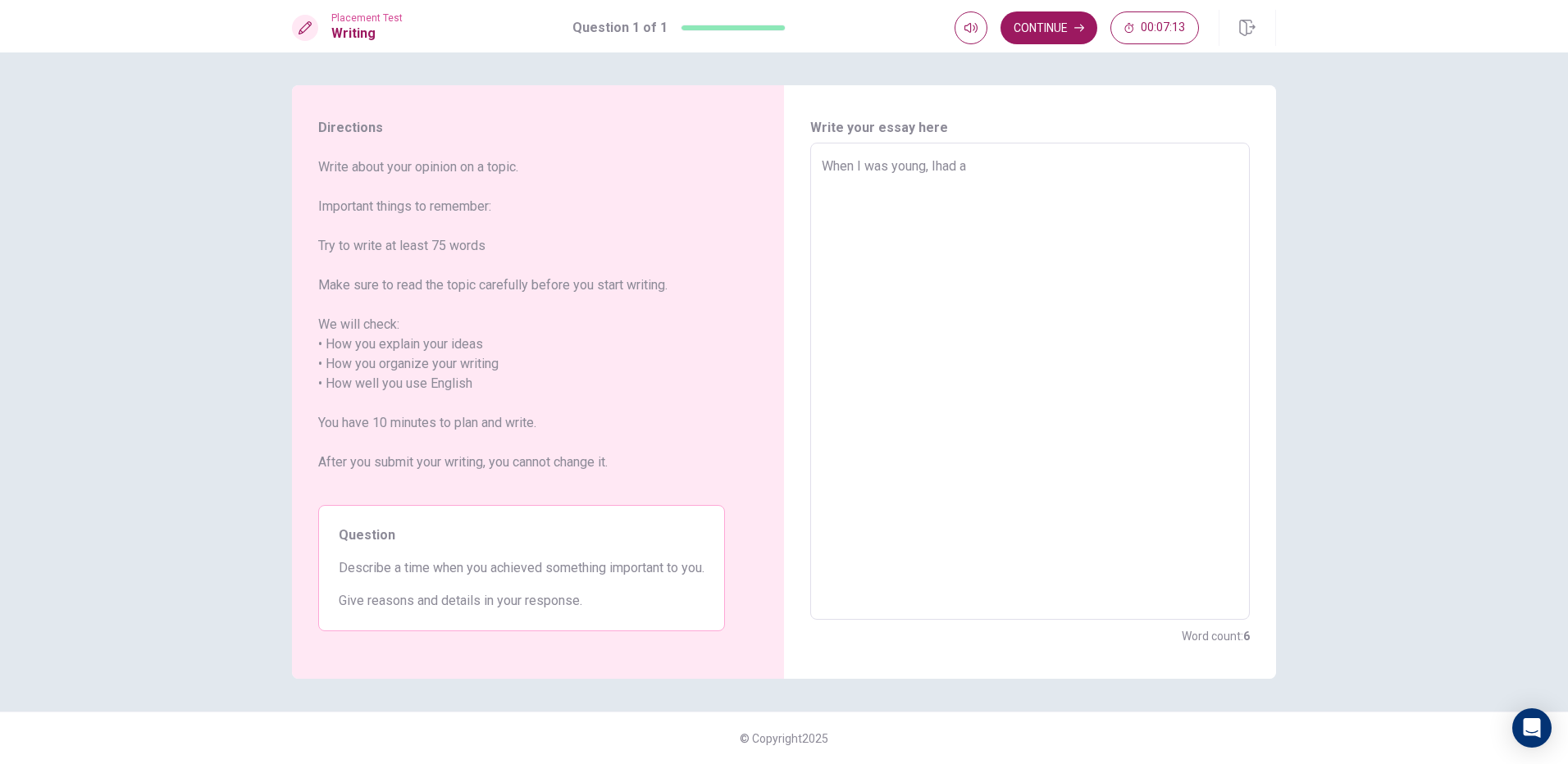
type textarea "When I was young, I had a"
drag, startPoint x: 978, startPoint y: 169, endPoint x: 936, endPoint y: 192, distance: 47.9
click at [964, 169] on textarea "When I was young, I had a" at bounding box center [1029, 382] width 416 height 451
type textarea "x"
type textarea "When I was young, I had a"
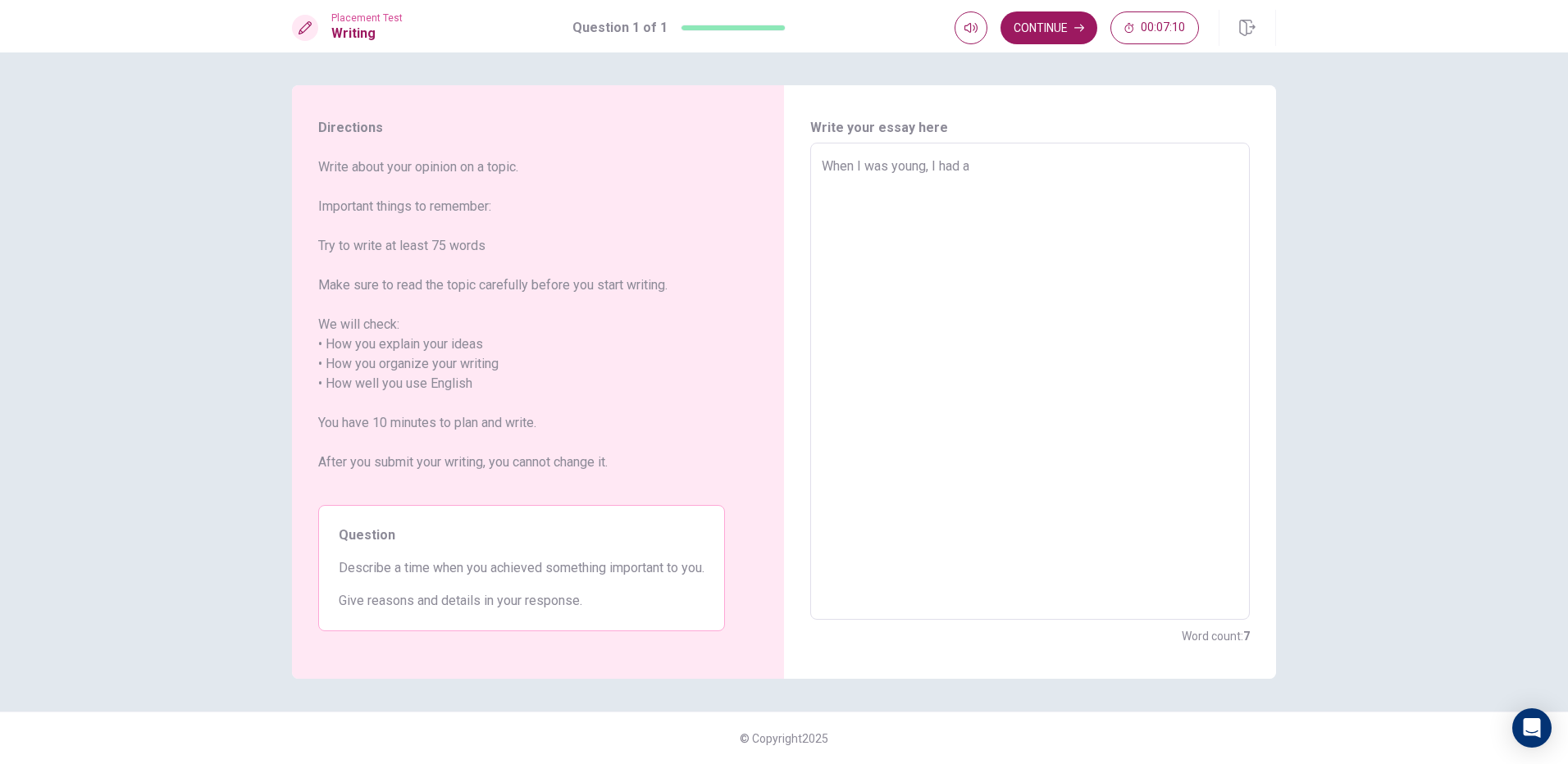
click at [1110, 152] on div "When I was young, I had a x ​" at bounding box center [1029, 381] width 439 height 477
click at [988, 162] on textarea "When I was young, I had a" at bounding box center [1029, 382] width 416 height 451
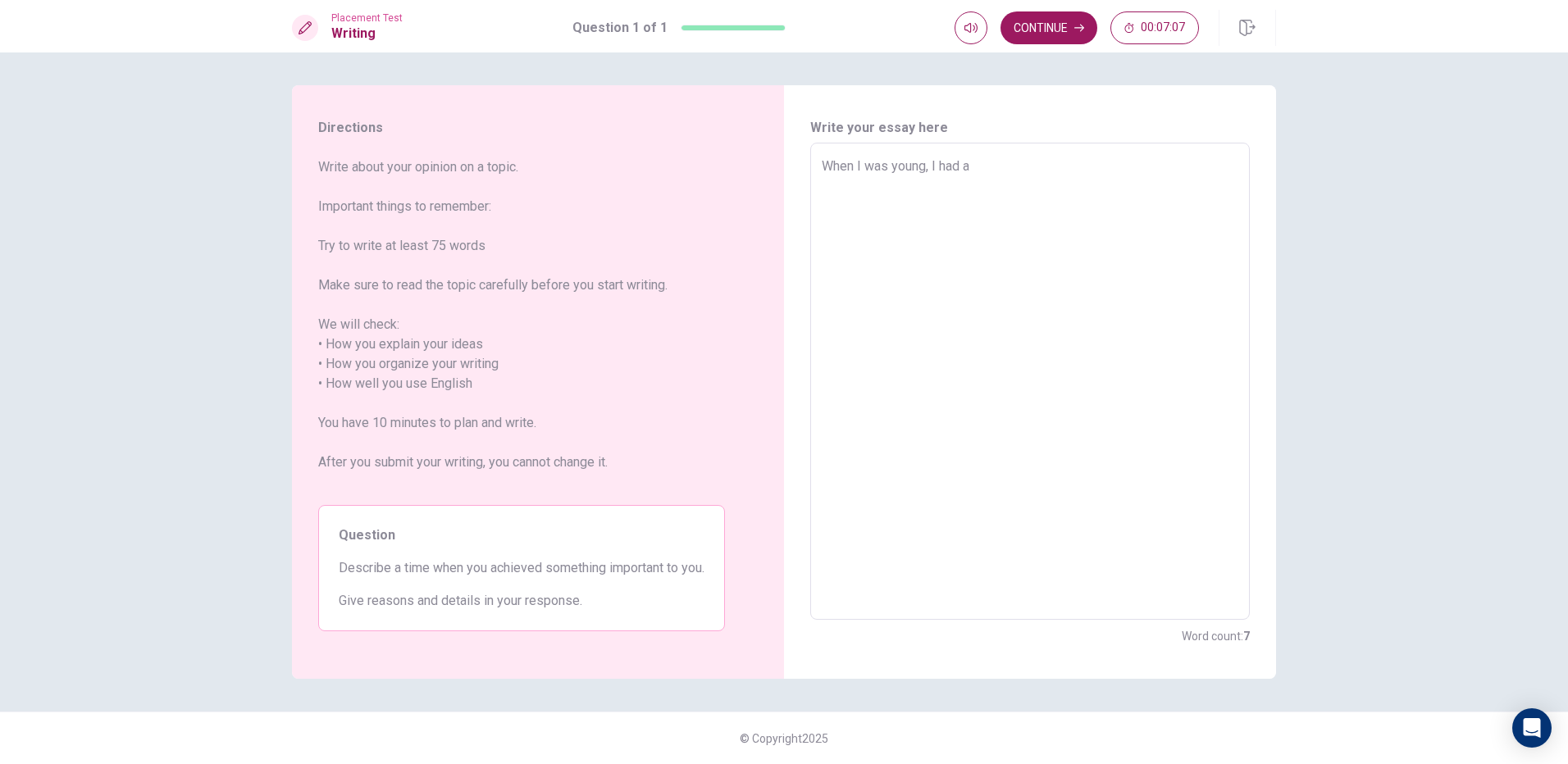
drag, startPoint x: 988, startPoint y: 162, endPoint x: 978, endPoint y: 167, distance: 11.2
click at [980, 163] on textarea "When I was young, I had a" at bounding box center [1029, 382] width 416 height 451
drag, startPoint x: 992, startPoint y: 267, endPoint x: 994, endPoint y: 246, distance: 21.1
click at [992, 266] on textarea "When I was young, I had a" at bounding box center [1029, 382] width 416 height 451
click at [996, 174] on textarea "When I was young, I had a" at bounding box center [1029, 382] width 416 height 451
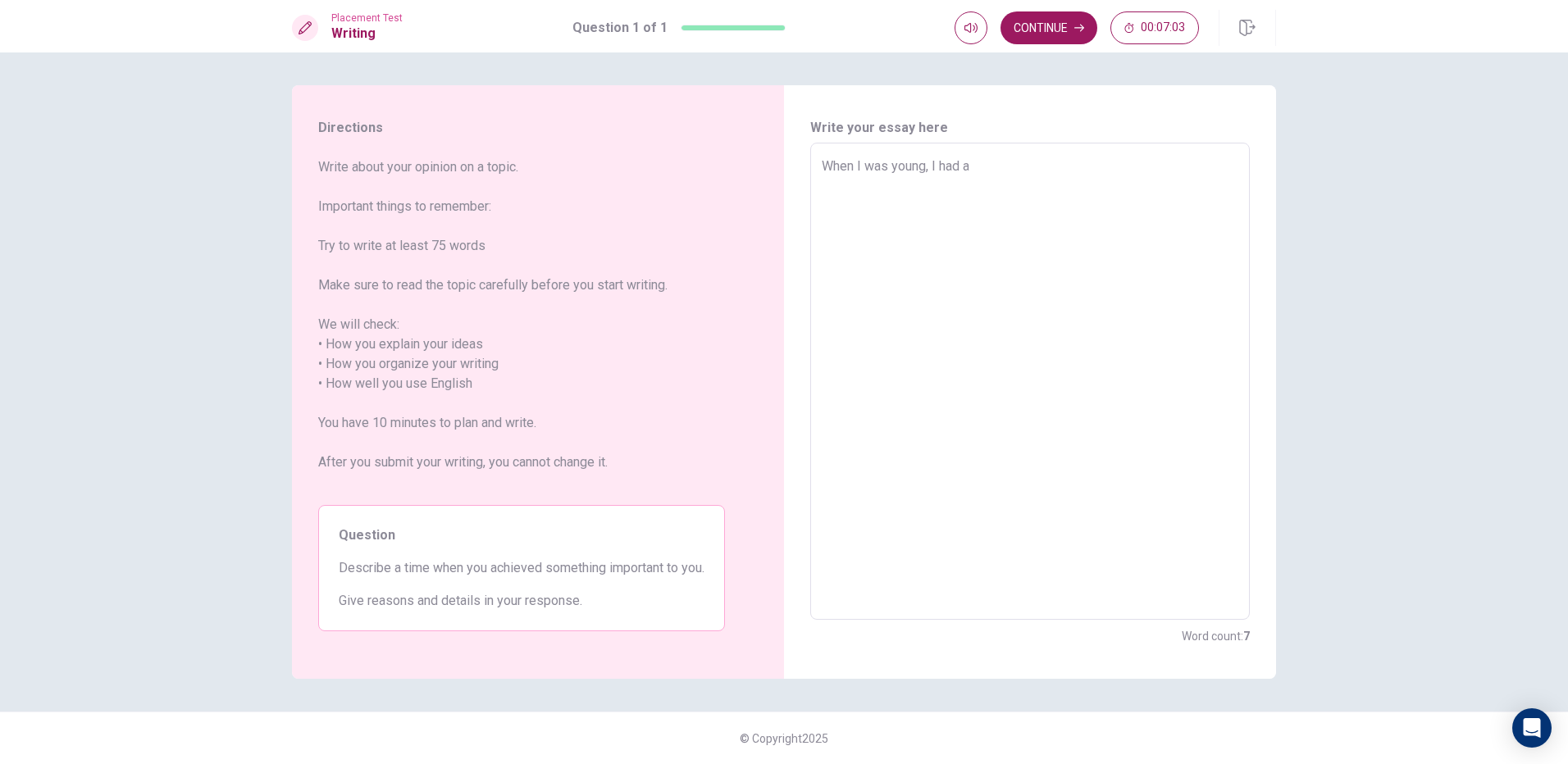
type textarea "x"
type textarea "When I was young, I had a p"
type textarea "x"
type textarea "When I was young, I had a pu"
type textarea "x"
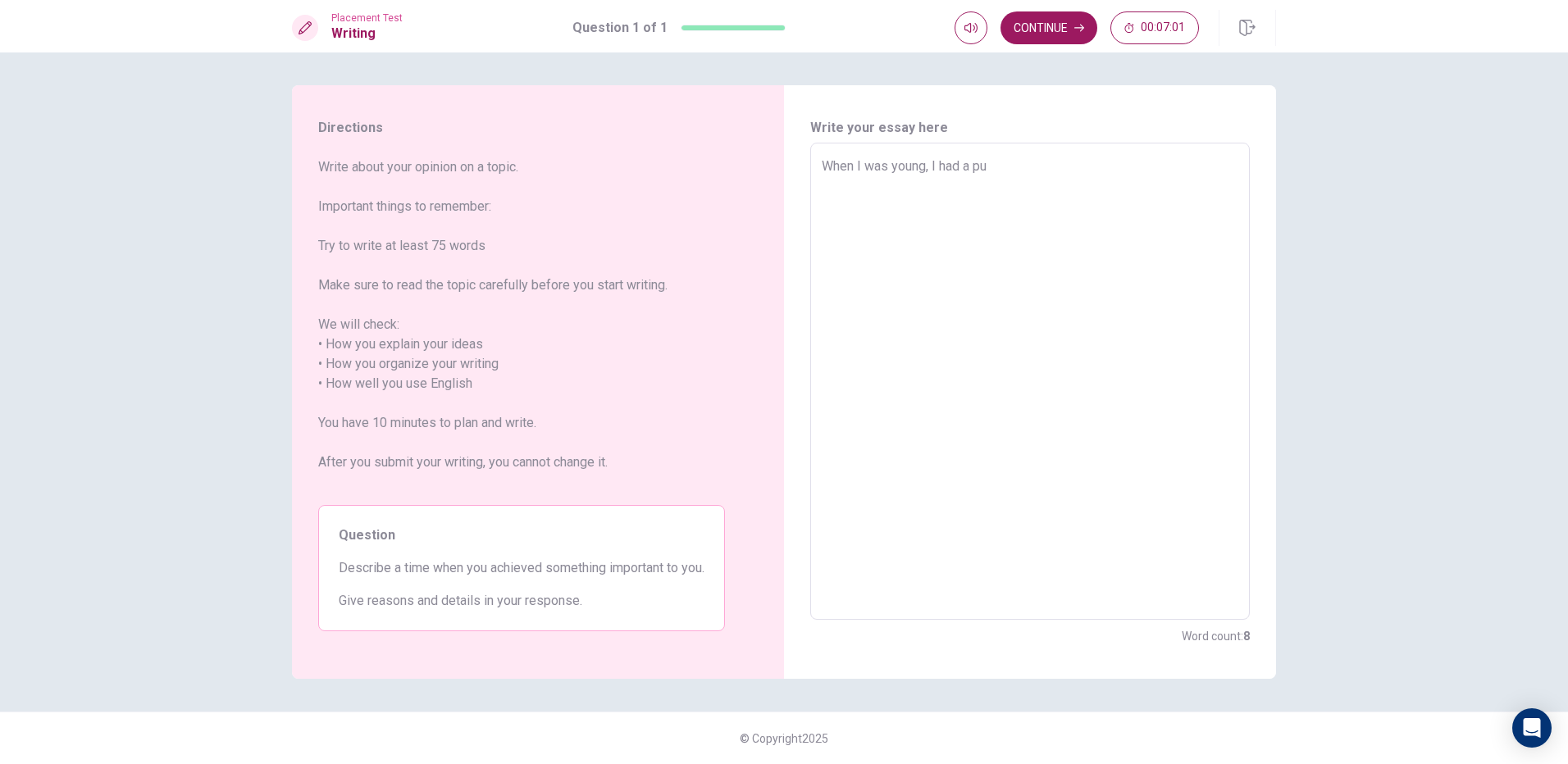
type textarea "When I was young, I had a pub"
type textarea "x"
type textarea "When I was young, I had a publ"
type textarea "x"
type textarea "When I was young, I had a publi"
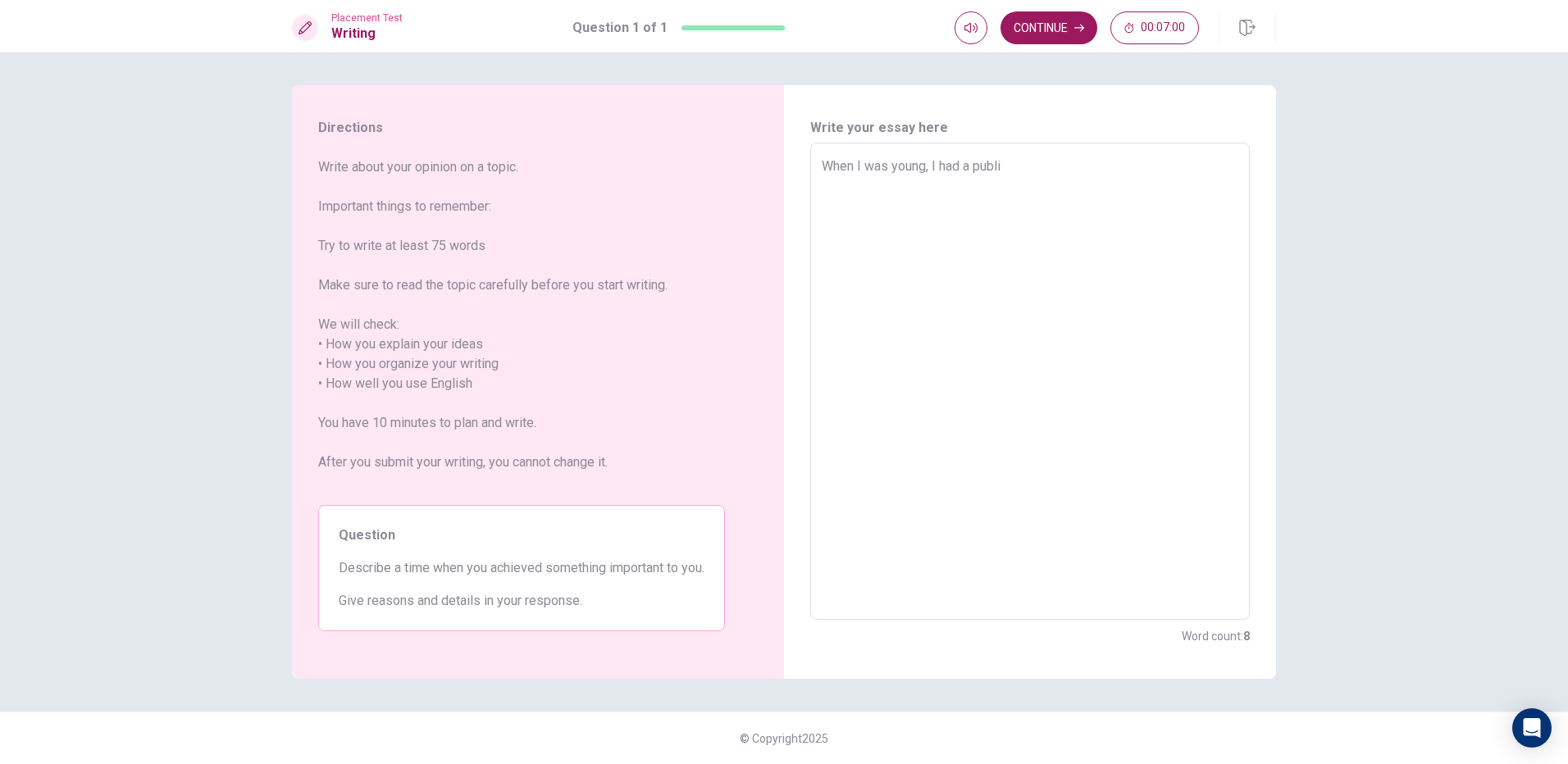
type textarea "x"
type textarea "When I was young, I had a public"
type textarea "x"
type textarea "When I was young, I had a public"
type textarea "x"
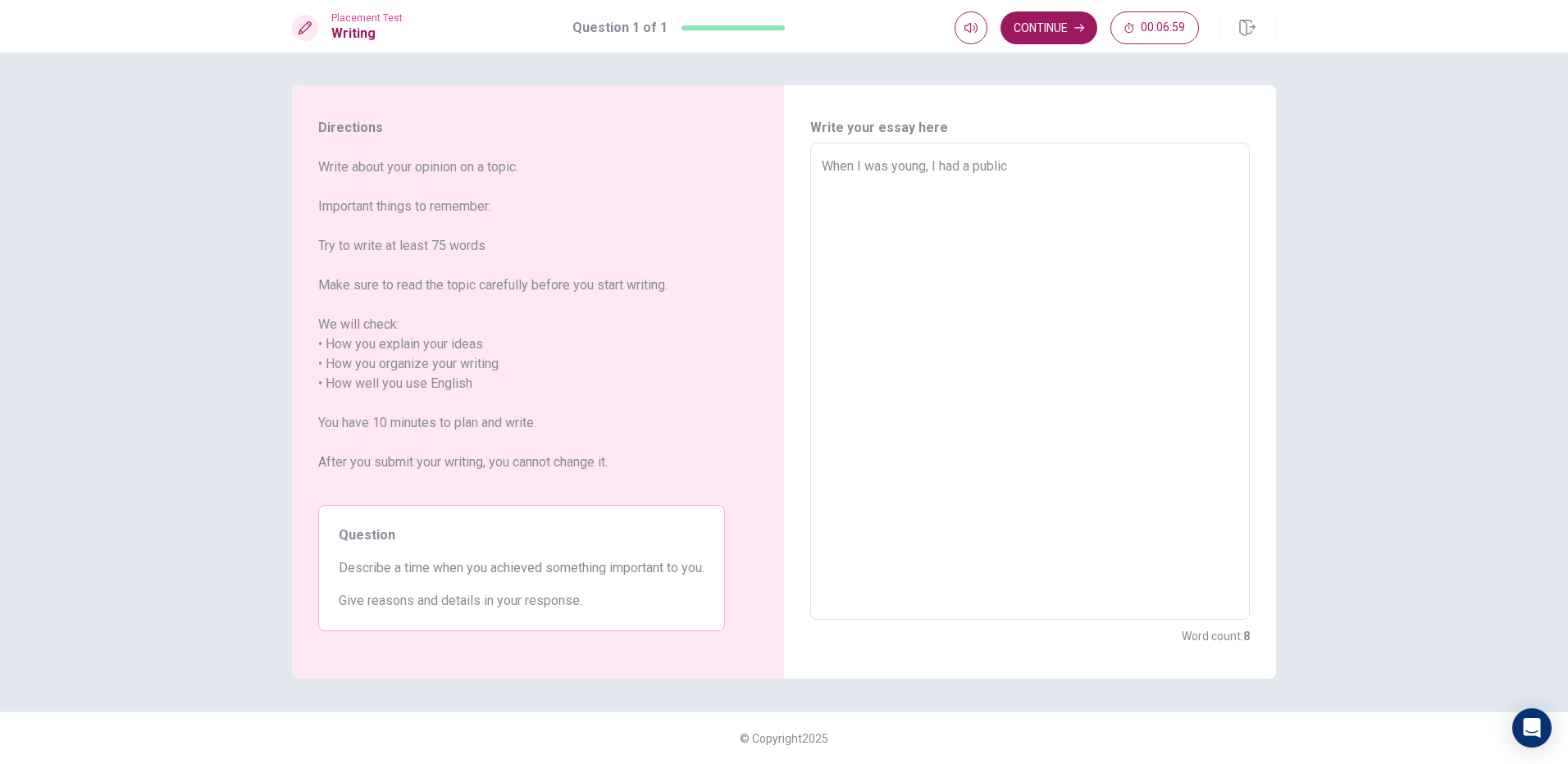
type textarea "When I was young, I had a public s"
type textarea "x"
type textarea "When I was young, I had a public sp"
type textarea "x"
type textarea "When I was young, I had a public spe"
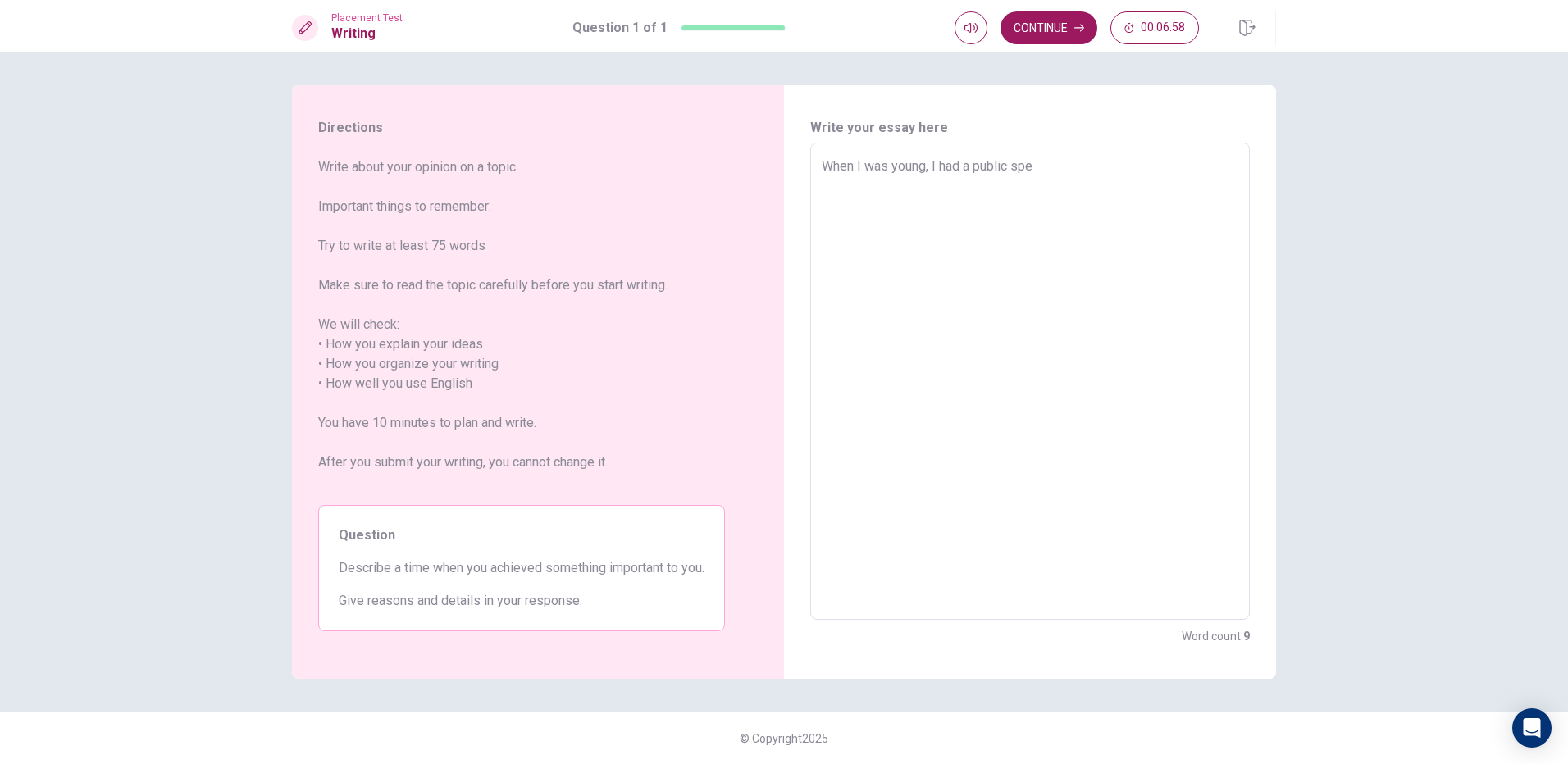
type textarea "x"
type textarea "When I was young, I had a public spea"
type textarea "x"
type textarea "When I was young, I had a public speac"
type textarea "x"
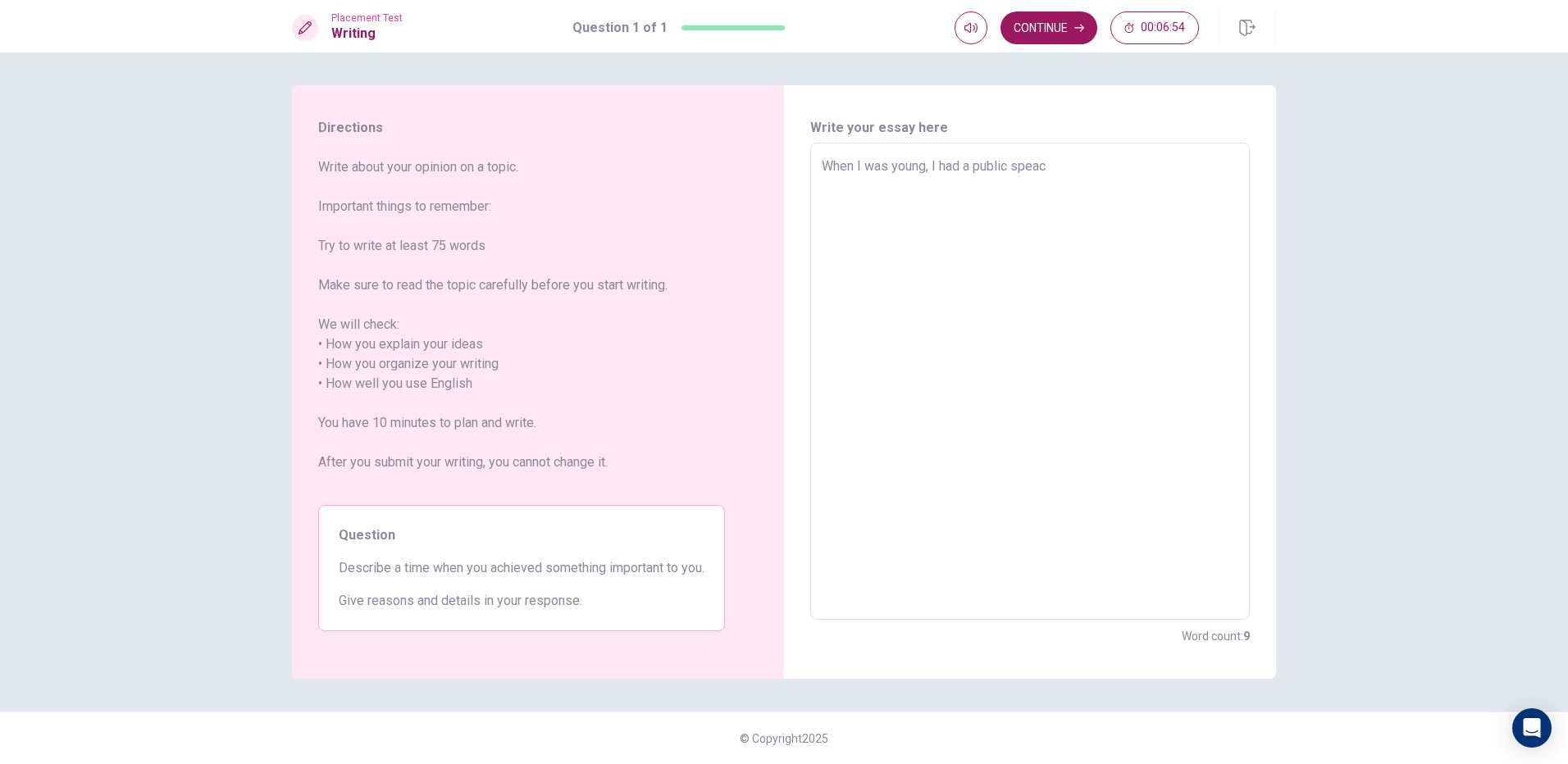
type textarea "When I was young, I had a public speack"
type textarea "x"
type textarea "When I was young, I had a public speacki"
type textarea "x"
type textarea "When I was young, I had a public speackin"
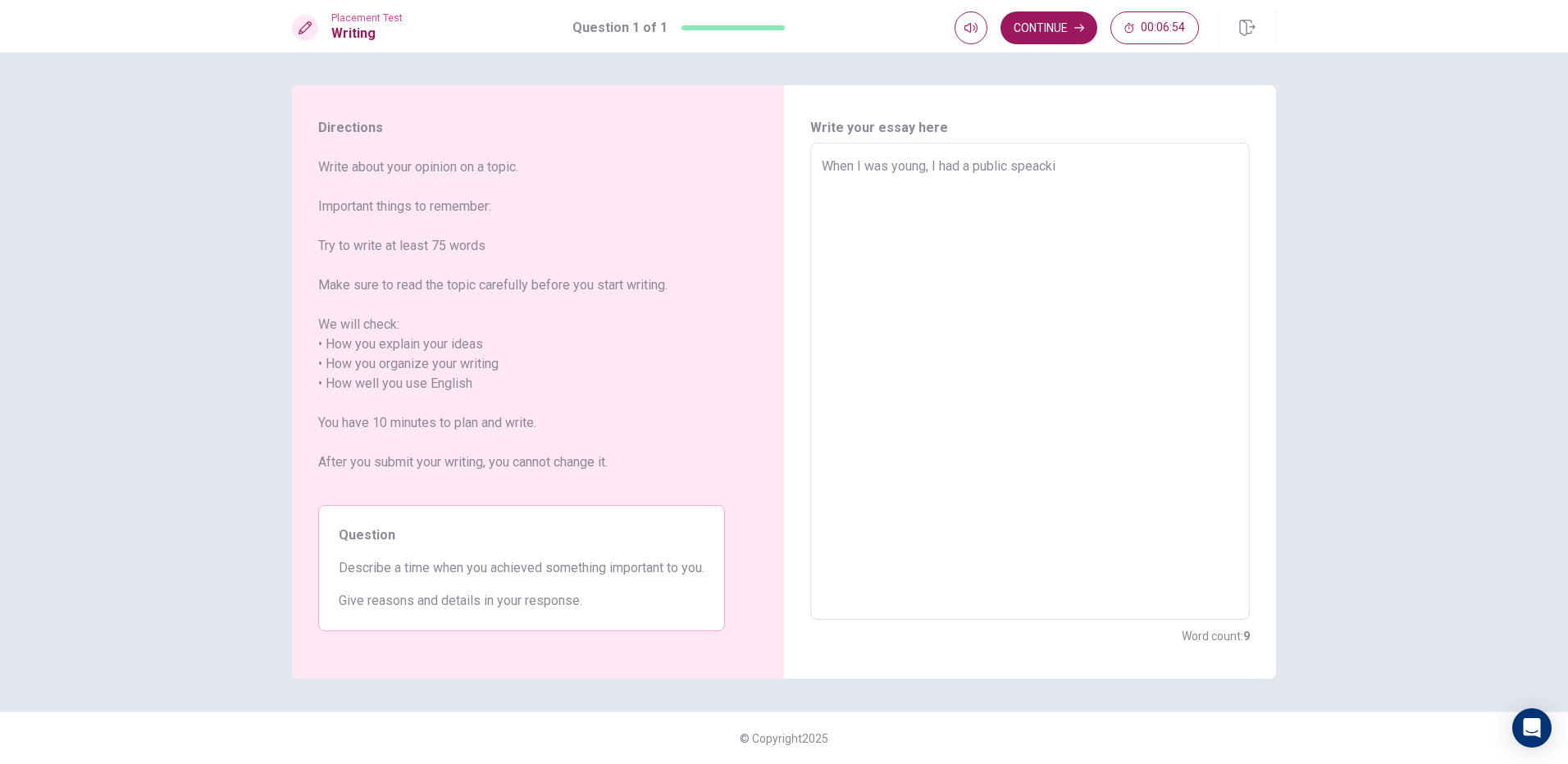
type textarea "x"
type textarea "When I was young, I had a public speacking"
type textarea "x"
type textarea "When I was young, I had a public speacking."
type textarea "x"
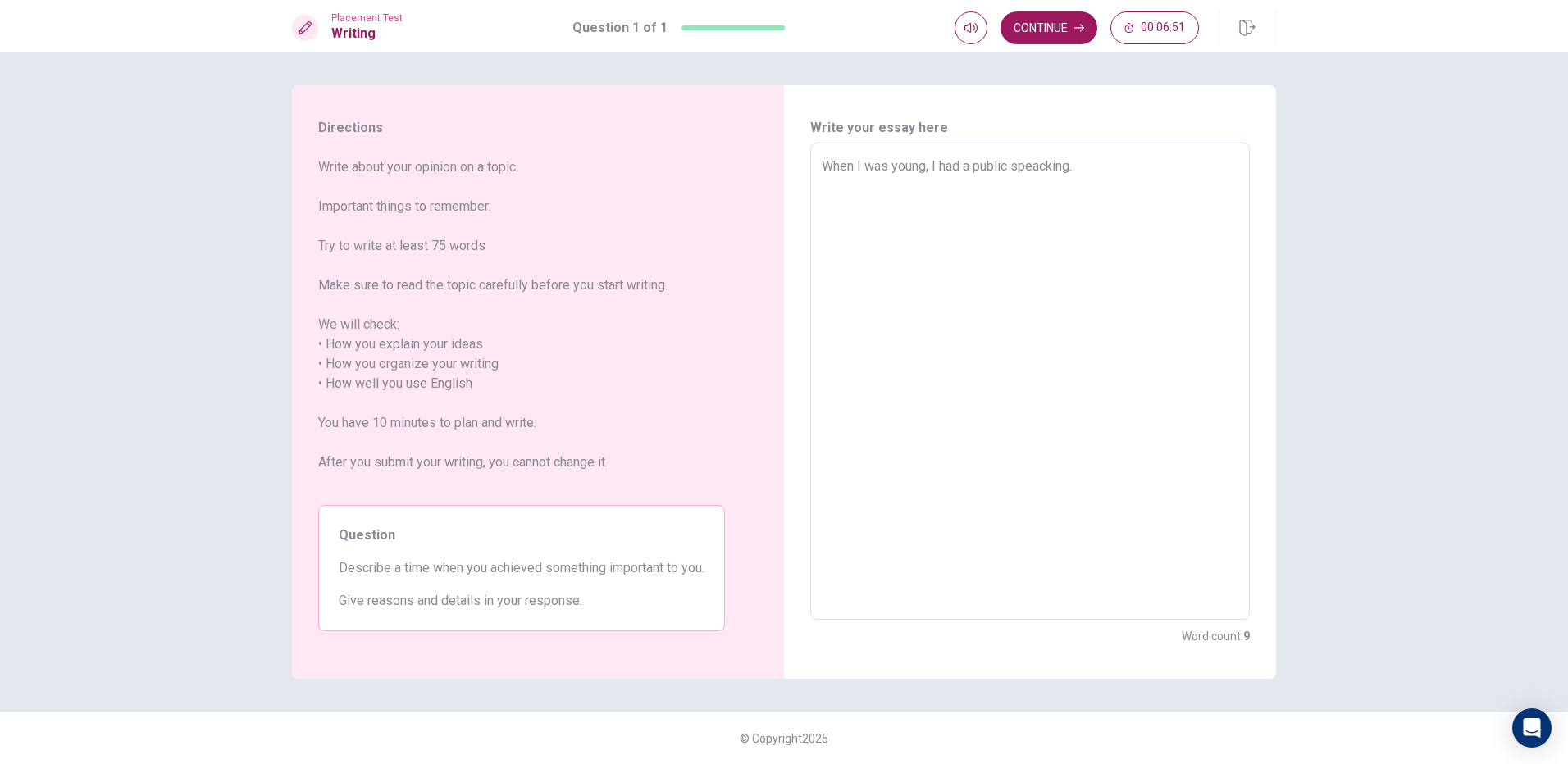
type textarea "When I was young, I had a public speacking."
type textarea "x"
type textarea "When I was young, I had a public speacking. I"
type textarea "x"
type textarea "When I was young, I had a public speacking. It"
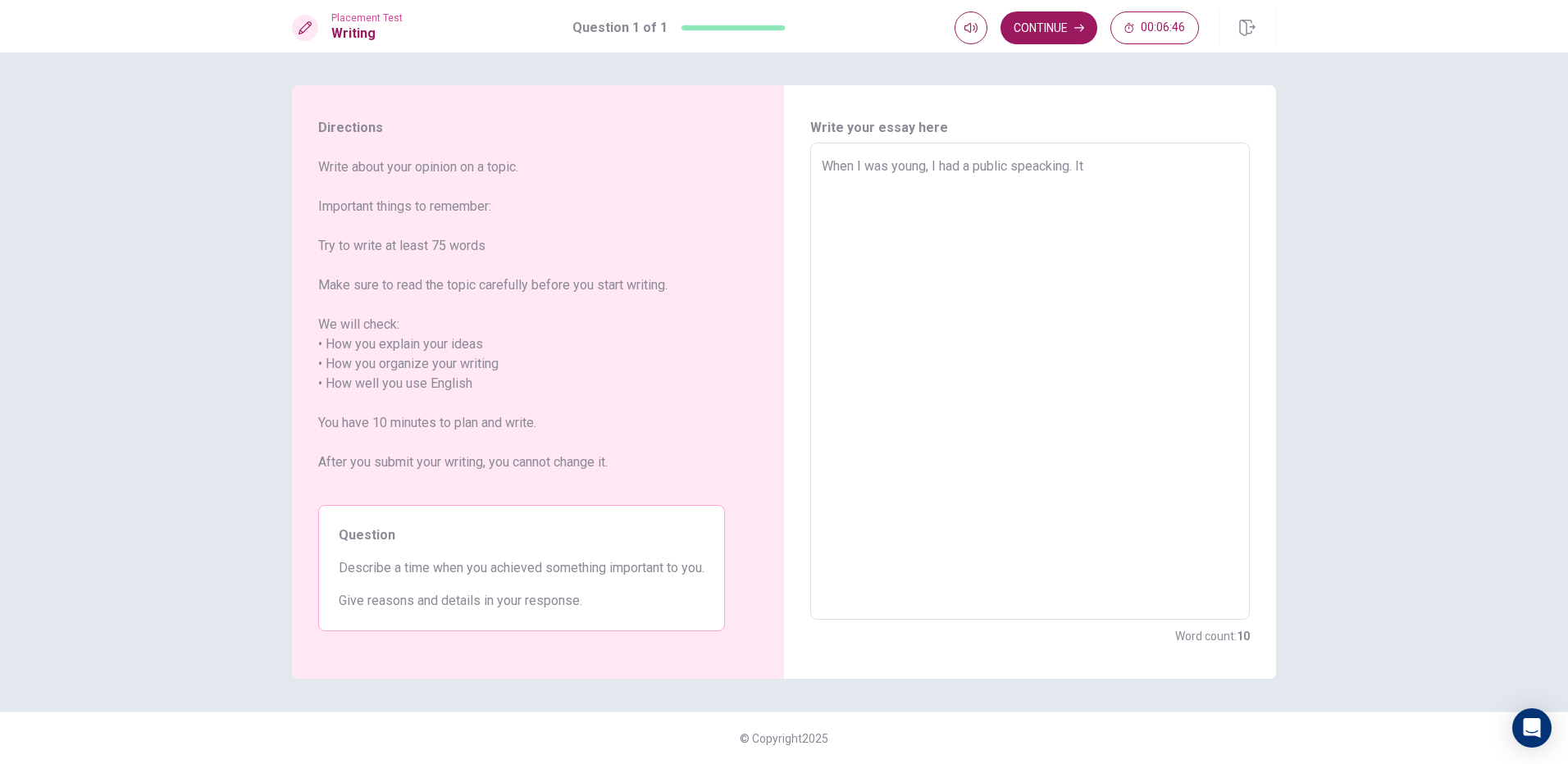
type textarea "x"
type textarea "When I was young, I had a public speacking. It"
type textarea "x"
type textarea "When I was young, I had a public speacking. It w"
type textarea "x"
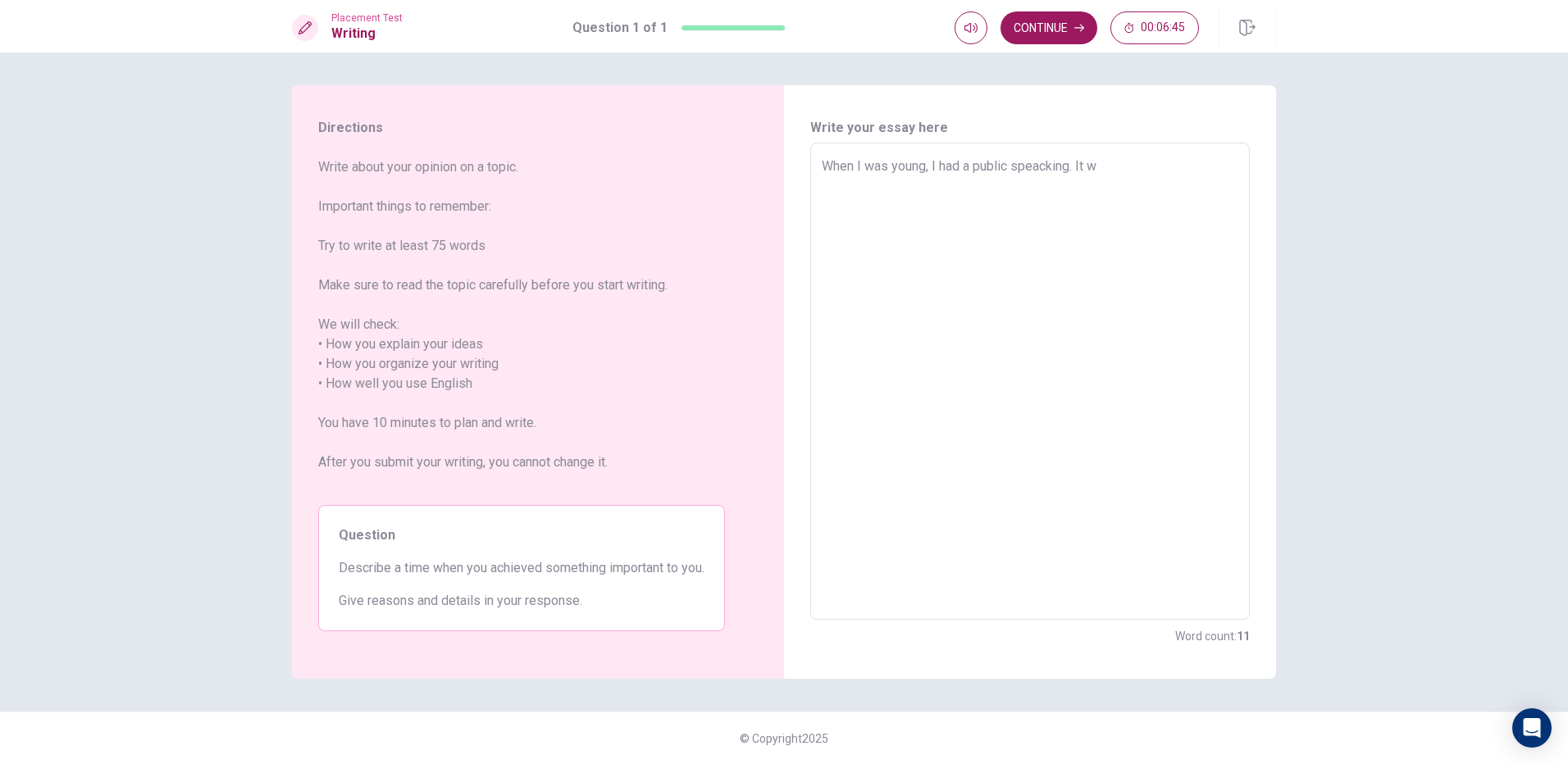
type textarea "When I was young, I had a public speacking. It wa"
type textarea "x"
type textarea "When I was young, I had a public speacking. It was"
type textarea "x"
type textarea "When I was young, I had a public speacking. It was"
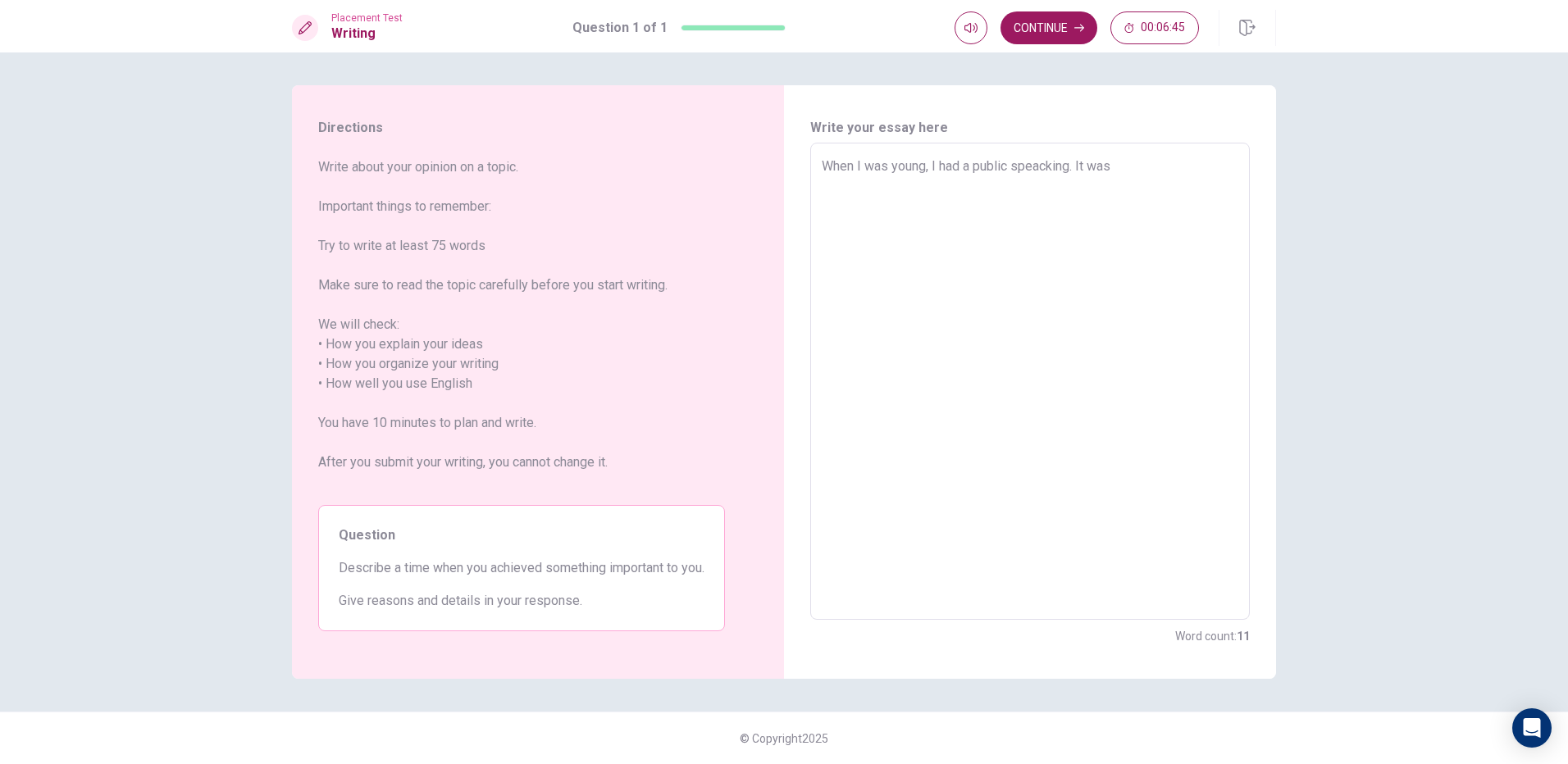
type textarea "x"
type textarea "When I was young, I had a public speacking. It was a"
type textarea "x"
type textarea "When I was young, I had a public speacking. It was an"
type textarea "x"
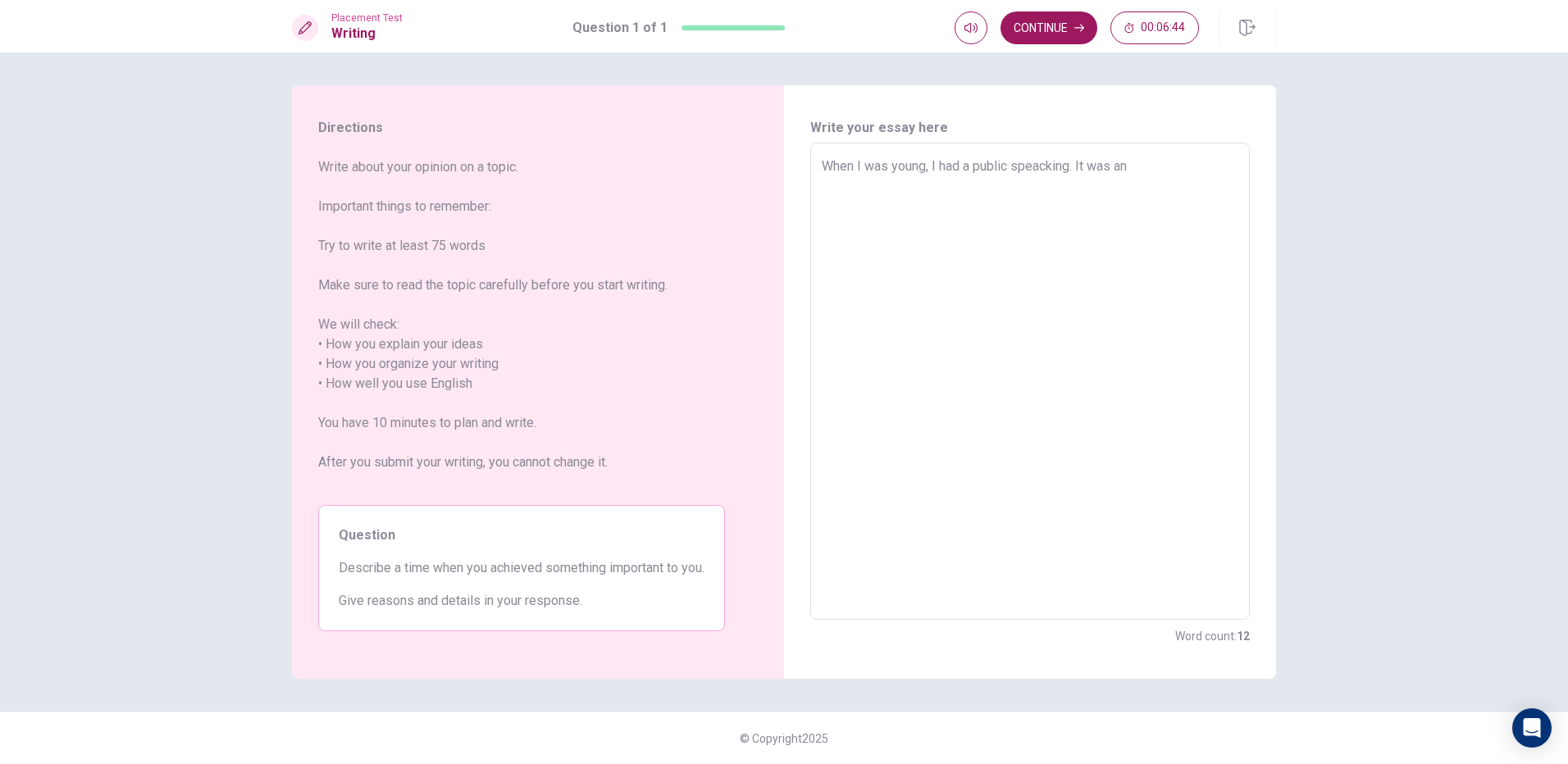
type textarea "When I was young, I had a public speacking. It was an"
type textarea "x"
type textarea "When I was young, I had a public speacking. It was an u"
type textarea "x"
type textarea "When I was young, I had a public speacking. It was an un"
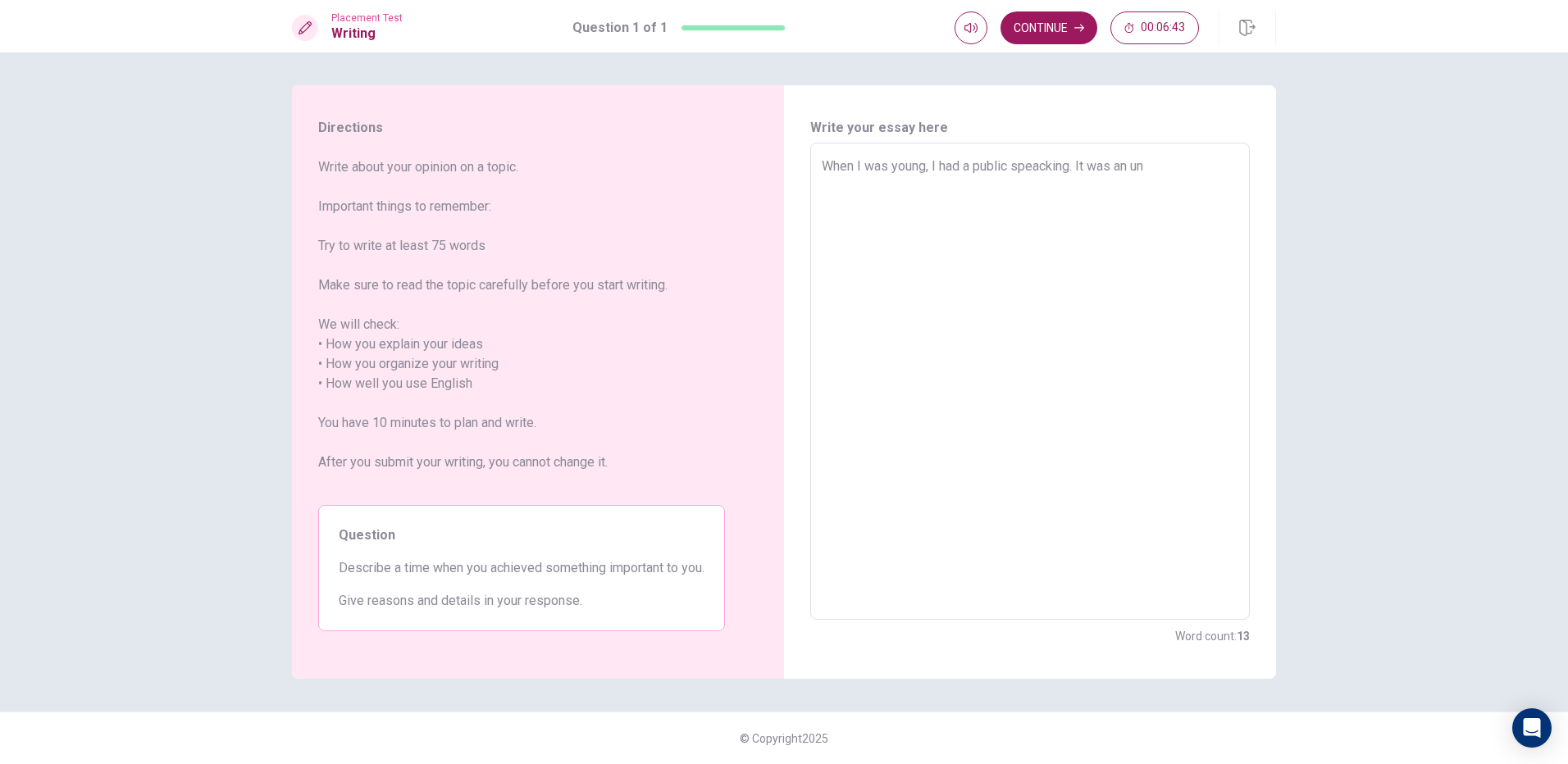
type textarea "x"
type textarea "When I was young, I had a public speacking. It was an ung"
type textarea "x"
type textarea "When I was young, I had a public speacking. It was an ungo"
type textarea "x"
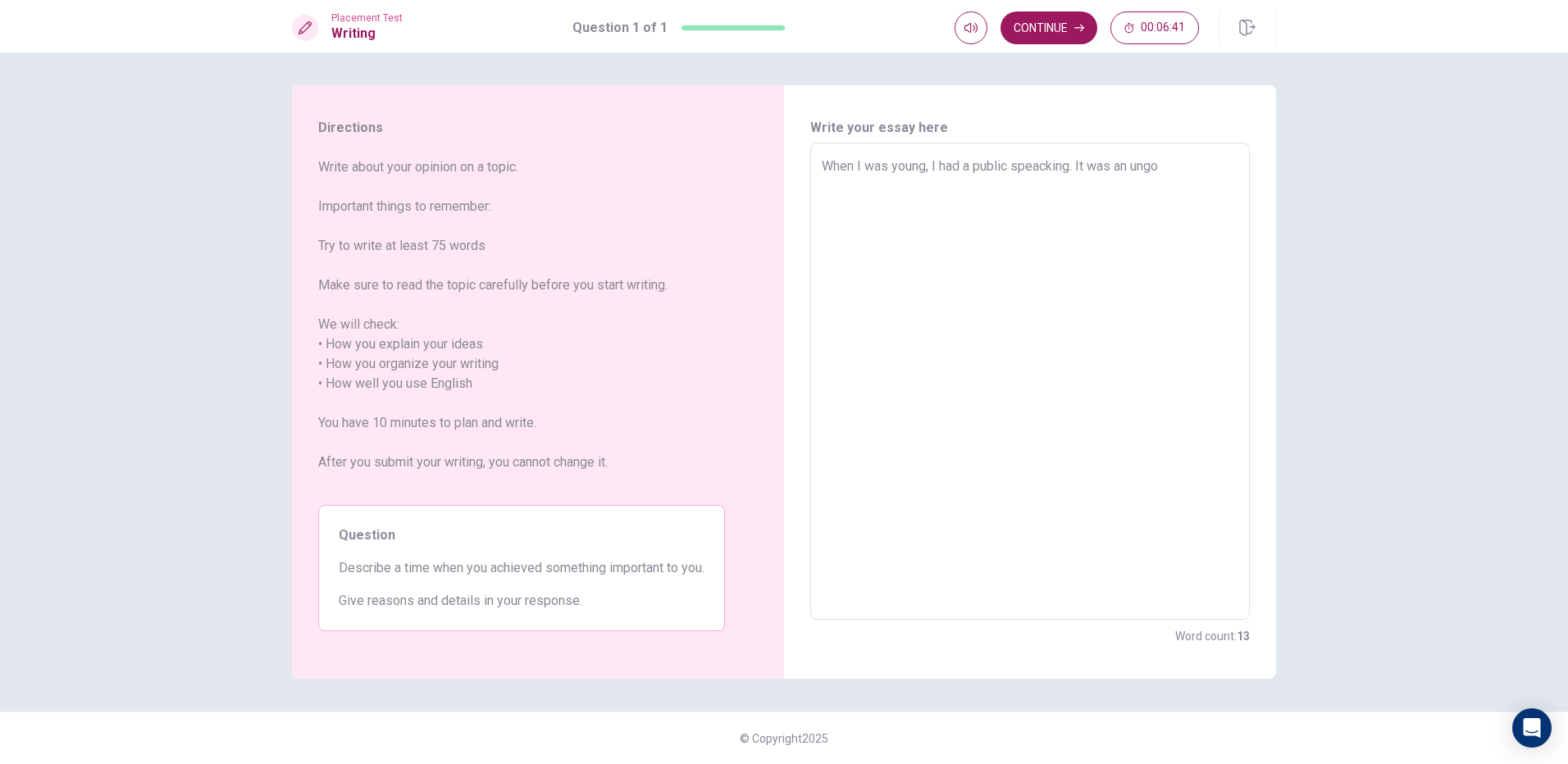
type textarea "When I was young, I had a public speacking. It was an ungor"
type textarea "x"
type textarea "When I was young, I had a public speacking. It was an ungorg"
type textarea "x"
type textarea "When I was young, I had a public speacking. It was an ungorge"
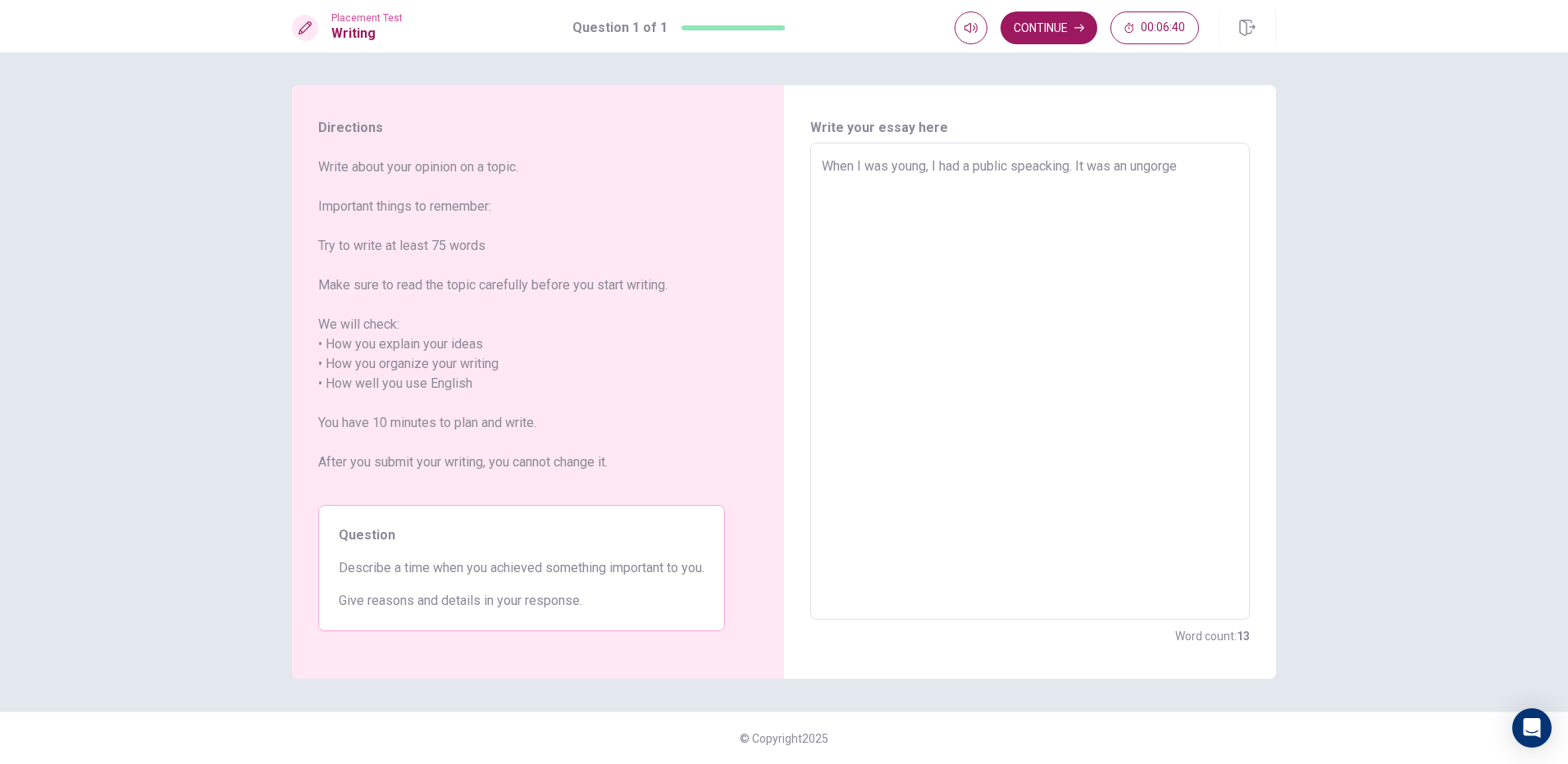
type textarea "x"
type textarea "When I was young, I had a public speacking. It was an ungorget"
type textarea "x"
type textarea "When I was young, I had a public speacking. It was an ungorget"
type textarea "x"
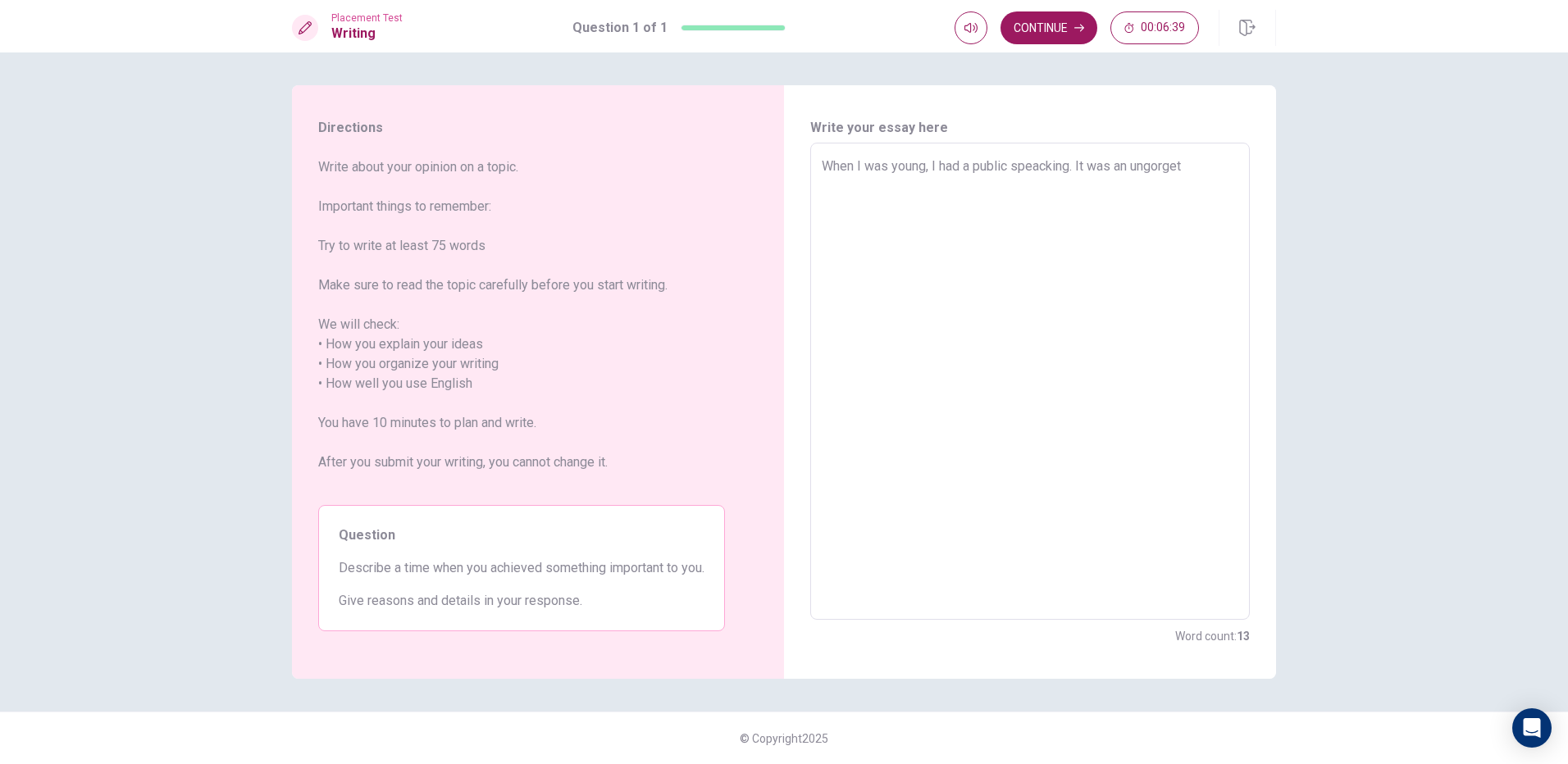
type textarea "When I was young, I had a public speacking. It was an ungorget"
type textarea "x"
type textarea "When I was young, I had a public speacking. It was an ungorgetb"
type textarea "x"
type textarea "When I was young, I had a public speacking. It was an ungorgetba"
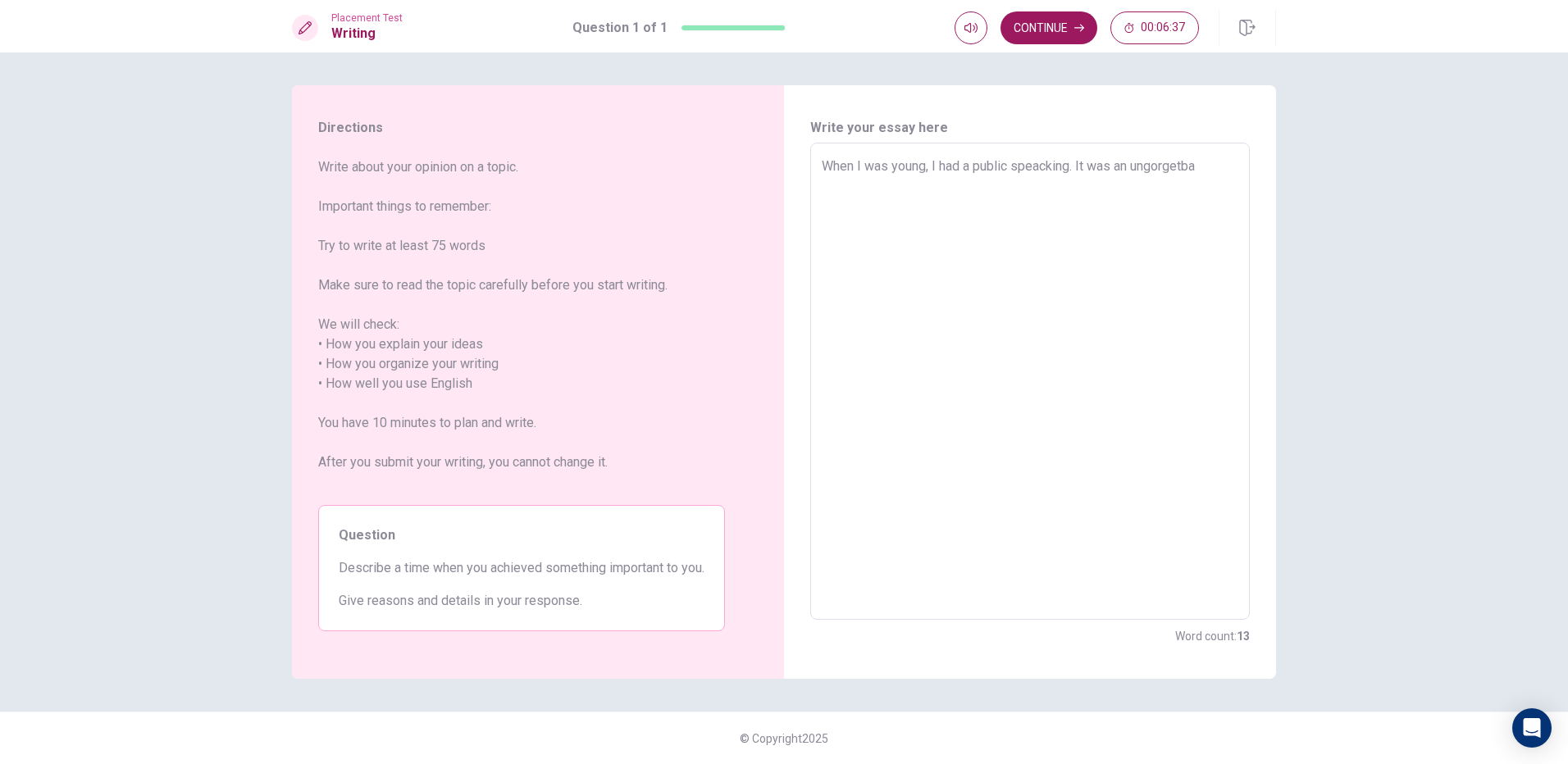
type textarea "x"
type textarea "When I was young, I had a public speacking. It was an ungorgetbal"
type textarea "x"
type textarea "When I was young, I had a public speacking. It was an ungorgetbale"
click at [1157, 170] on textarea "When I was young, I had a public speacking. It was an ungorgetbale" at bounding box center [1029, 382] width 416 height 451
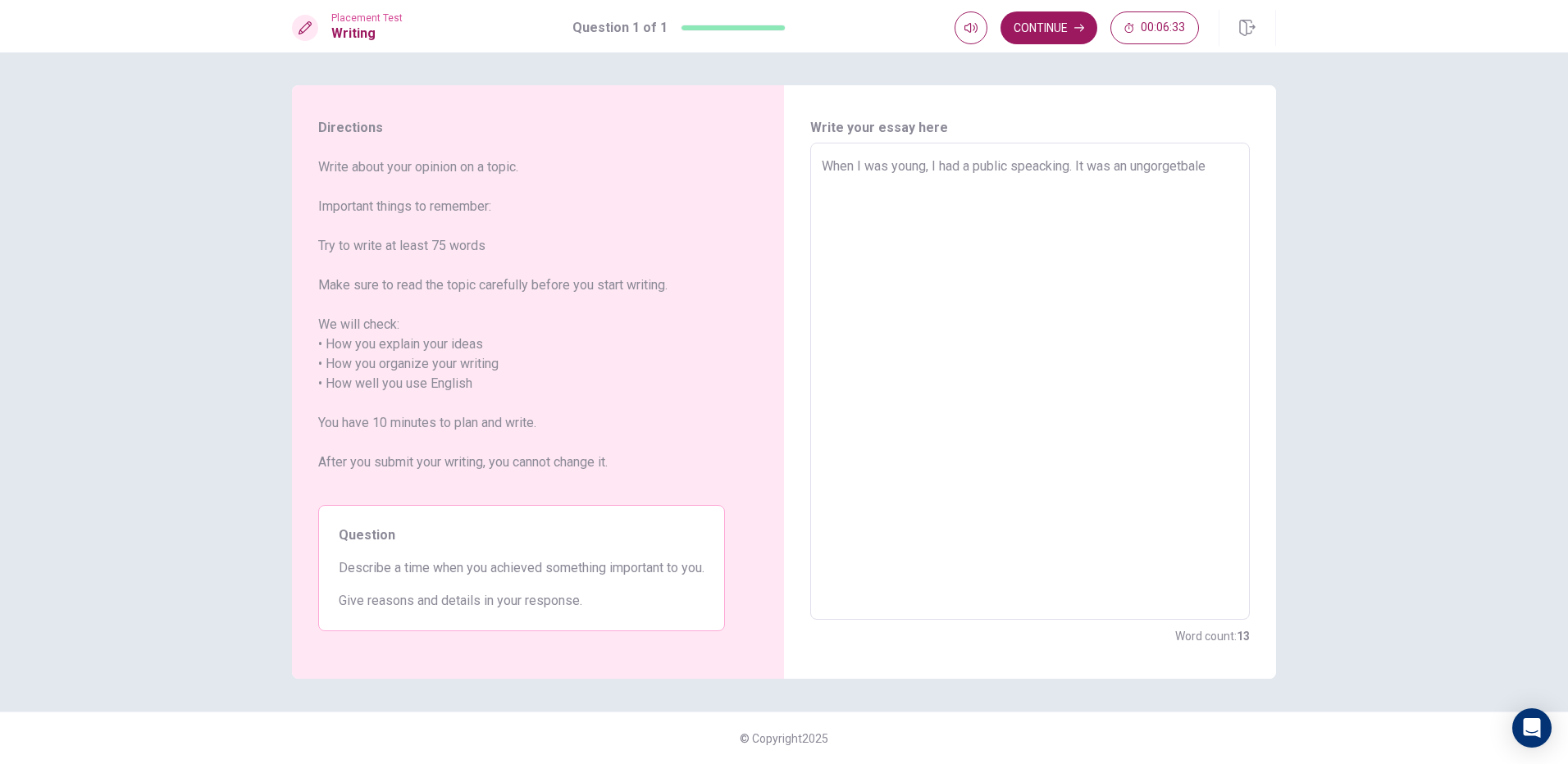
type textarea "x"
type textarea "When I was young, I had a public speacking. It was an unorgetbale"
type textarea "x"
type textarea "When I was young, I had a public speacking. It was an unforgetbale"
drag, startPoint x: 1229, startPoint y: 170, endPoint x: 1036, endPoint y: 62, distance: 221.2
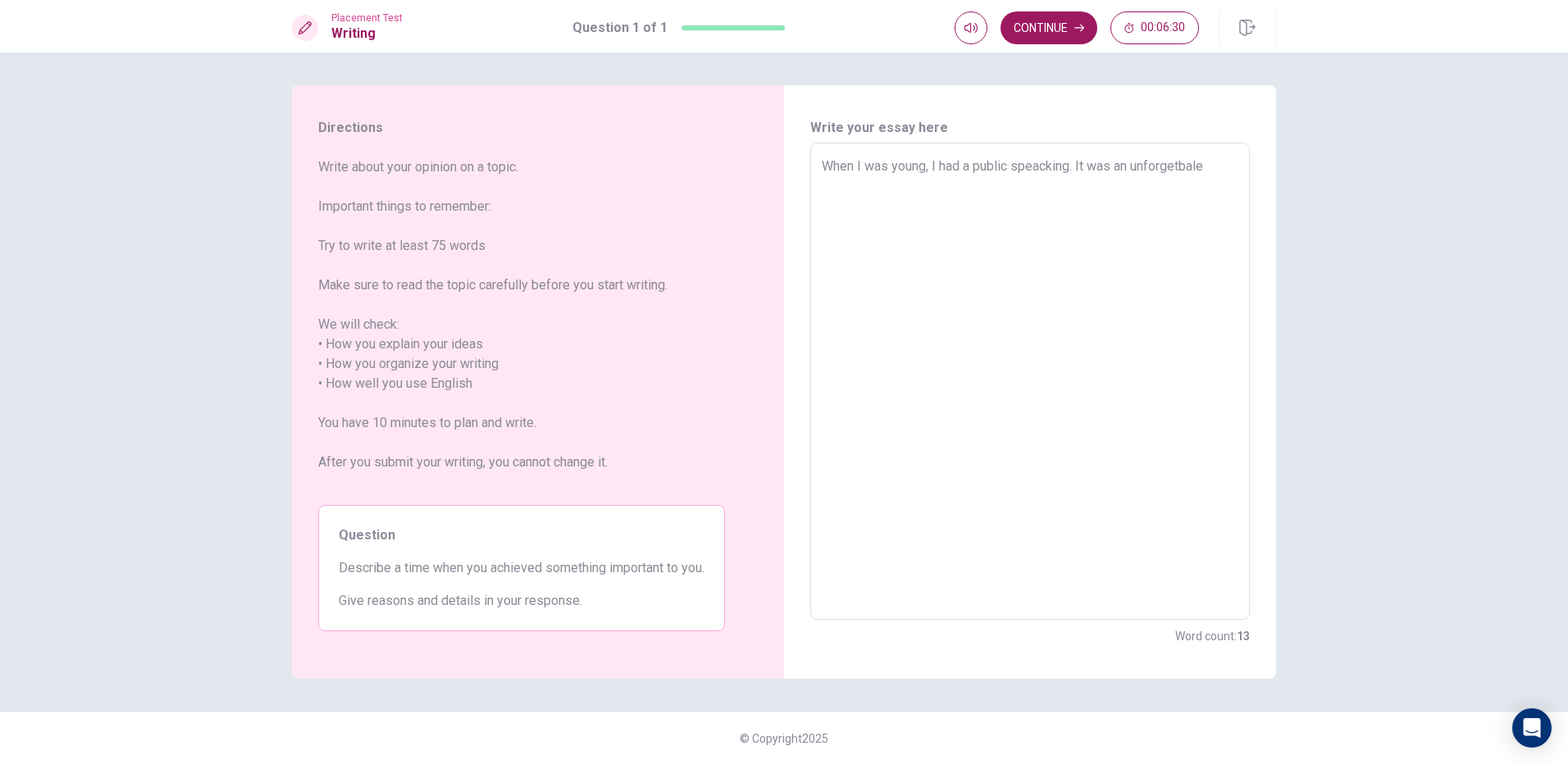
click at [1205, 158] on textarea "When I was young, I had a public speacking. It was an unforgetbale" at bounding box center [1029, 382] width 416 height 451
type textarea "x"
type textarea "When I was young, I had a public speacking. It was an unforgetbal"
type textarea "x"
type textarea "When I was young, I had a public speacking. It was an unforgetbal e"
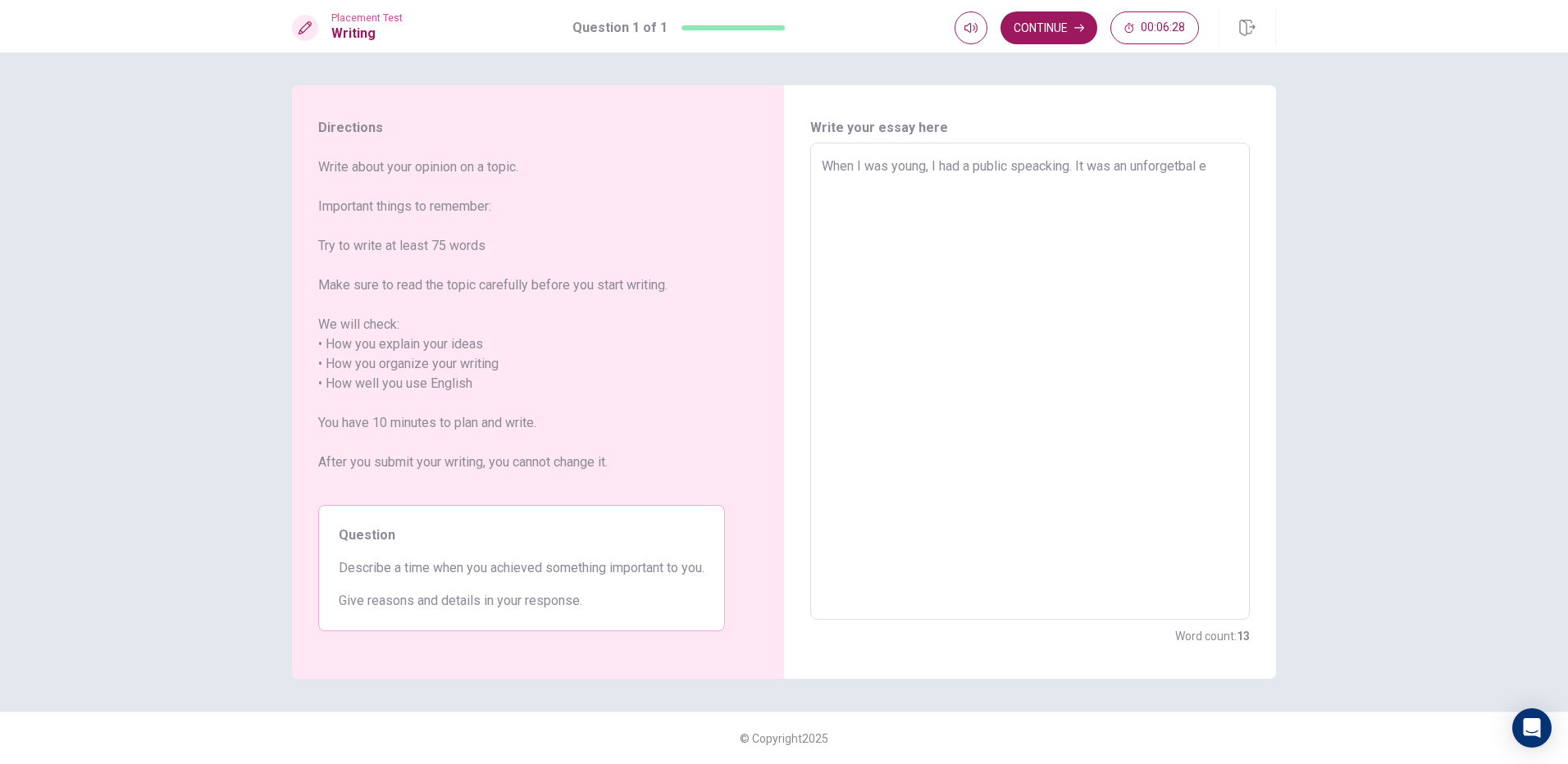
type textarea "x"
type textarea "When I was young, I had a public speacking. It was an unforgetbal ex"
type textarea "x"
type textarea "When I was young, I had a public speacking. It was an unforgetbal exp"
type textarea "x"
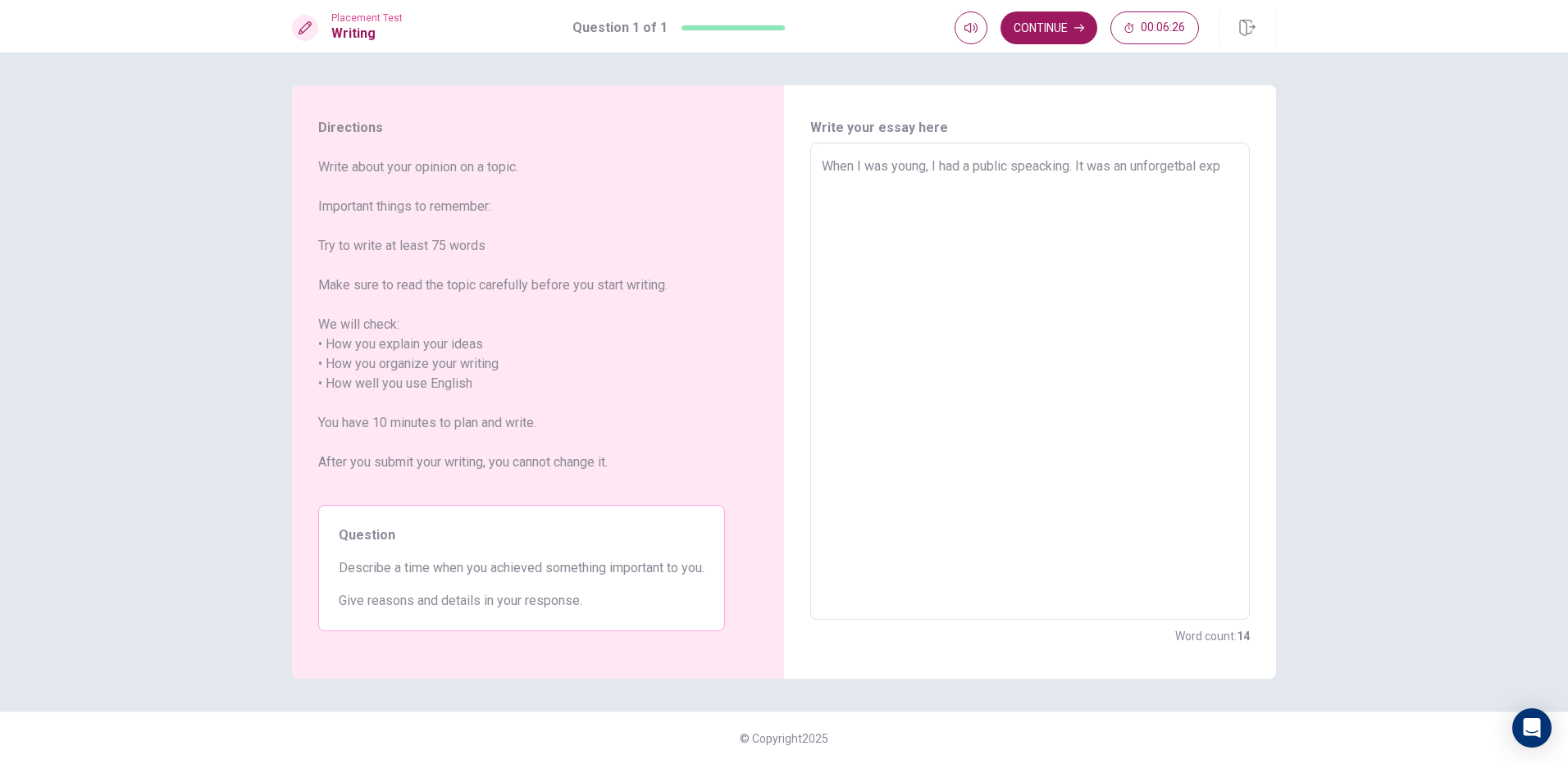
type textarea "When I was young, I had a public speacking. It was an unforgetbal expe"
type textarea "x"
type textarea "When I was young, I had a public speacking. It was an unforgetbal exper"
type textarea "x"
type textarea "When I was young, I had a public speacking. It was an unforgetbal expere"
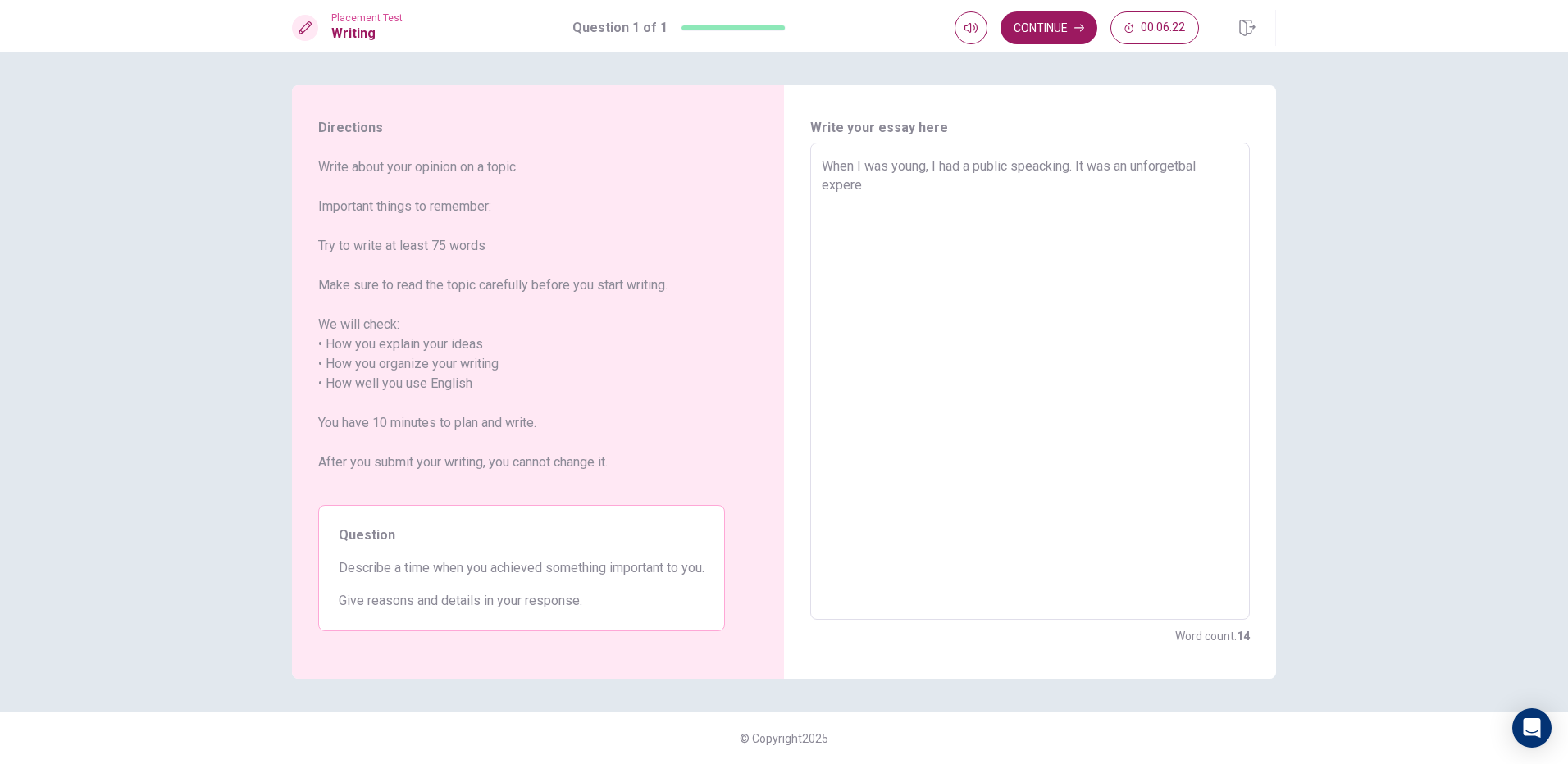
type textarea "x"
type textarea "When I was young, I had a public speacking. It was an unforgetbal experen"
type textarea "x"
type textarea "When I was young, I had a public speacking. It was an unforgetbal experenc"
type textarea "x"
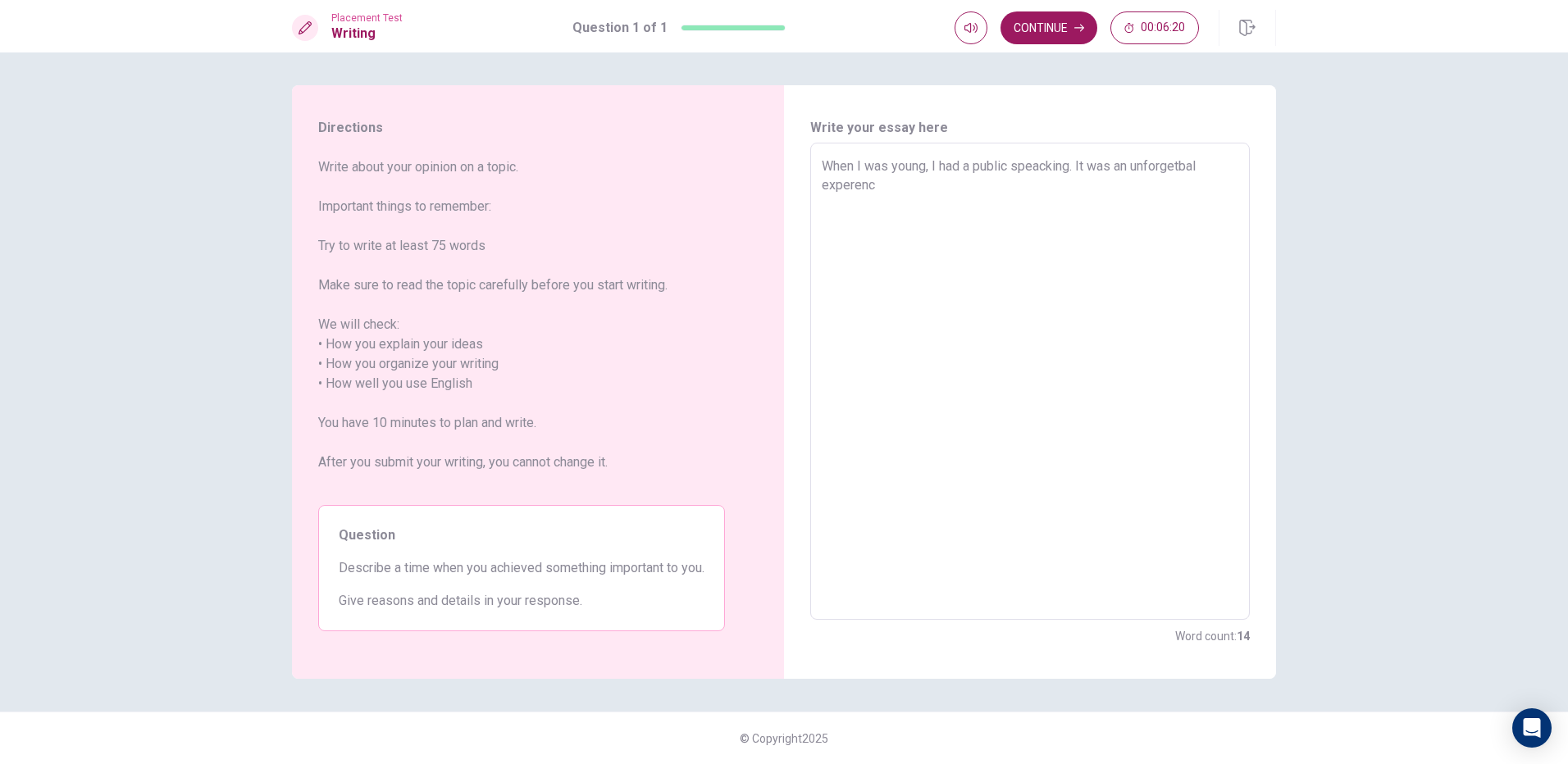
type textarea "When I was young, I had a public speacking. It was an unforgetbal experence"
type textarea "x"
type textarea "When I was young, I had a public speacking. It was an unforgetbal experence."
type textarea "x"
type textarea "When I was young, I had a public speacking. It was an unforgetbal experence."
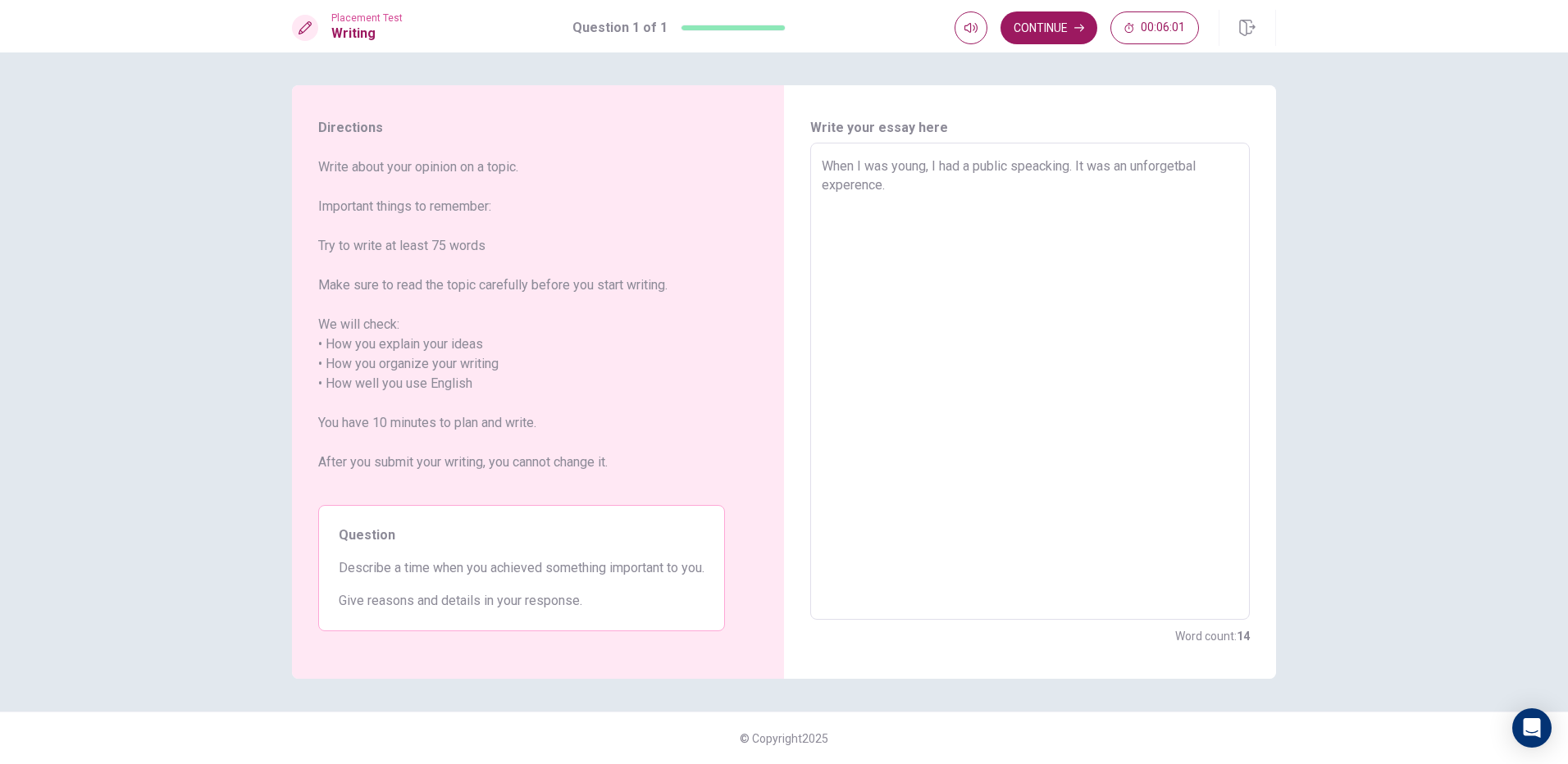
click at [926, 164] on textarea "When I was young, I had a public speacking. It was an unforgetbal experence." at bounding box center [1029, 382] width 416 height 451
click at [910, 193] on textarea "When I was young, I had a public speacking. It was an unforgetbal experence." at bounding box center [1029, 382] width 416 height 451
click at [924, 165] on textarea "When I was young, I had a public speacking. It was an unforgetbal experence." at bounding box center [1029, 382] width 416 height 451
click at [1073, 165] on textarea "When I was young, I had a public speacking. It was an unforgetbal experence." at bounding box center [1029, 382] width 416 height 451
click at [1134, 207] on textarea "When I was young, I had a public speacking in my schhol. It was an unforgetbal …" at bounding box center [1029, 382] width 416 height 451
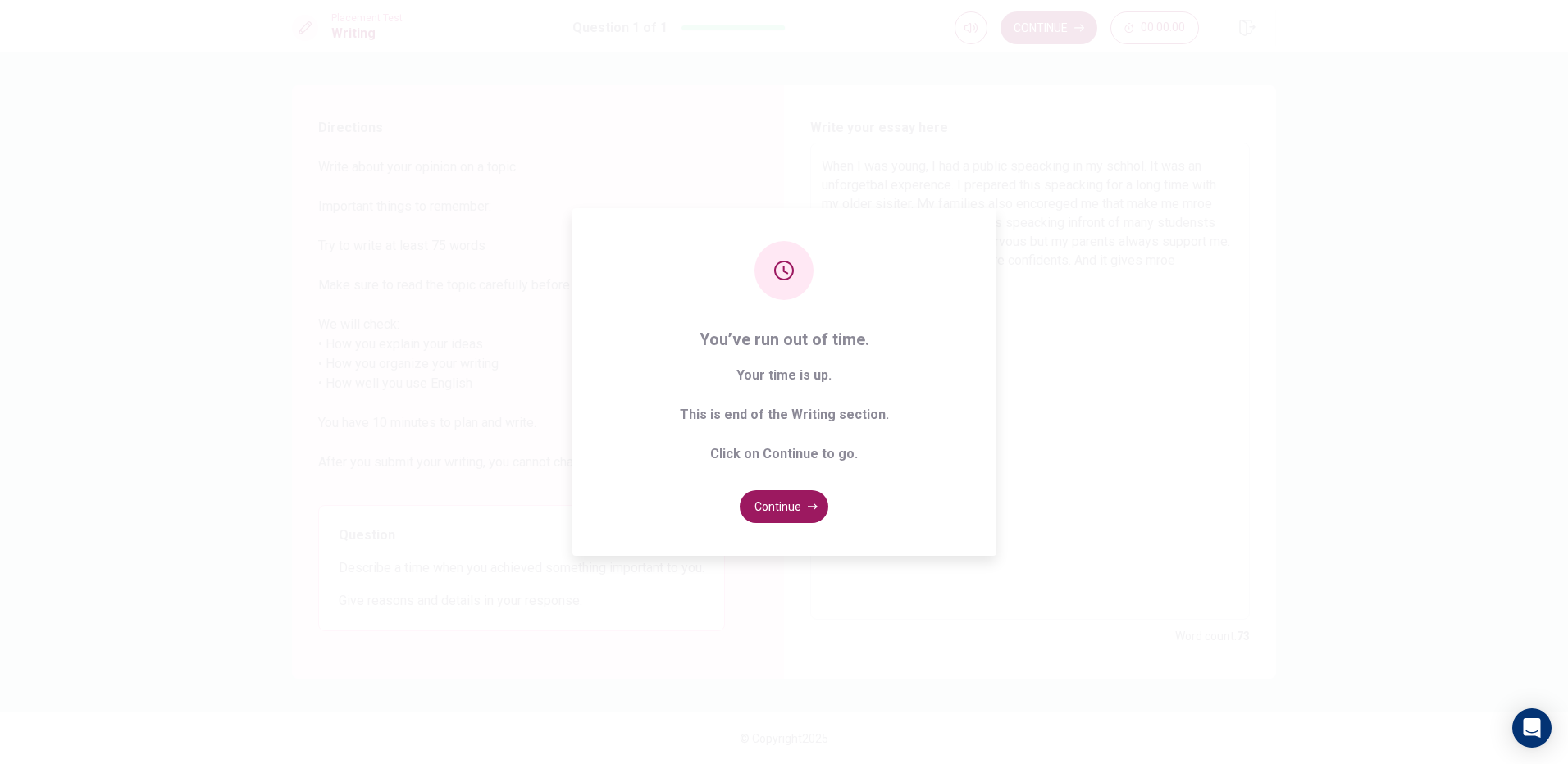
click at [776, 528] on div "You’ve run out of time. Your time is up. This is end of the Writing section. Cl…" at bounding box center [784, 382] width 424 height 348
click at [789, 502] on button "Continue" at bounding box center [784, 506] width 89 height 33
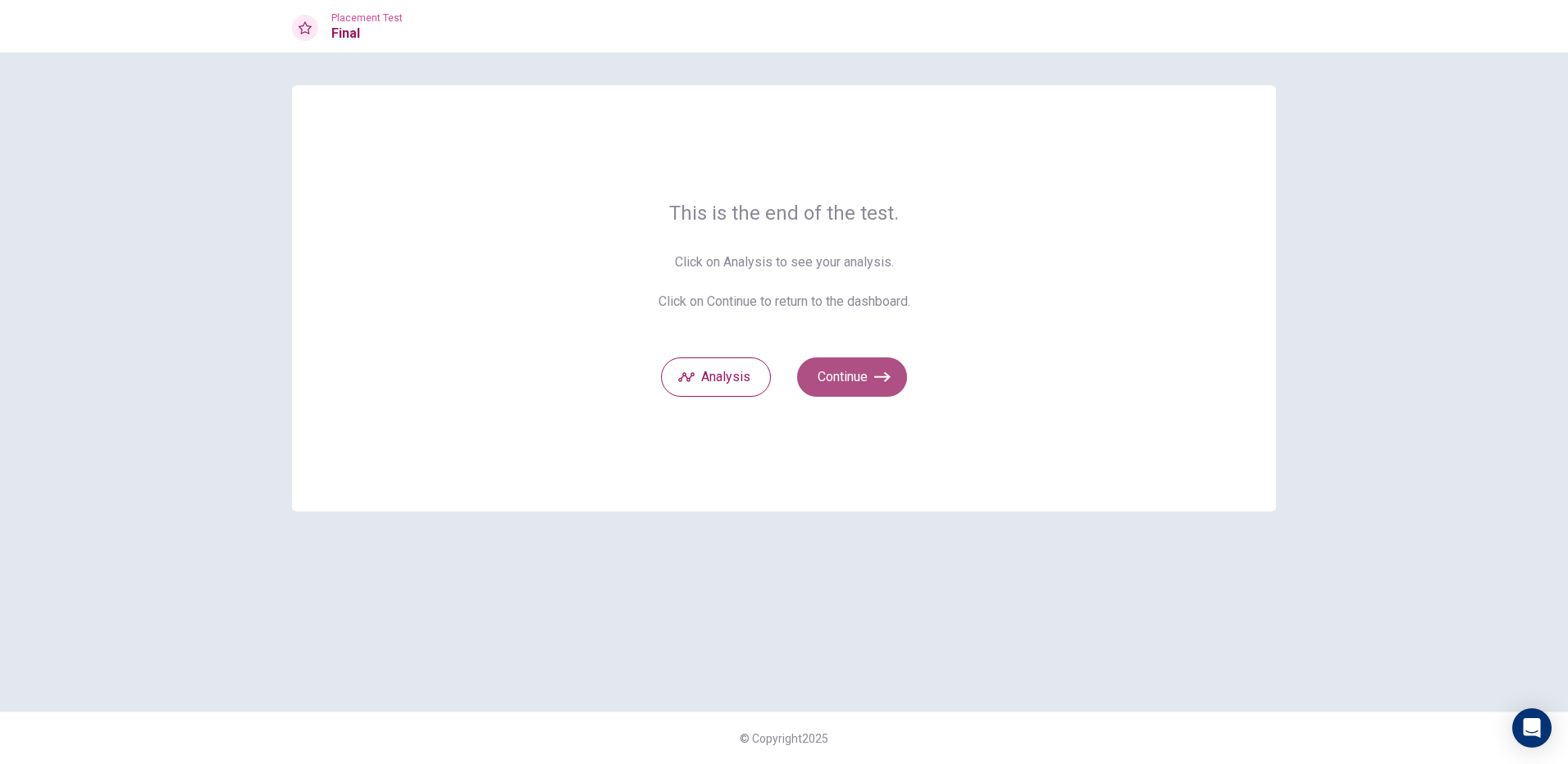
click at [831, 384] on button "Continue" at bounding box center [852, 377] width 110 height 40
